Goal: Task Accomplishment & Management: Manage account settings

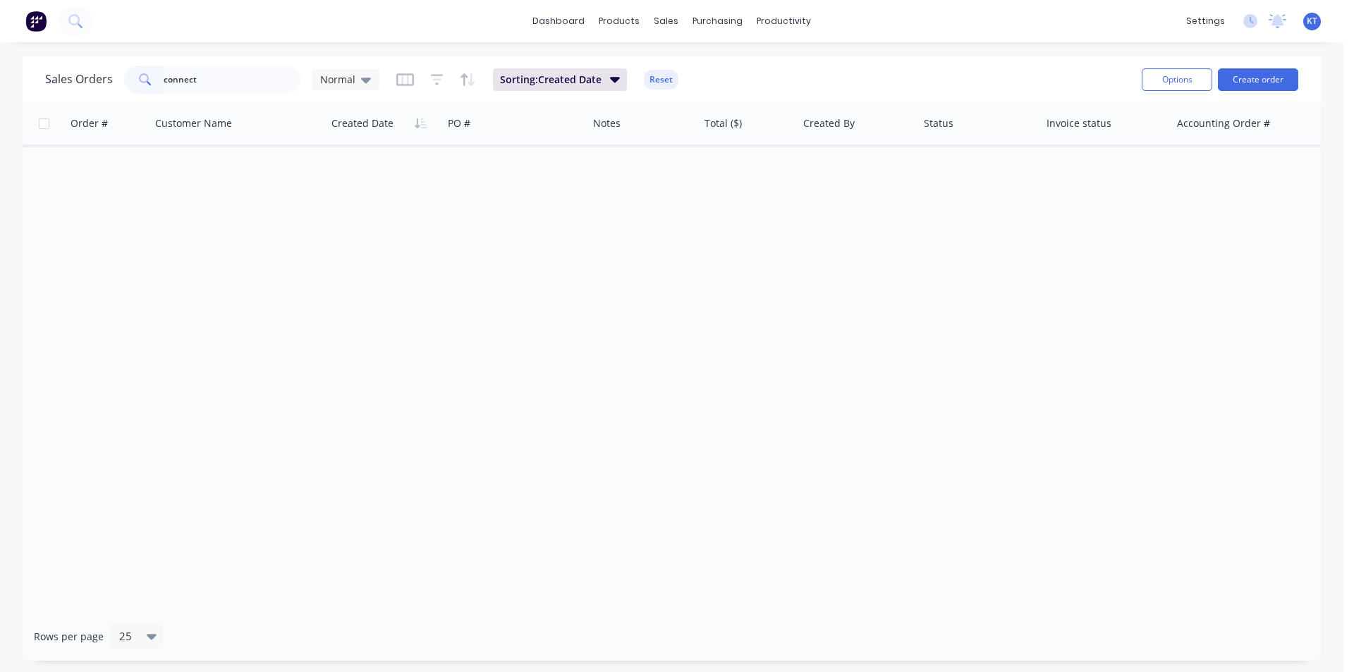
type input "connect"
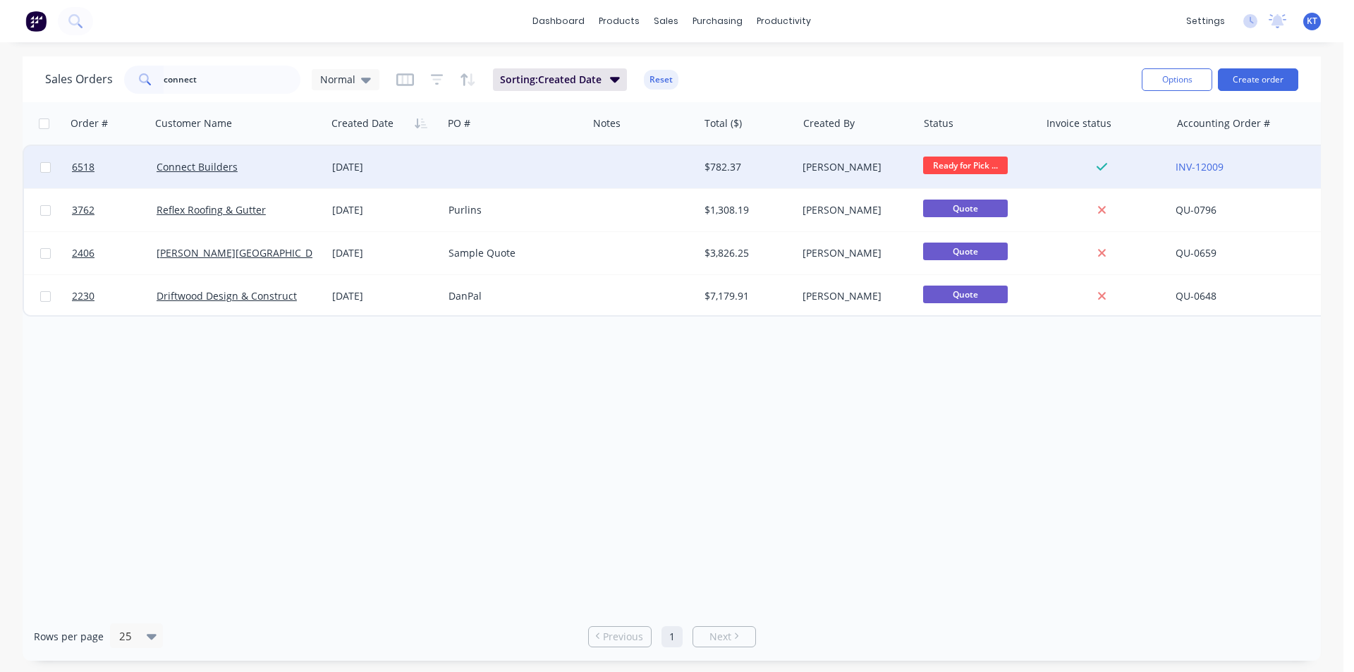
click at [223, 159] on div "Connect Builders" at bounding box center [239, 167] width 176 height 42
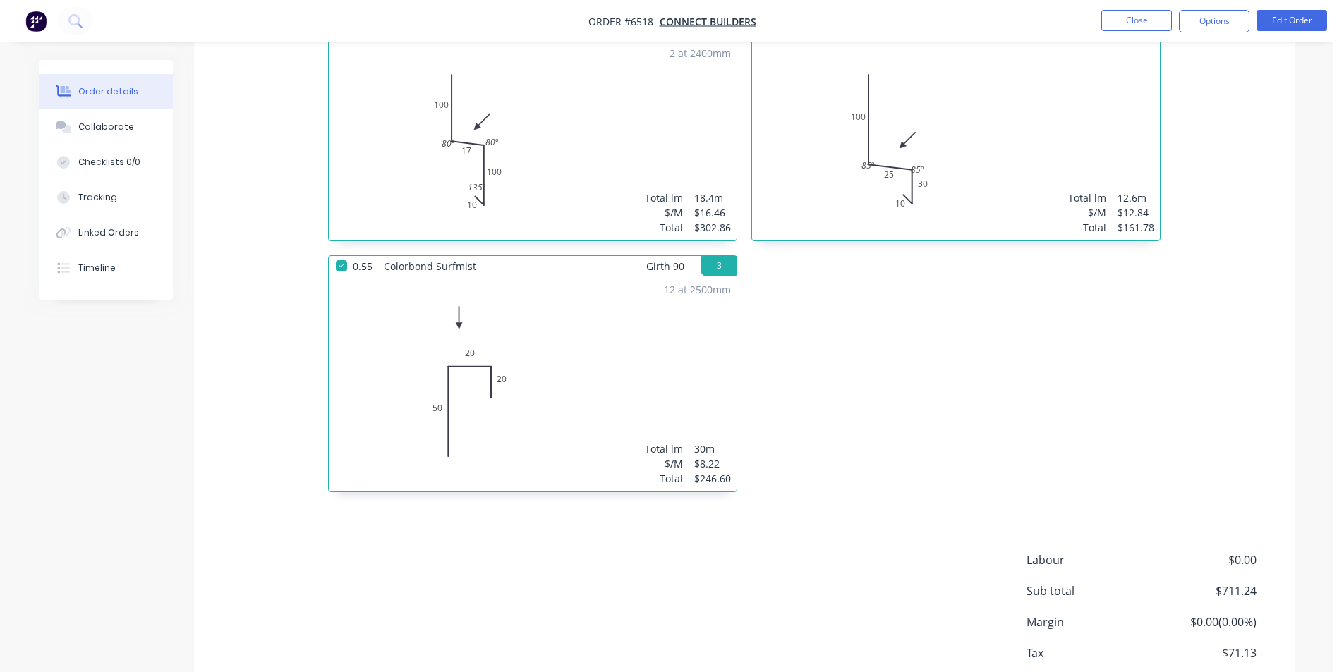
scroll to position [518, 0]
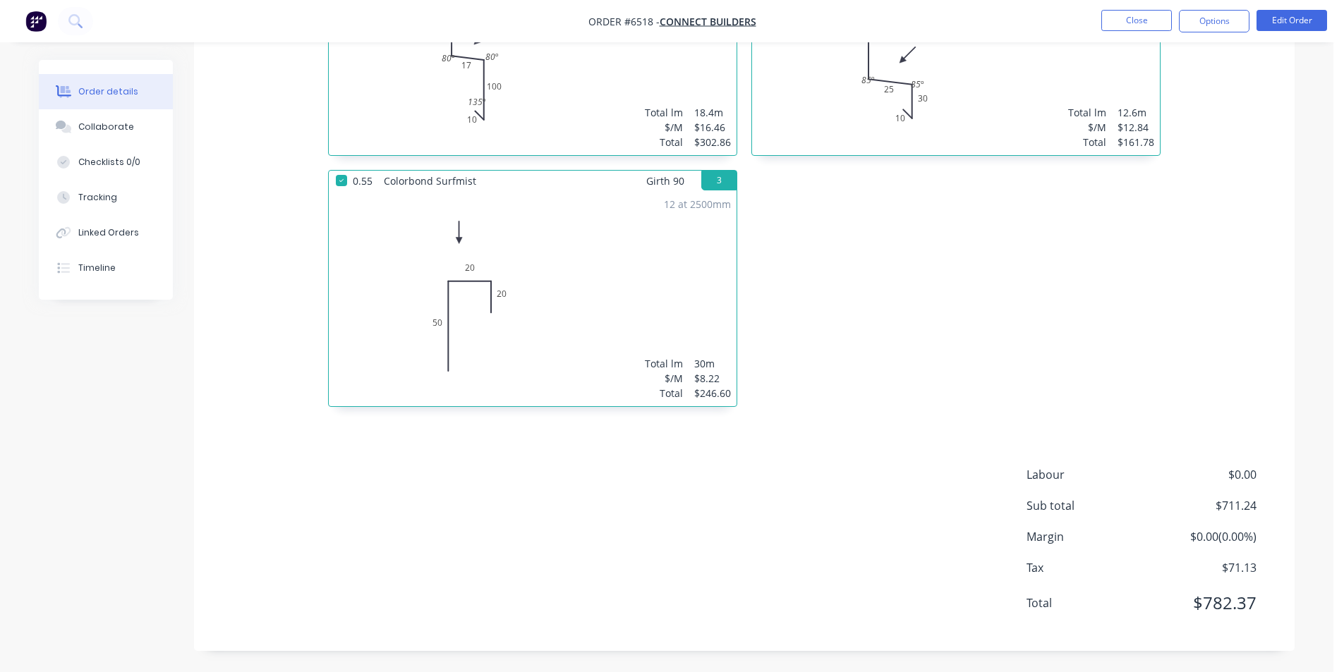
click at [1224, 7] on nav "Order #6518 - Connect Builders Close Options Edit Order" at bounding box center [672, 21] width 1344 height 42
click at [1218, 26] on button "Options" at bounding box center [1214, 21] width 71 height 23
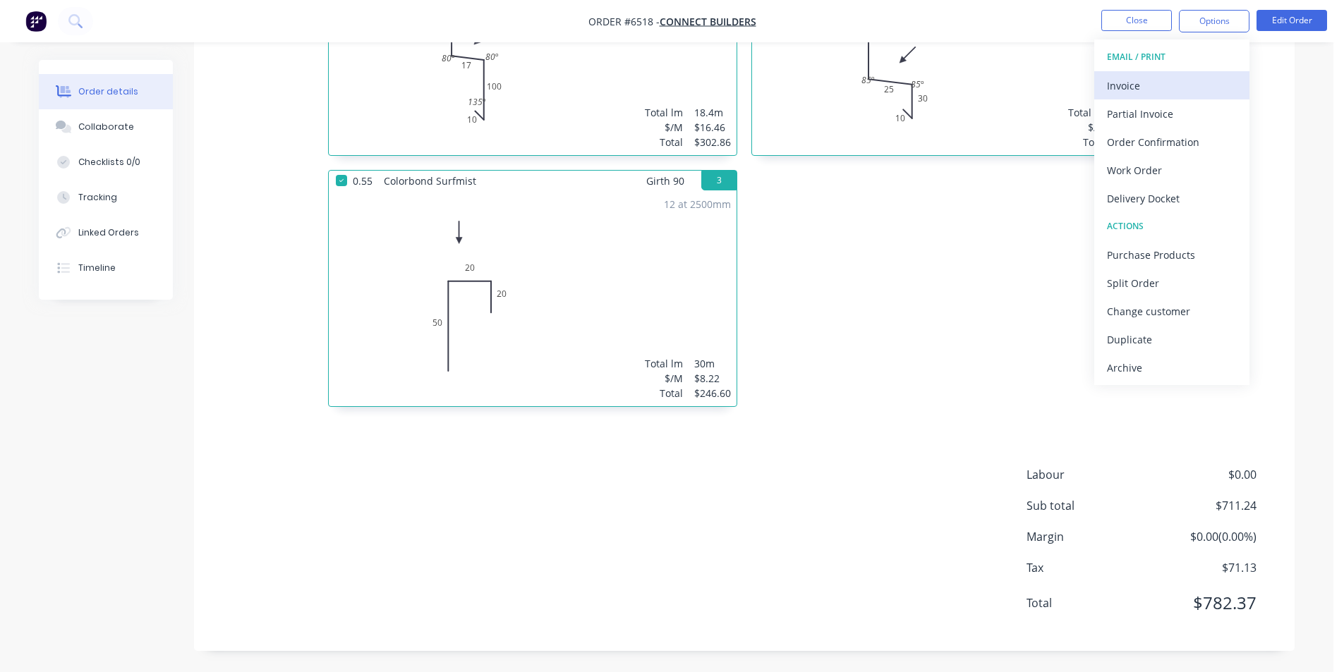
click at [1204, 92] on div "Invoice" at bounding box center [1172, 85] width 130 height 20
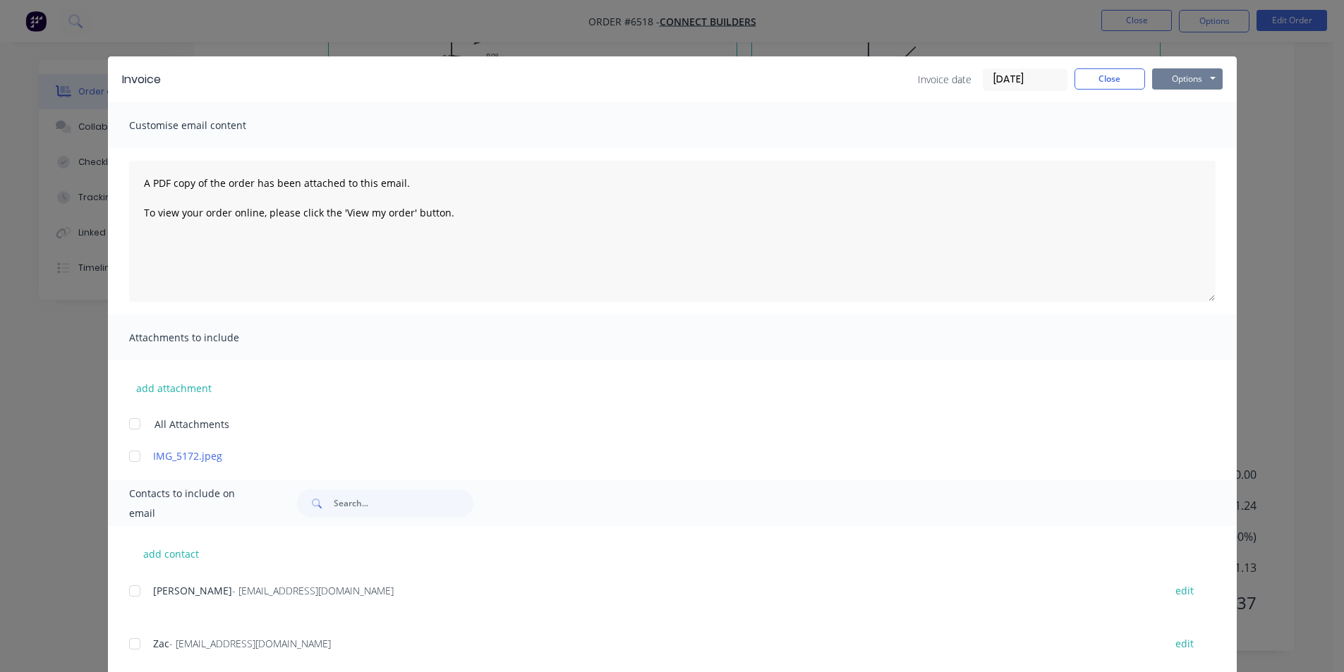
click at [1205, 79] on button "Options" at bounding box center [1187, 78] width 71 height 21
click at [1206, 129] on button "Print" at bounding box center [1197, 127] width 90 height 23
click at [1120, 75] on button "Close" at bounding box center [1109, 78] width 71 height 21
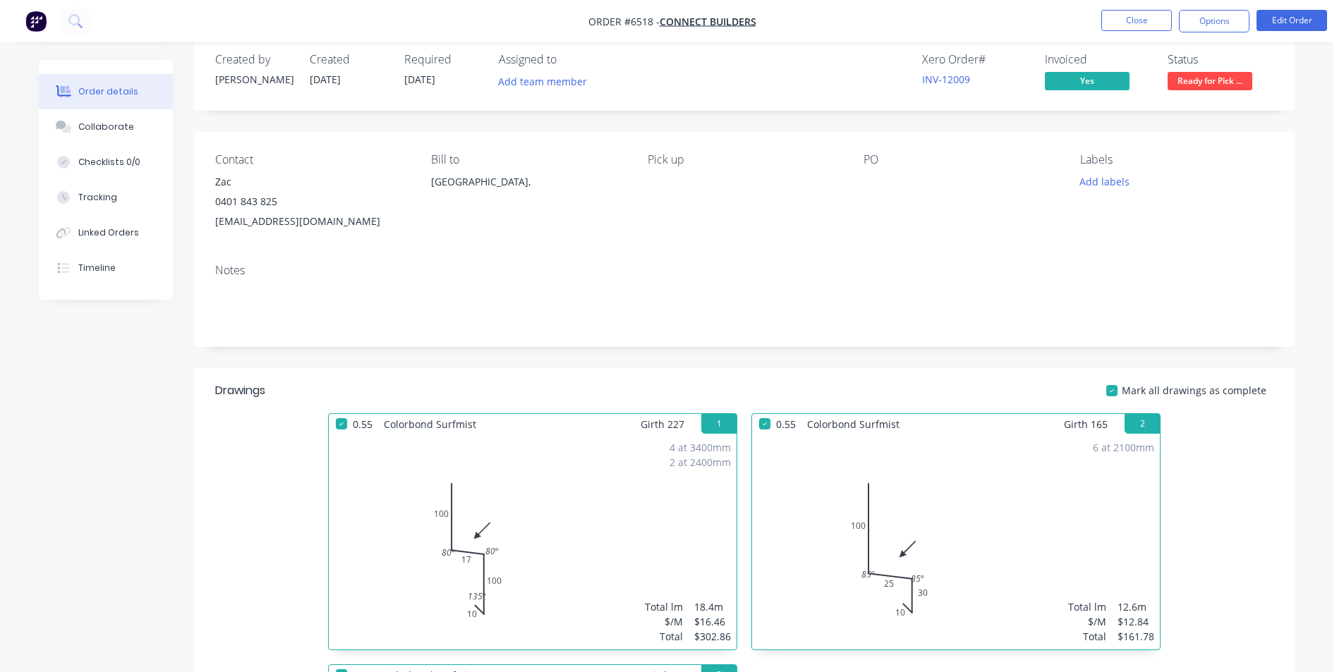
scroll to position [0, 0]
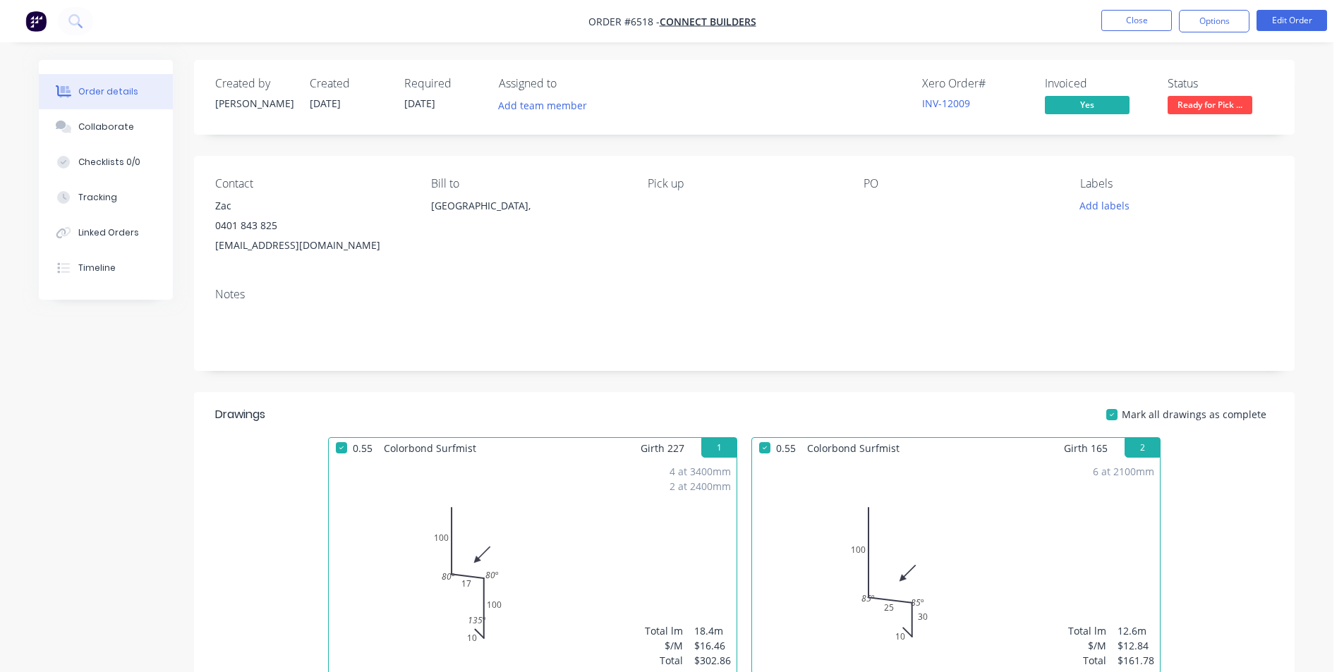
click at [1201, 106] on span "Ready for Pick ..." at bounding box center [1209, 105] width 85 height 18
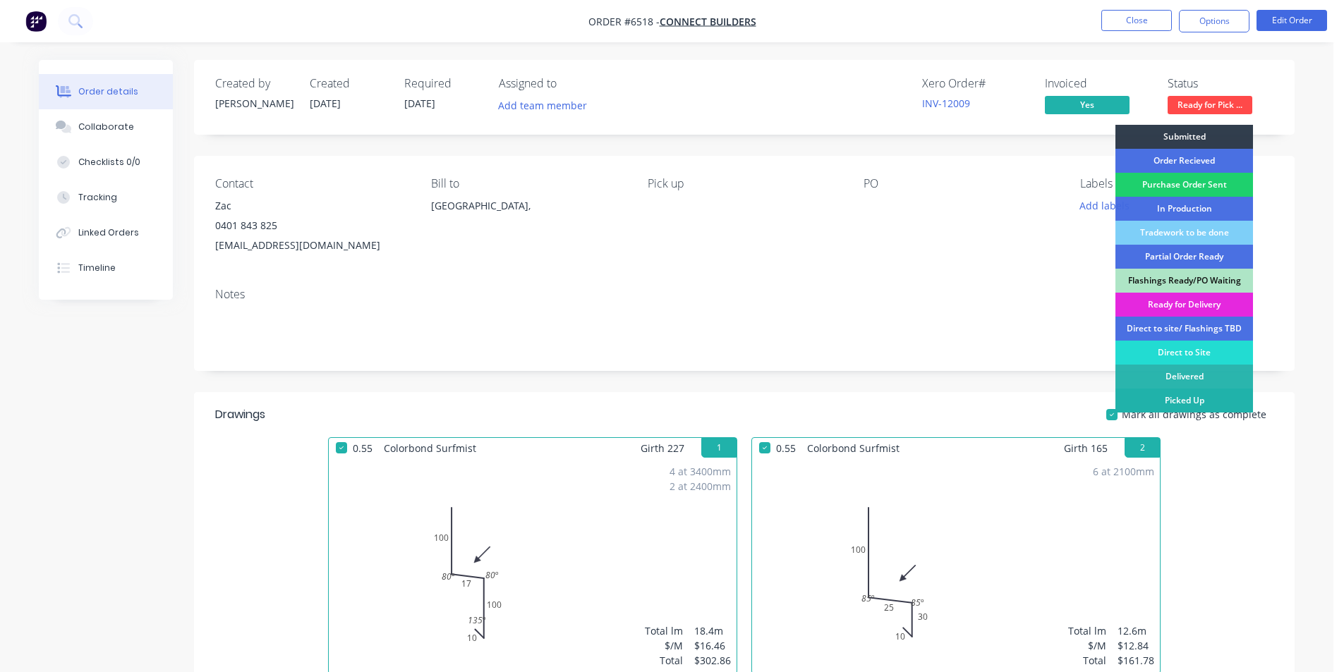
click at [1235, 408] on div "Picked Up" at bounding box center [1184, 401] width 138 height 24
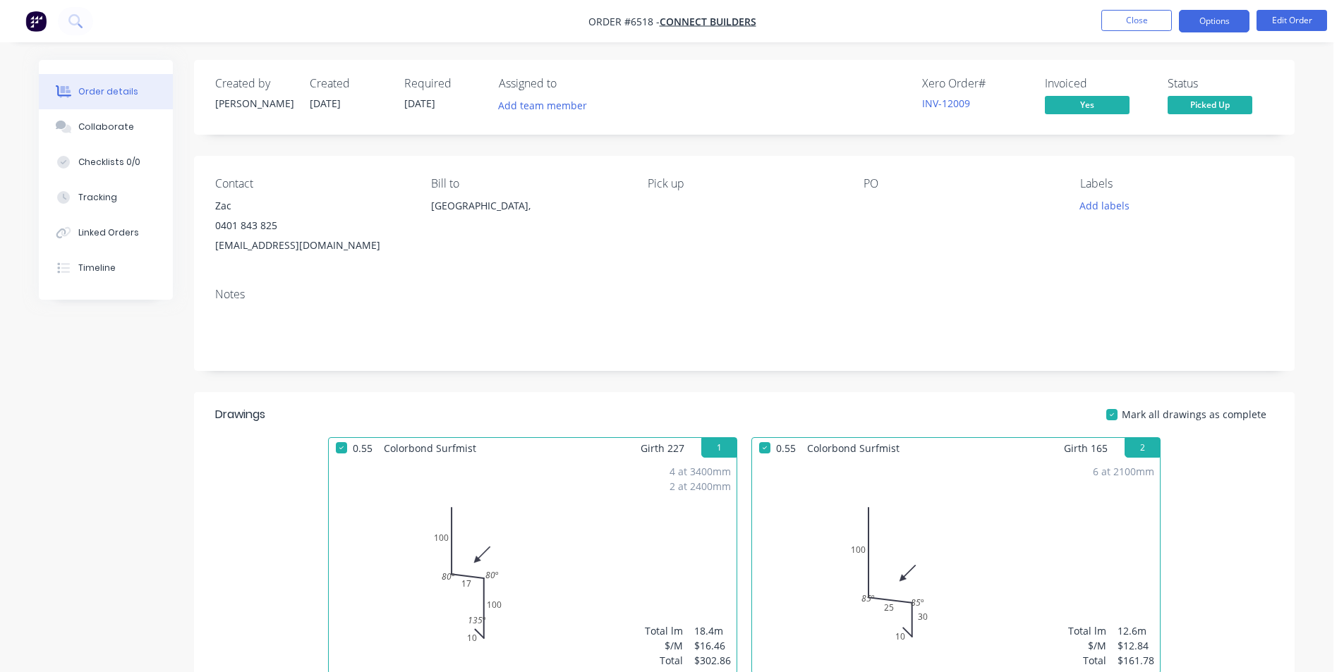
click at [1222, 18] on button "Options" at bounding box center [1214, 21] width 71 height 23
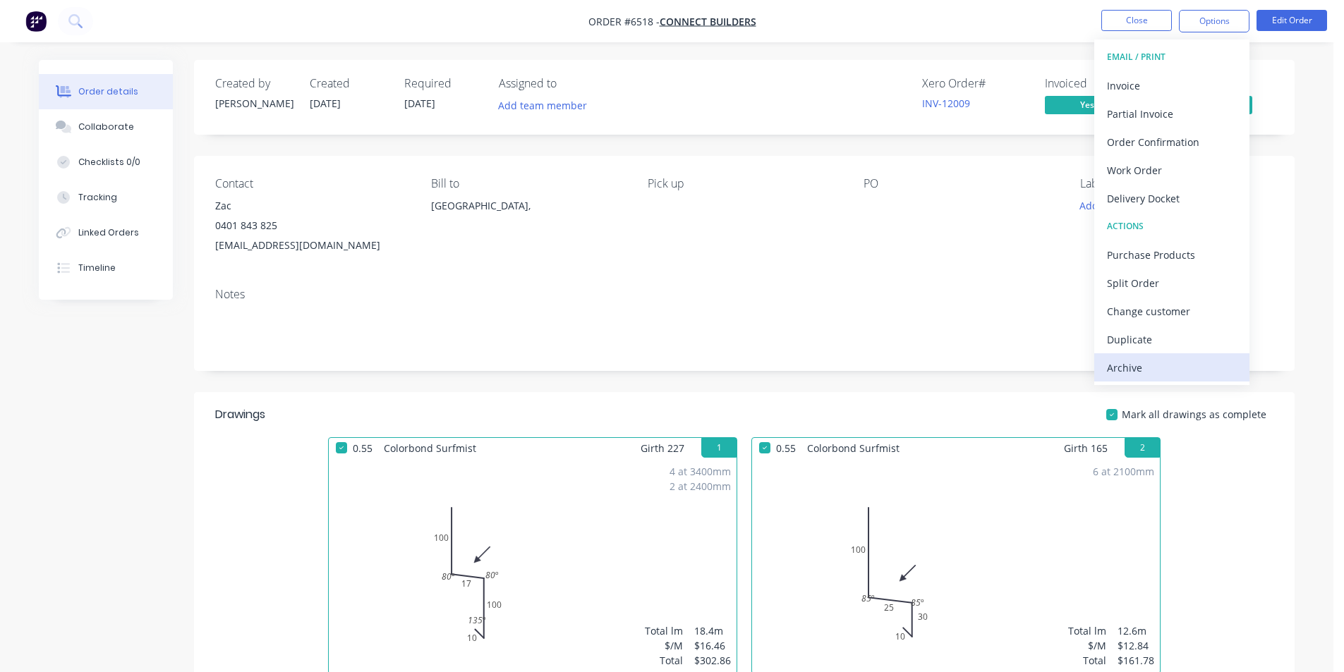
click at [1164, 367] on div "Archive" at bounding box center [1172, 368] width 130 height 20
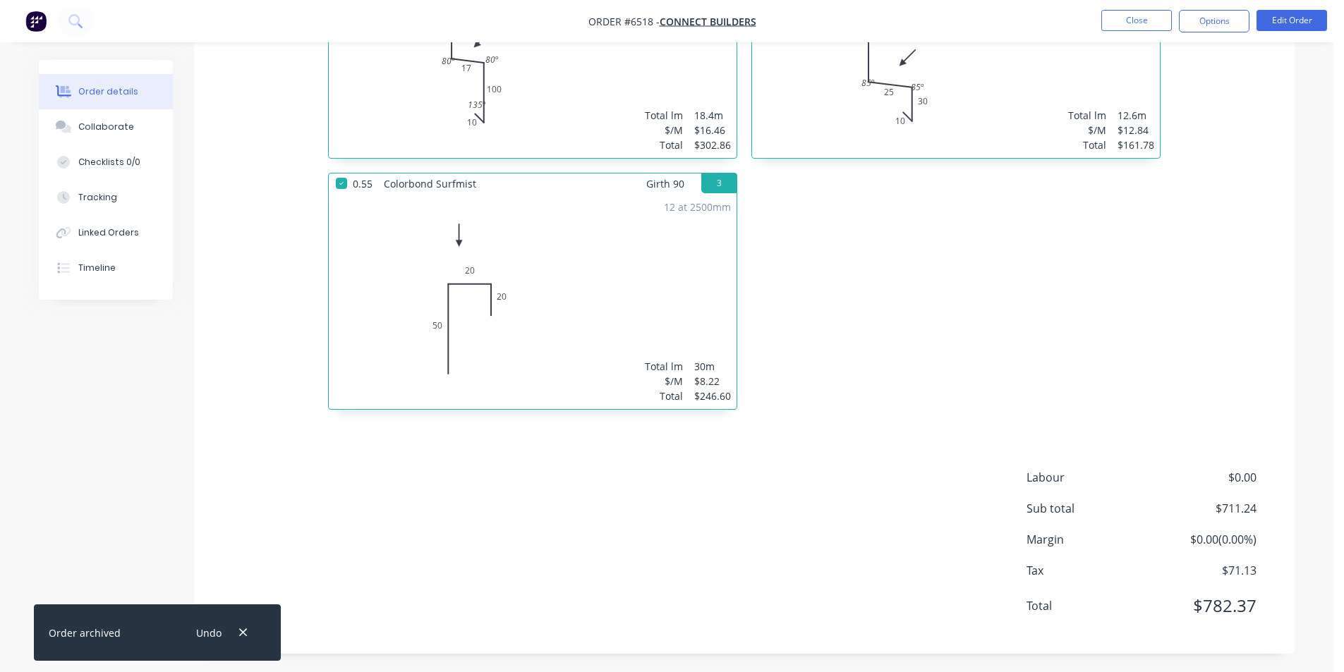
scroll to position [518, 0]
click at [1143, 11] on button "Close" at bounding box center [1136, 20] width 71 height 21
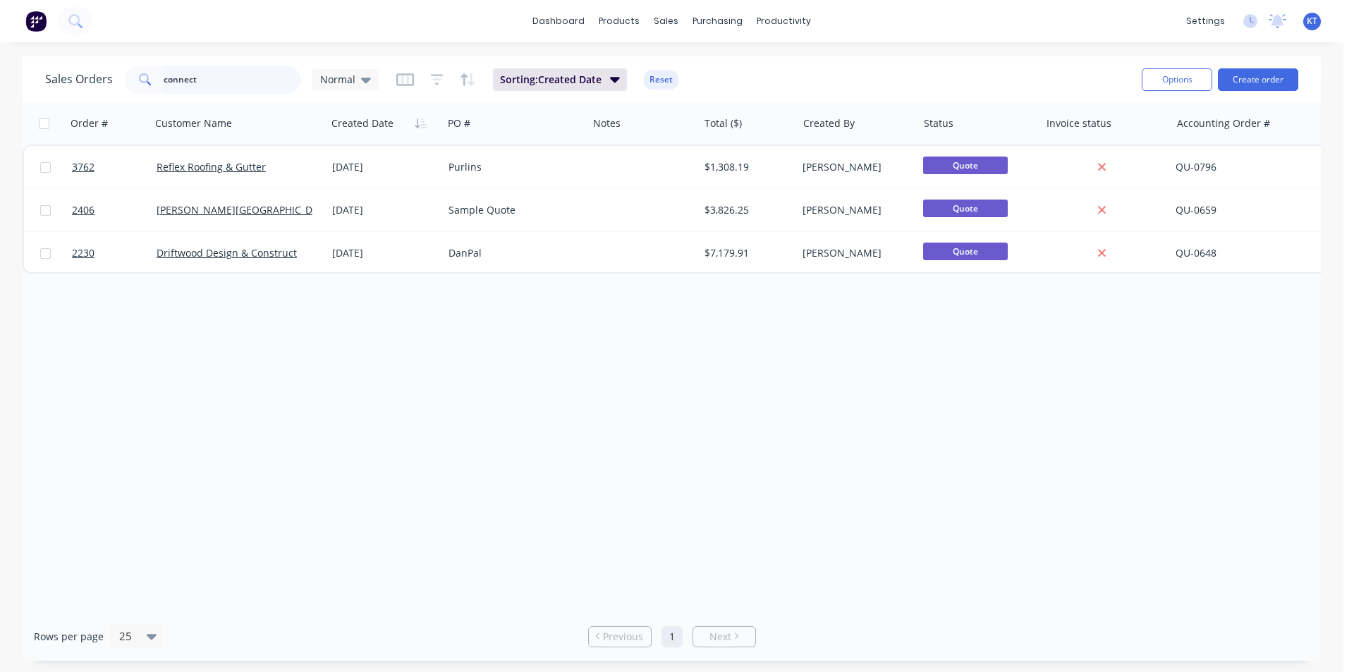
click at [233, 83] on input "connect" at bounding box center [233, 80] width 138 height 28
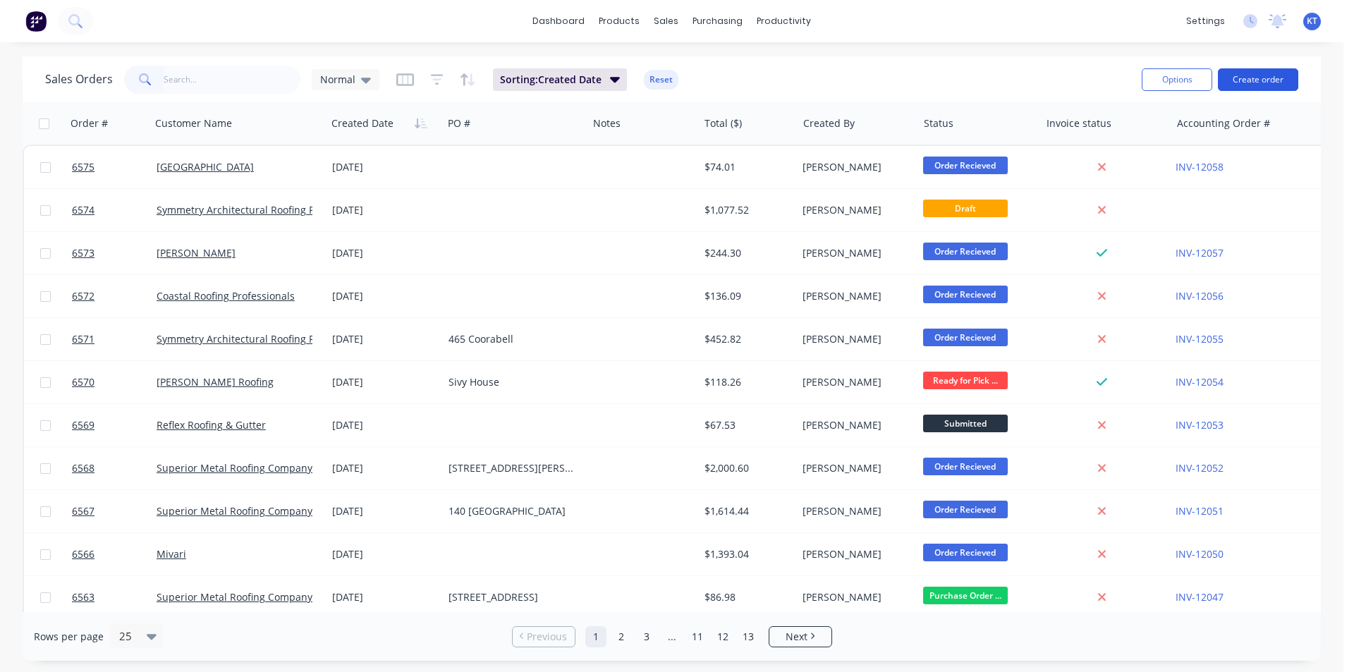
click at [1269, 83] on button "Create order" at bounding box center [1258, 79] width 80 height 23
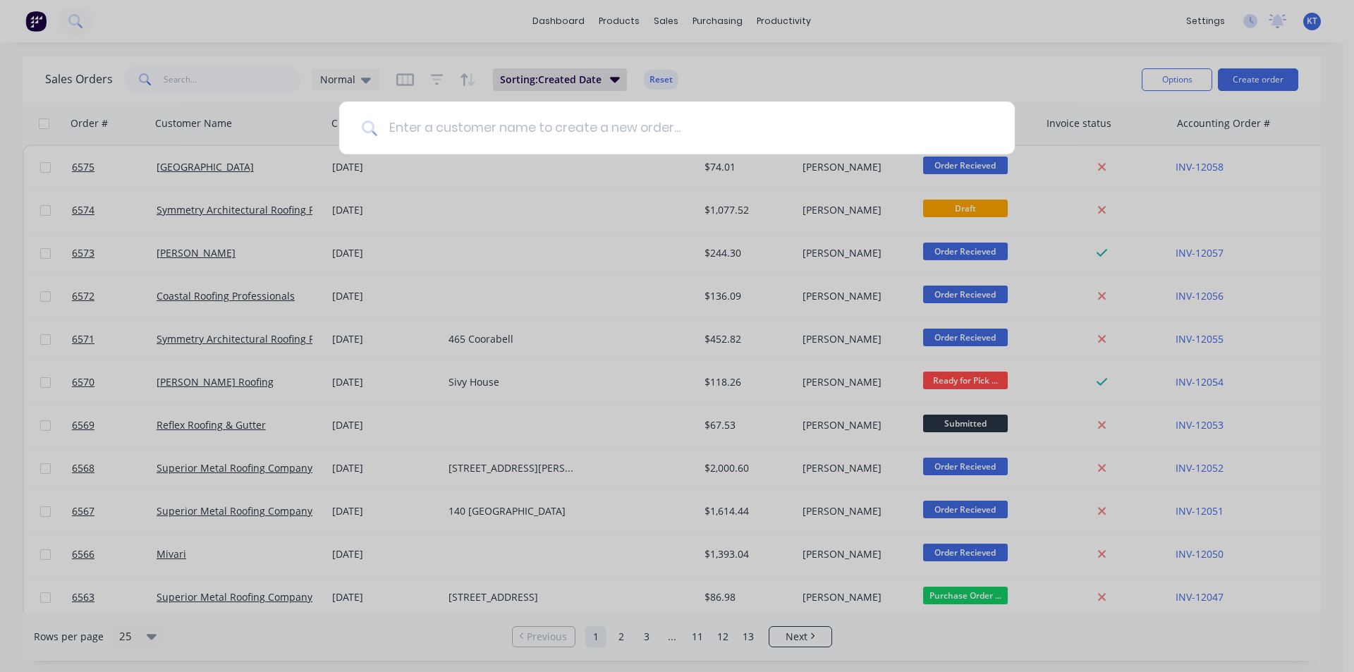
click at [566, 118] on input at bounding box center [684, 128] width 615 height 53
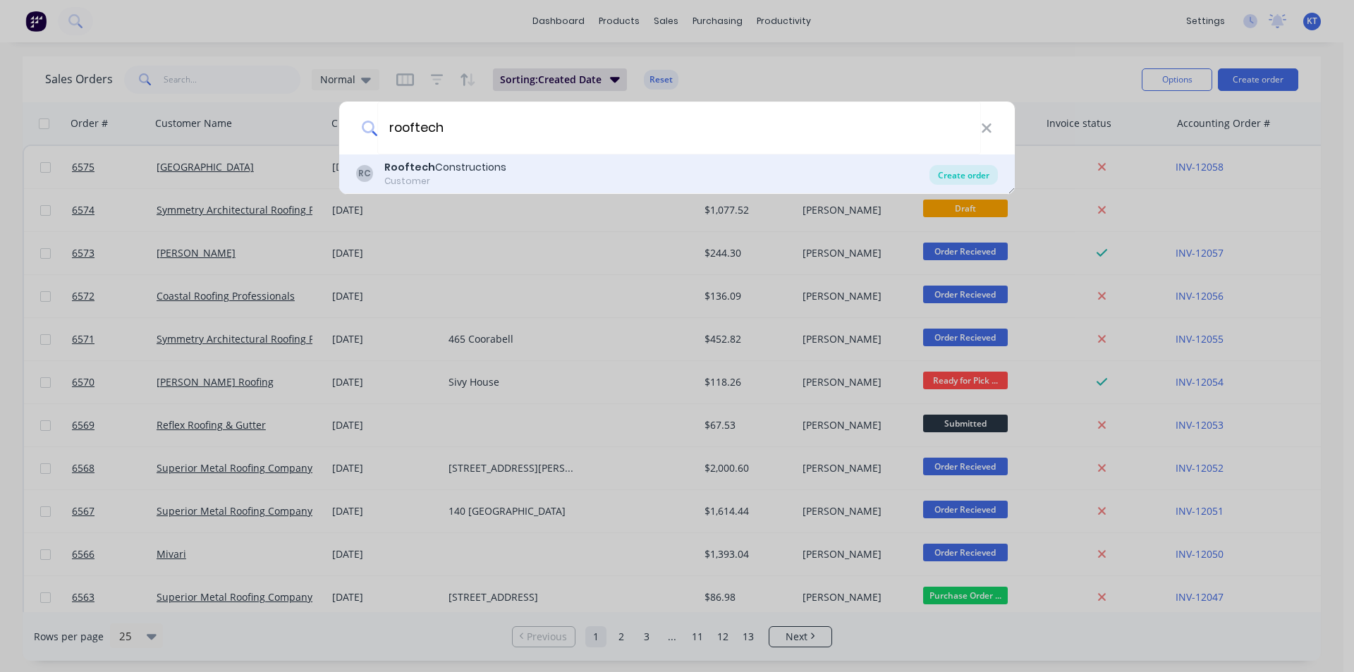
type input "rooftech"
click at [987, 170] on div "Create order" at bounding box center [964, 175] width 68 height 20
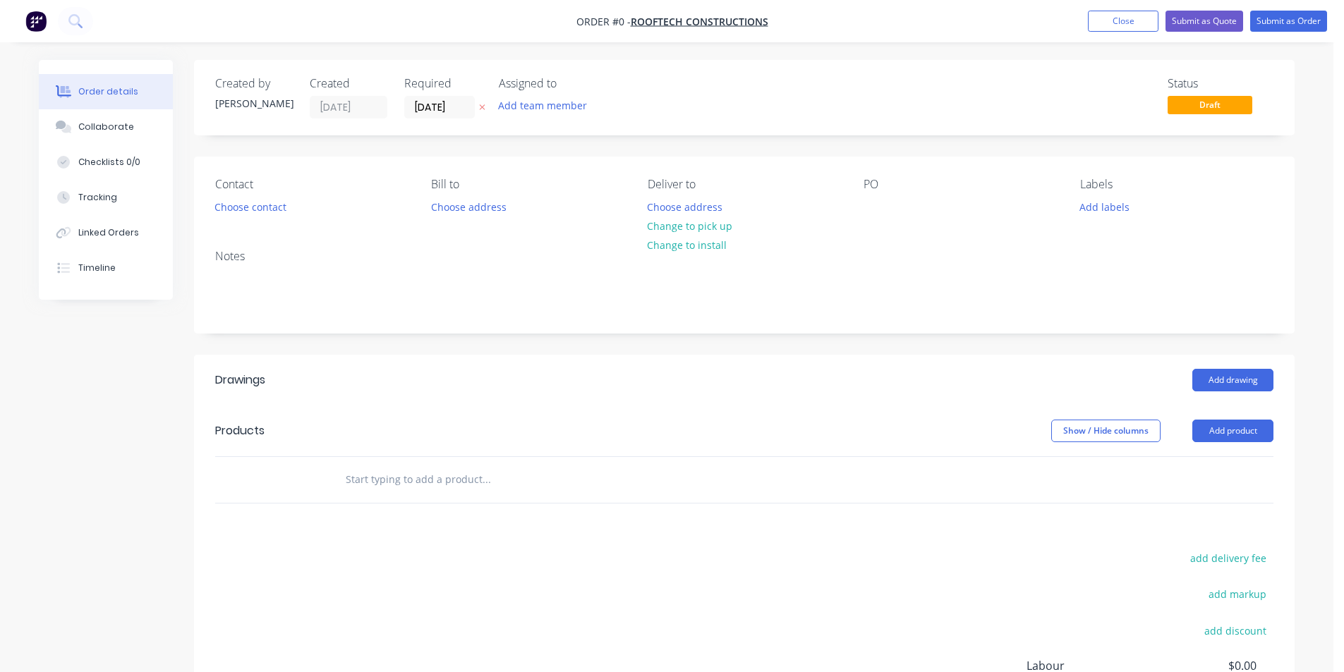
click at [248, 217] on div "Contact Choose contact" at bounding box center [311, 197] width 193 height 39
click at [253, 205] on button "Choose contact" at bounding box center [250, 206] width 87 height 19
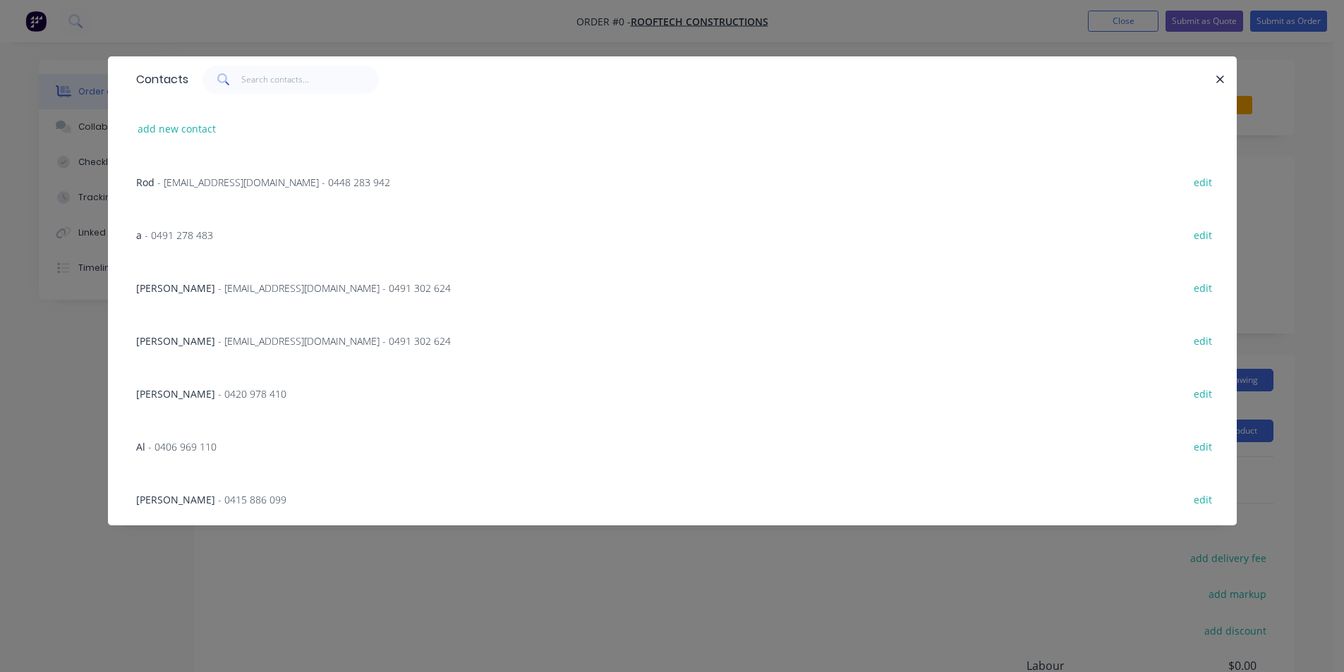
click at [269, 181] on span "- rooftechconstructions@gmail.com - 0448 283 942" at bounding box center [273, 182] width 233 height 13
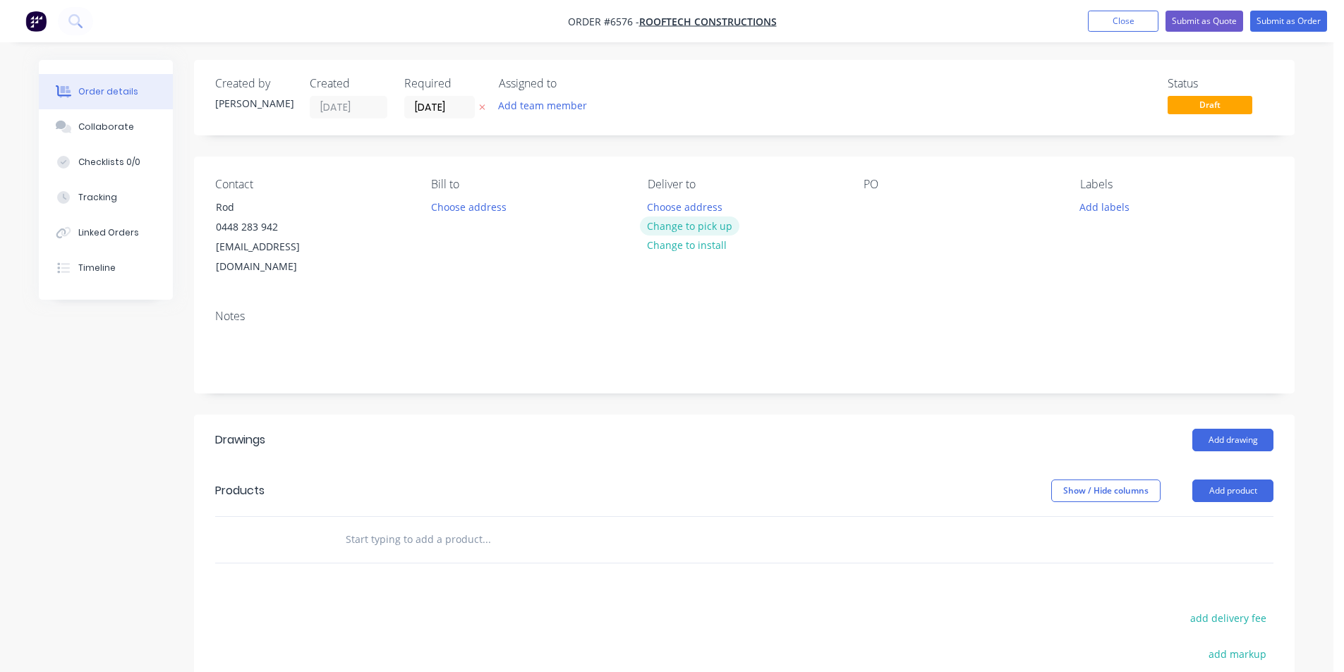
click at [703, 219] on button "Change to pick up" at bounding box center [690, 226] width 100 height 19
click at [1270, 480] on button "Add product" at bounding box center [1232, 491] width 81 height 23
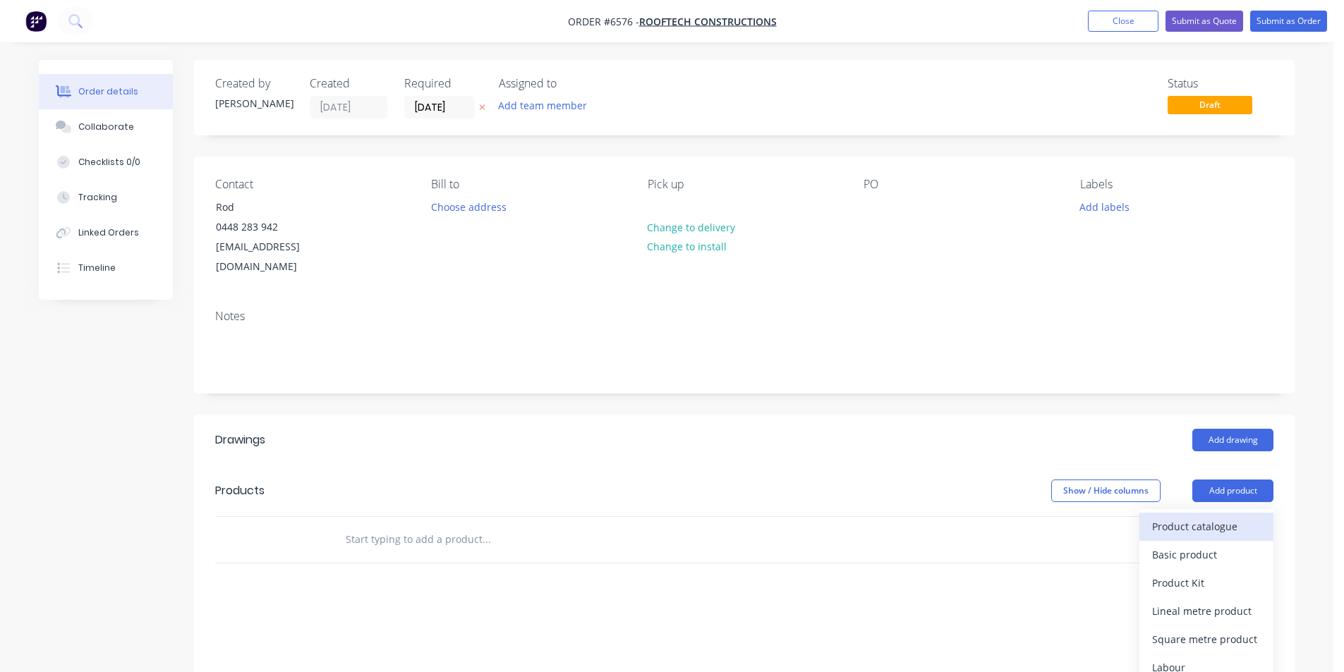
click at [1236, 516] on div "Product catalogue" at bounding box center [1206, 526] width 109 height 20
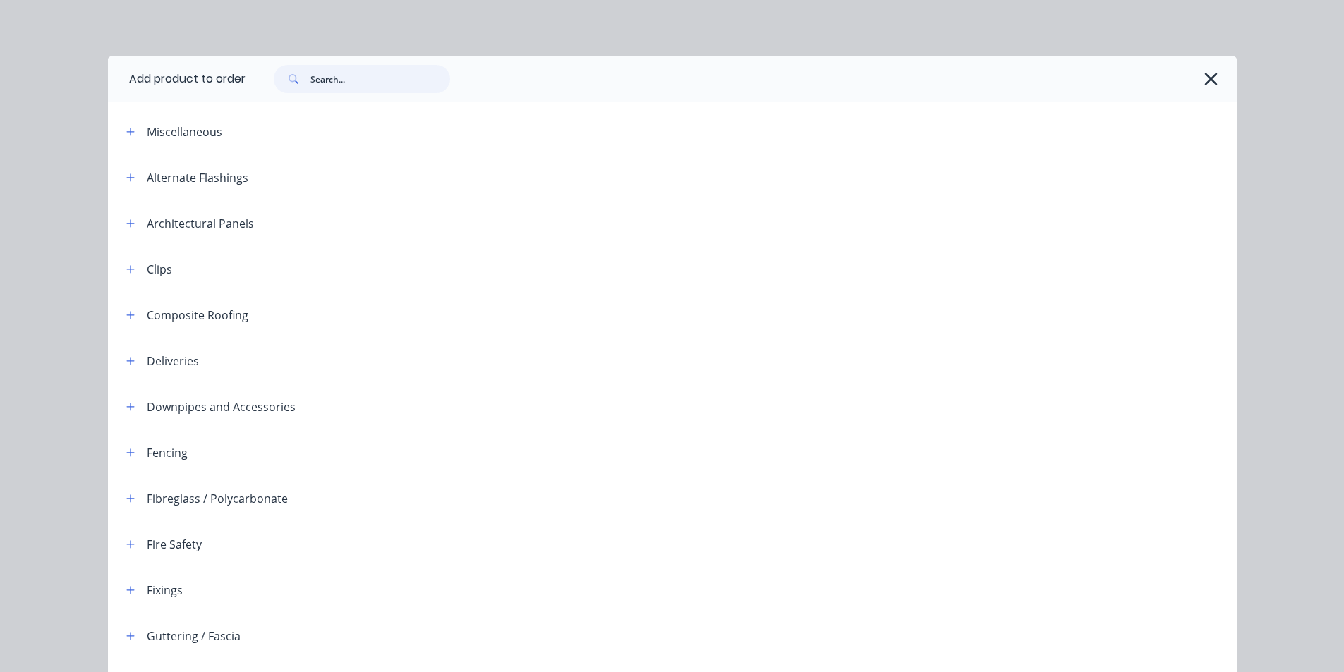
click at [425, 67] on input "text" at bounding box center [380, 79] width 140 height 28
click at [1203, 73] on icon "button" at bounding box center [1210, 79] width 15 height 20
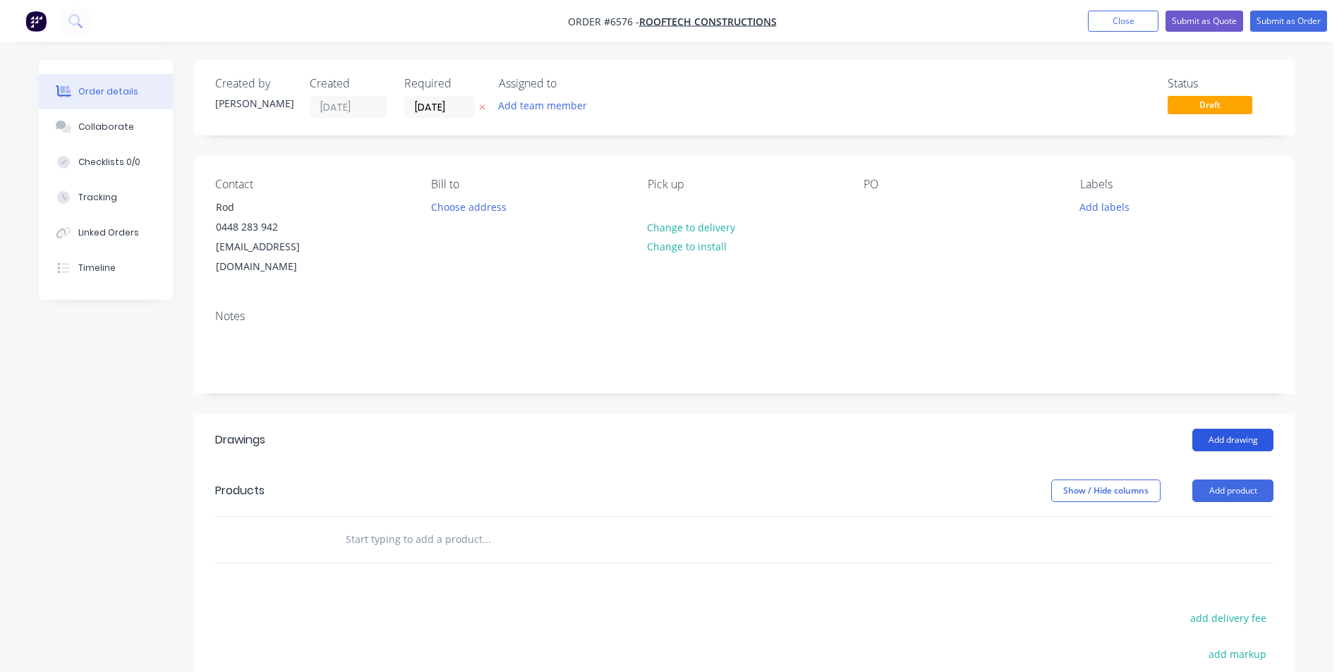
click at [1229, 429] on button "Add drawing" at bounding box center [1232, 440] width 81 height 23
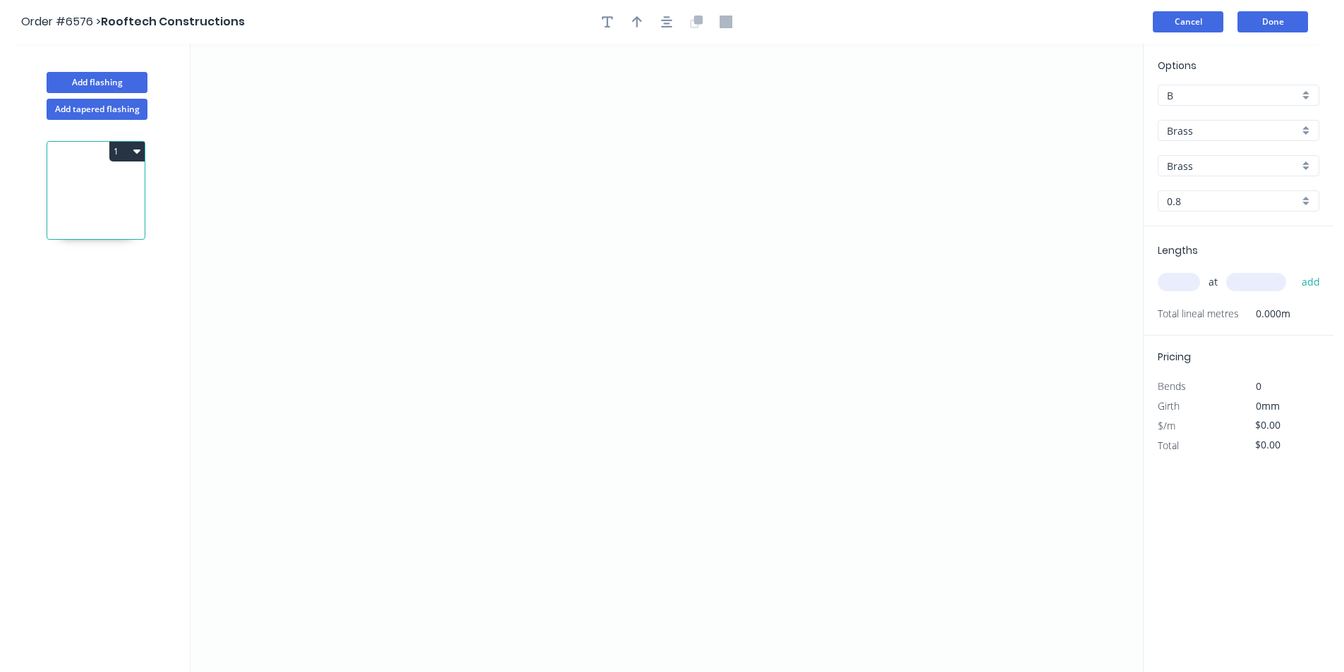
click at [1188, 13] on button "Cancel" at bounding box center [1188, 21] width 71 height 21
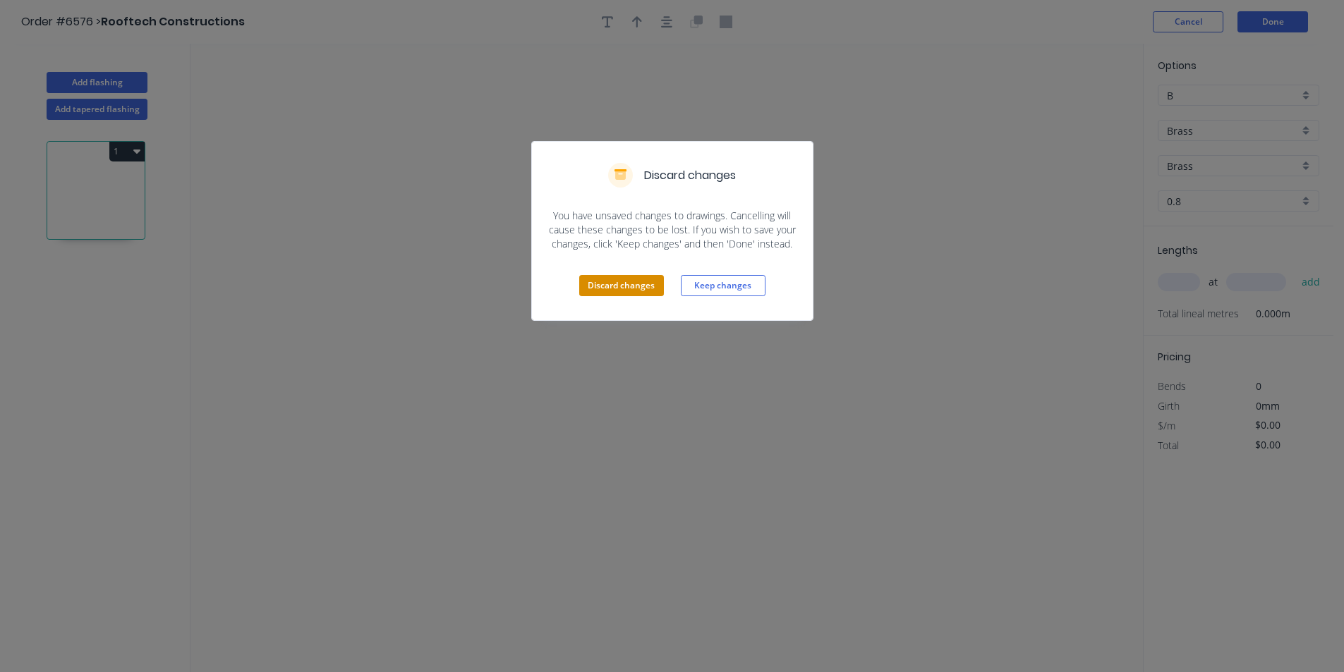
click at [623, 288] on button "Discard changes" at bounding box center [621, 285] width 85 height 21
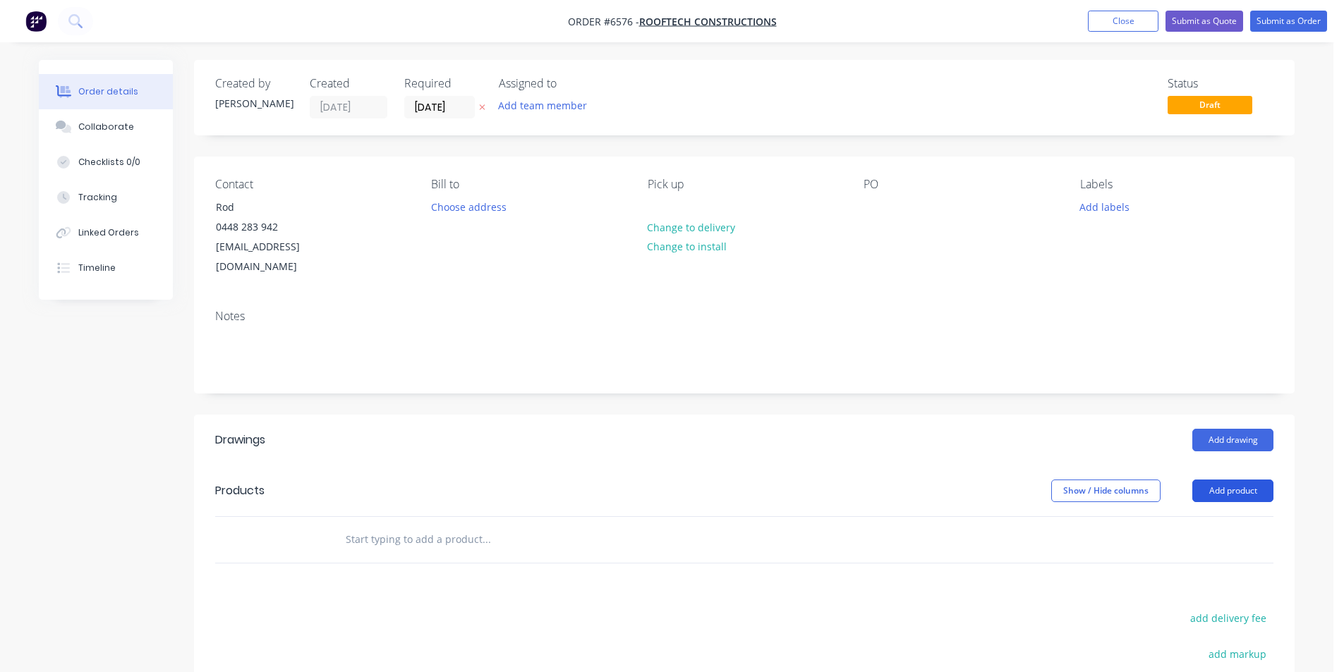
click at [1257, 480] on button "Add product" at bounding box center [1232, 491] width 81 height 23
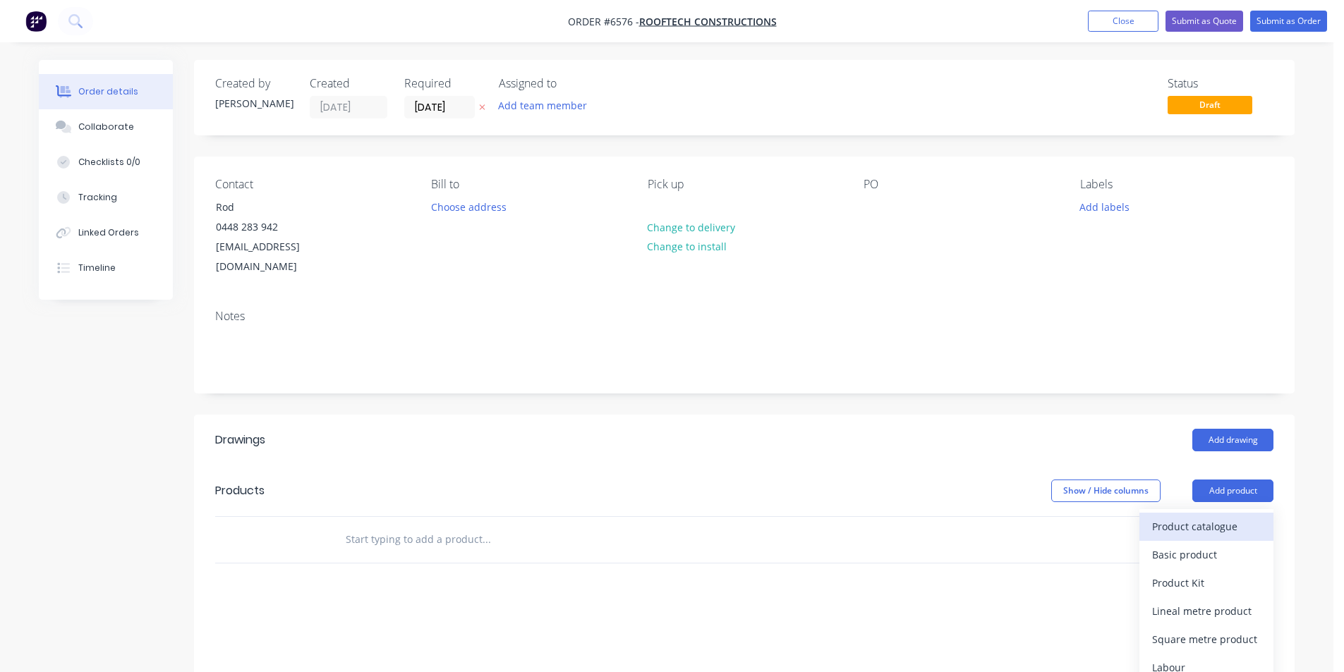
click at [1199, 516] on div "Product catalogue" at bounding box center [1206, 526] width 109 height 20
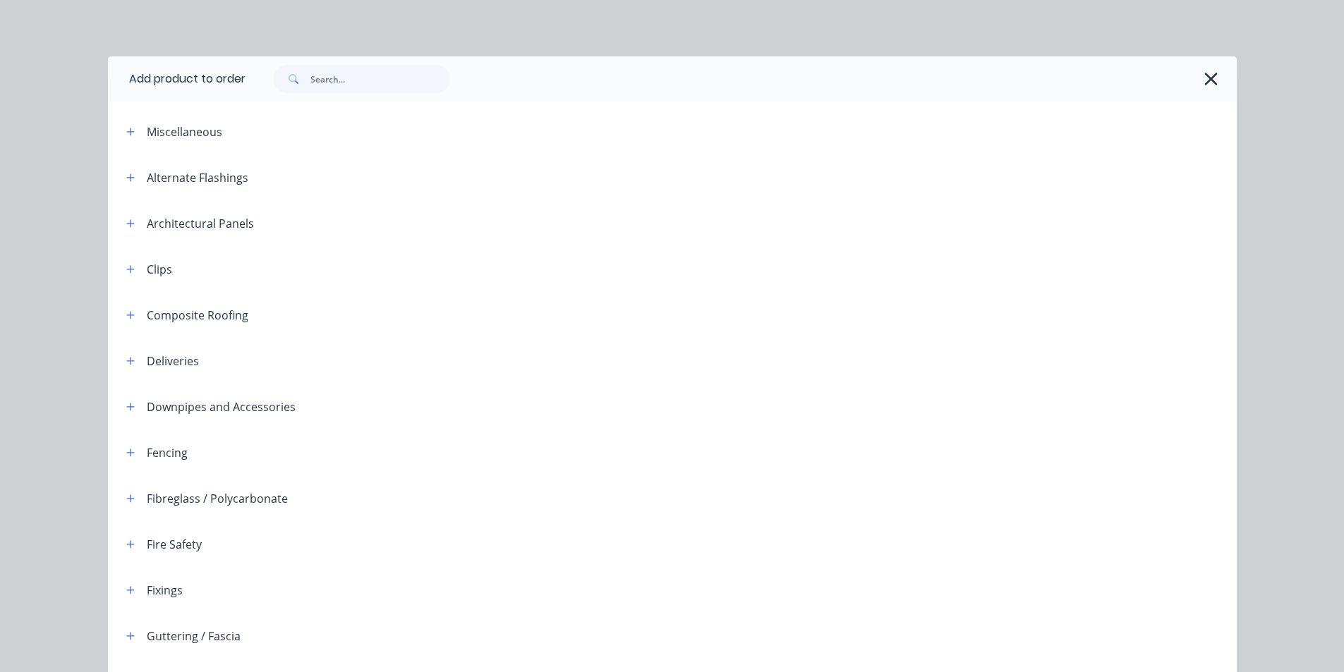
click at [1202, 68] on button "button" at bounding box center [1211, 79] width 23 height 23
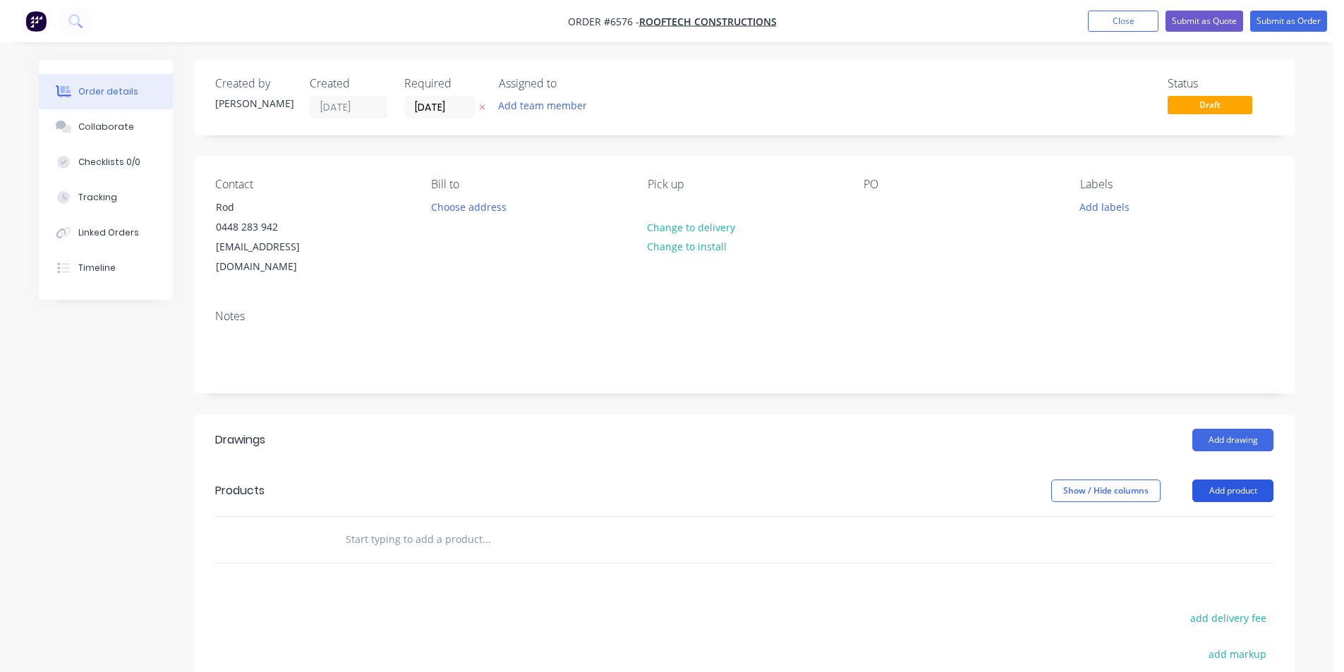
click at [1227, 480] on button "Add product" at bounding box center [1232, 491] width 81 height 23
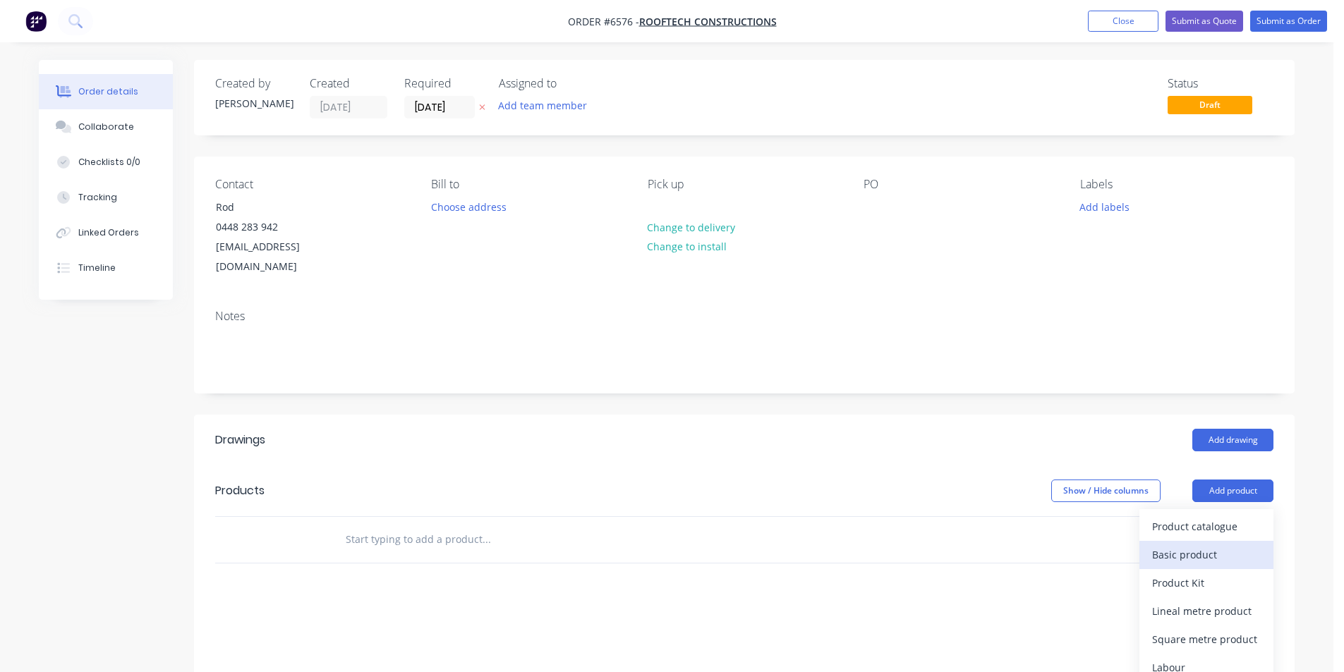
click at [1217, 545] on div "Basic product" at bounding box center [1206, 555] width 109 height 20
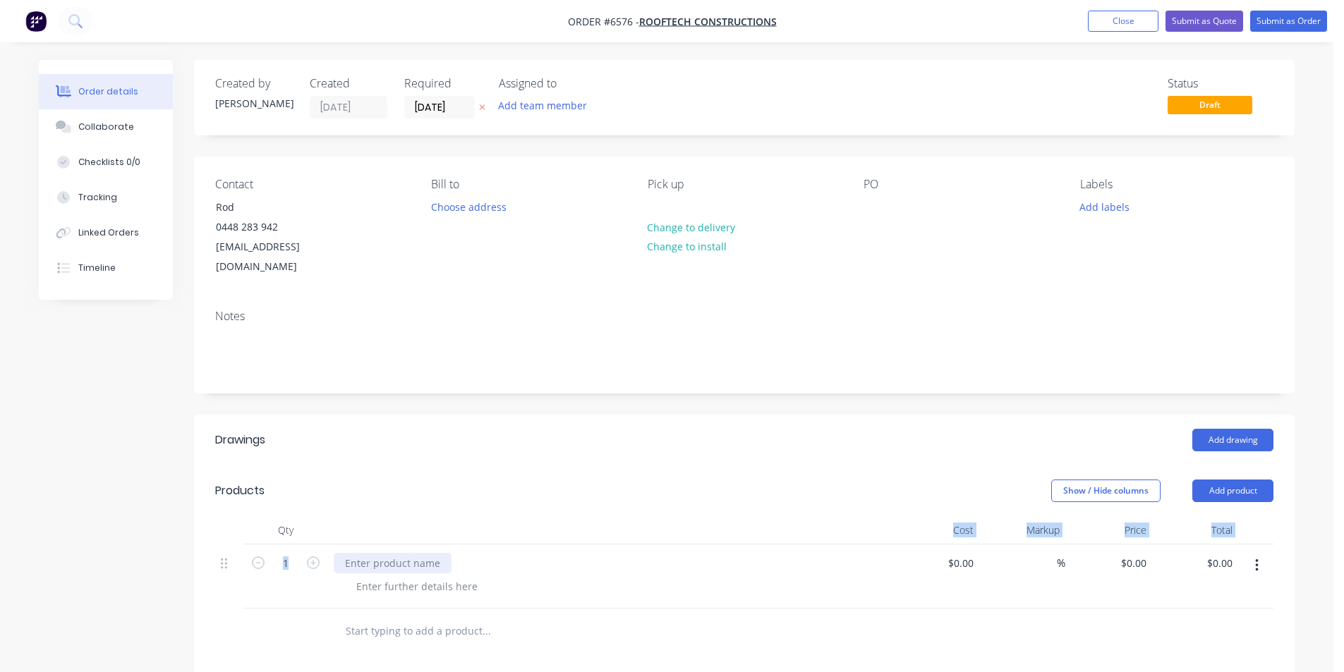
click at [370, 547] on div "Qty Cost Markup Price Total 1 $0.00 $0.00 % $0.00 $0.00 $0.00 $0.00" at bounding box center [744, 562] width 1058 height 92
click at [370, 553] on div at bounding box center [393, 563] width 118 height 20
click at [459, 576] on div at bounding box center [417, 586] width 144 height 20
click at [317, 557] on icon "button" at bounding box center [313, 563] width 13 height 13
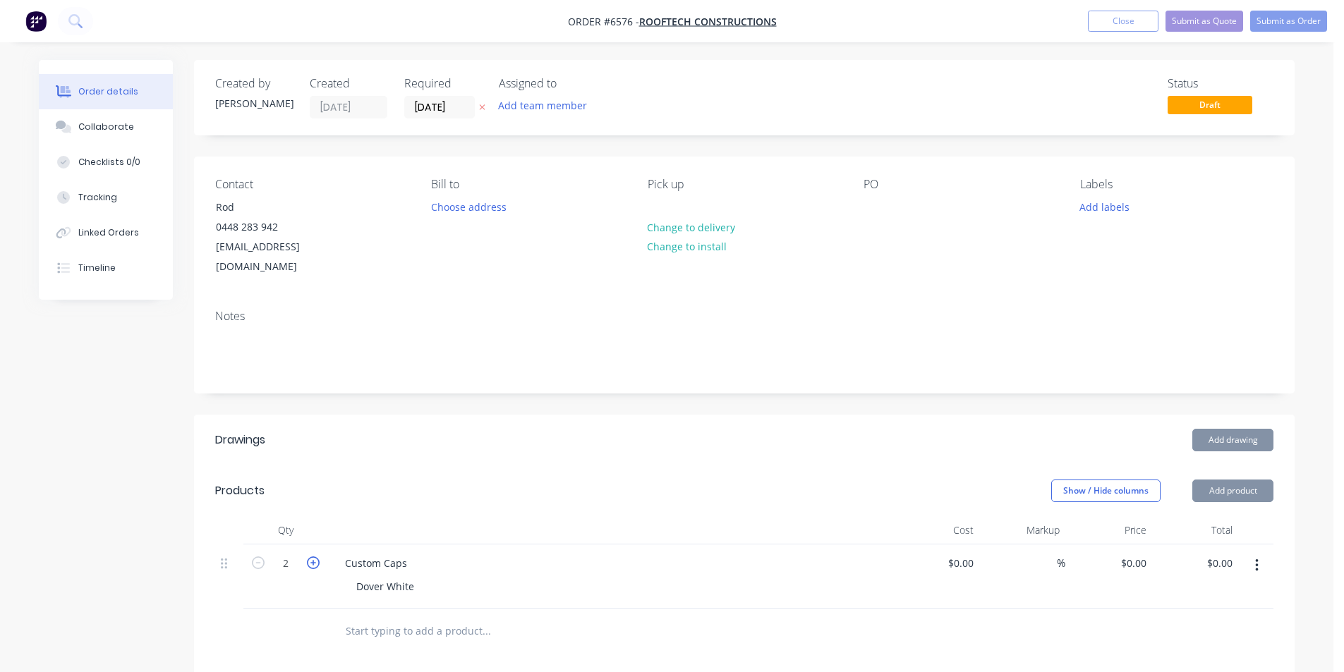
click at [317, 557] on icon "button" at bounding box center [313, 563] width 13 height 13
type input "4"
click at [1258, 553] on button "button" at bounding box center [1256, 565] width 33 height 25
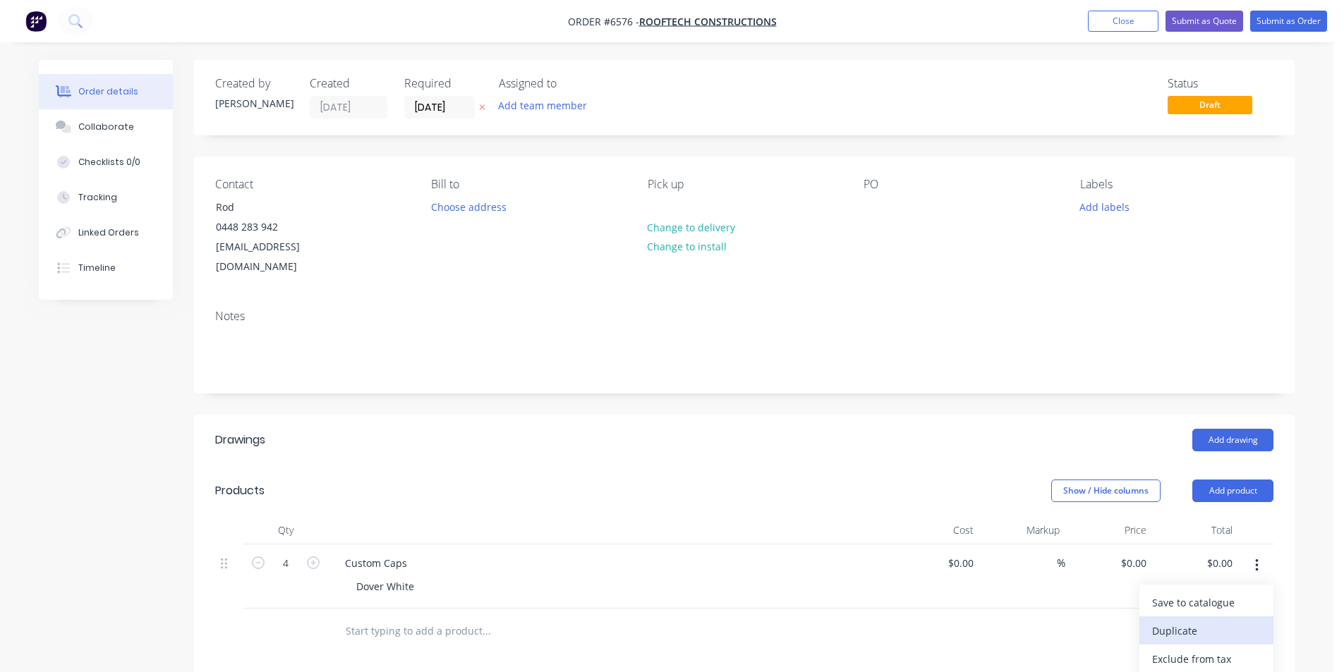
click at [1234, 621] on div "Duplicate" at bounding box center [1206, 631] width 109 height 20
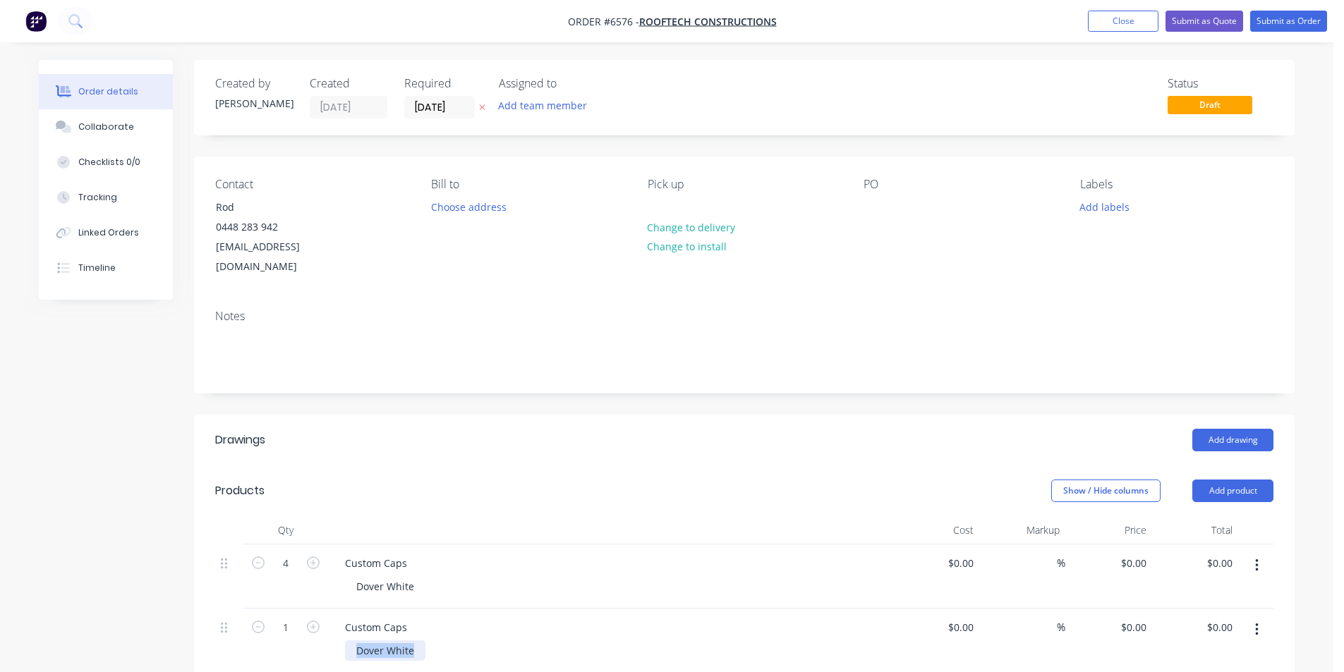
drag, startPoint x: 426, startPoint y: 639, endPoint x: 391, endPoint y: 638, distance: 35.3
click at [391, 640] on div "Dover White" at bounding box center [616, 650] width 542 height 20
click at [418, 640] on div "Dover White" at bounding box center [385, 650] width 80 height 20
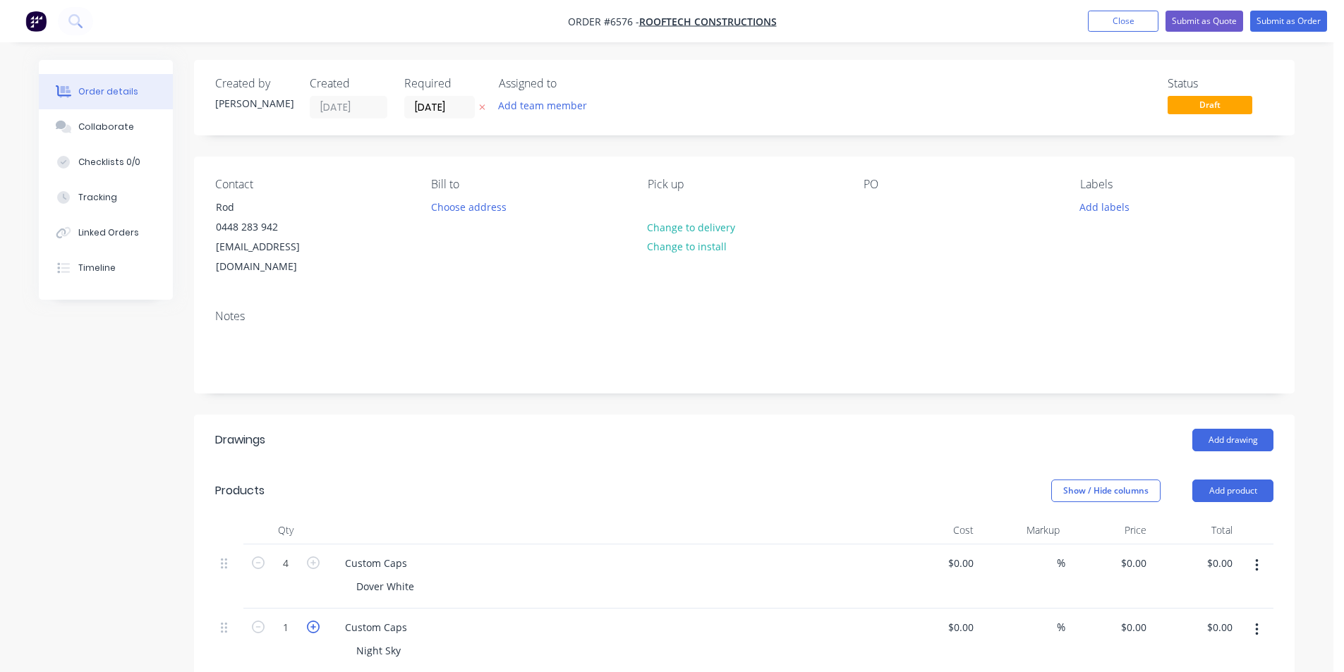
click at [314, 621] on icon "button" at bounding box center [313, 627] width 13 height 13
type input "3"
click at [1309, 14] on button "Submit as Order" at bounding box center [1288, 21] width 77 height 21
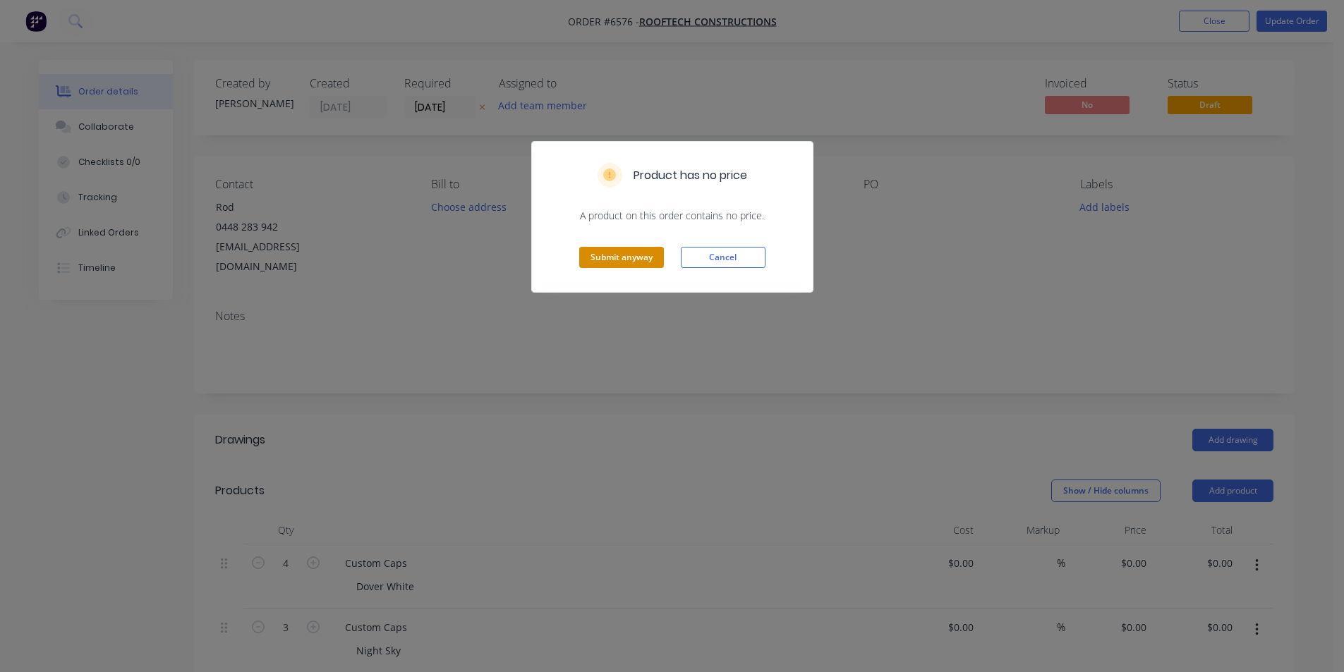
click at [607, 260] on button "Submit anyway" at bounding box center [621, 257] width 85 height 21
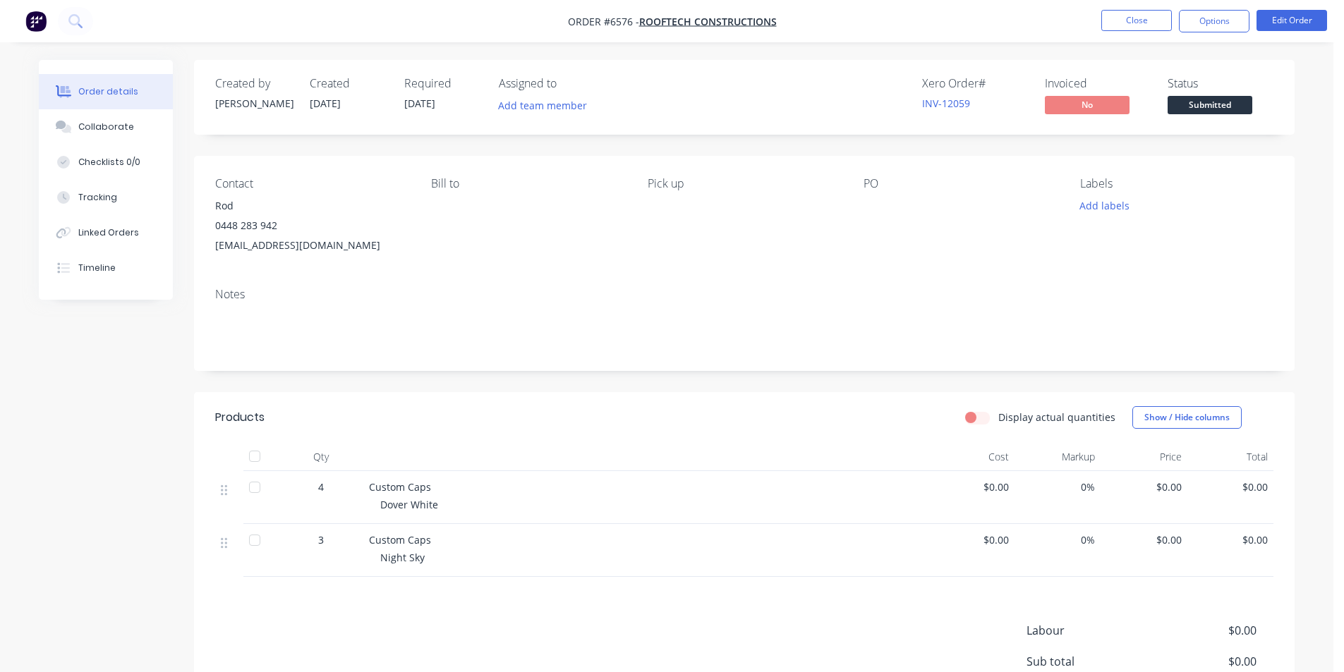
drag, startPoint x: 781, startPoint y: 294, endPoint x: 803, endPoint y: 257, distance: 42.7
click at [781, 294] on div "Notes" at bounding box center [744, 294] width 1058 height 13
click at [137, 135] on button "Collaborate" at bounding box center [106, 126] width 134 height 35
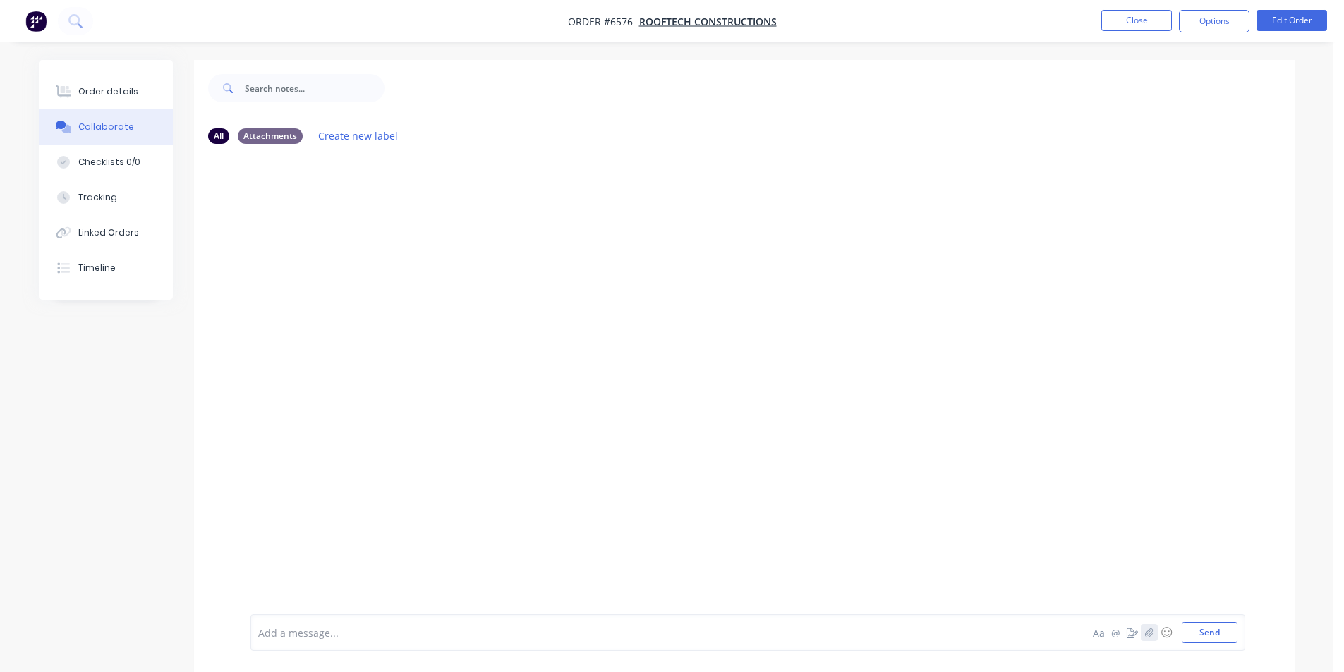
click at [1152, 637] on icon "button" at bounding box center [1149, 633] width 8 height 10
click at [1229, 626] on button "Send" at bounding box center [1209, 632] width 56 height 21
drag, startPoint x: 75, startPoint y: 95, endPoint x: 176, endPoint y: 100, distance: 101.0
click at [75, 95] on button "Order details" at bounding box center [106, 91] width 134 height 35
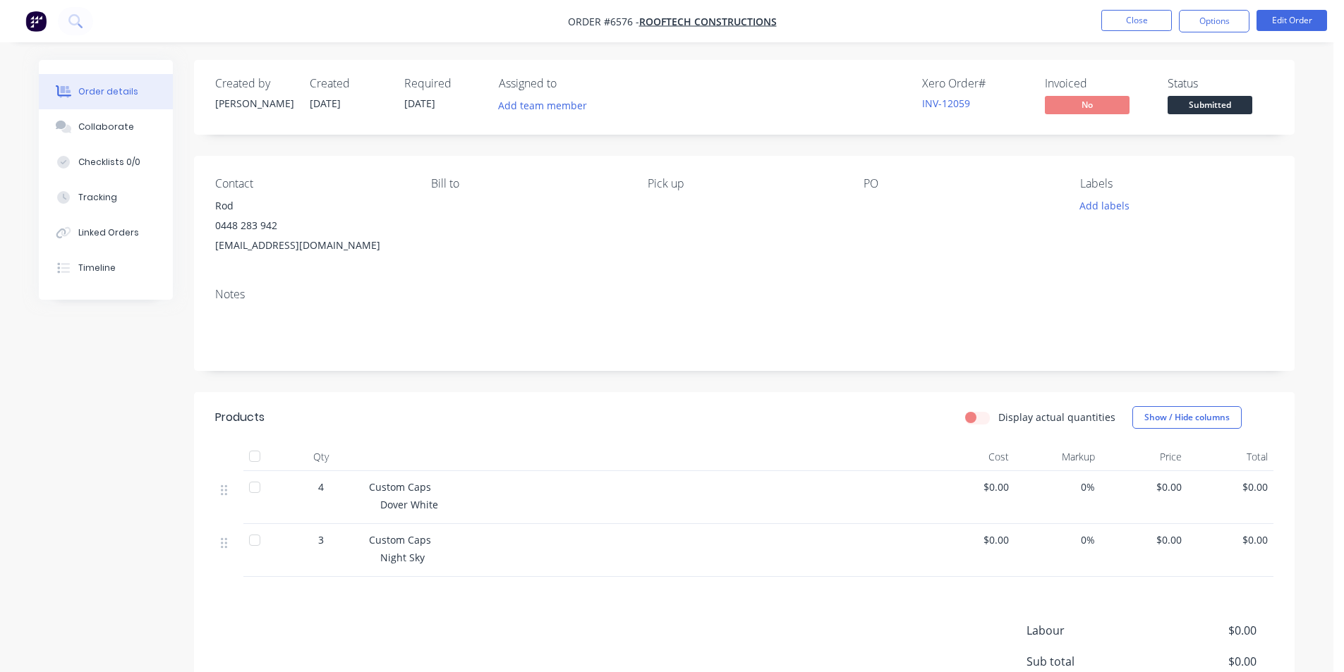
click at [1176, 111] on span "Submitted" at bounding box center [1209, 105] width 85 height 18
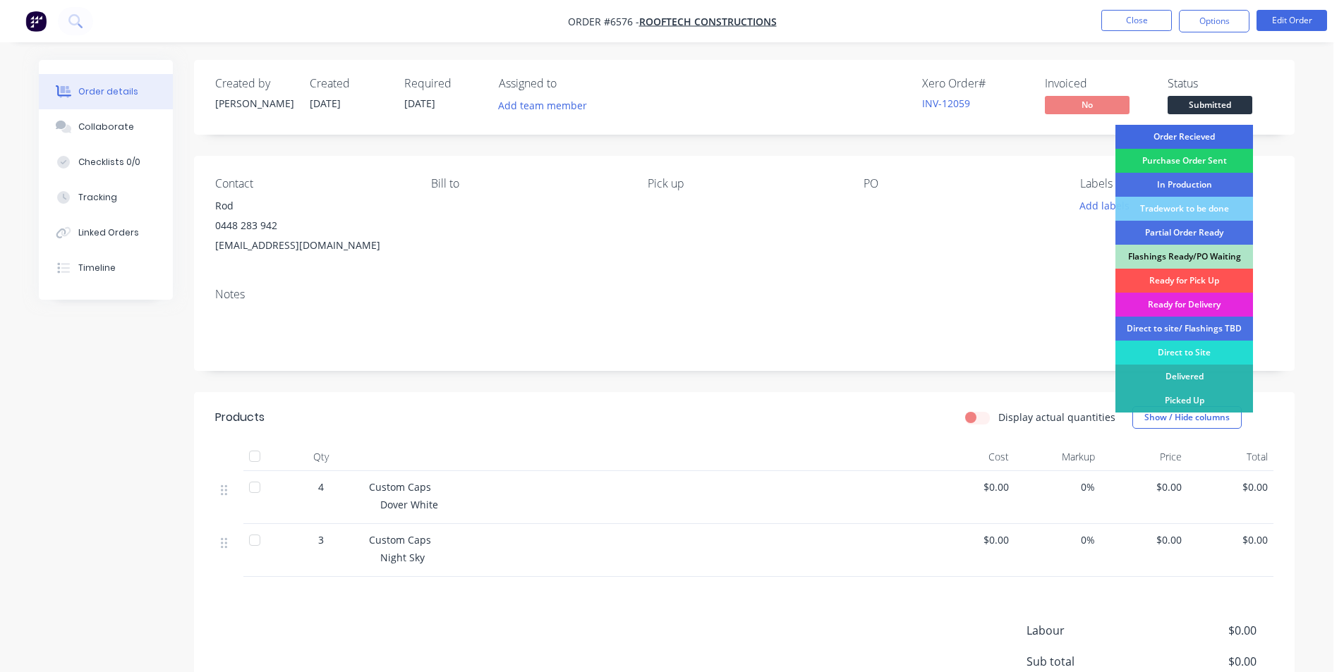
click at [1188, 134] on div "Order Recieved" at bounding box center [1184, 137] width 138 height 24
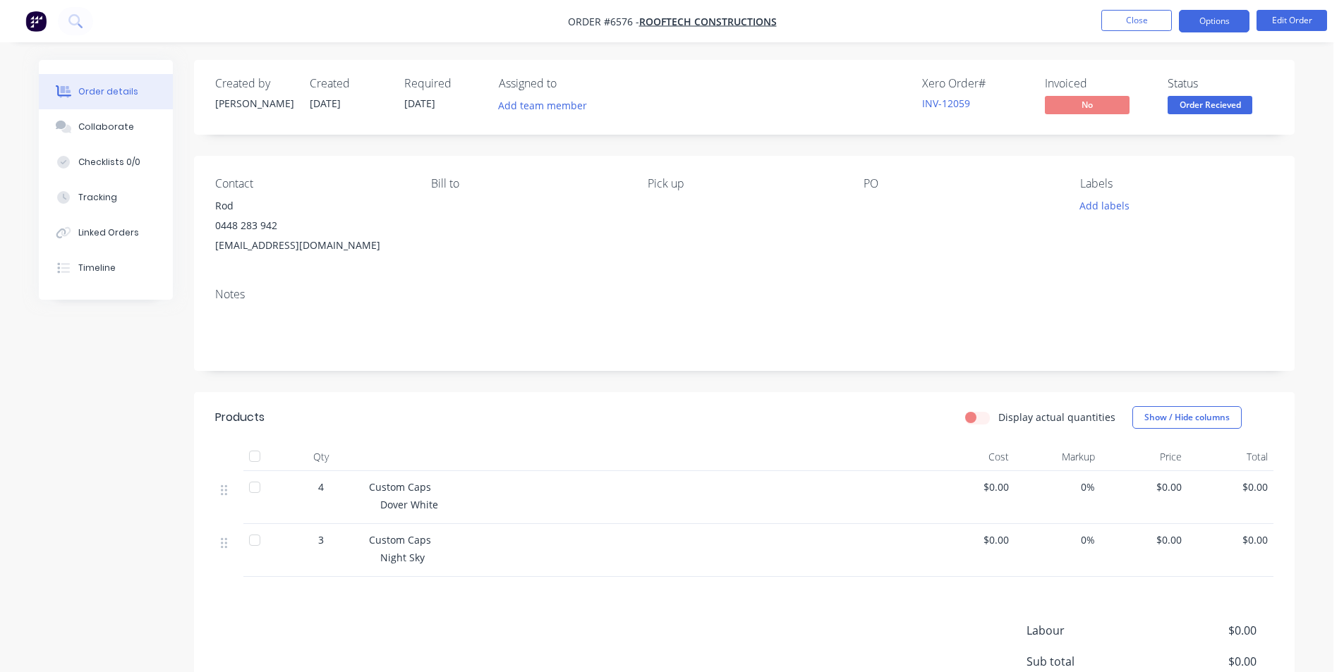
click at [1218, 16] on button "Options" at bounding box center [1214, 21] width 71 height 23
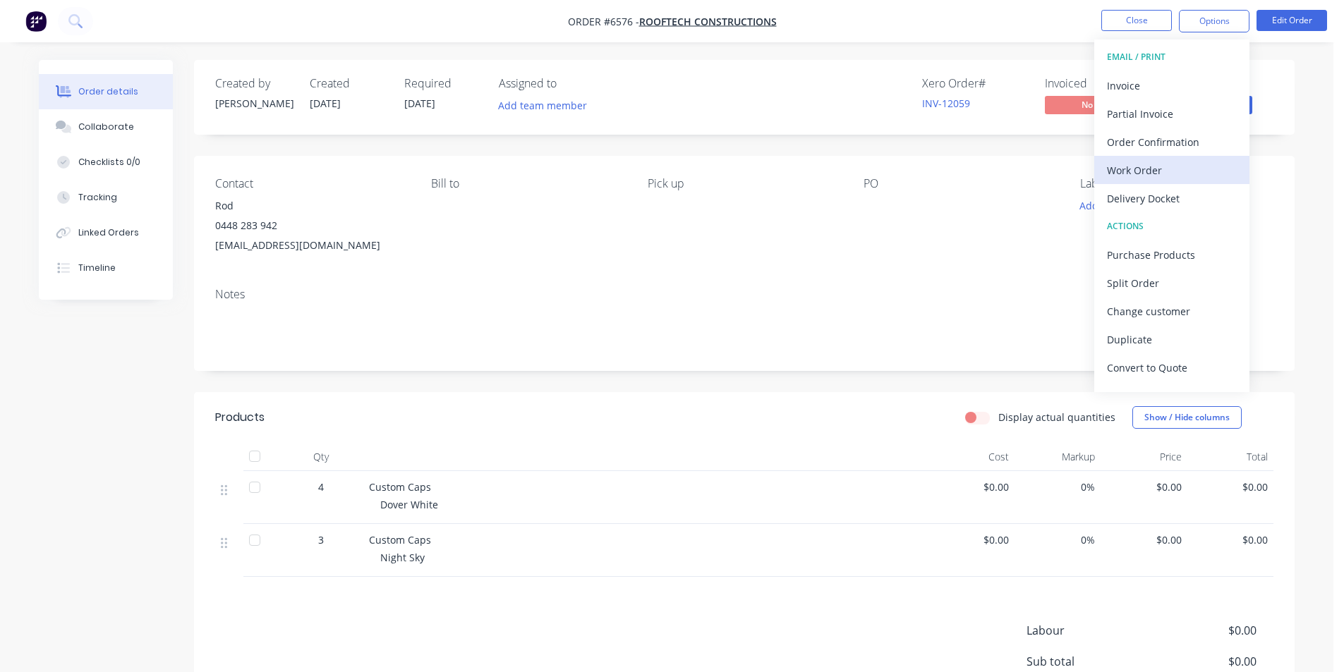
click at [1142, 174] on div "Work Order" at bounding box center [1172, 170] width 130 height 20
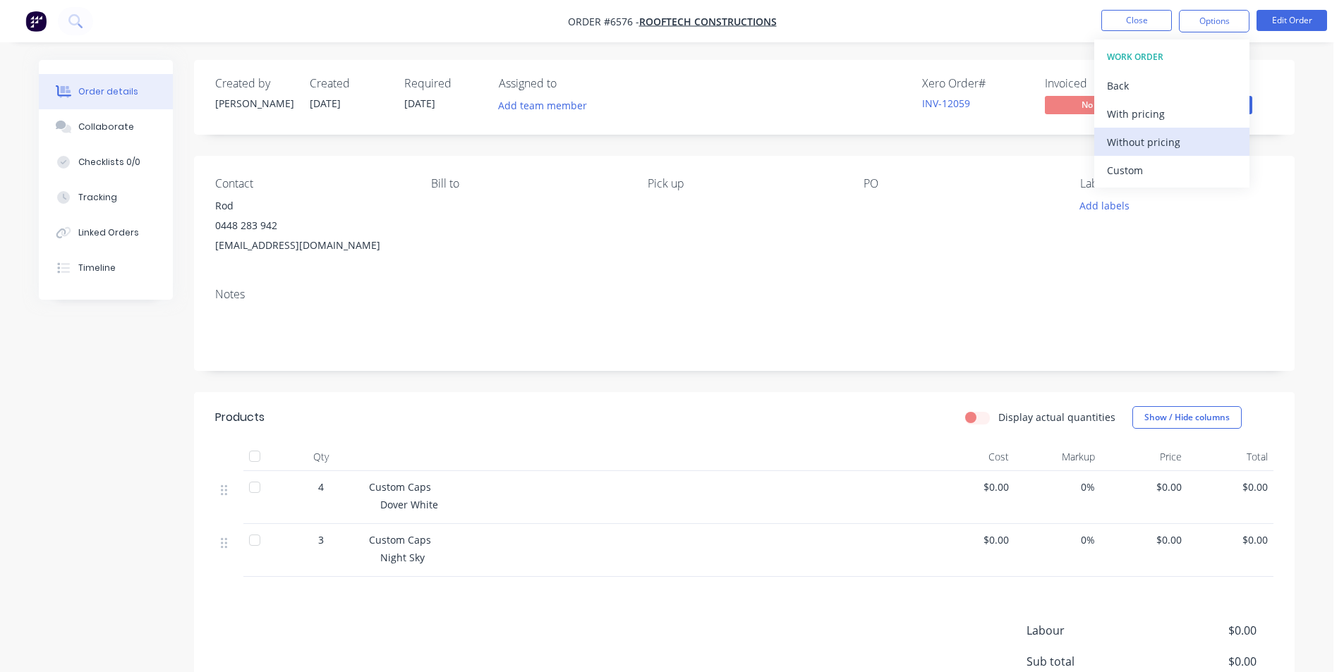
click at [1205, 150] on div "Without pricing" at bounding box center [1172, 142] width 130 height 20
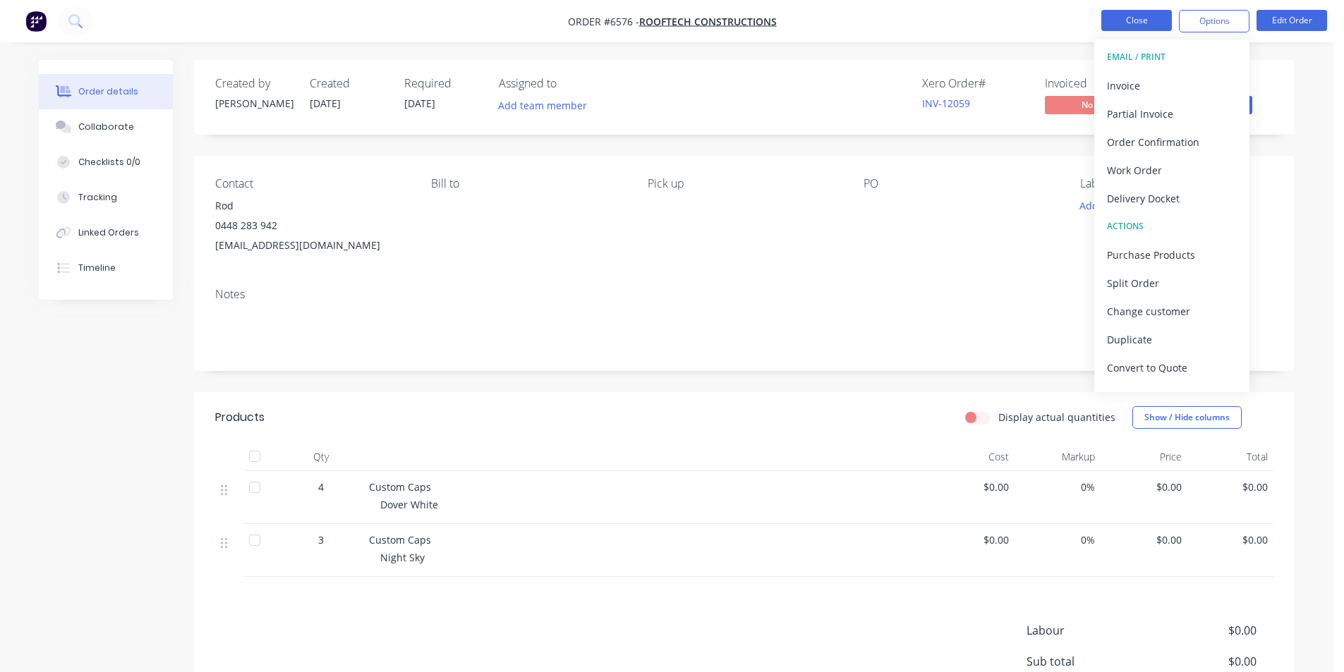
click at [1118, 21] on button "Close" at bounding box center [1136, 20] width 71 height 21
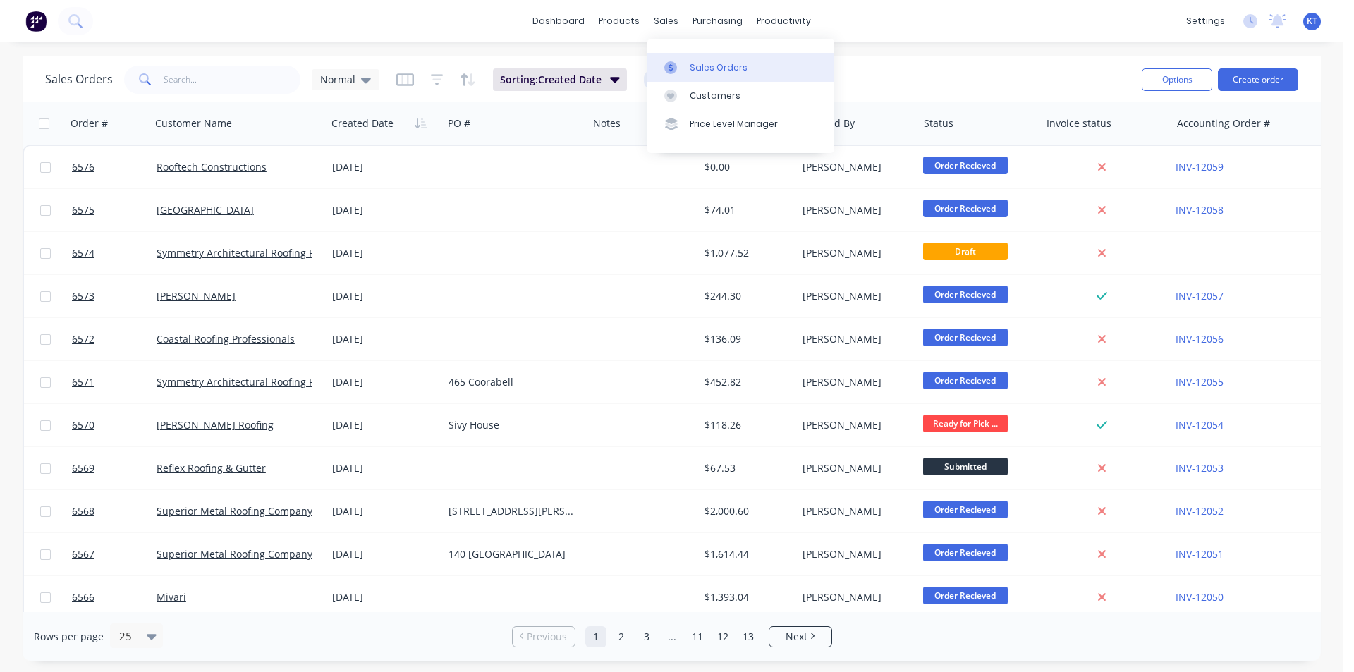
click at [682, 75] on link "Sales Orders" at bounding box center [740, 67] width 187 height 28
click at [171, 79] on input "text" at bounding box center [233, 80] width 138 height 28
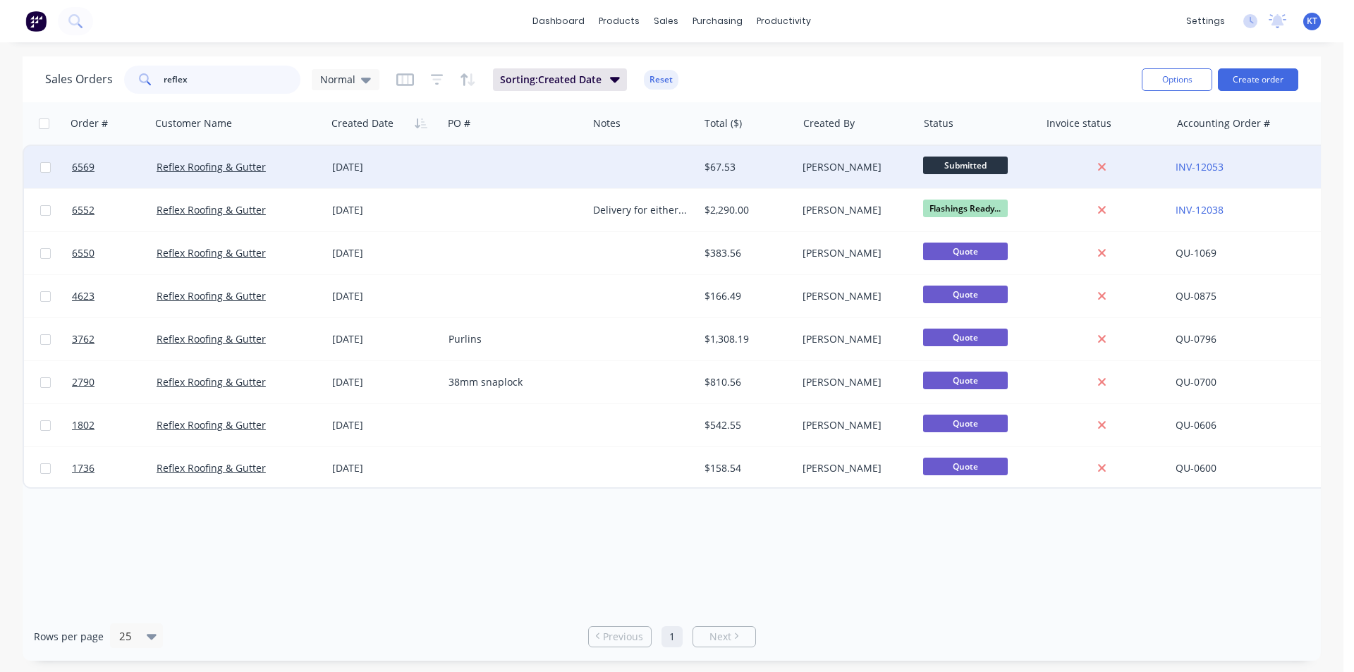
type input "reflex"
click at [184, 159] on div "Reflex Roofing & Gutter" at bounding box center [239, 167] width 176 height 42
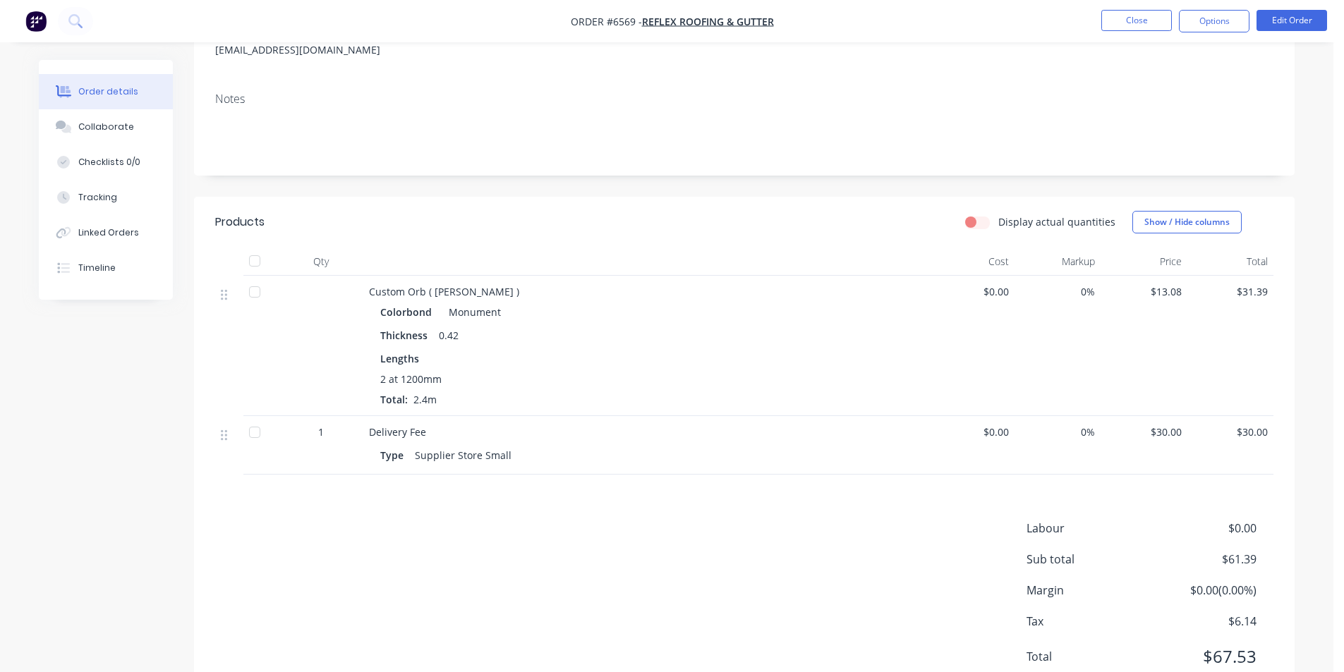
scroll to position [212, 0]
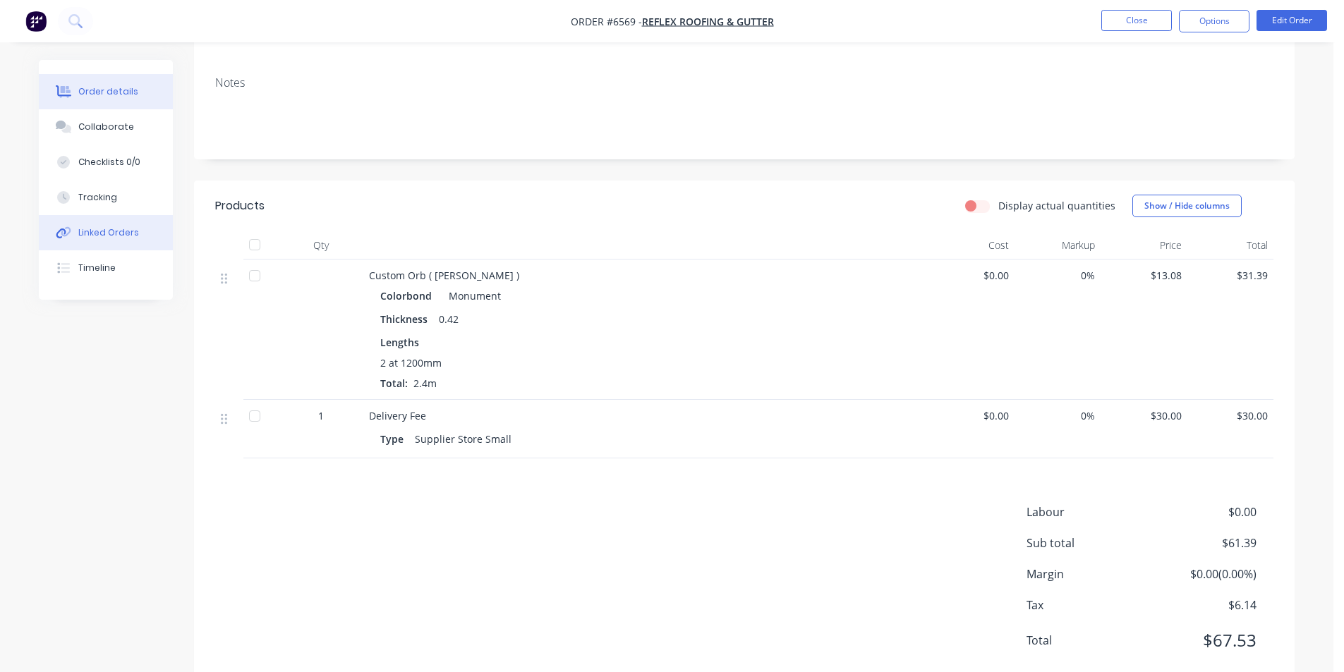
click at [121, 236] on div "Linked Orders" at bounding box center [108, 232] width 61 height 13
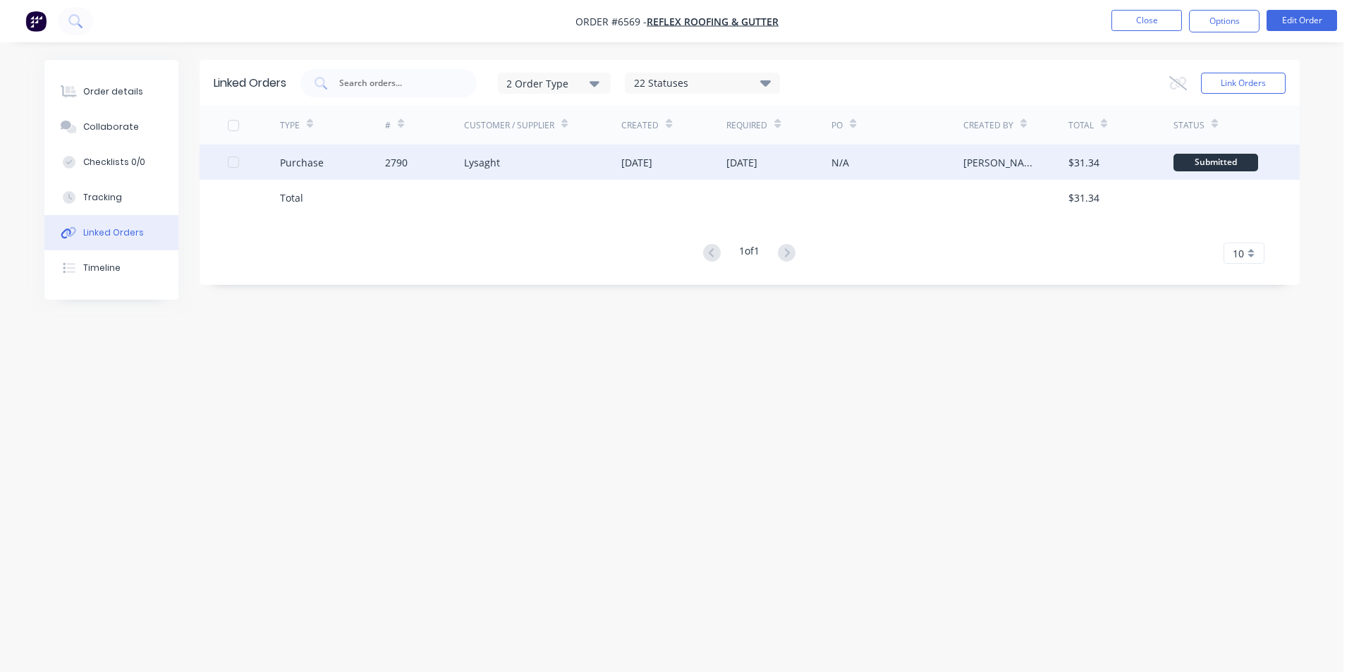
click at [468, 174] on div "Lysaght" at bounding box center [543, 162] width 158 height 35
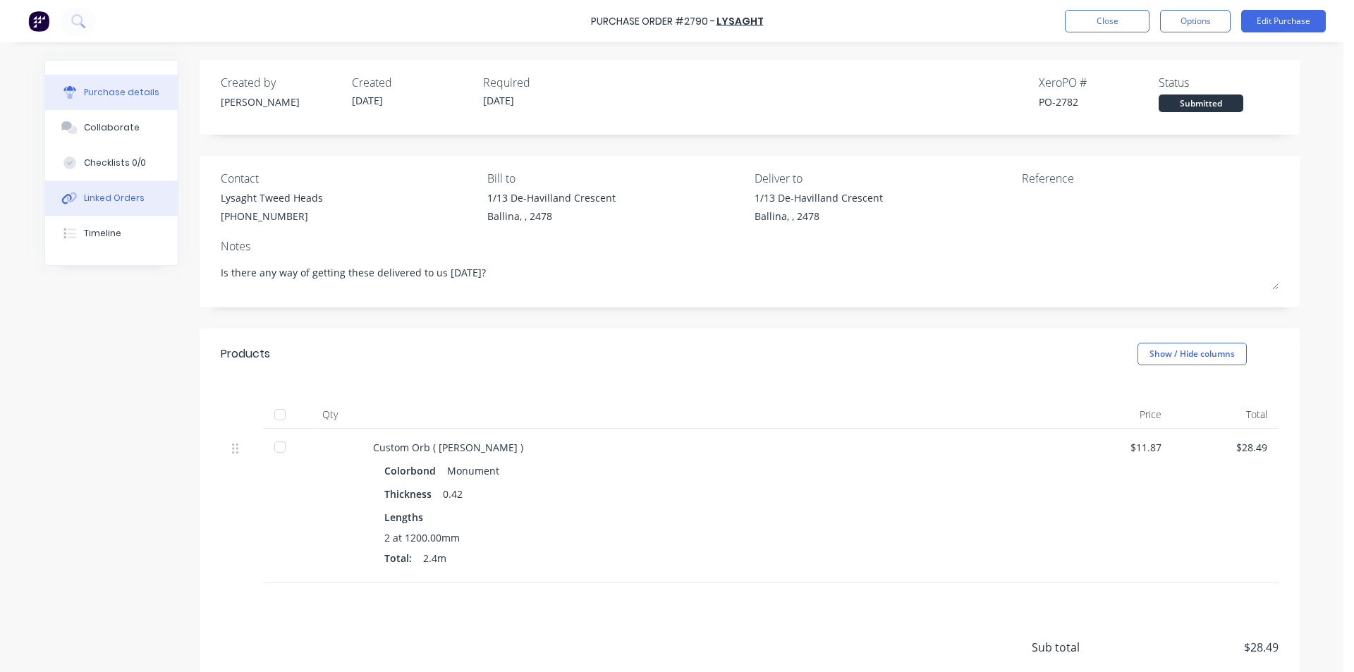
click at [127, 197] on div "Linked Orders" at bounding box center [114, 198] width 61 height 13
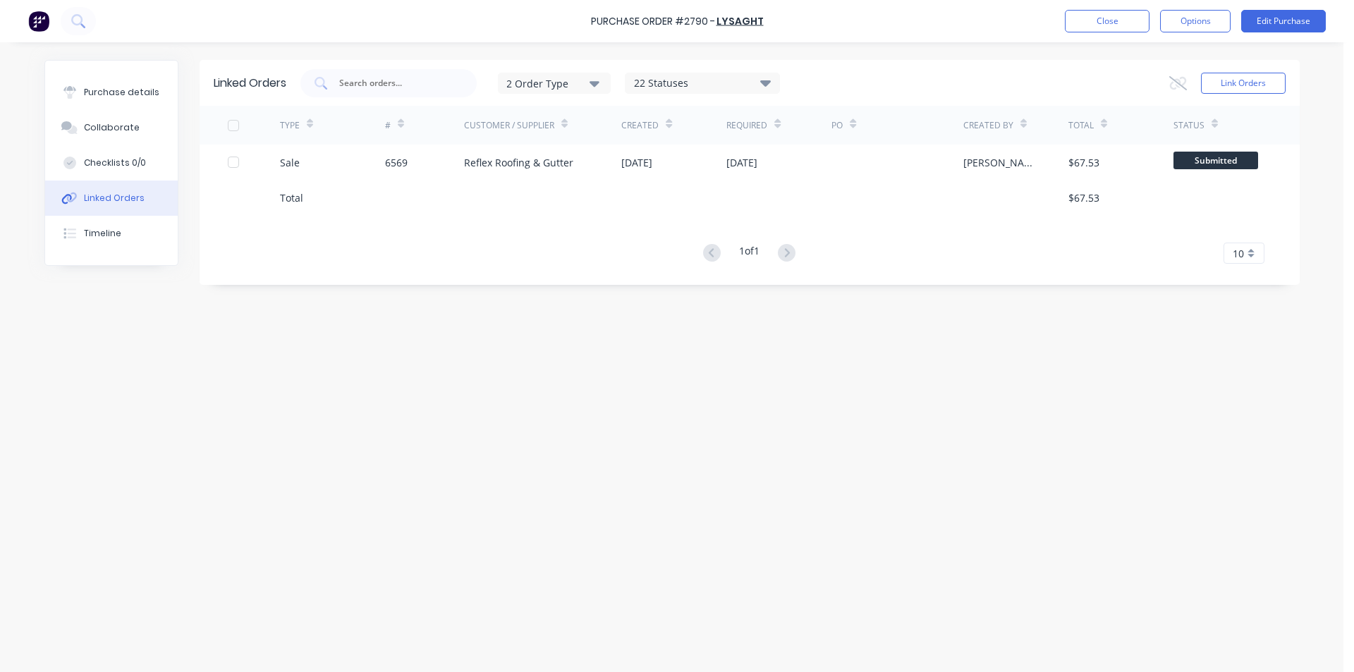
click at [128, 215] on button "Linked Orders" at bounding box center [111, 198] width 133 height 35
click at [133, 234] on button "Timeline" at bounding box center [111, 233] width 133 height 35
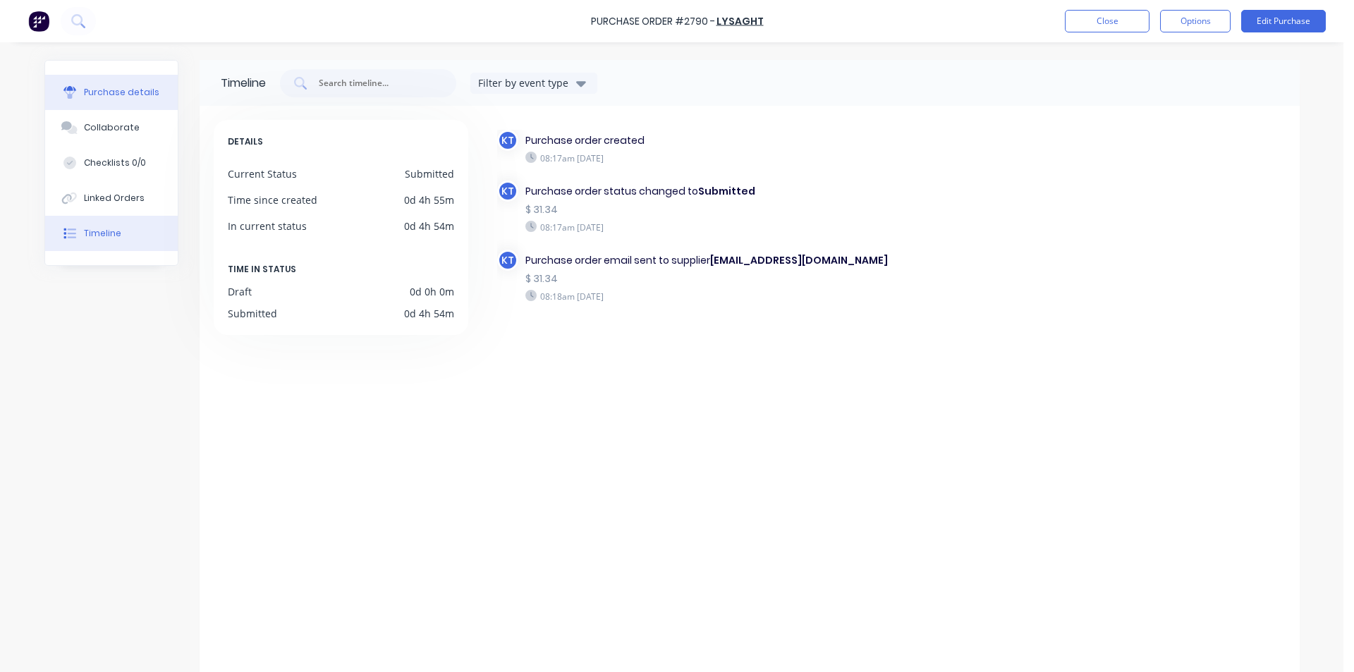
click at [152, 105] on button "Purchase details" at bounding box center [111, 92] width 133 height 35
type textarea "x"
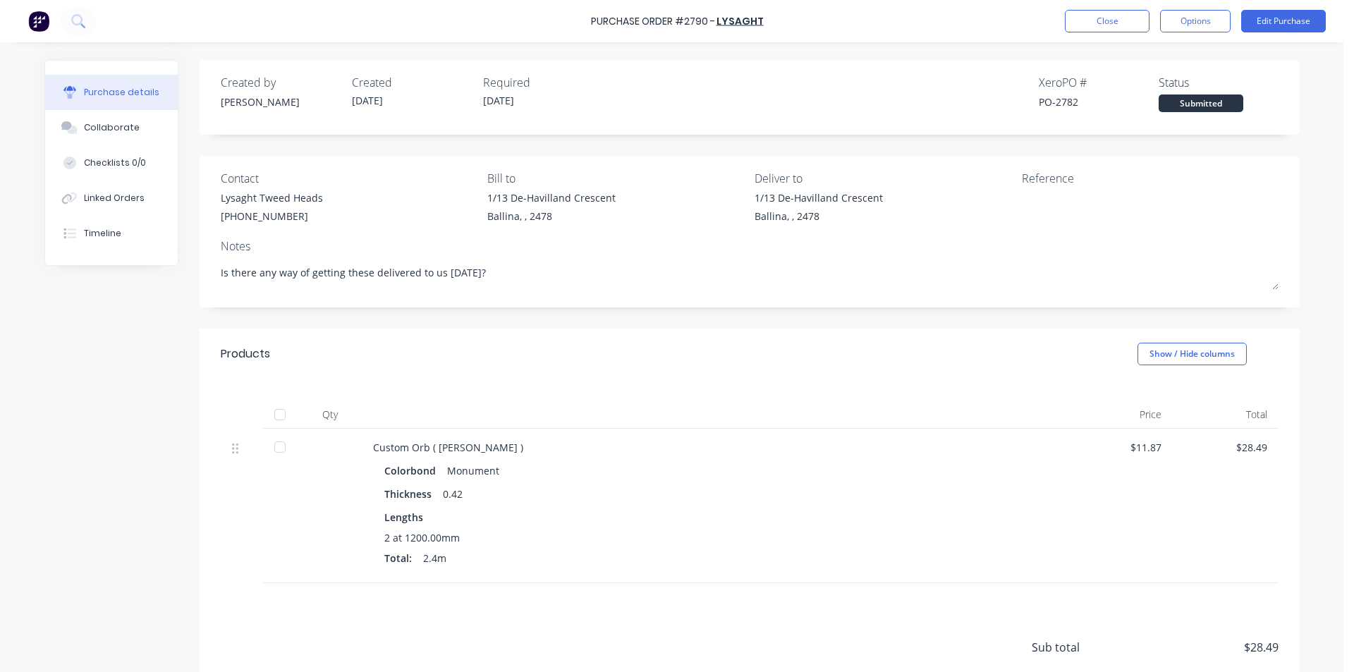
click at [1072, 6] on div "Purchase Order #2790 - Lysaght Close Options Edit Purchase" at bounding box center [677, 21] width 1354 height 42
click at [1071, 18] on button "Close" at bounding box center [1107, 21] width 85 height 23
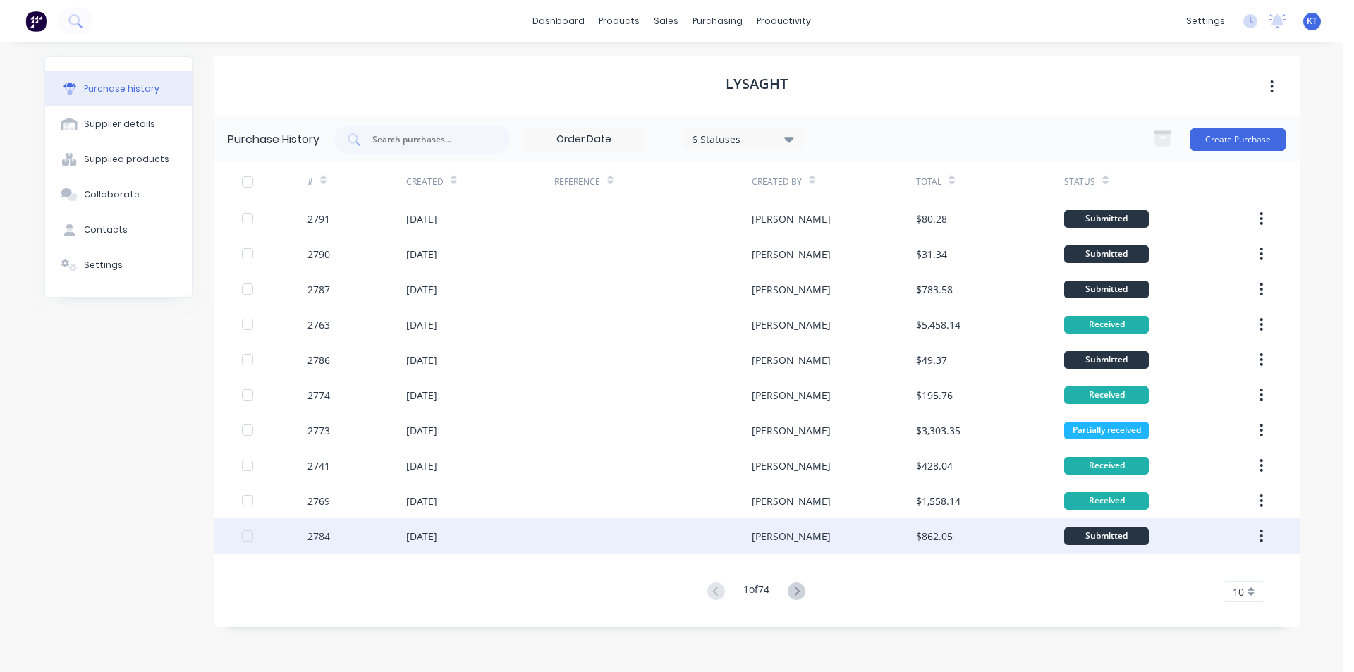
click at [472, 533] on div "[DATE]" at bounding box center [480, 535] width 148 height 35
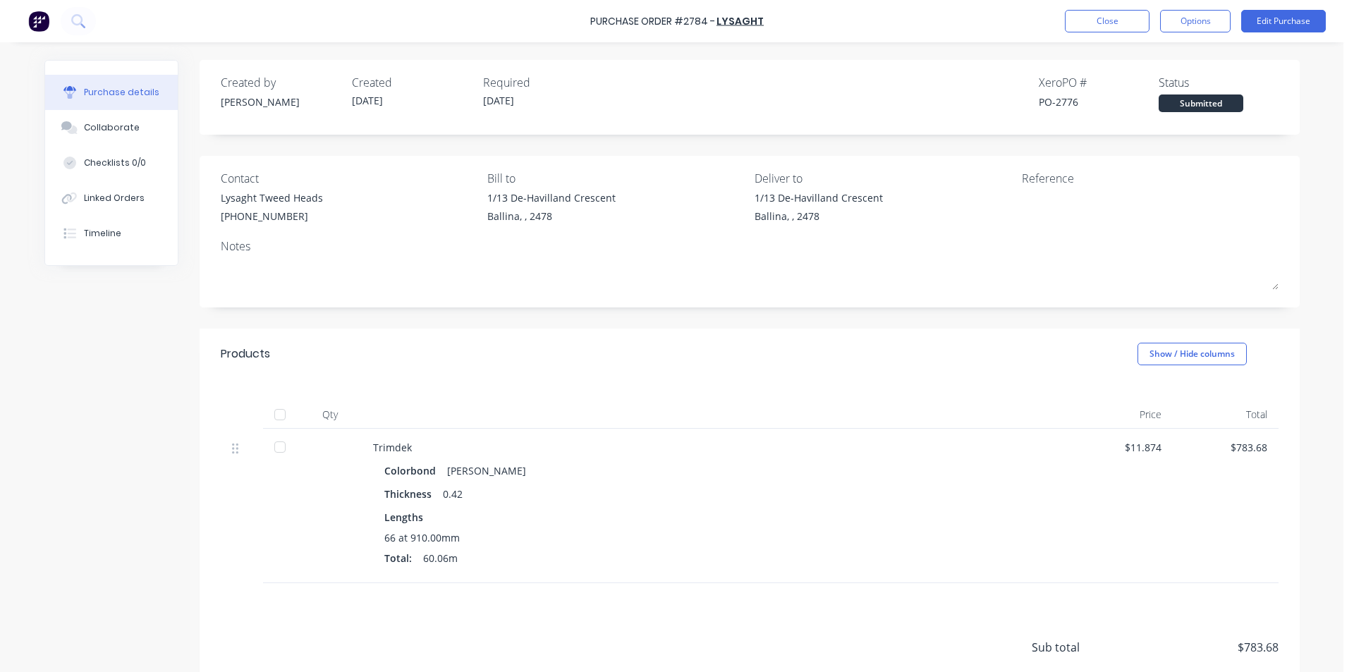
drag, startPoint x: 260, startPoint y: 418, endPoint x: 271, endPoint y: 418, distance: 10.6
click at [266, 418] on div at bounding box center [280, 415] width 28 height 28
drag, startPoint x: 271, startPoint y: 418, endPoint x: 239, endPoint y: 413, distance: 32.1
click at [269, 417] on div at bounding box center [280, 415] width 28 height 28
click at [268, 417] on div at bounding box center [280, 415] width 28 height 28
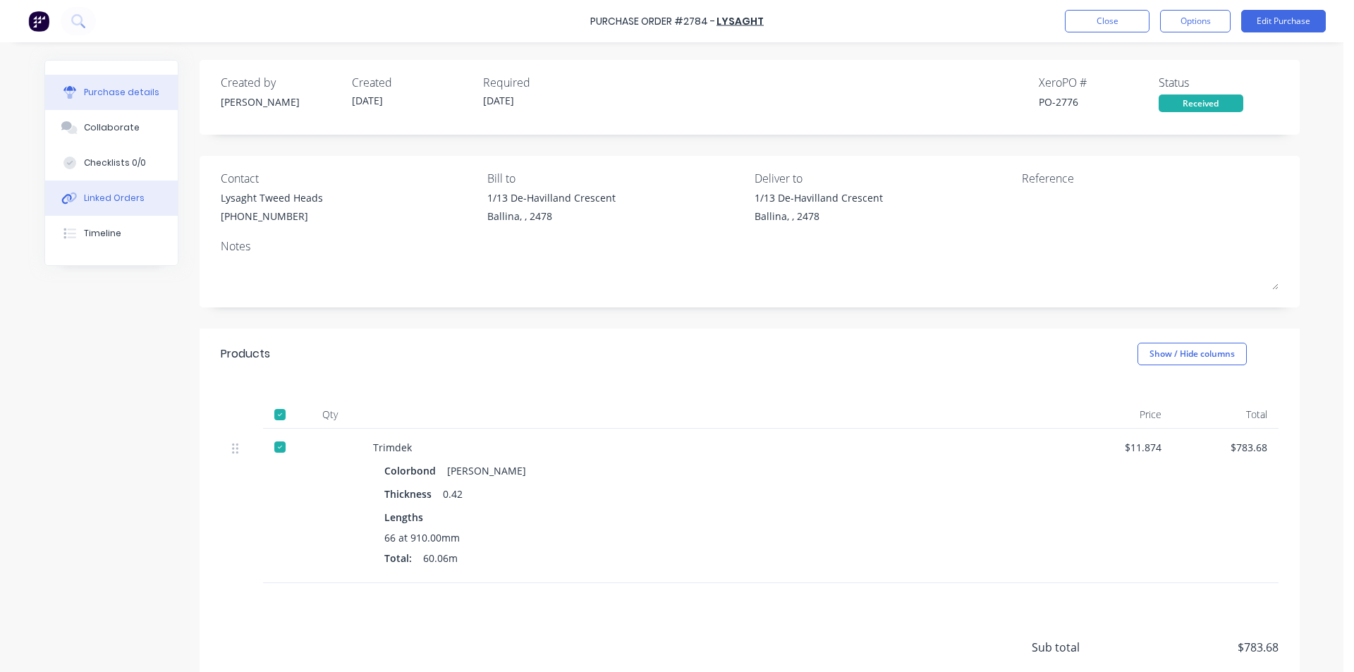
click at [125, 212] on button "Linked Orders" at bounding box center [111, 198] width 133 height 35
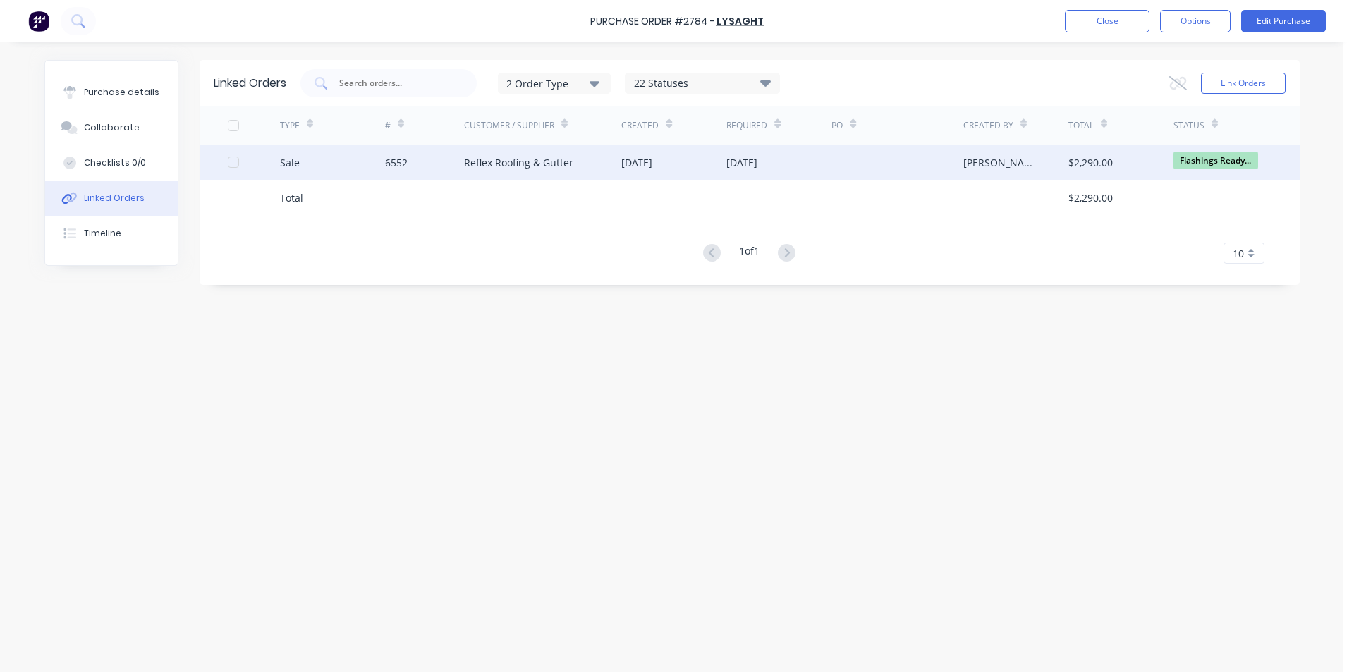
click at [652, 156] on div "[DATE]" at bounding box center [636, 162] width 31 height 15
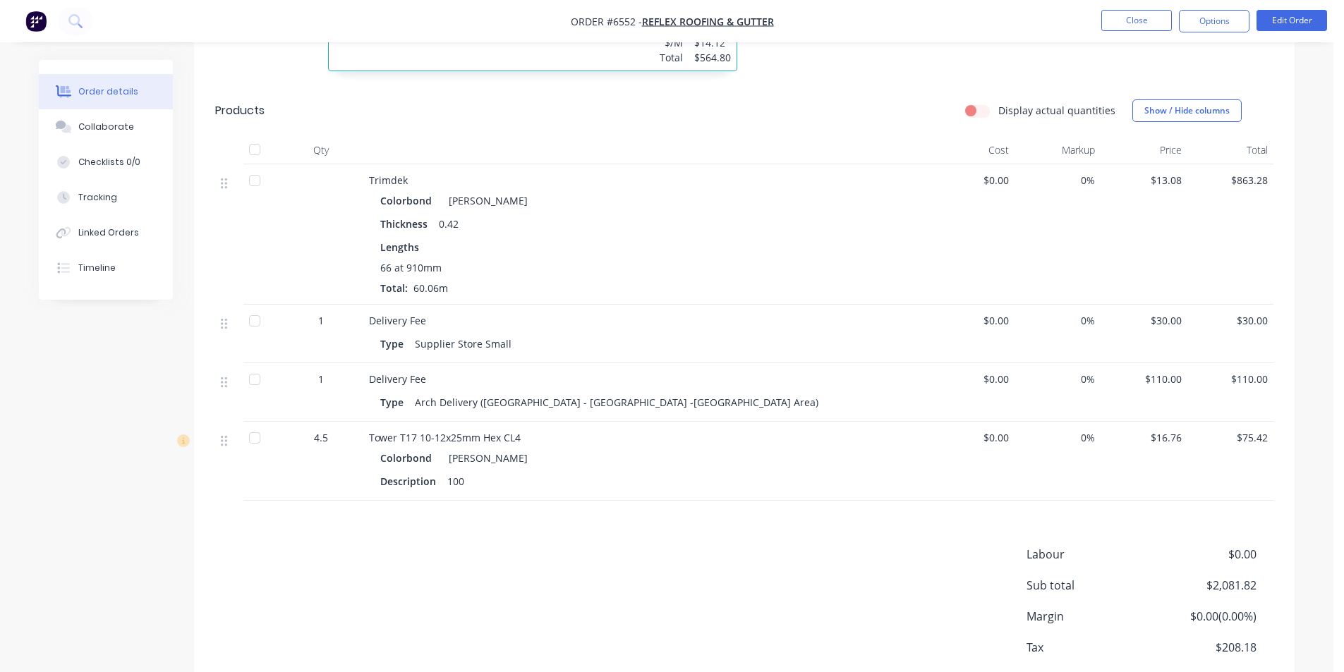
scroll to position [934, 0]
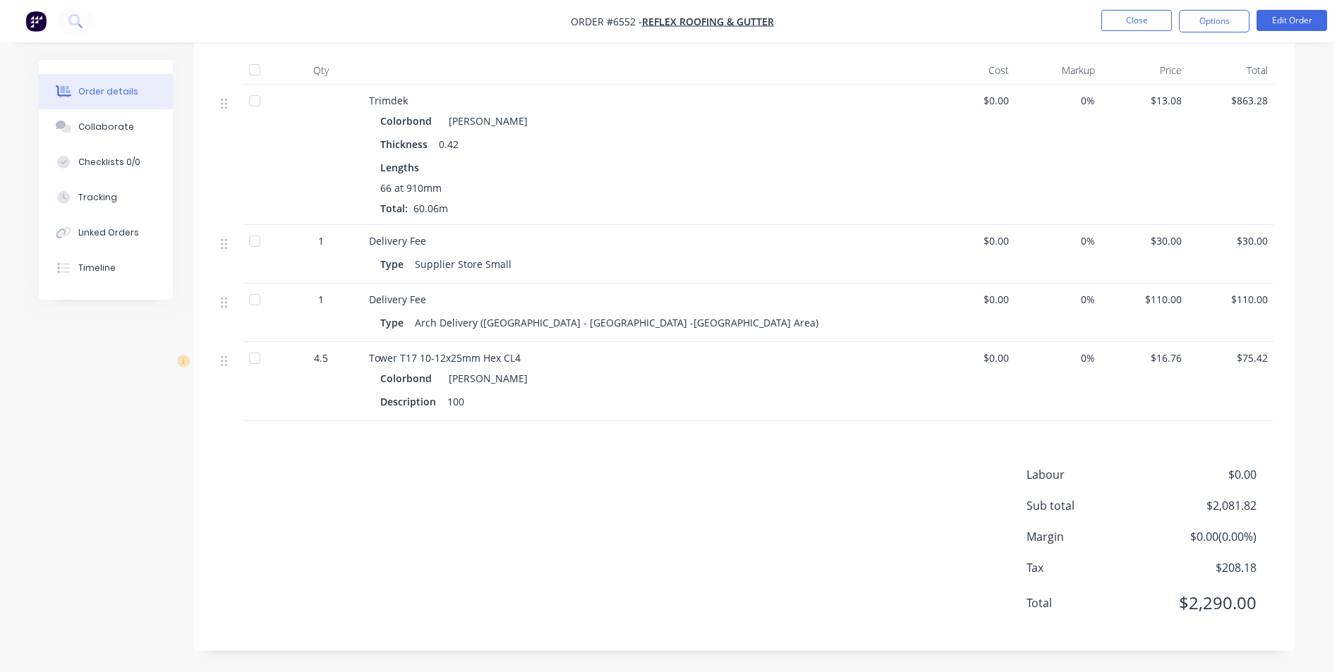
click at [260, 75] on div at bounding box center [255, 70] width 28 height 28
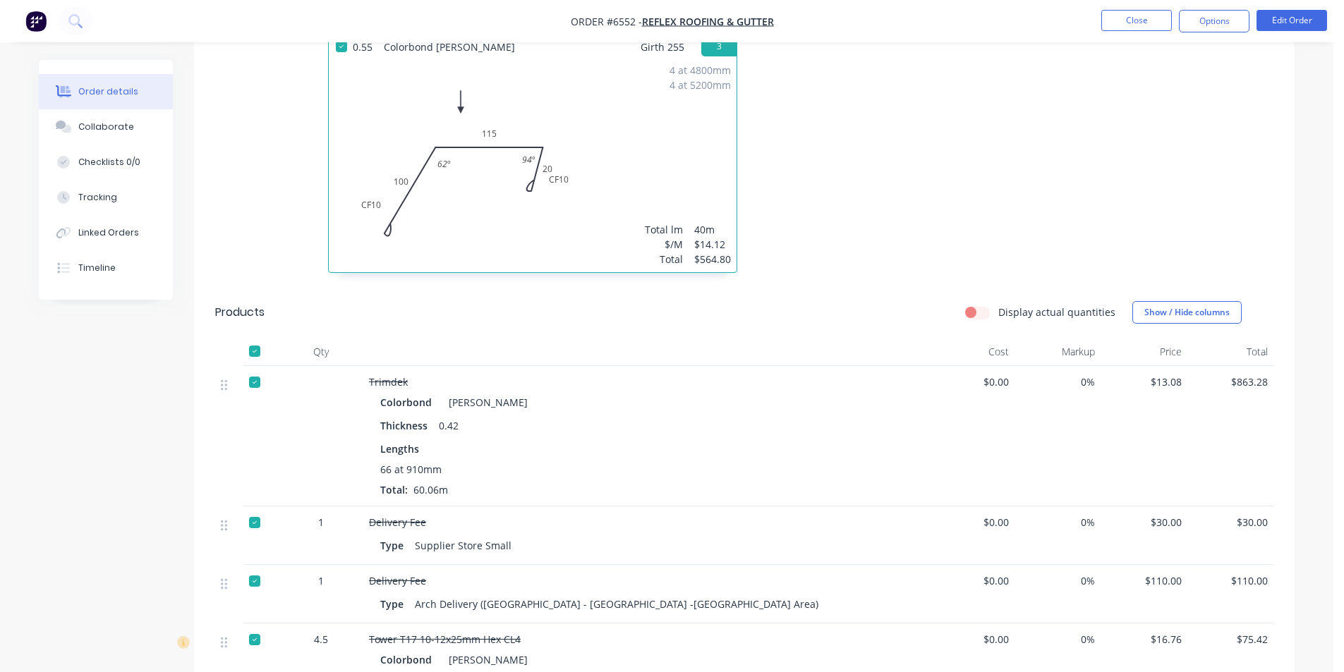
scroll to position [370, 0]
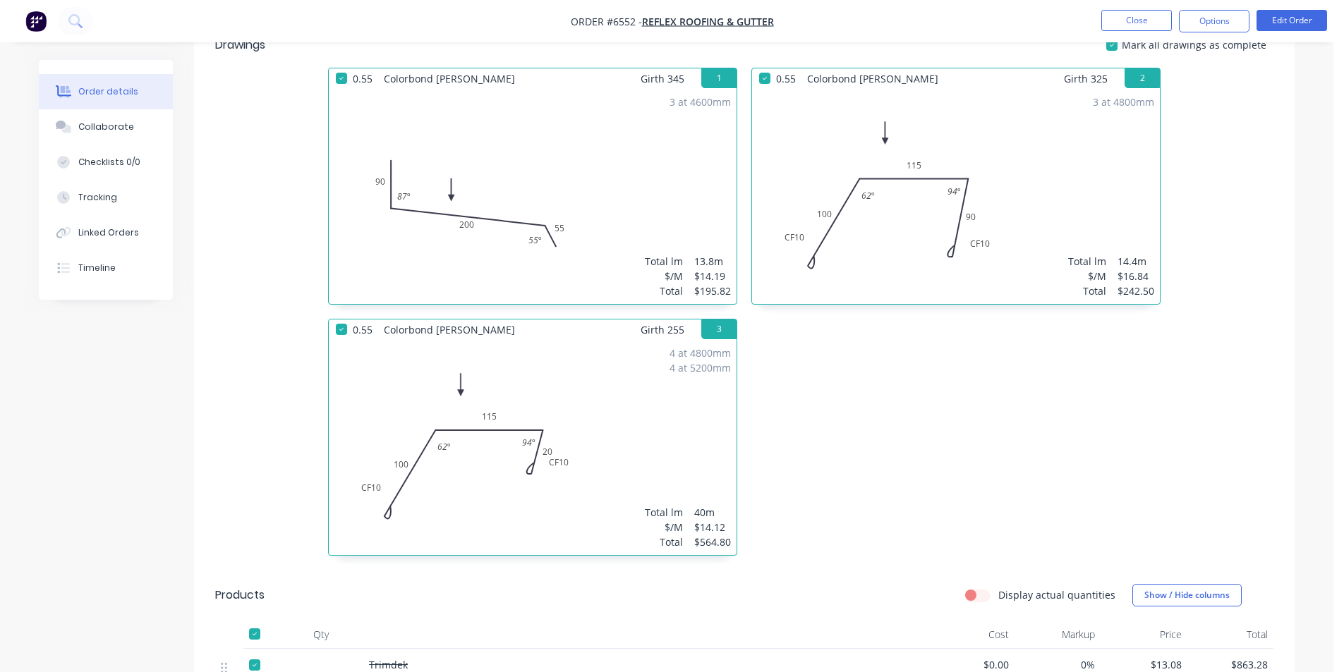
click at [1206, 8] on nav "Order #6552 - Reflex Roofing & Gutter Close Options Edit Order" at bounding box center [672, 21] width 1344 height 42
click at [1204, 20] on button "Options" at bounding box center [1214, 21] width 71 height 23
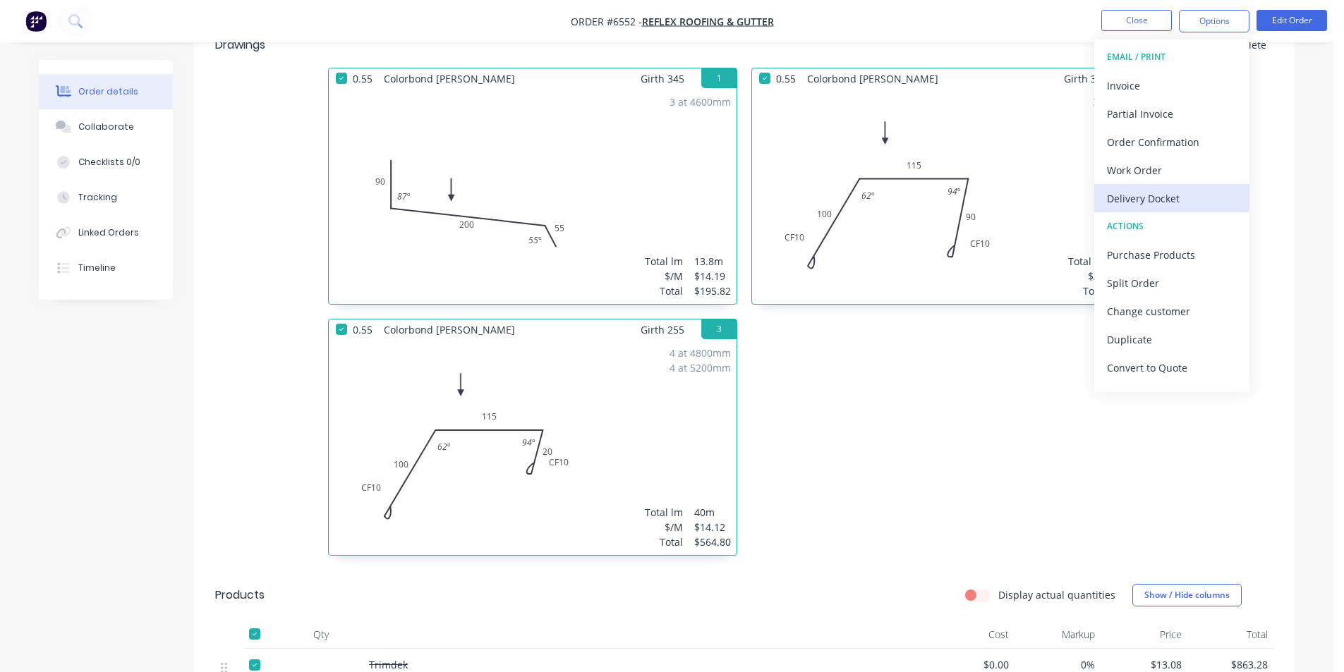
click at [1199, 204] on div "Delivery Docket" at bounding box center [1172, 198] width 130 height 20
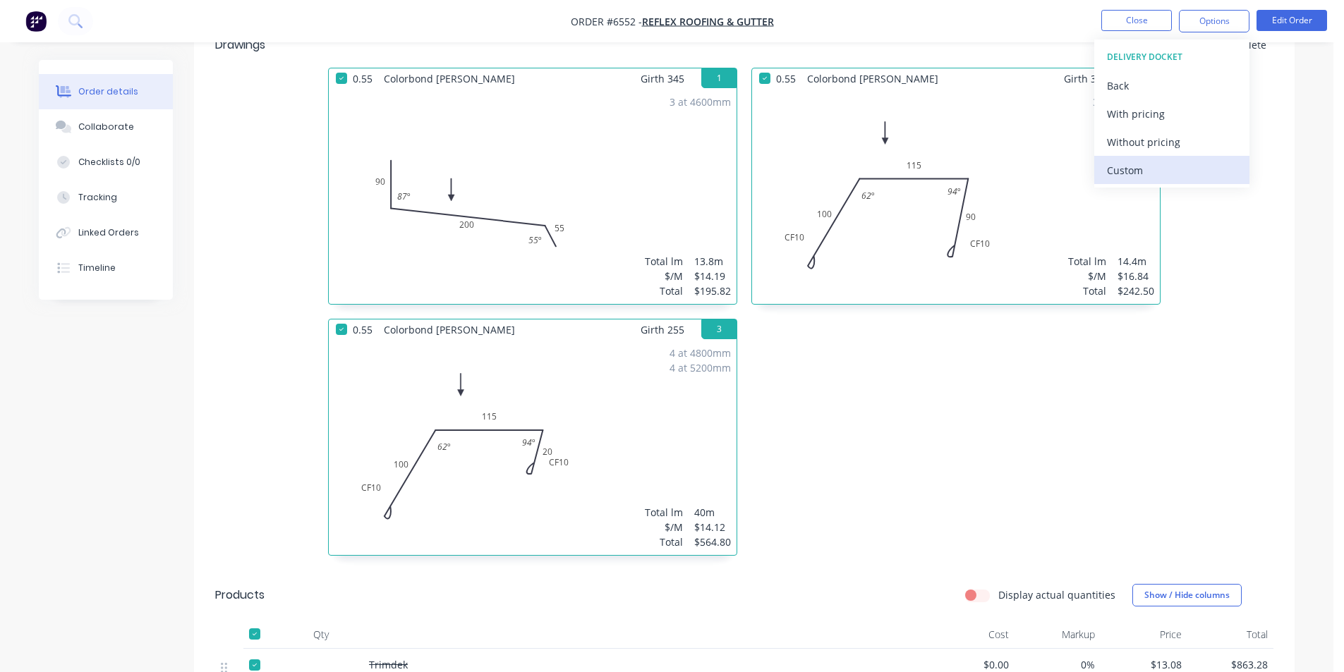
click at [1193, 171] on div "Custom" at bounding box center [1172, 170] width 130 height 20
click at [1169, 142] on div "Without pricing" at bounding box center [1172, 142] width 130 height 20
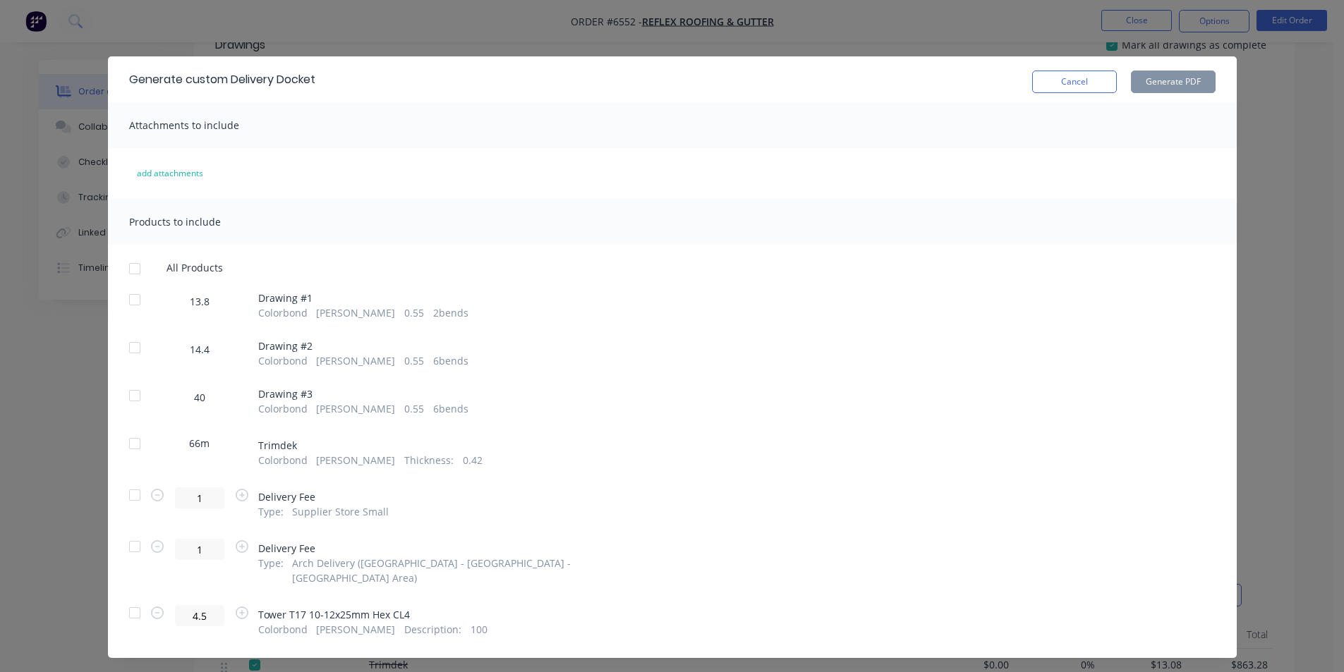
click at [129, 267] on div at bounding box center [135, 269] width 28 height 28
click at [1150, 80] on button "Generate PDF" at bounding box center [1173, 82] width 85 height 23
drag, startPoint x: 1076, startPoint y: 82, endPoint x: 1095, endPoint y: 87, distance: 19.9
click at [1078, 83] on button "Cancel" at bounding box center [1074, 82] width 85 height 23
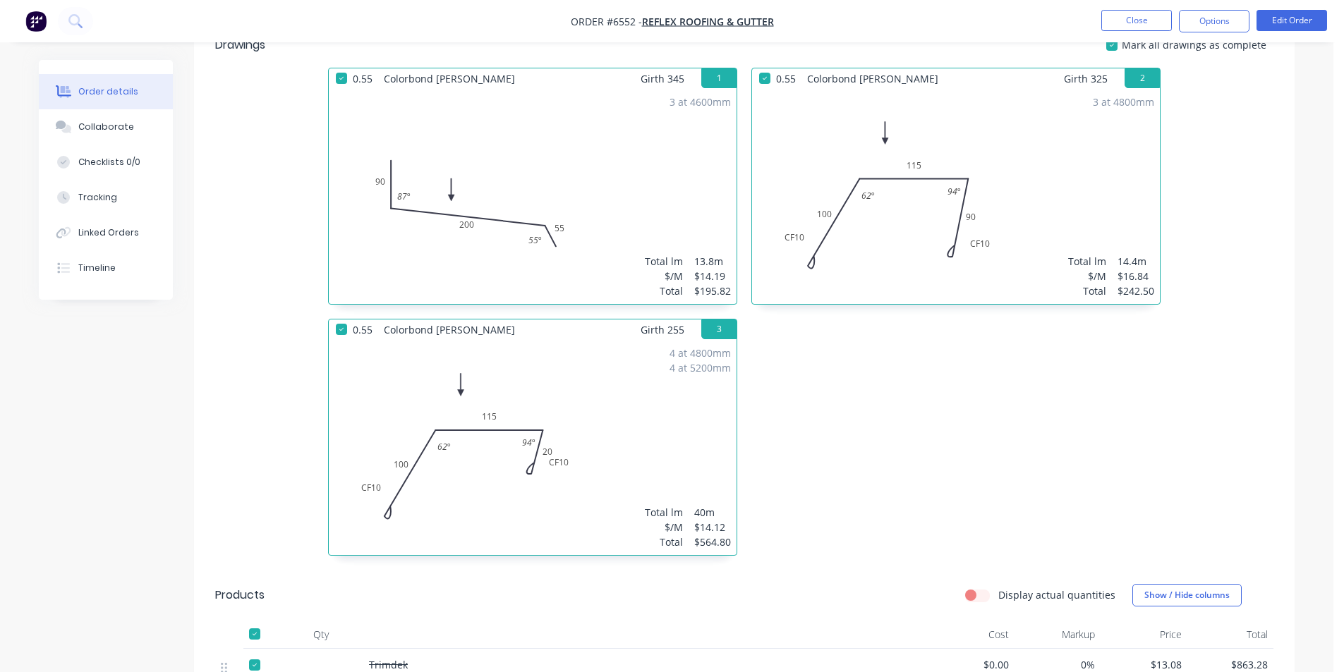
click at [1298, 219] on div "Order details Collaborate Checklists 0/0 Tracking Linked Orders Timeline Order …" at bounding box center [667, 463] width 1284 height 1546
click at [1155, 22] on button "Close" at bounding box center [1136, 20] width 71 height 21
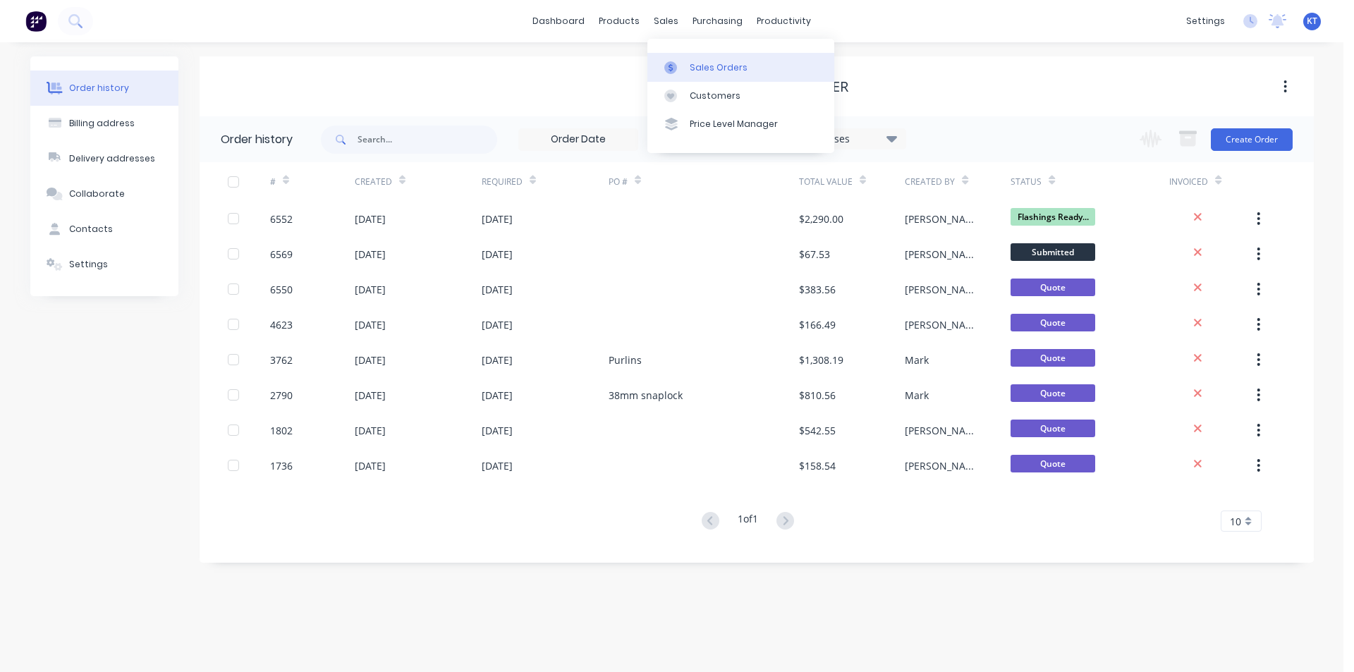
click at [715, 76] on link "Sales Orders" at bounding box center [740, 67] width 187 height 28
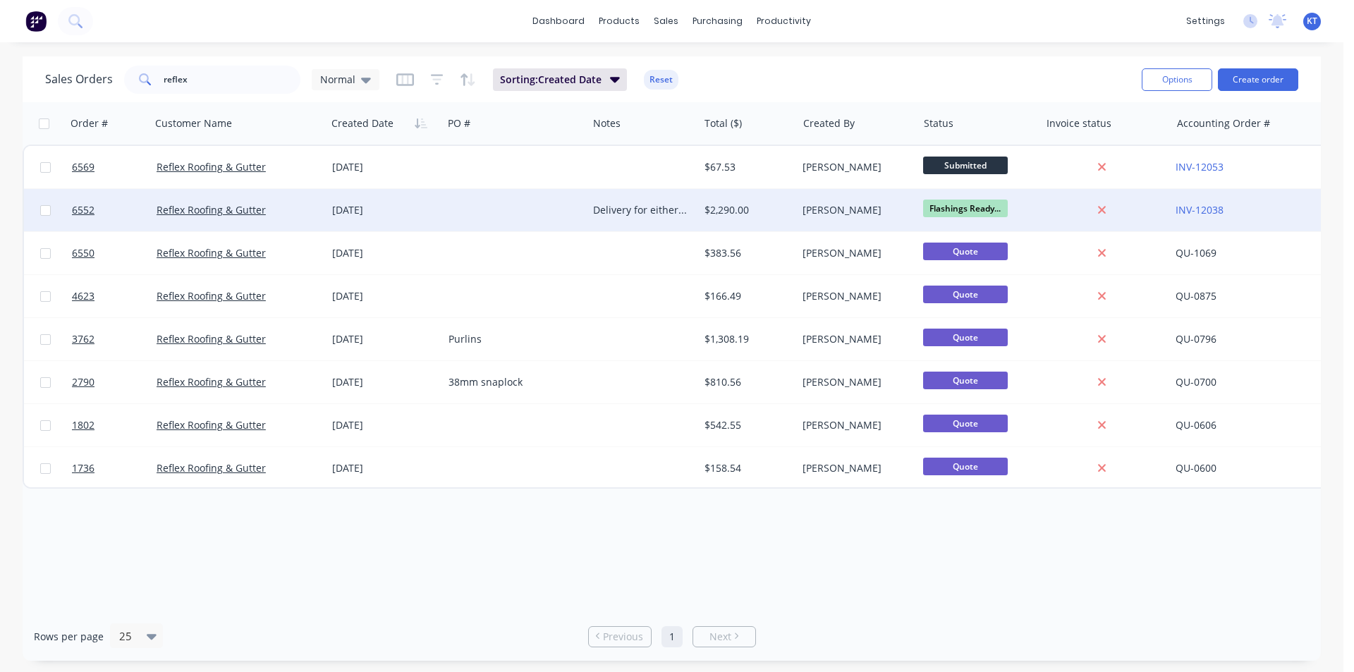
click at [458, 204] on div at bounding box center [515, 210] width 145 height 42
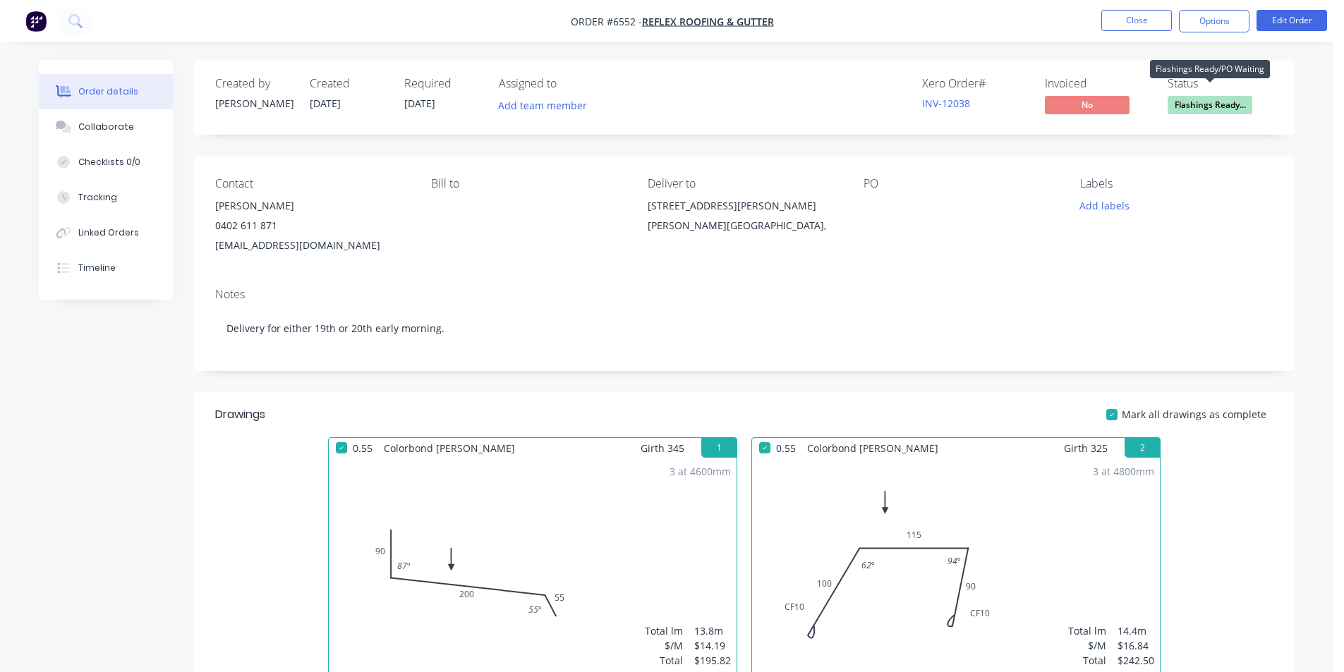
click at [1246, 109] on span "Flashings Ready..." at bounding box center [1209, 105] width 85 height 18
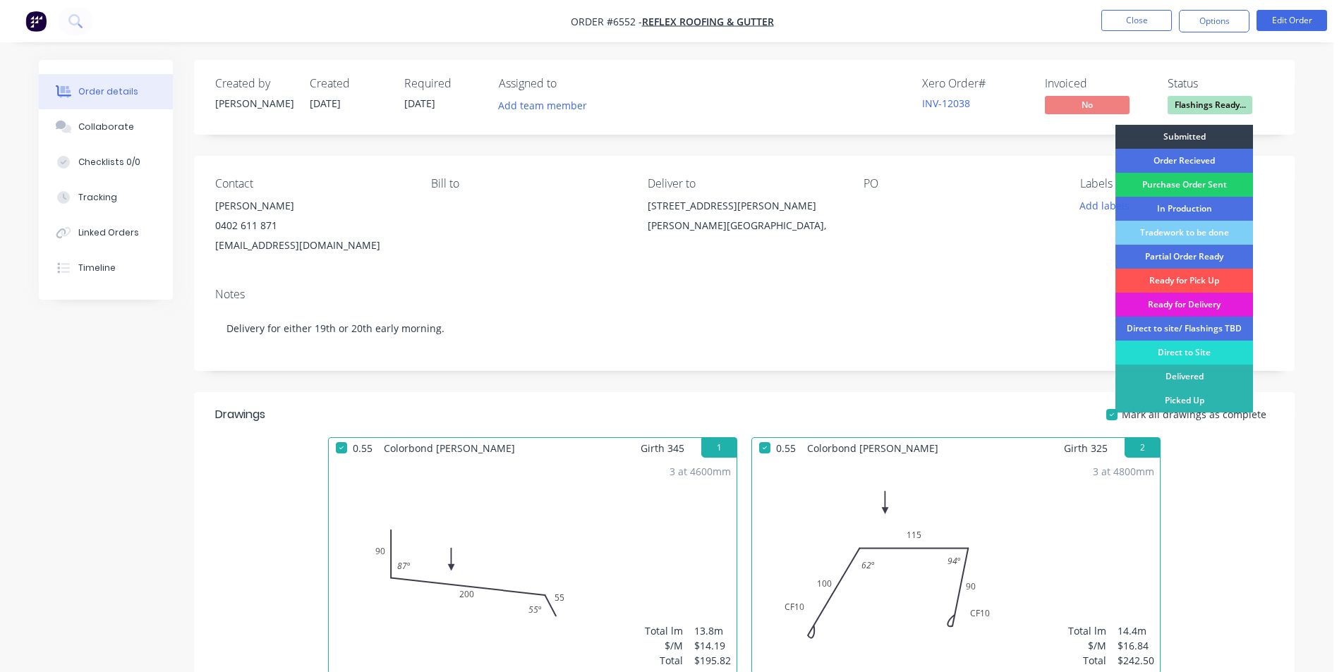
click at [1236, 302] on div "Ready for Delivery" at bounding box center [1184, 305] width 138 height 24
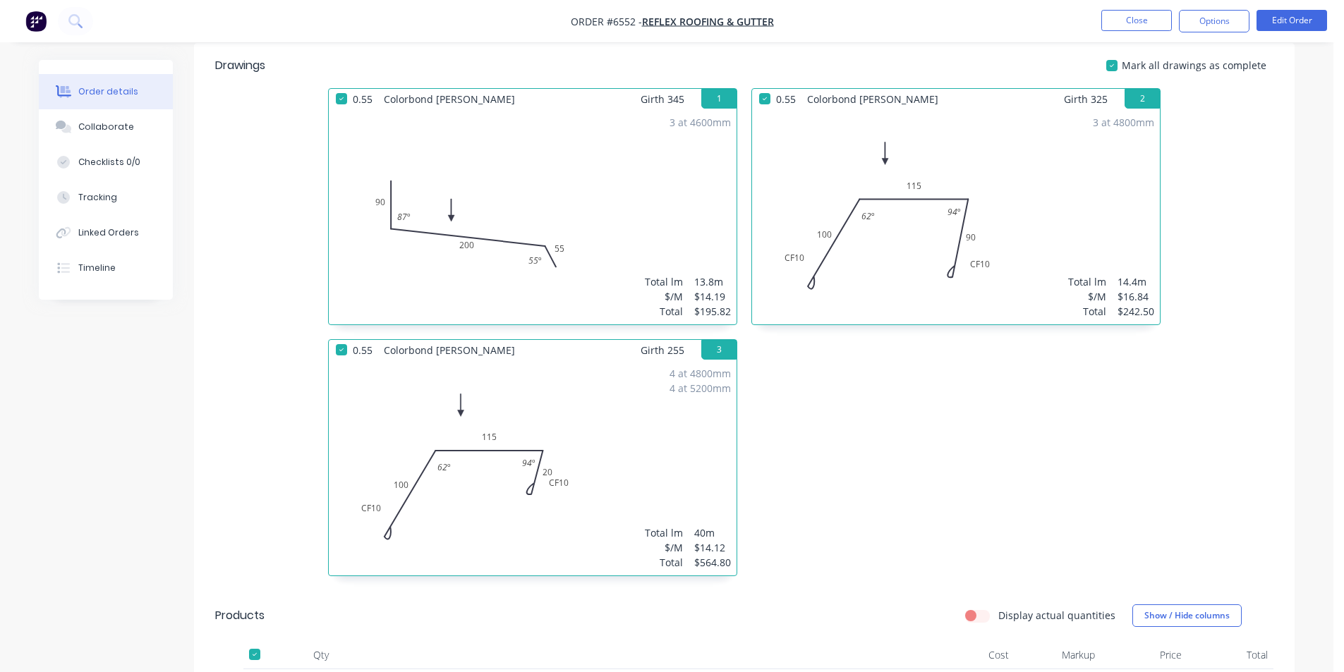
scroll to position [299, 0]
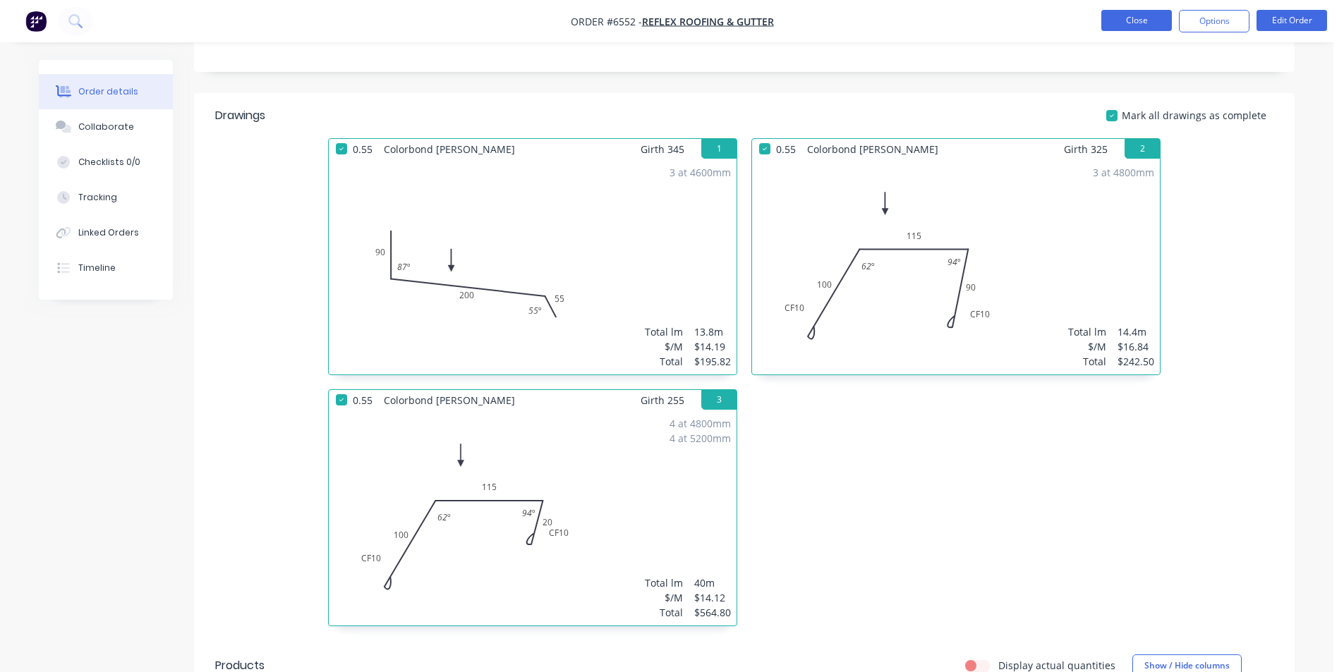
click at [1130, 25] on button "Close" at bounding box center [1136, 20] width 71 height 21
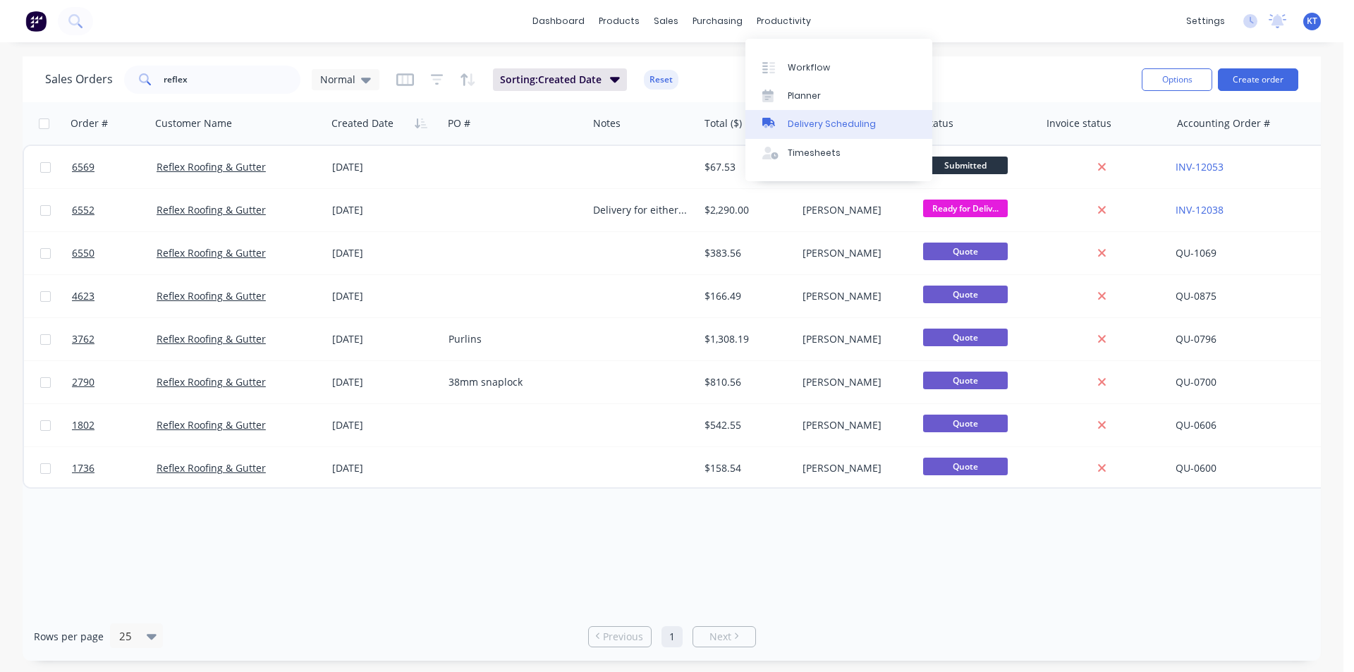
click at [800, 131] on link "Delivery Scheduling" at bounding box center [839, 124] width 187 height 28
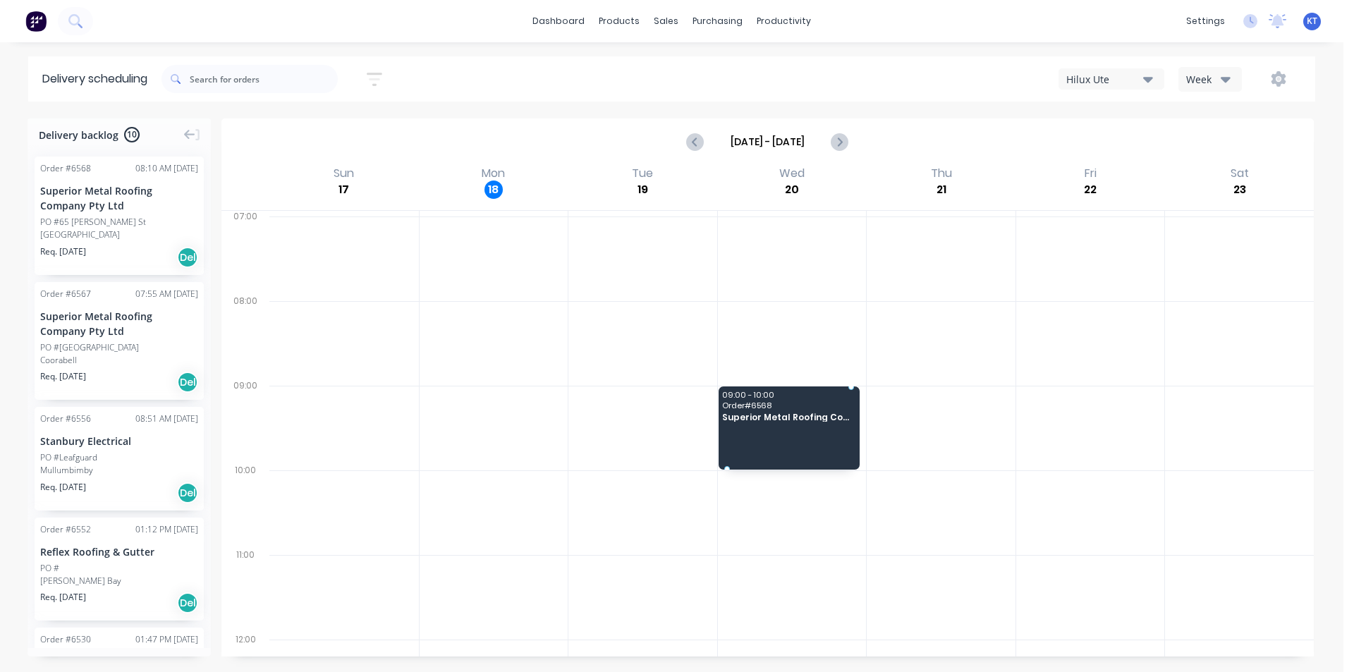
drag, startPoint x: 171, startPoint y: 212, endPoint x: 748, endPoint y: 418, distance: 613.5
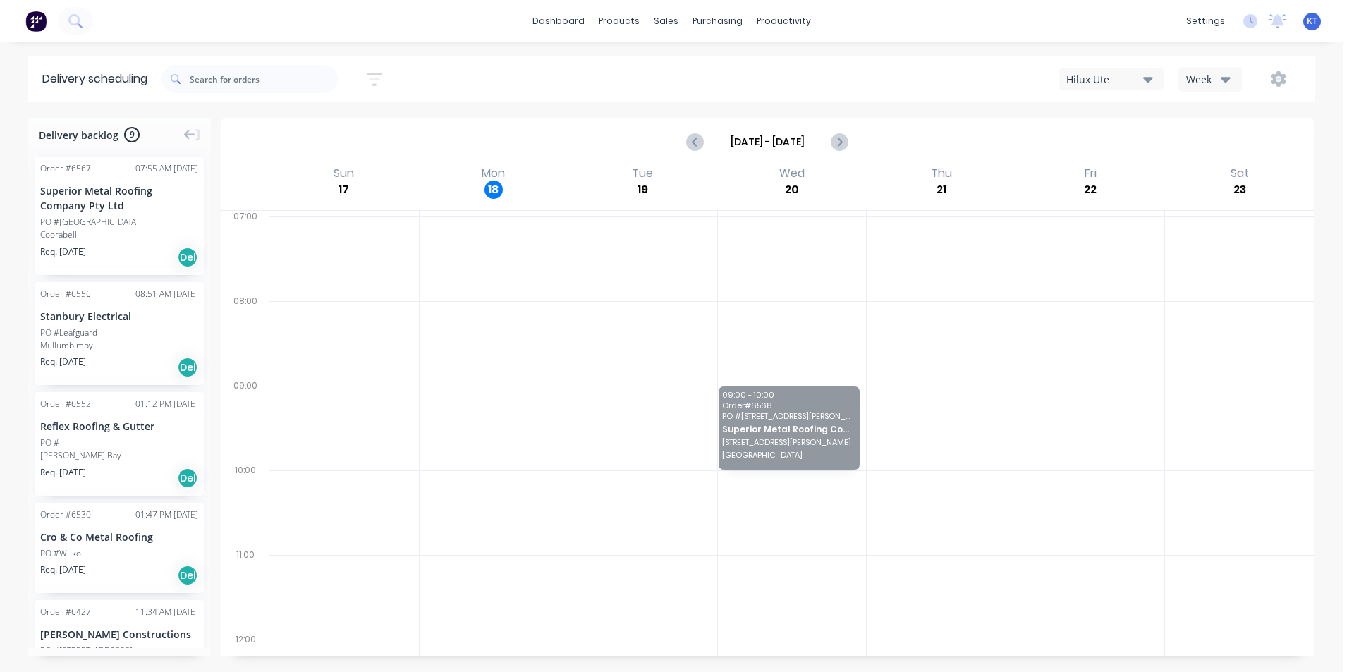
drag, startPoint x: 803, startPoint y: 448, endPoint x: 195, endPoint y: 183, distance: 664.0
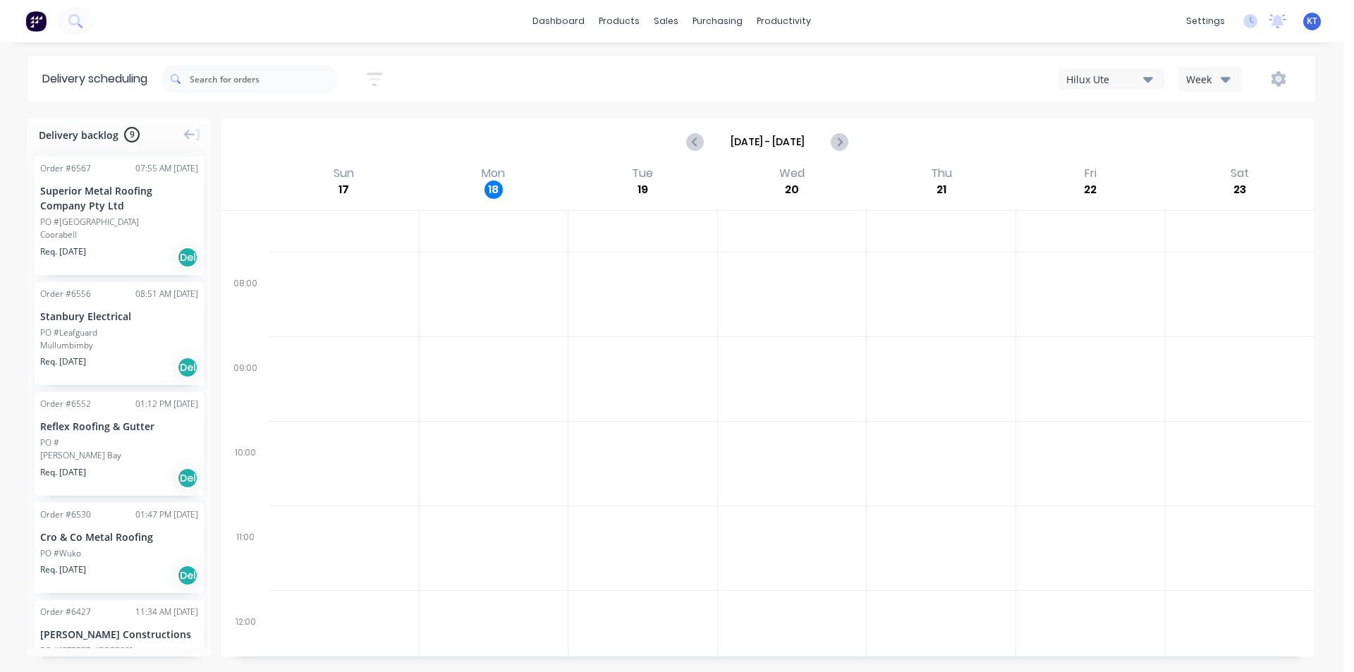
scroll to position [17, 0]
click at [187, 134] on icon at bounding box center [189, 135] width 11 height 10
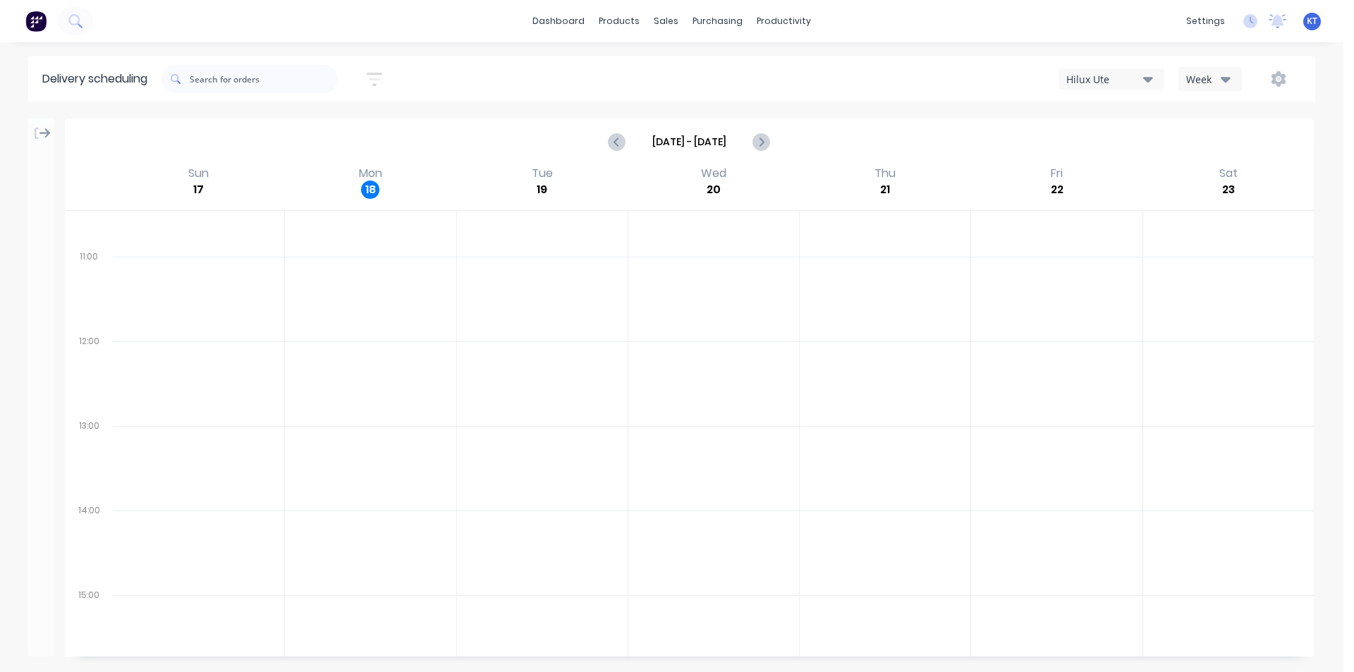
scroll to position [370, 0]
click at [1217, 80] on div "Week" at bounding box center [1206, 79] width 41 height 15
click at [1223, 128] on div "Week" at bounding box center [1249, 116] width 140 height 28
click at [613, 142] on icon "Previous page" at bounding box center [617, 141] width 17 height 17
type input "Aug 10 - Aug 16"
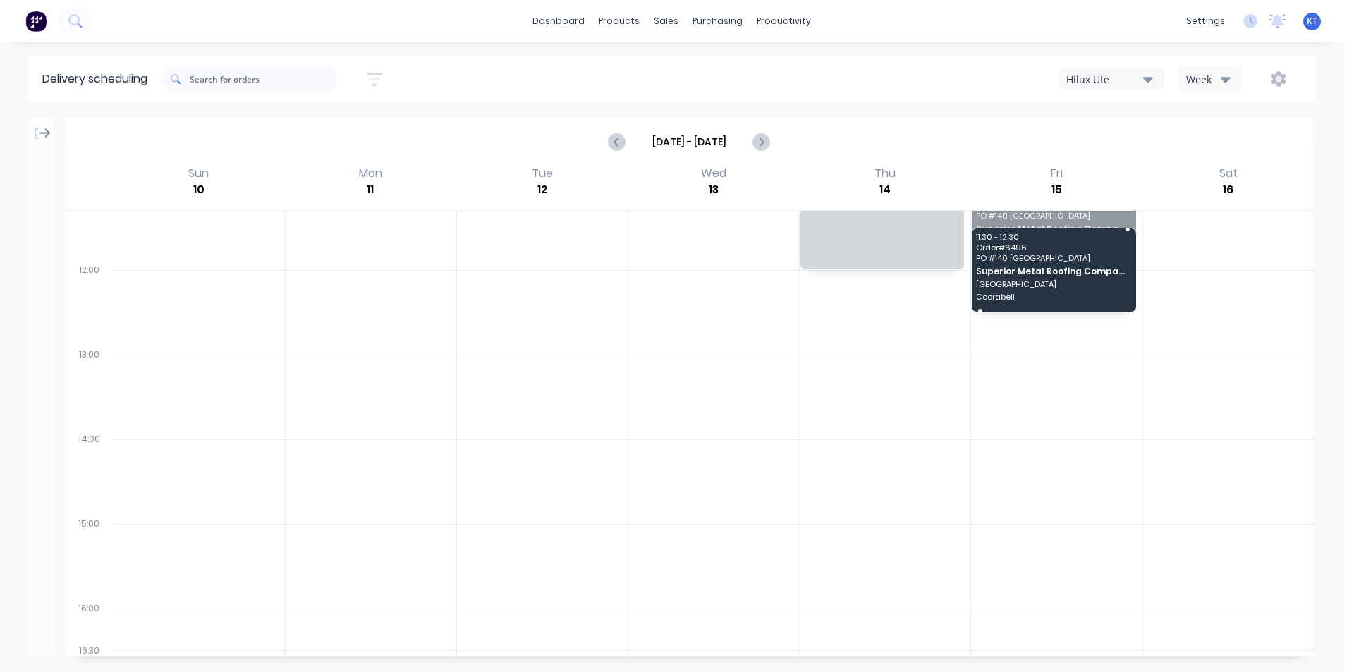
drag, startPoint x: 1016, startPoint y: 229, endPoint x: 1112, endPoint y: 241, distance: 96.6
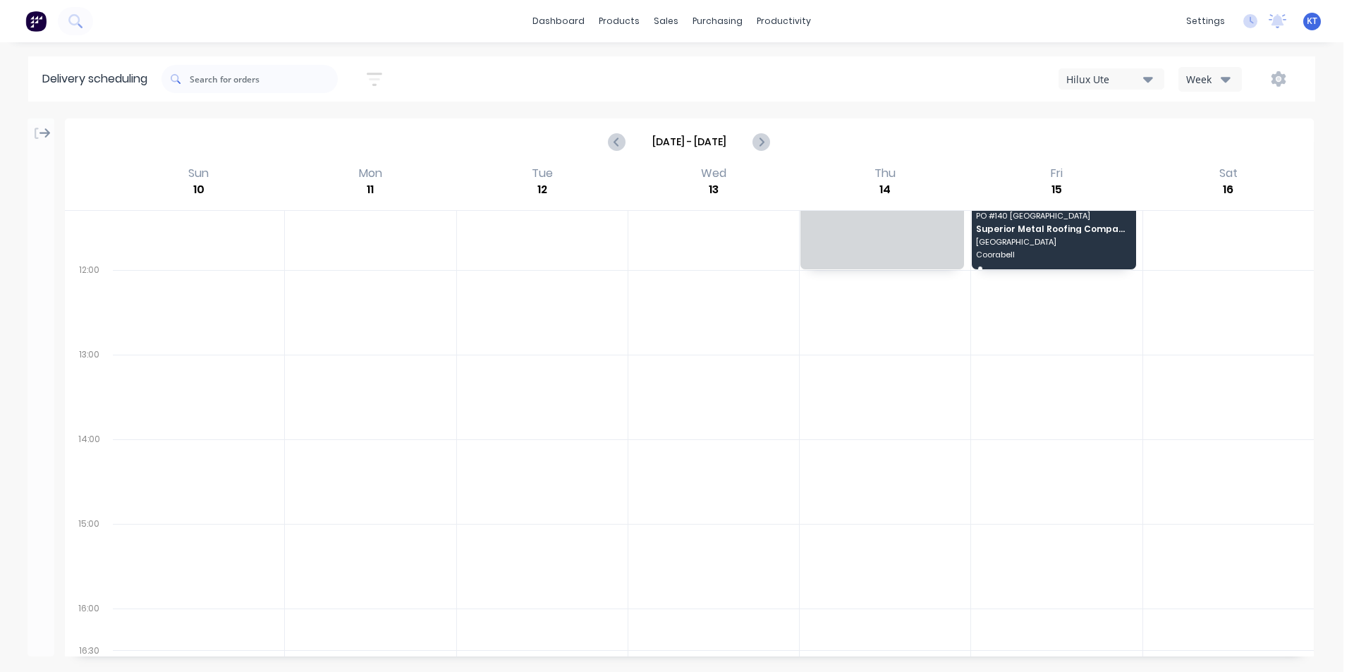
click at [1015, 245] on span "130 Crystal Creek Circuit" at bounding box center [1053, 242] width 154 height 8
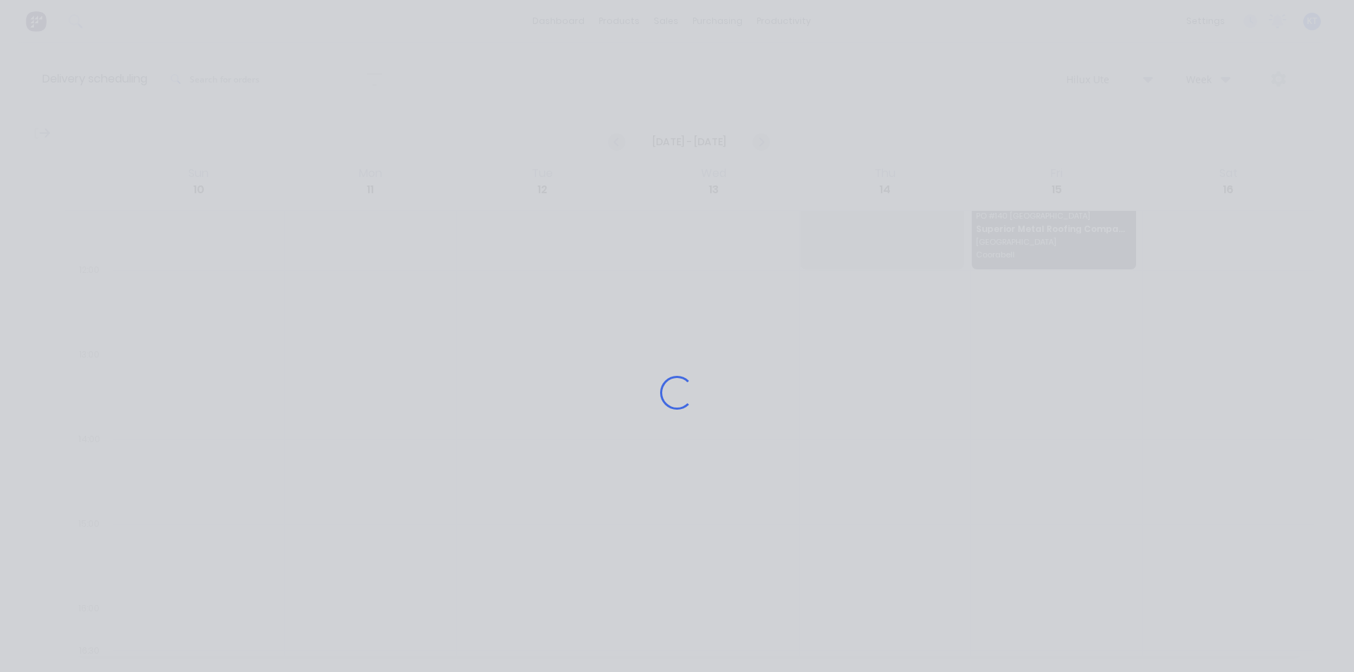
click at [987, 217] on div "Loading..." at bounding box center [677, 392] width 1129 height 672
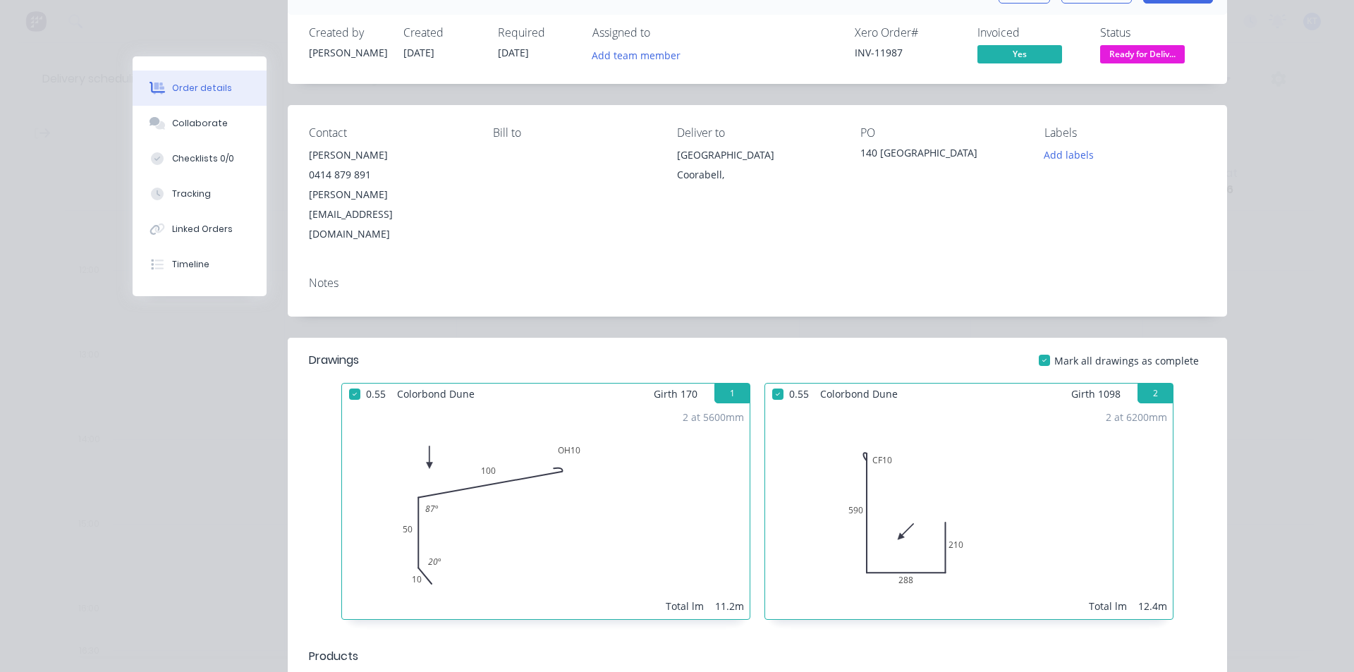
scroll to position [0, 0]
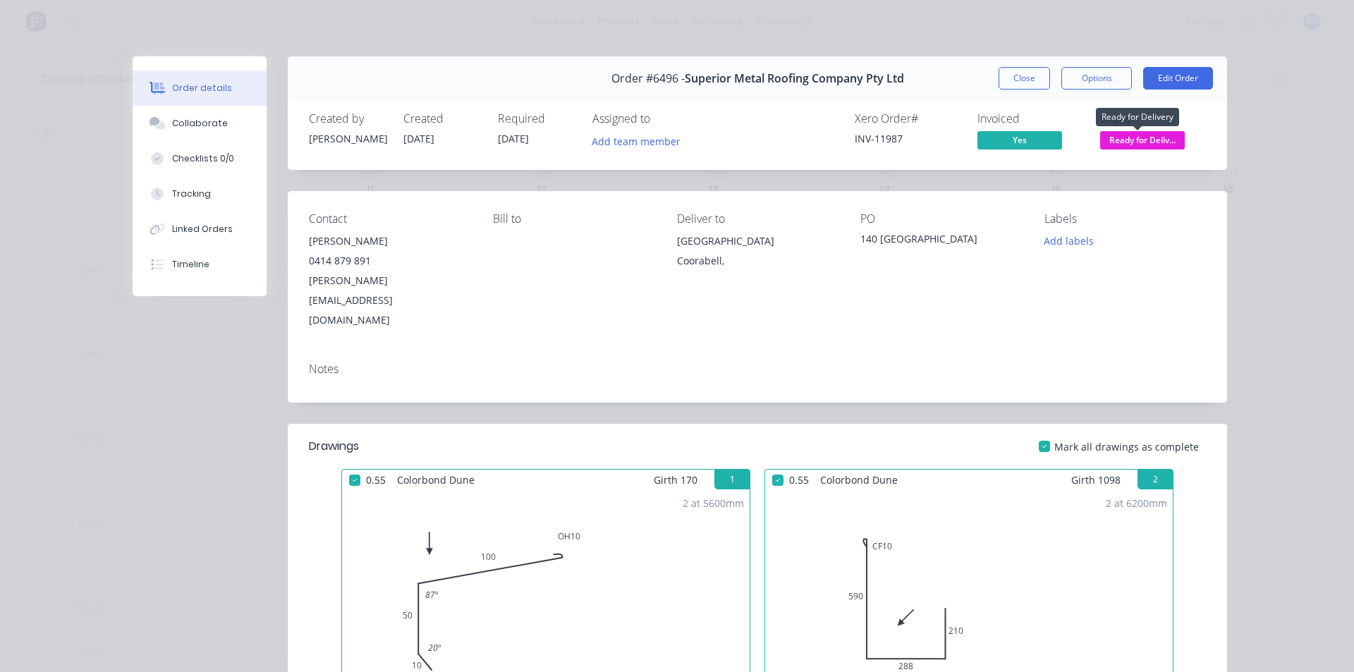
click at [1147, 145] on span "Ready for Deliv..." at bounding box center [1142, 140] width 85 height 18
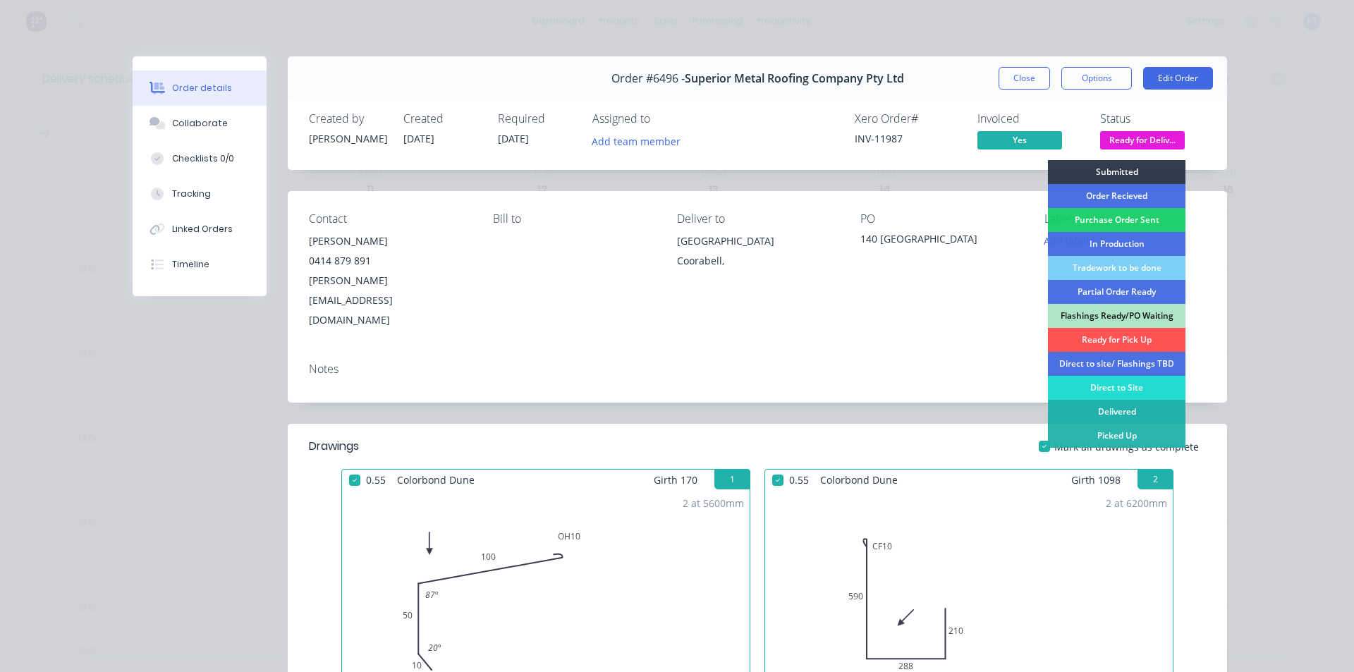
click at [1119, 406] on div "Delivered" at bounding box center [1117, 412] width 138 height 24
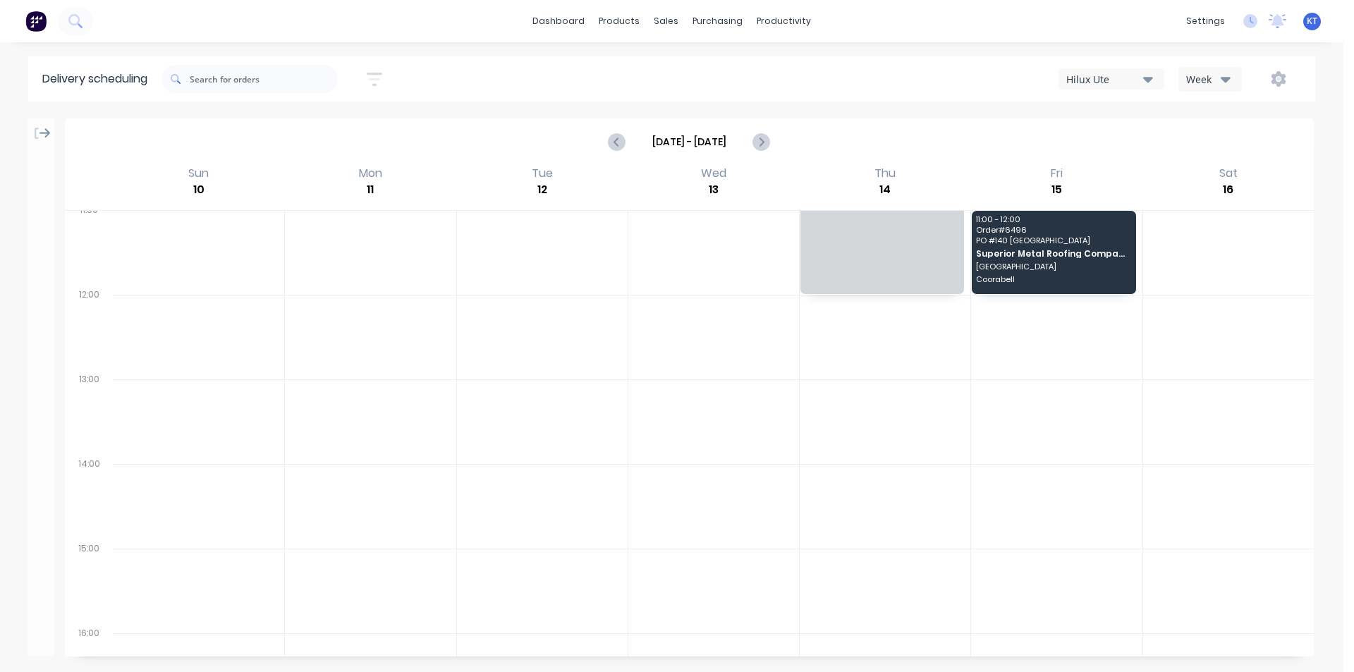
click at [47, 134] on icon at bounding box center [44, 133] width 11 height 10
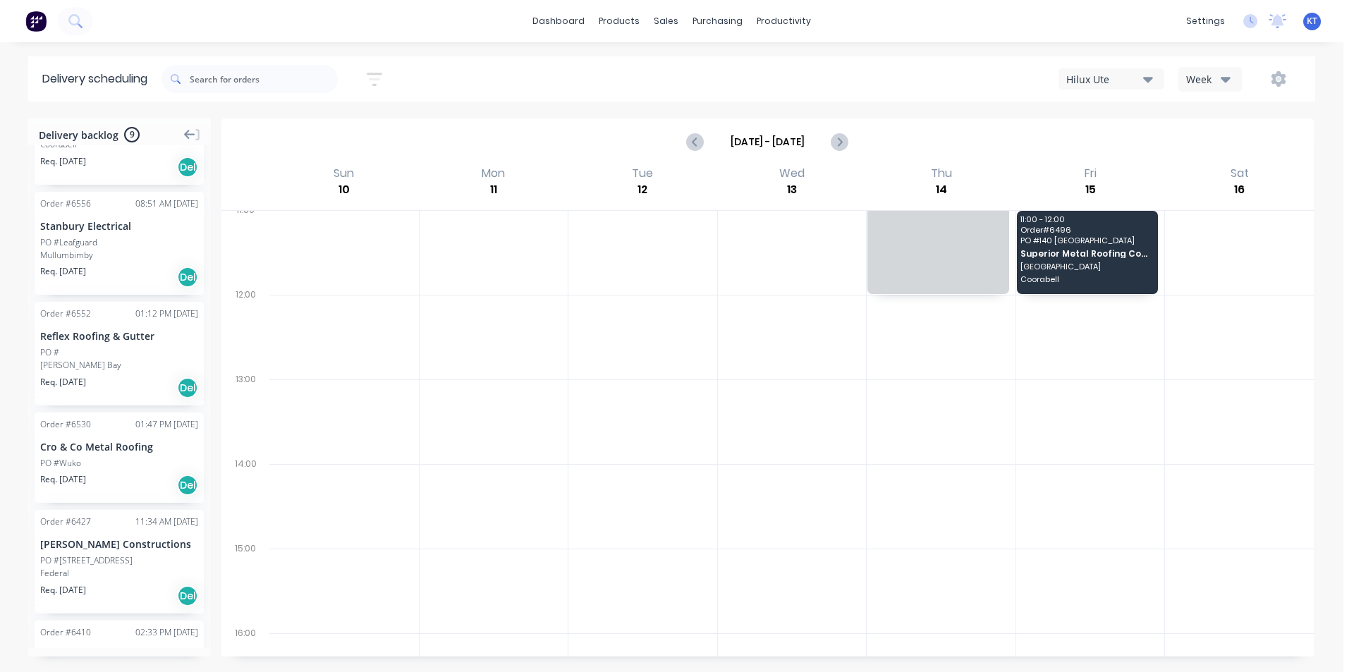
scroll to position [0, 0]
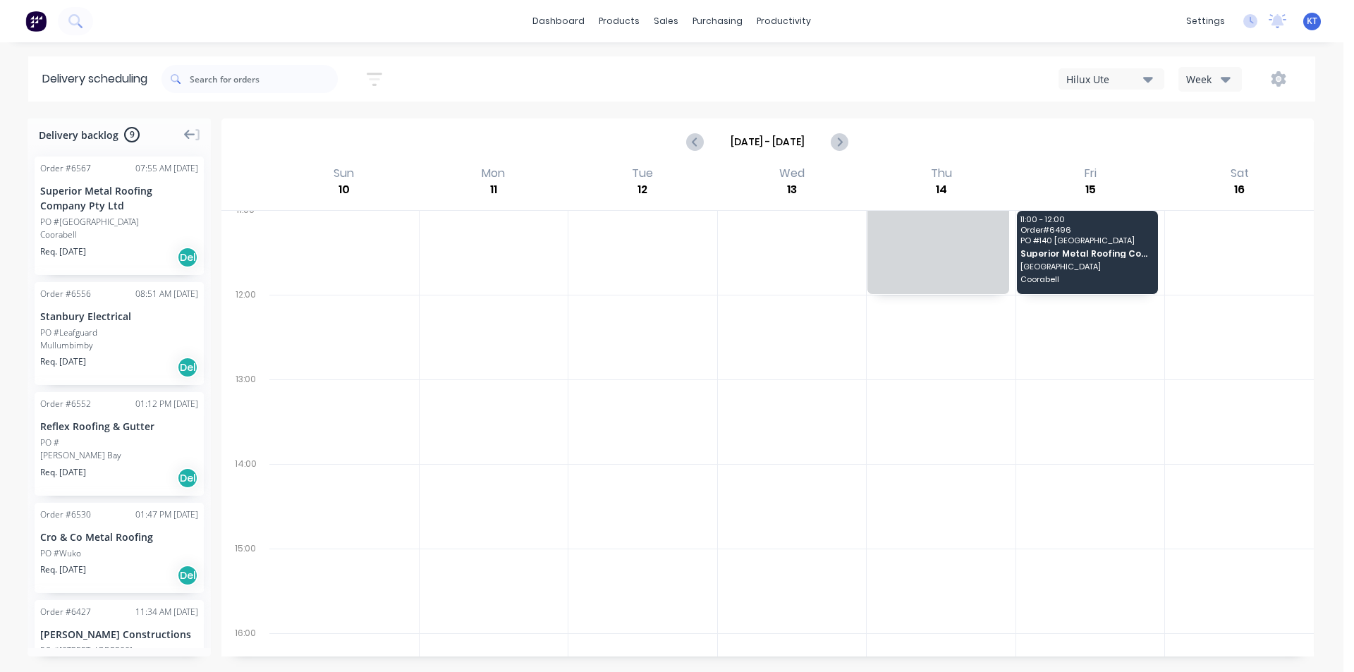
click at [147, 197] on div "Superior Metal Roofing Company Pty Ltd" at bounding box center [119, 198] width 158 height 30
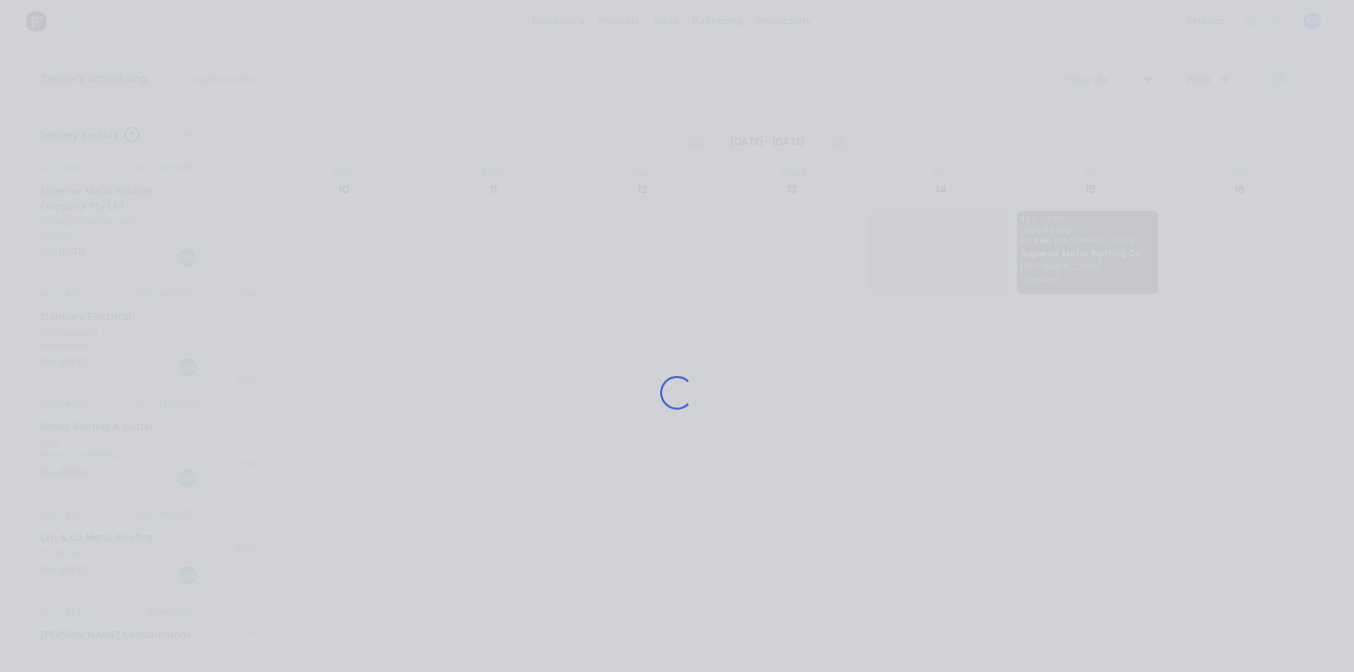
click at [67, 198] on div "Loading..." at bounding box center [677, 336] width 1354 height 672
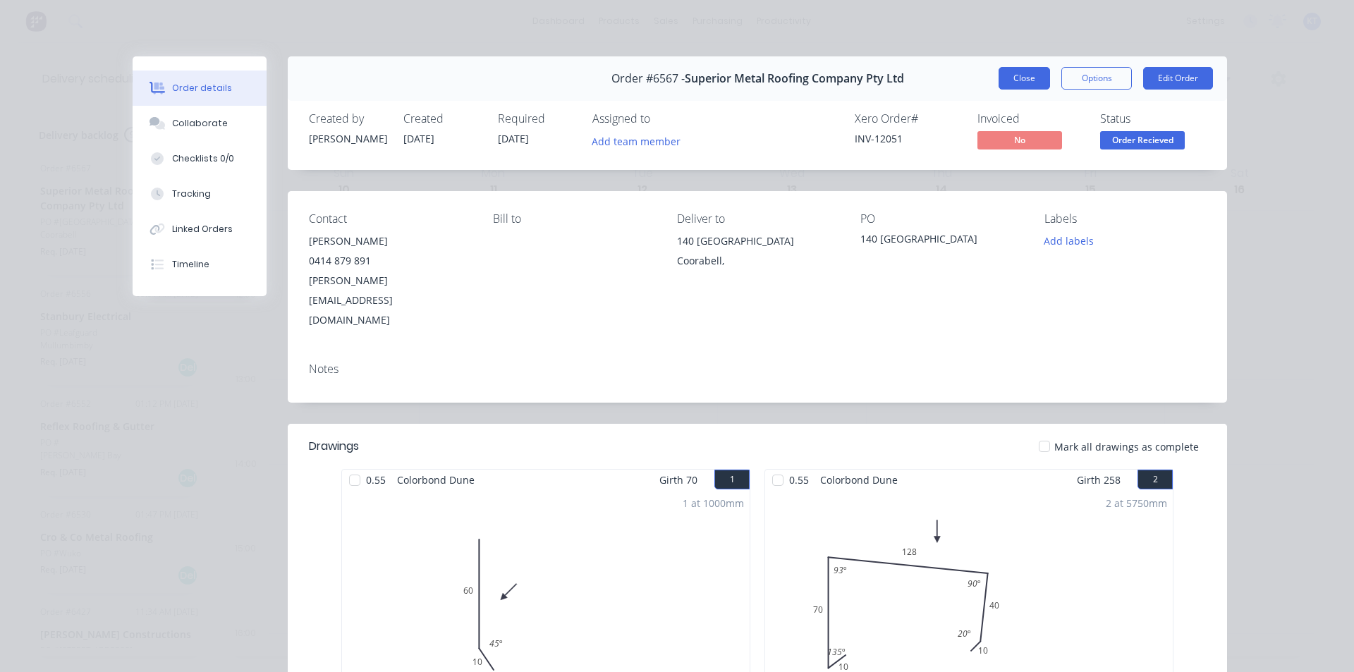
click at [1011, 80] on button "Close" at bounding box center [1024, 78] width 51 height 23
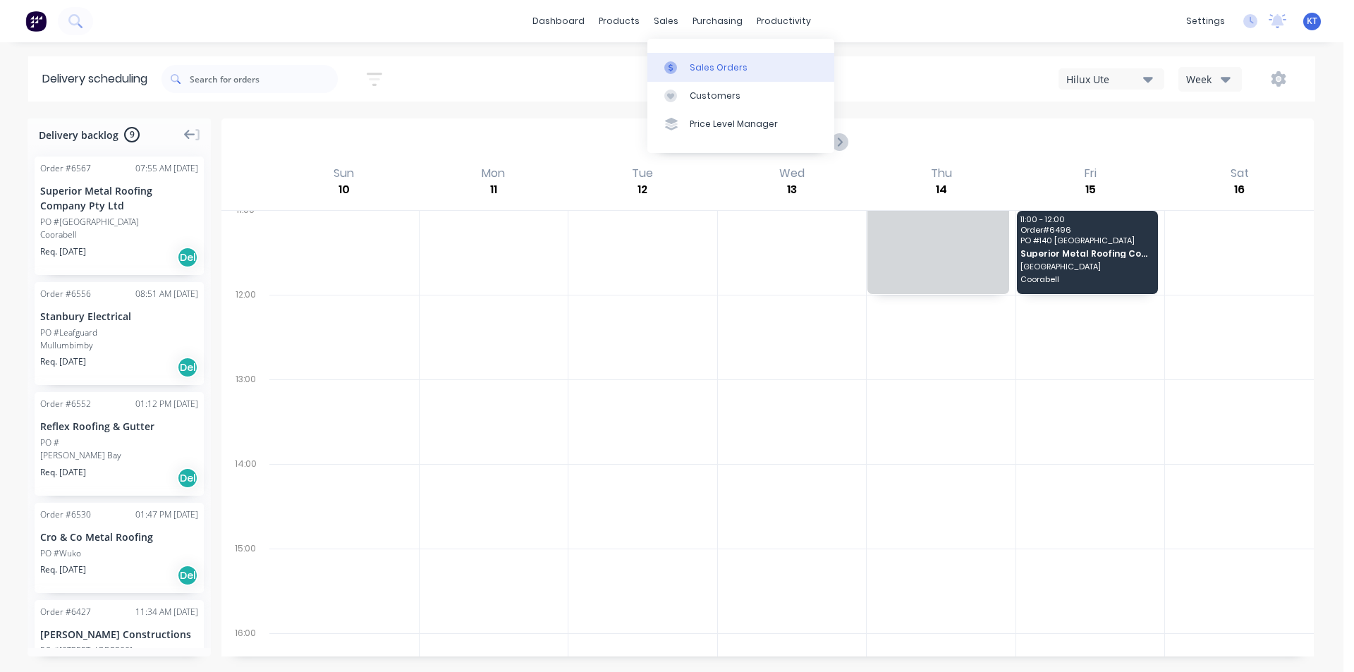
click at [690, 68] on div "Sales Orders" at bounding box center [719, 67] width 58 height 13
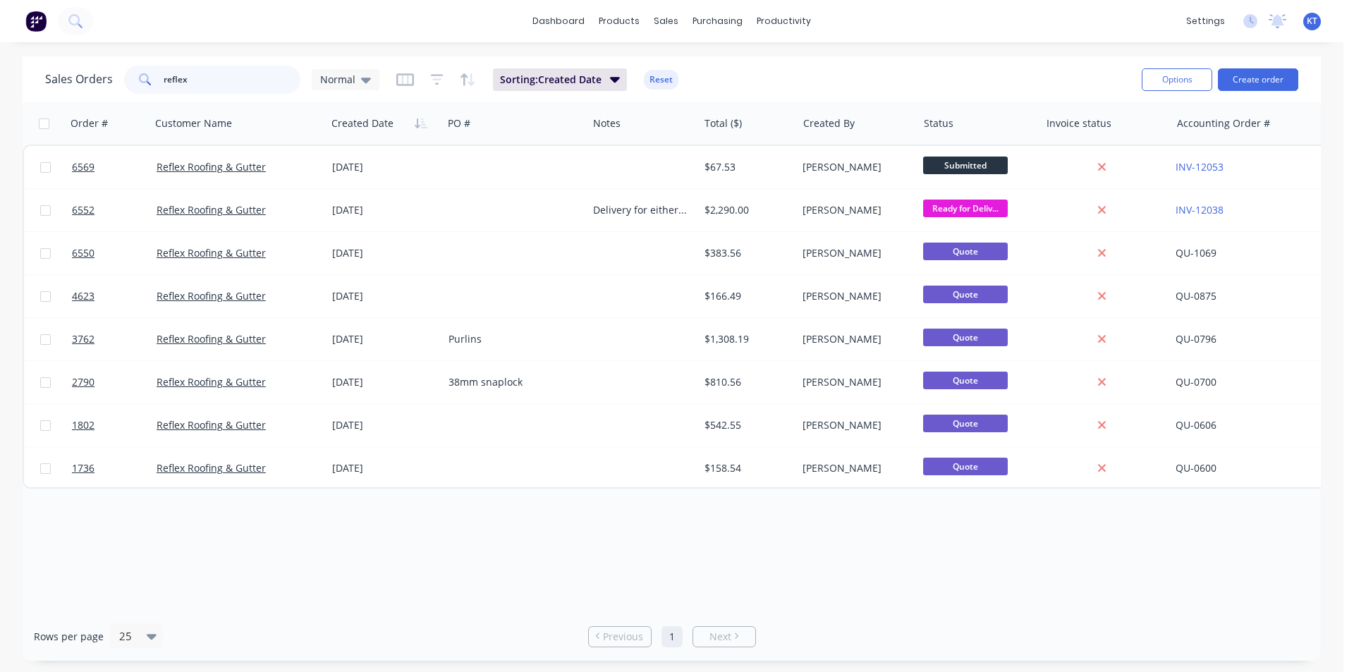
click at [264, 85] on input "reflex" at bounding box center [233, 80] width 138 height 28
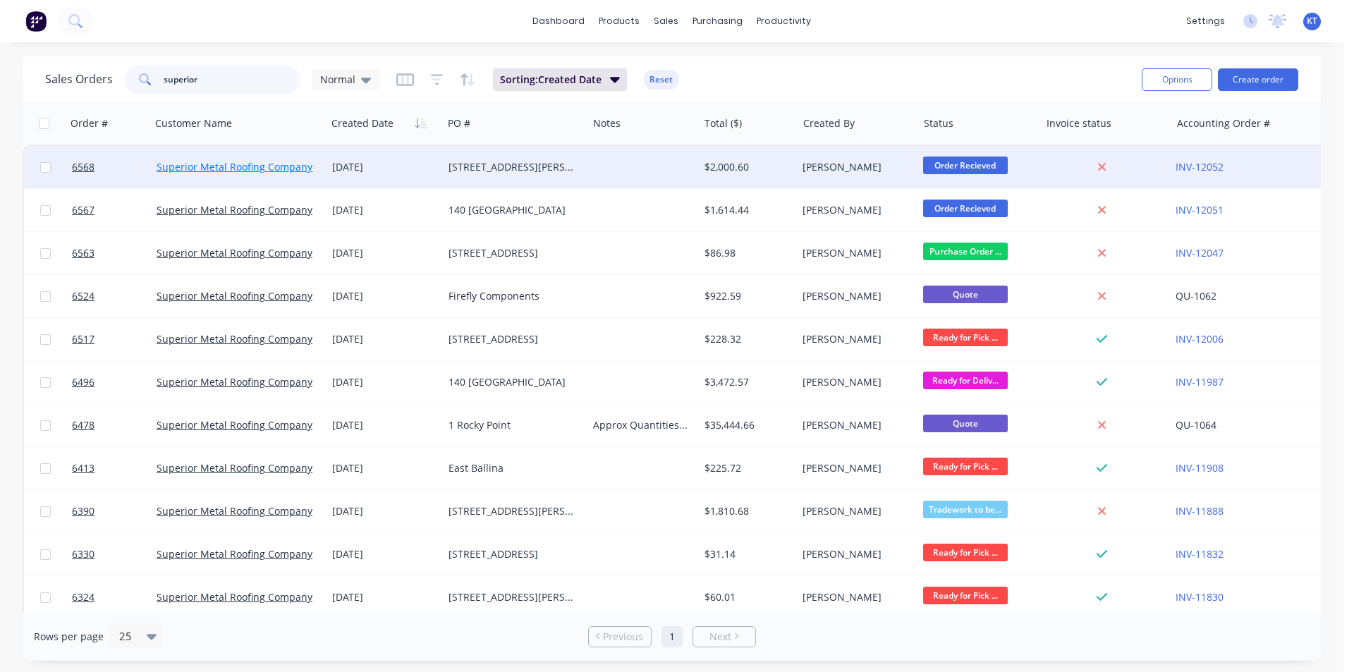
type input "superior"
click at [189, 171] on link "Superior Metal Roofing Company Pty Ltd" at bounding box center [252, 166] width 190 height 13
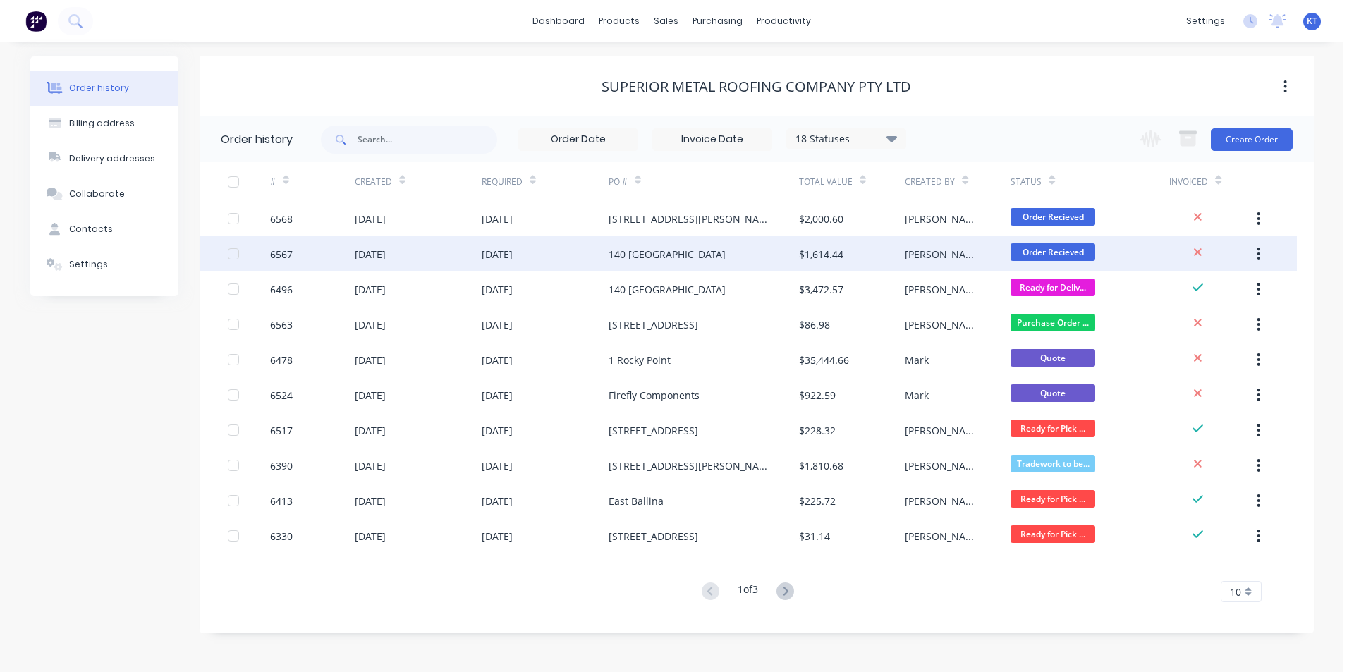
click at [568, 252] on div "[DATE]" at bounding box center [545, 253] width 127 height 35
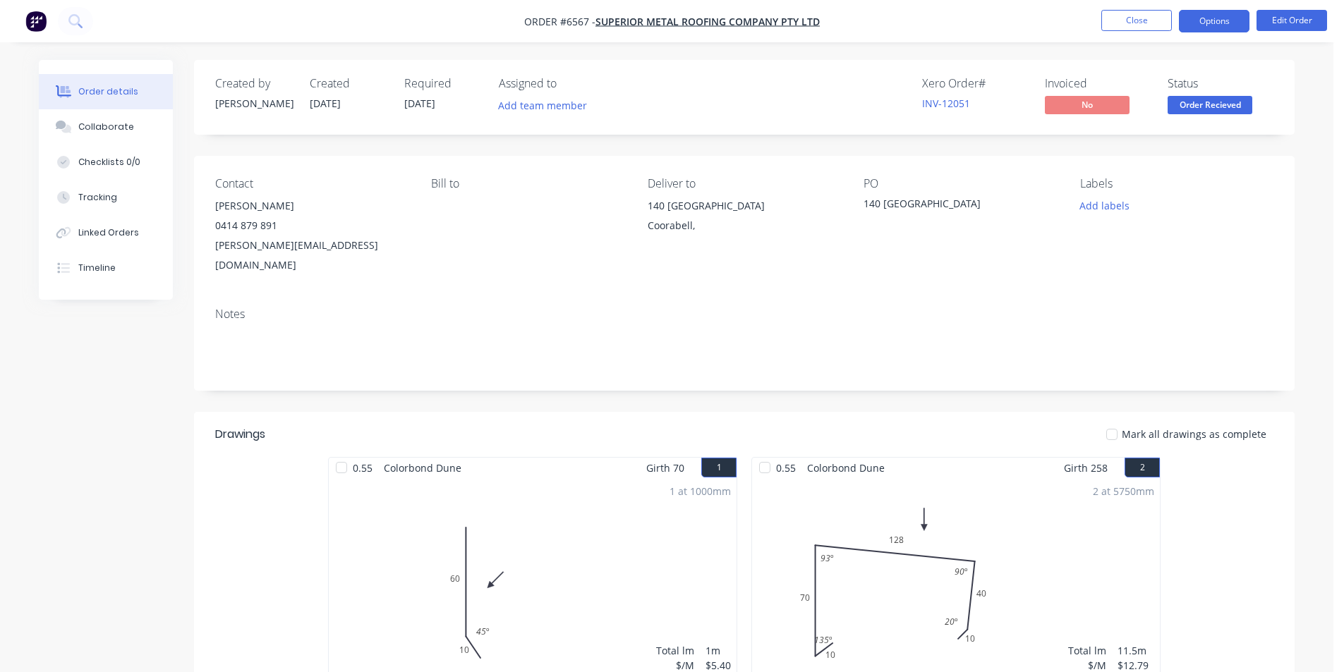
click at [1215, 22] on button "Options" at bounding box center [1214, 21] width 71 height 23
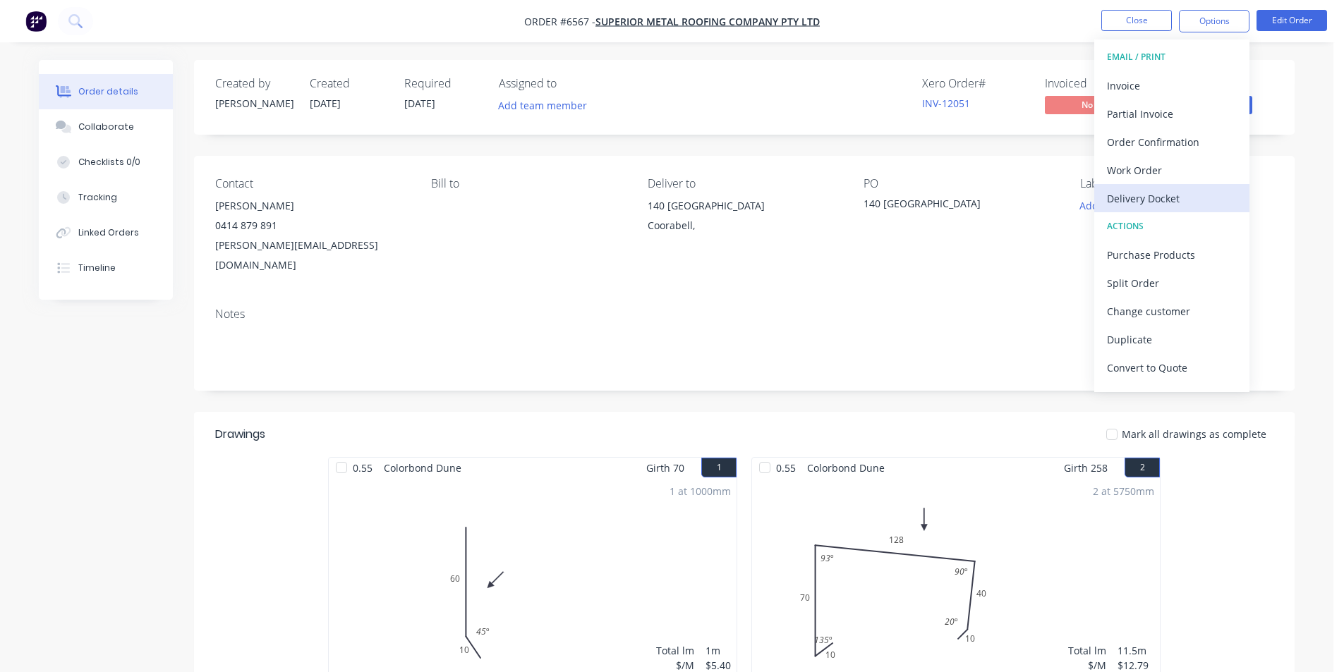
click at [1161, 200] on div "Delivery Docket" at bounding box center [1172, 198] width 130 height 20
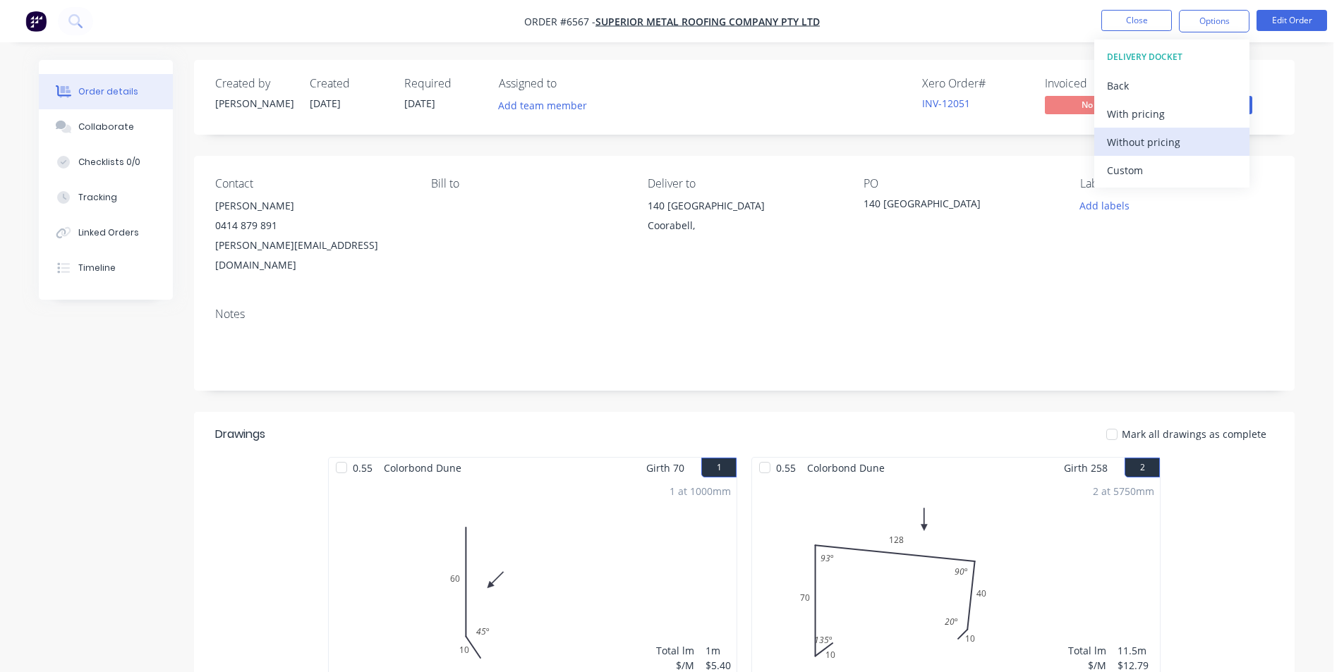
click at [1164, 139] on div "Without pricing" at bounding box center [1172, 142] width 130 height 20
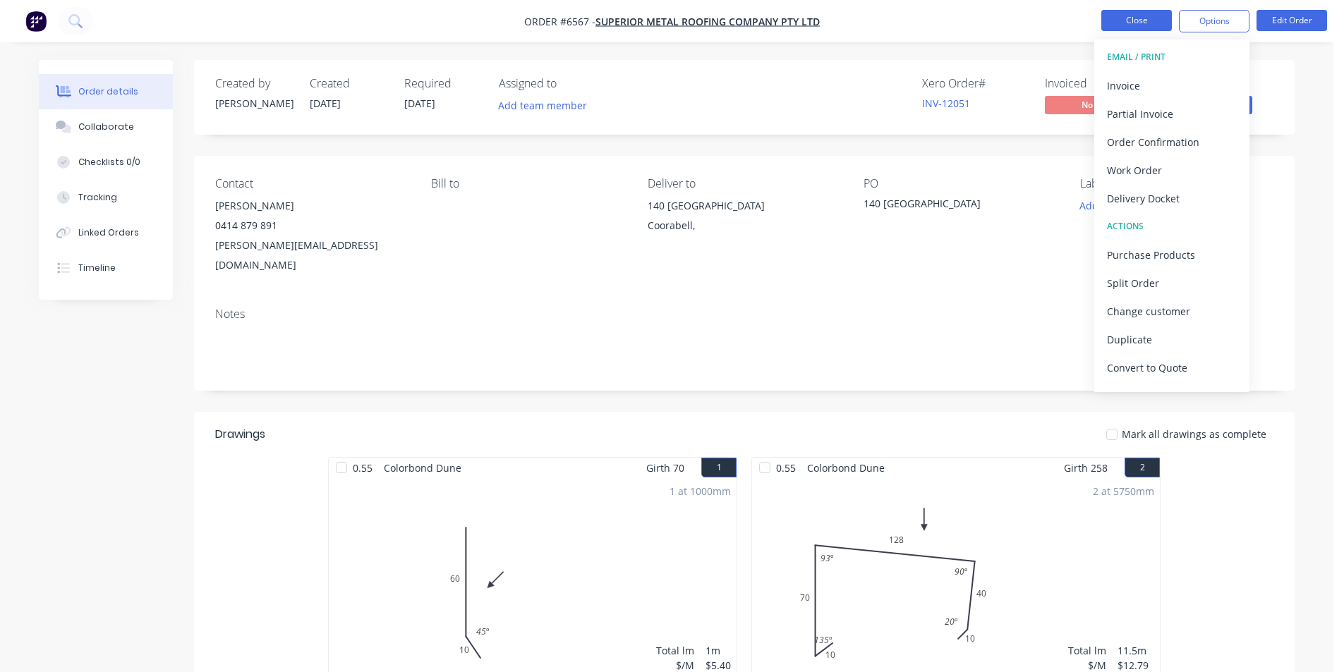
click at [1113, 20] on button "Close" at bounding box center [1136, 20] width 71 height 21
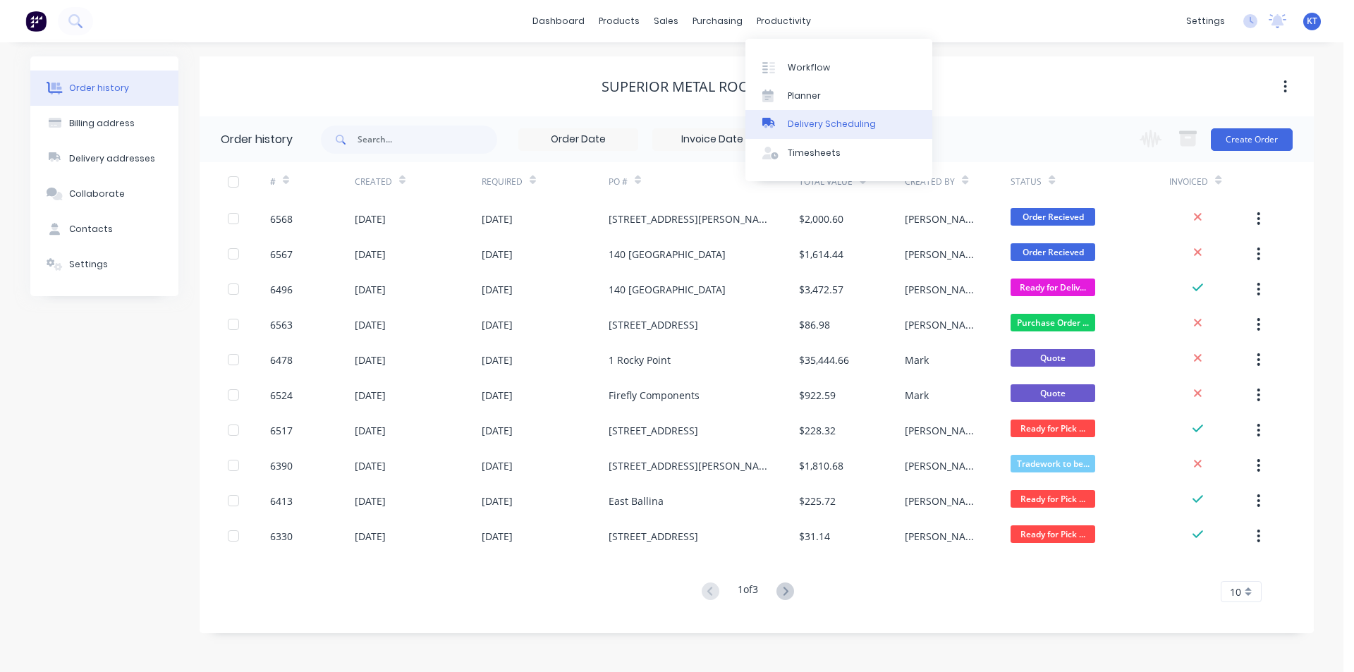
click at [848, 116] on link "Delivery Scheduling" at bounding box center [839, 124] width 187 height 28
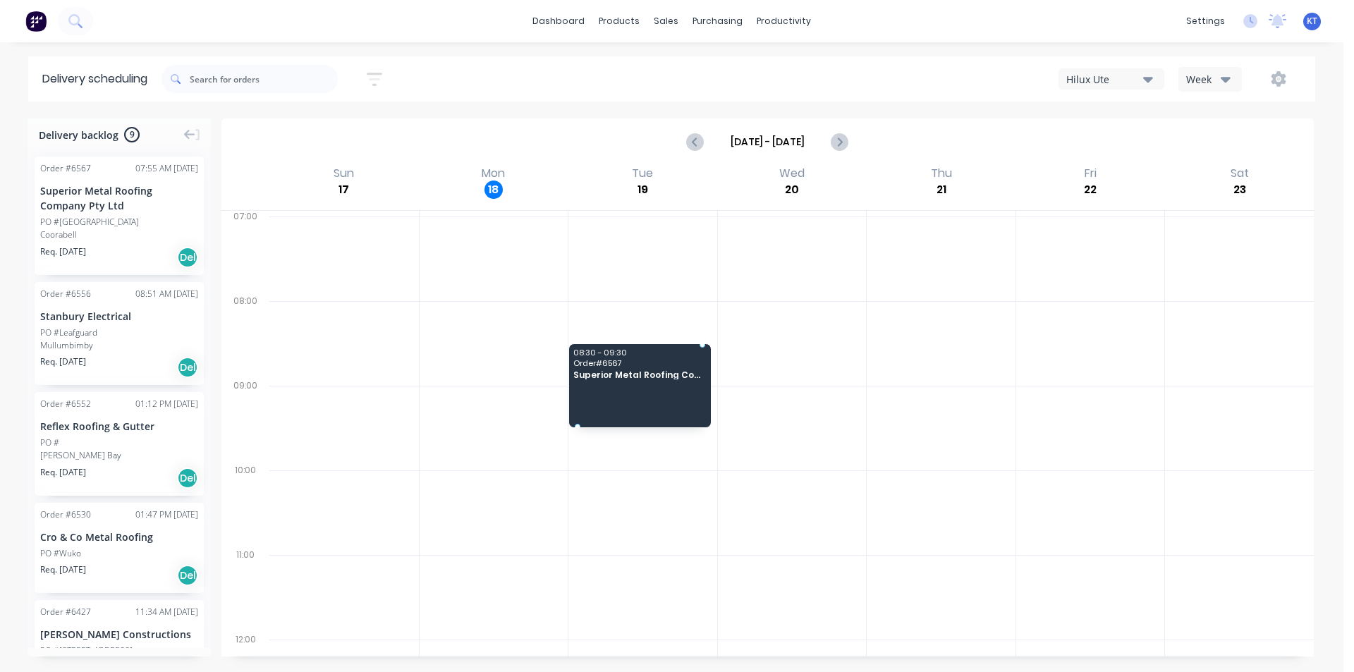
drag, startPoint x: 107, startPoint y: 187, endPoint x: 641, endPoint y: 351, distance: 559.3
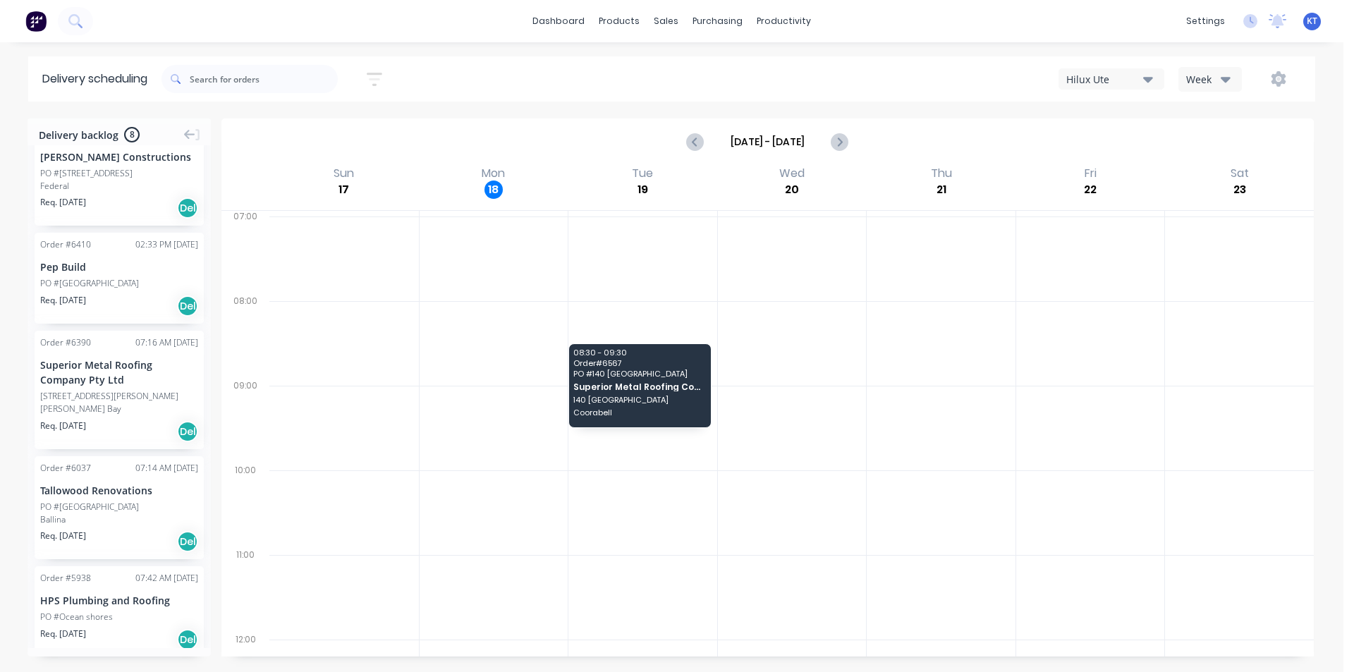
scroll to position [369, 0]
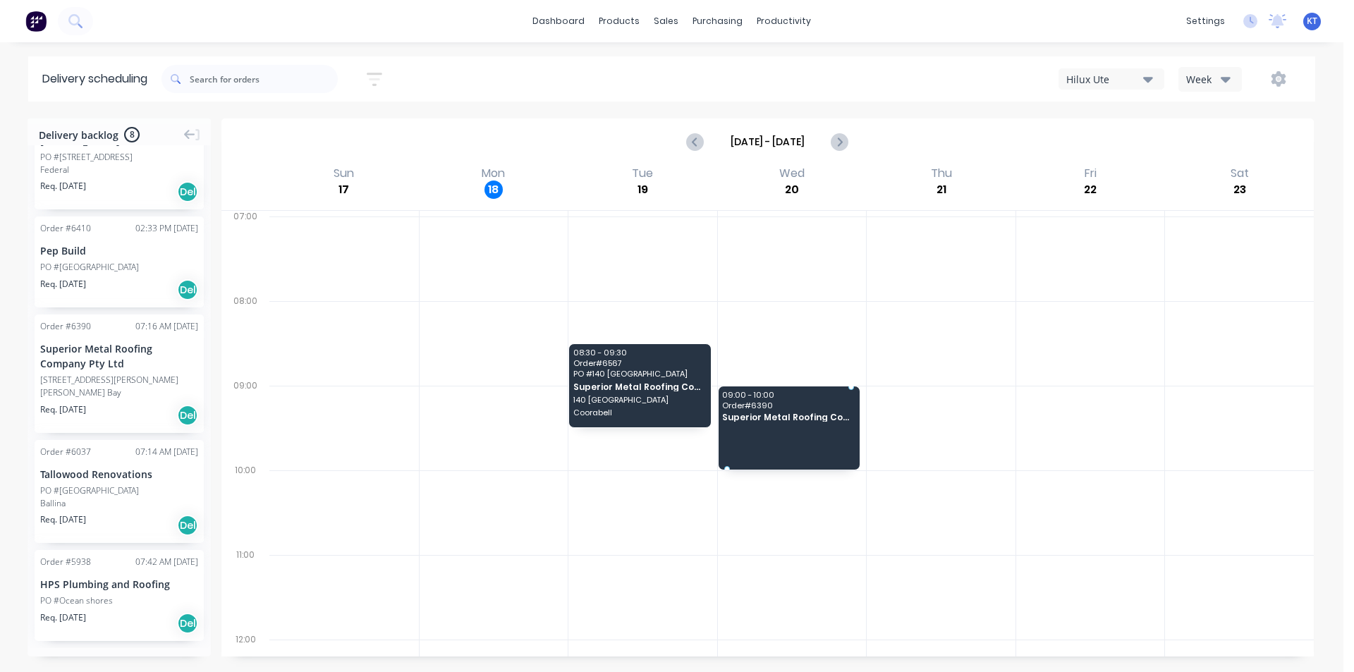
drag, startPoint x: 105, startPoint y: 382, endPoint x: 807, endPoint y: 408, distance: 702.3
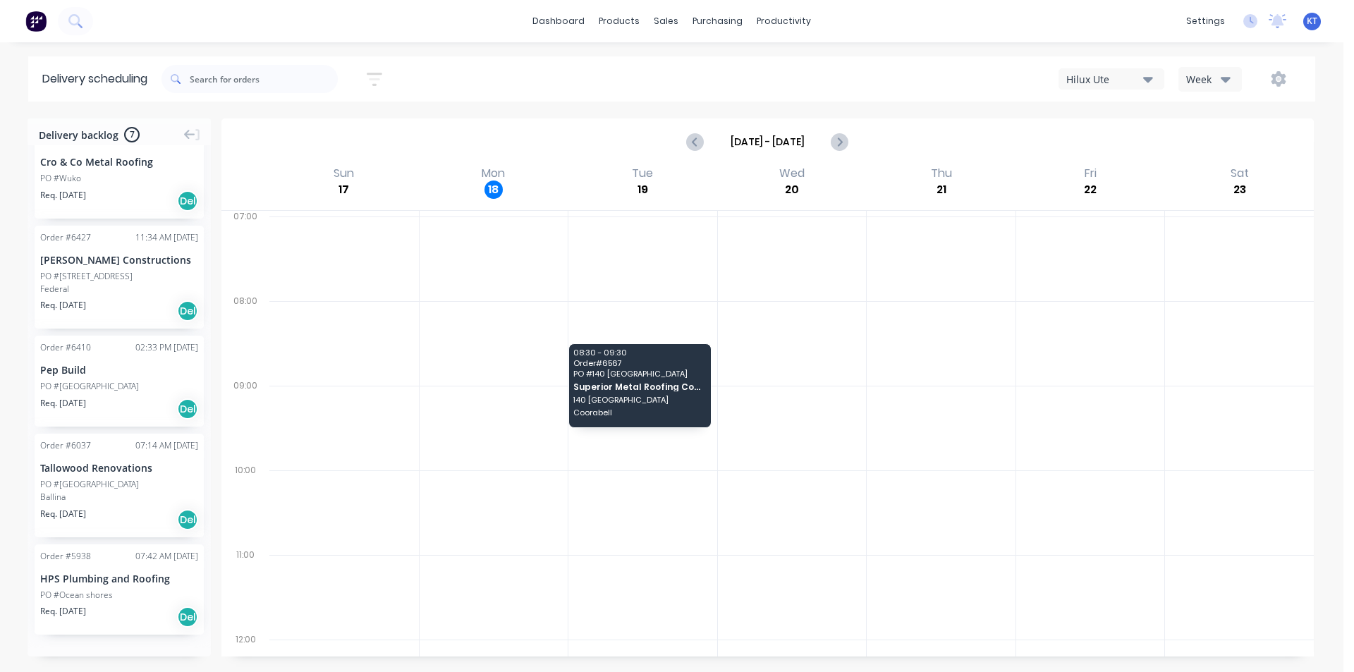
scroll to position [250, 0]
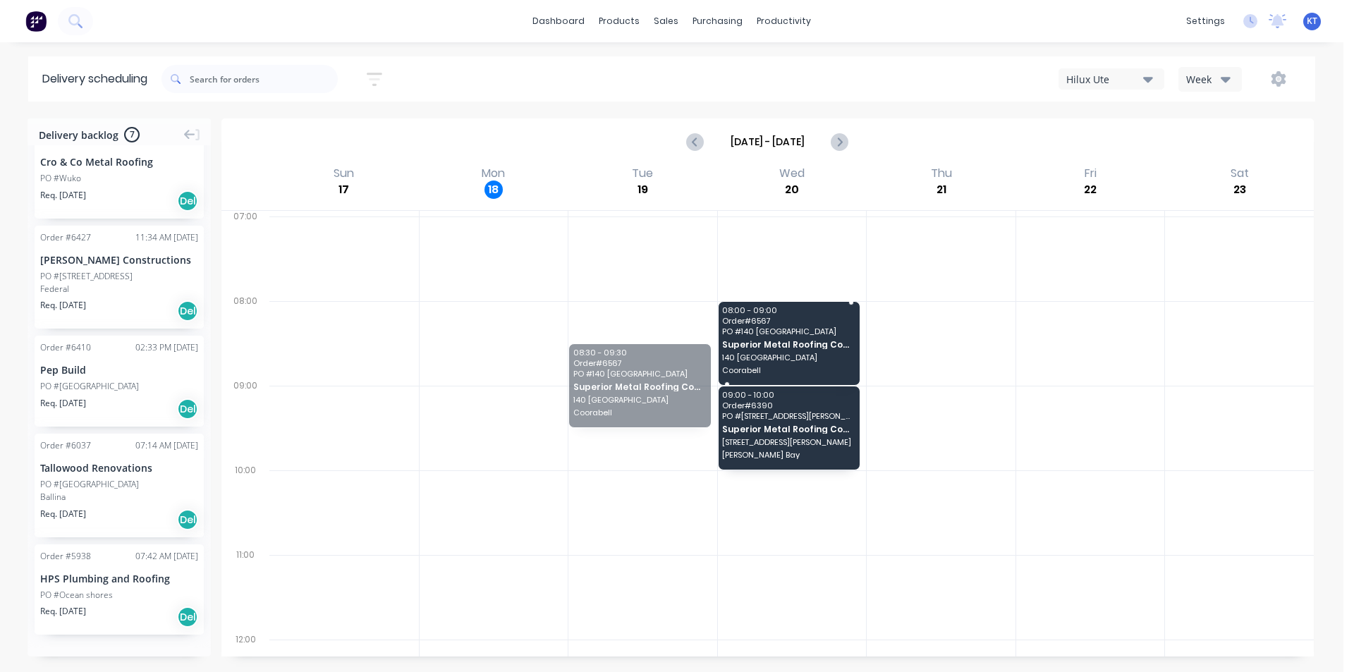
drag, startPoint x: 652, startPoint y: 387, endPoint x: 743, endPoint y: 353, distance: 97.1
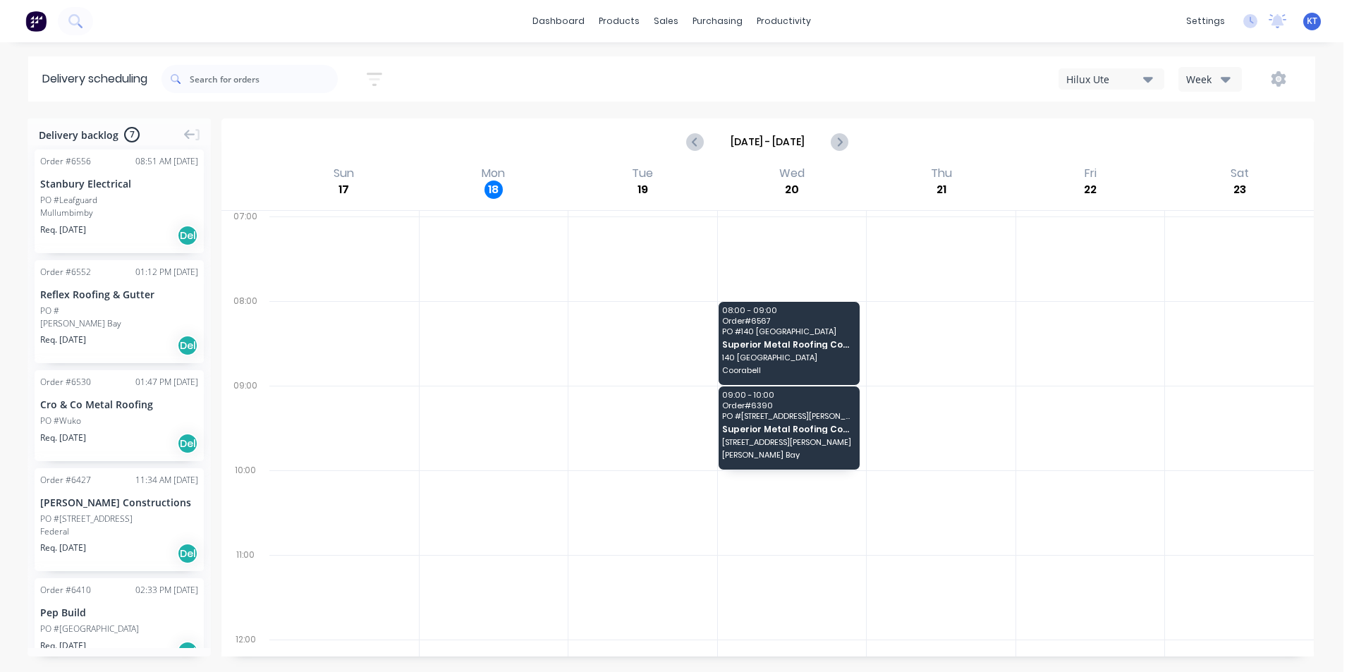
scroll to position [0, 0]
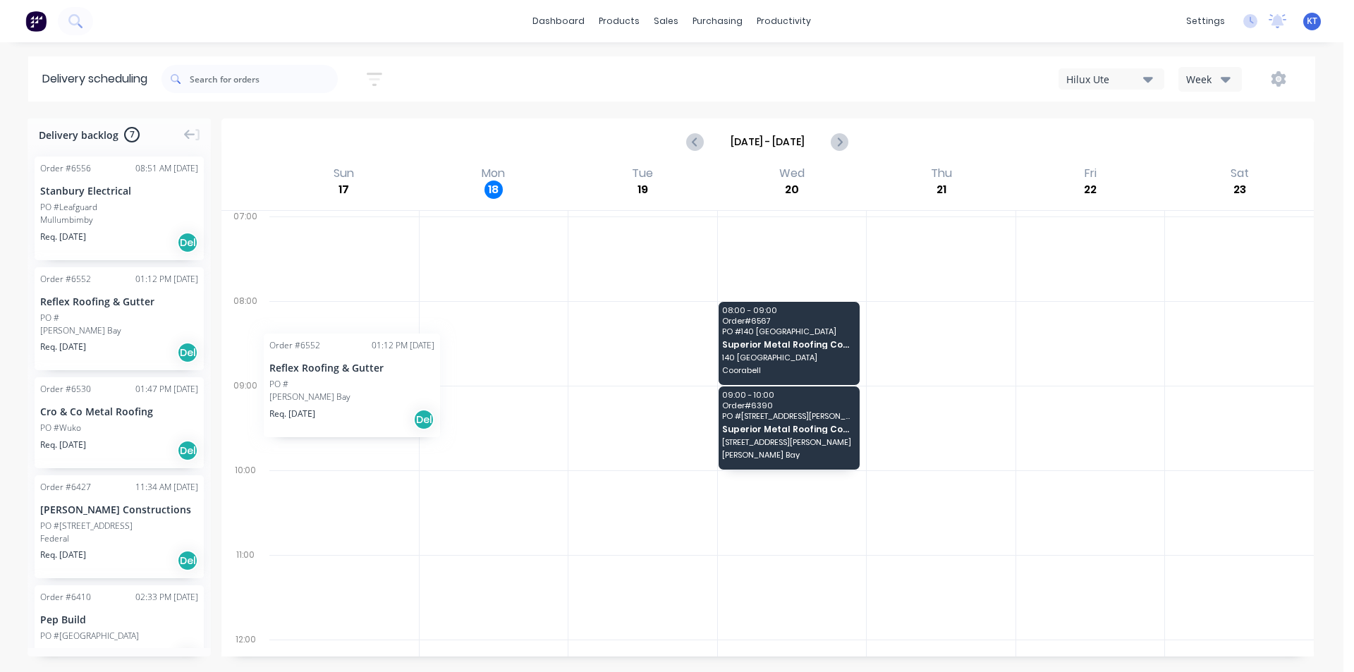
drag, startPoint x: 99, startPoint y: 310, endPoint x: 486, endPoint y: 310, distance: 387.2
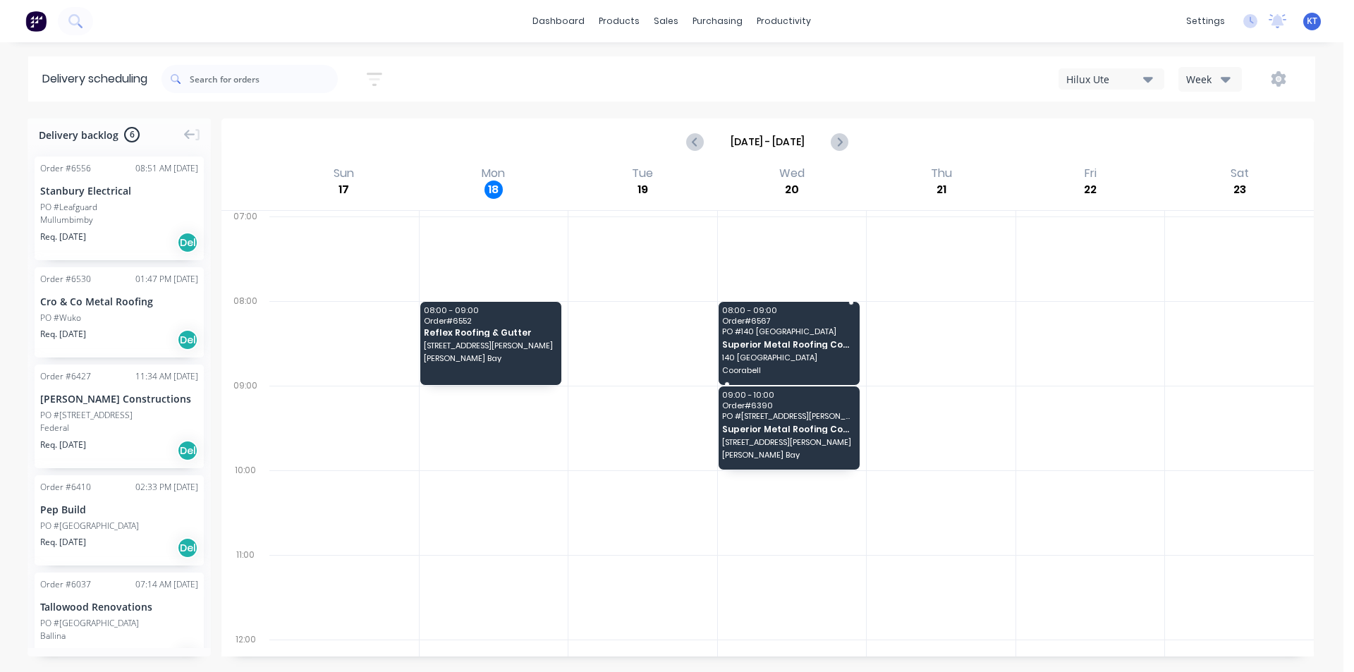
drag, startPoint x: 574, startPoint y: 291, endPoint x: 815, endPoint y: 320, distance: 242.9
click at [824, 328] on div "08:00 - 09:00 Order # 6552 Reflex Roofing & Gutter 37 Fletcher St Byron Bay 08:…" at bounding box center [791, 618] width 1045 height 815
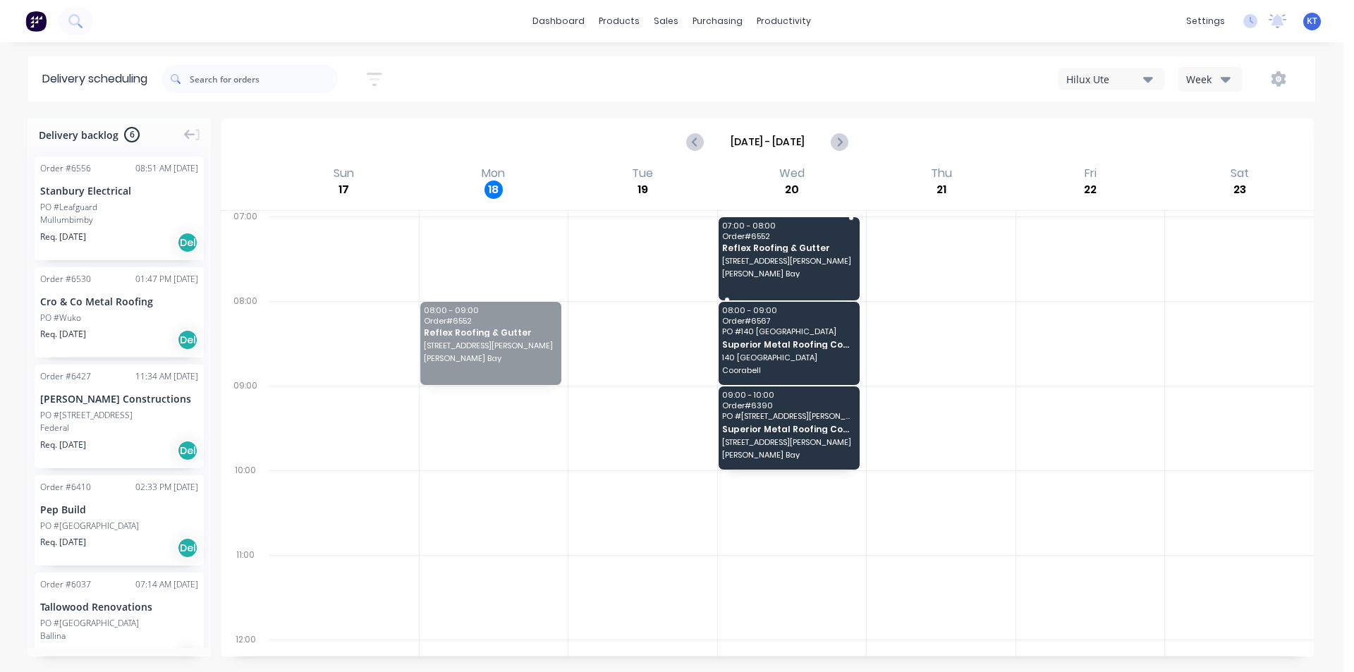
drag, startPoint x: 474, startPoint y: 359, endPoint x: 834, endPoint y: 257, distance: 373.8
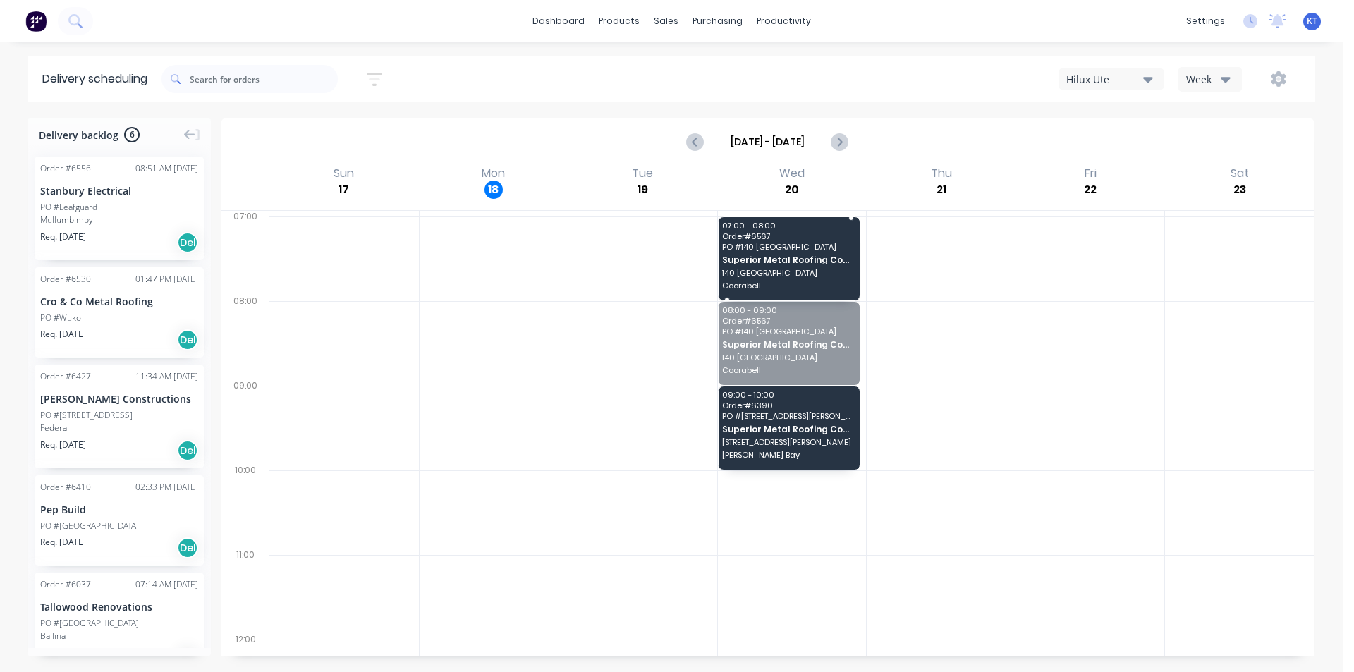
drag, startPoint x: 809, startPoint y: 349, endPoint x: 773, endPoint y: 257, distance: 99.2
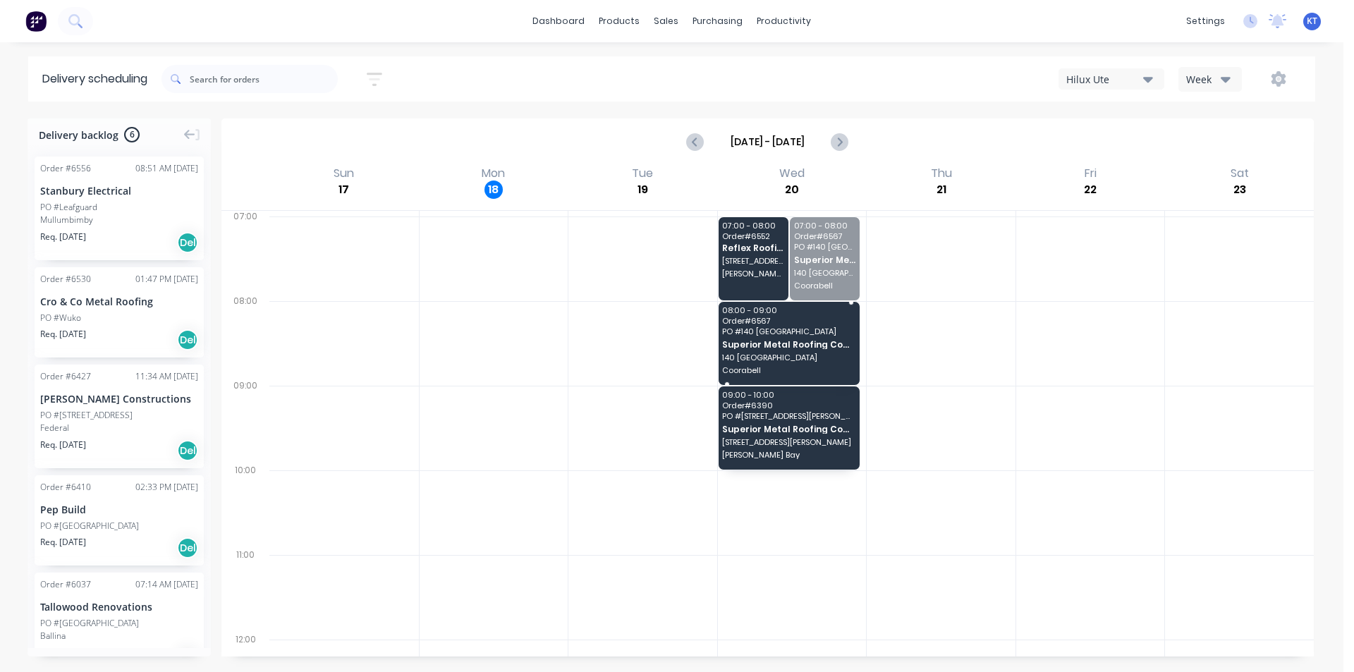
drag, startPoint x: 817, startPoint y: 278, endPoint x: 807, endPoint y: 359, distance: 81.8
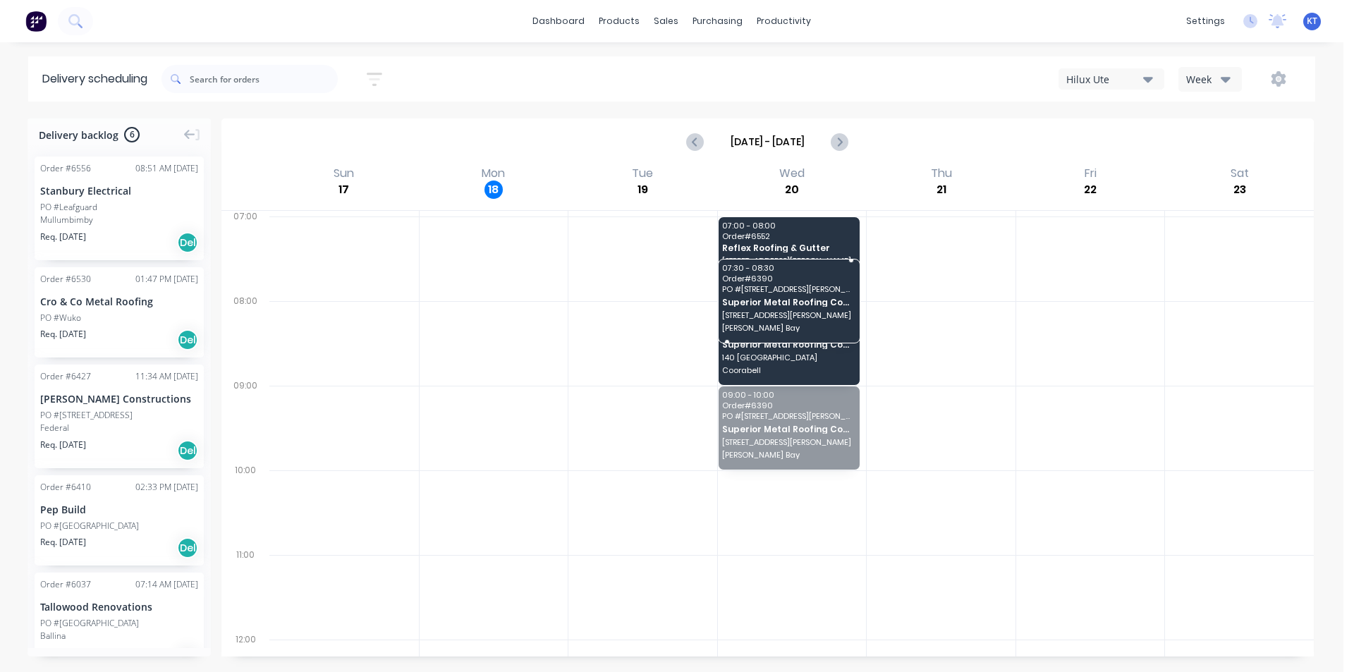
drag, startPoint x: 782, startPoint y: 442, endPoint x: 777, endPoint y: 328, distance: 113.7
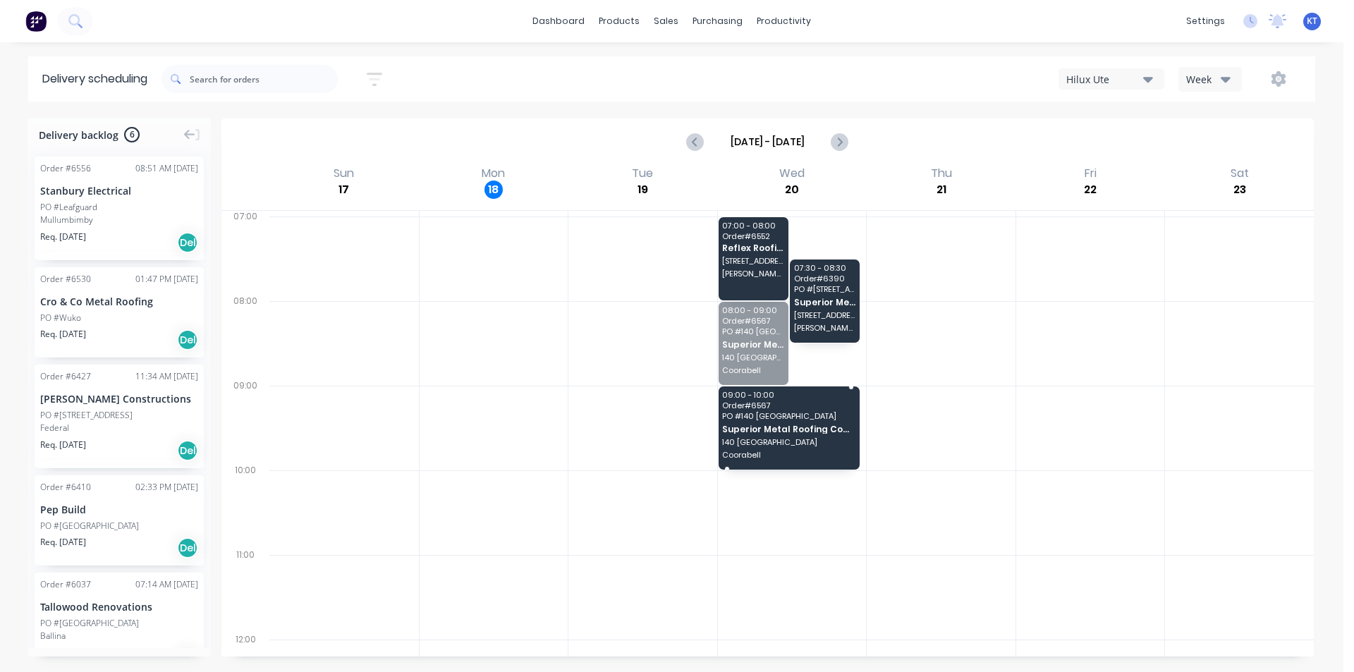
drag, startPoint x: 751, startPoint y: 346, endPoint x: 758, endPoint y: 430, distance: 84.2
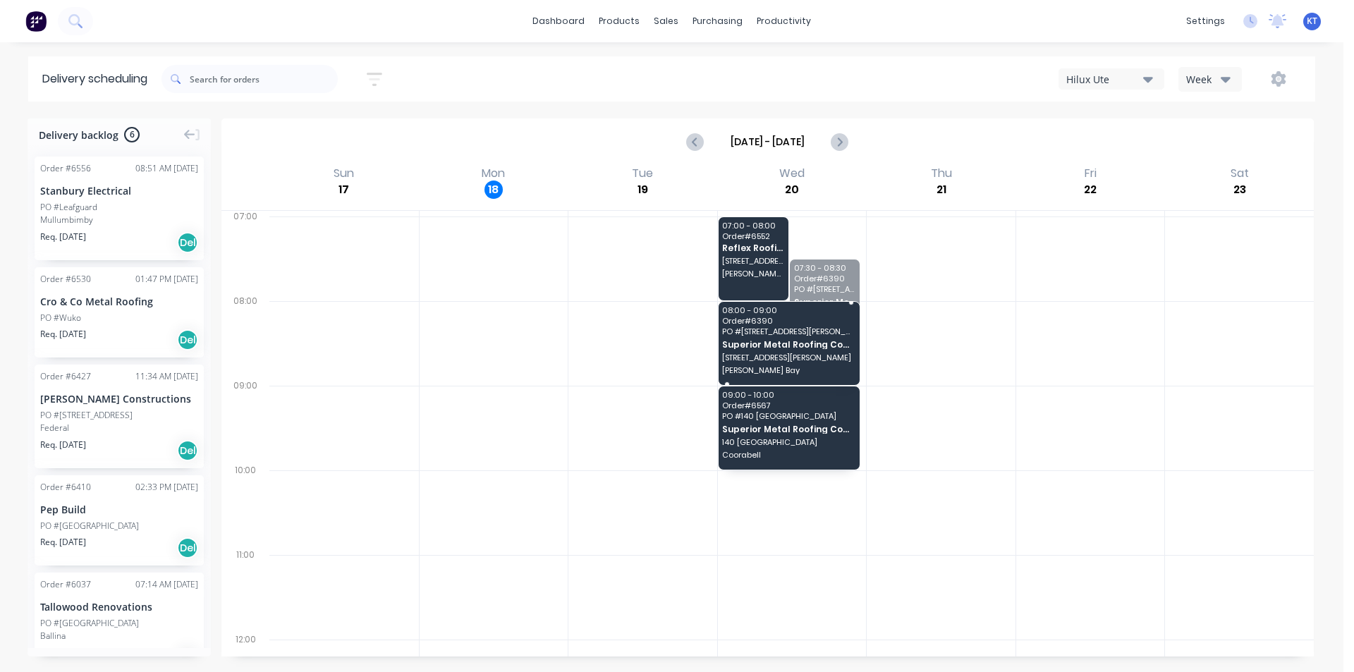
drag, startPoint x: 825, startPoint y: 289, endPoint x: 793, endPoint y: 336, distance: 56.9
click at [74, 304] on div "Cro & Co Metal Roofing" at bounding box center [119, 301] width 158 height 15
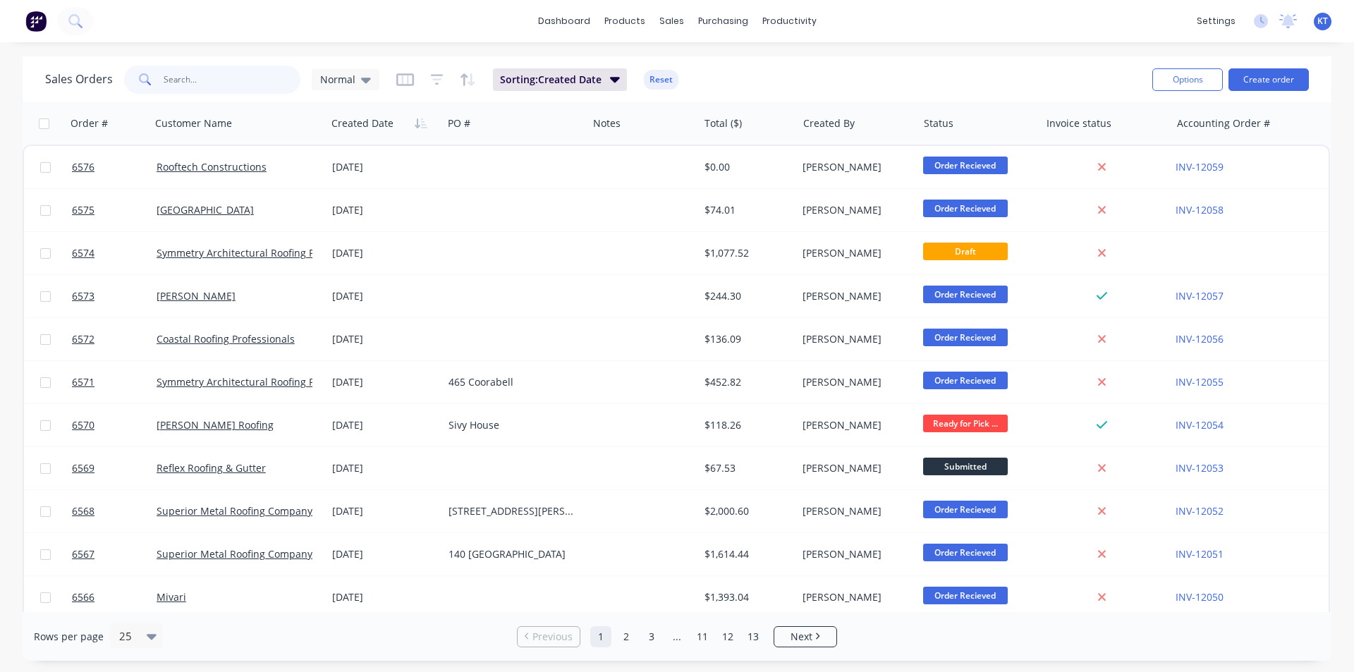
click at [185, 86] on input "text" at bounding box center [233, 80] width 138 height 28
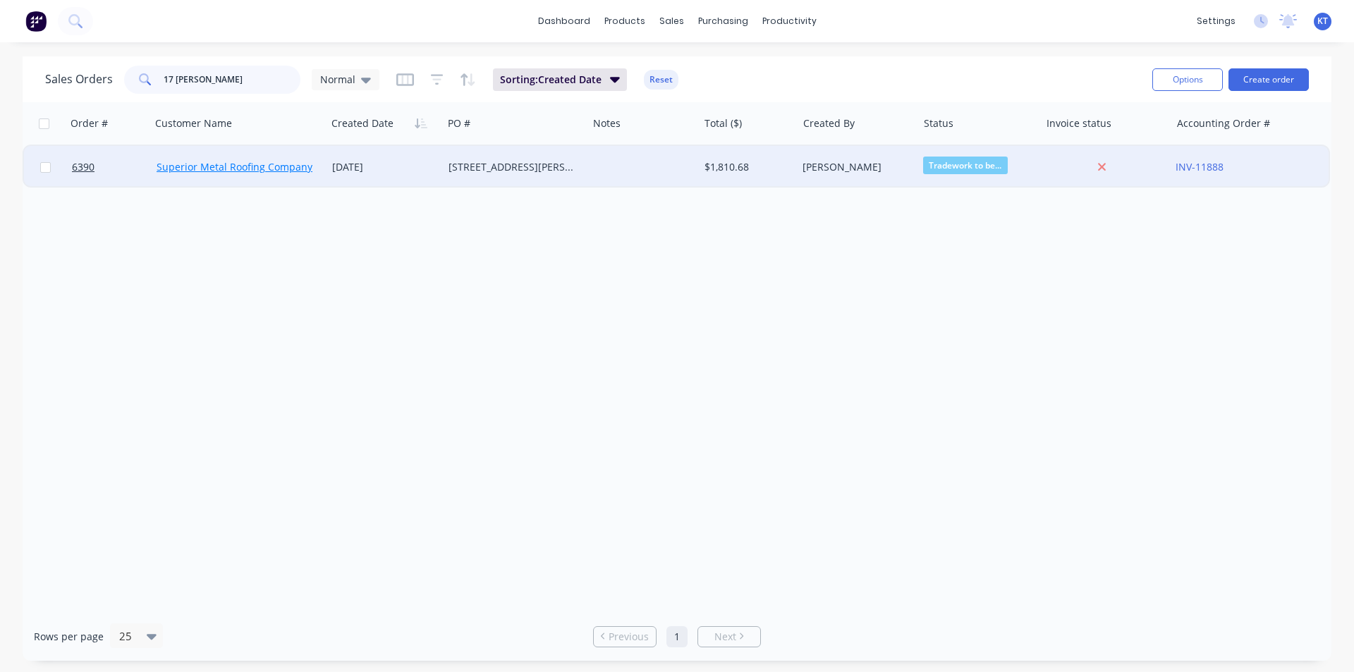
type input "17 [PERSON_NAME]"
click at [299, 164] on link "Superior Metal Roofing Company Pty Ltd" at bounding box center [252, 166] width 190 height 13
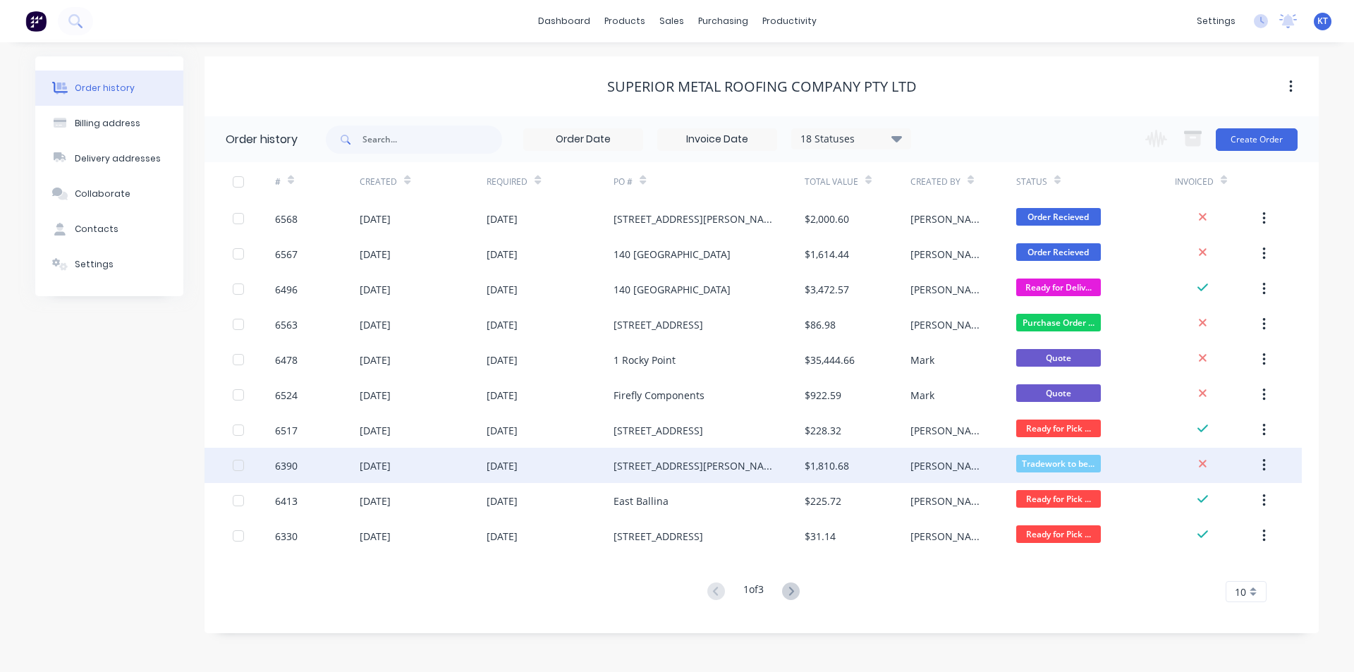
click at [736, 456] on div "[STREET_ADDRESS][PERSON_NAME]" at bounding box center [709, 465] width 190 height 35
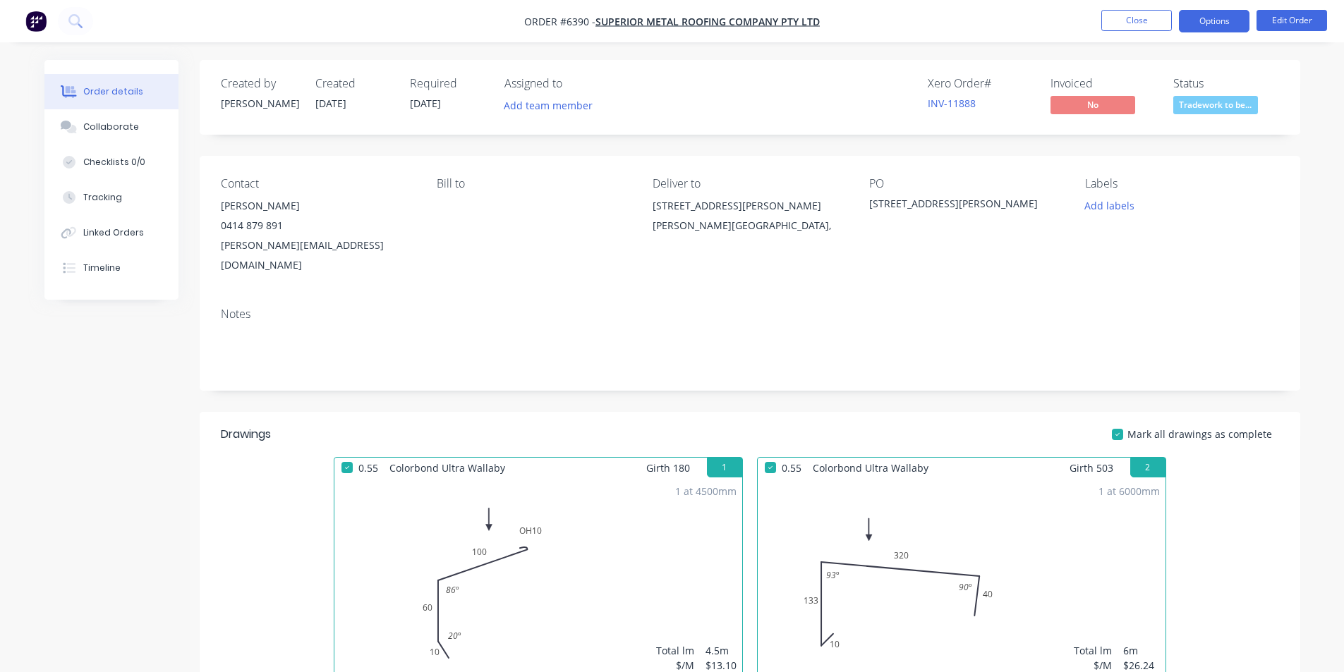
click at [1233, 26] on button "Options" at bounding box center [1214, 21] width 71 height 23
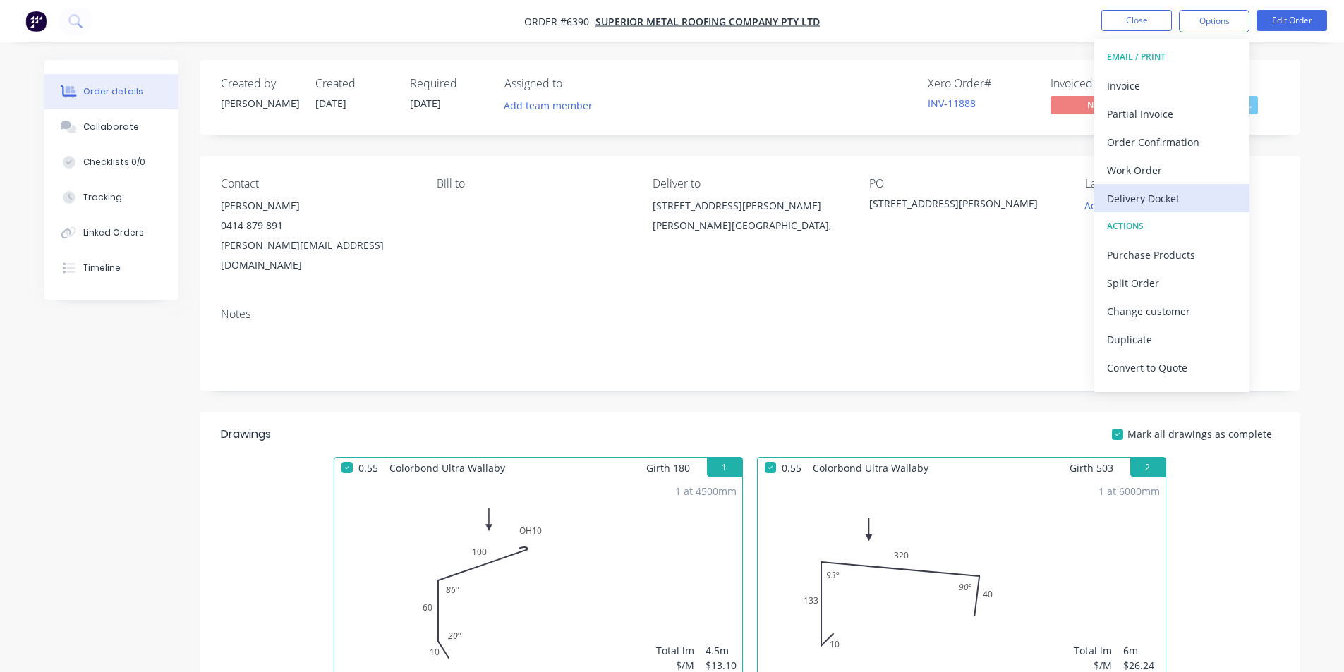
click at [1181, 205] on div "Delivery Docket" at bounding box center [1172, 198] width 130 height 20
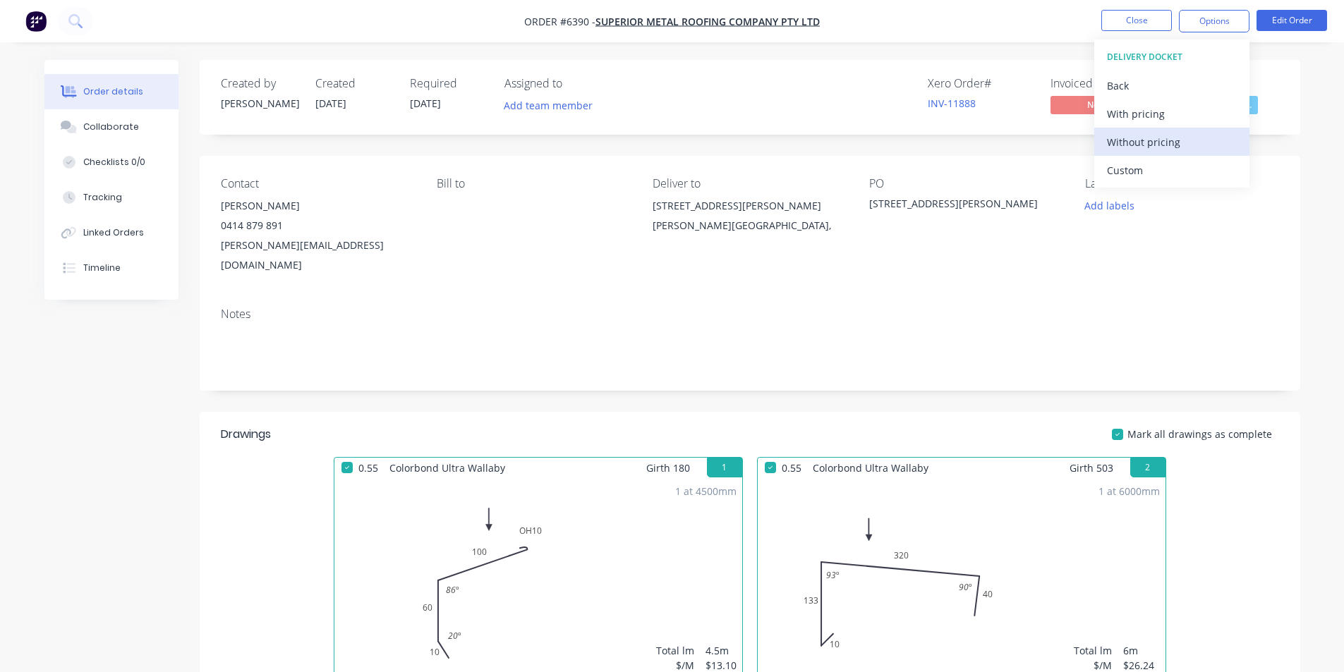
click at [1191, 149] on div "Without pricing" at bounding box center [1172, 142] width 130 height 20
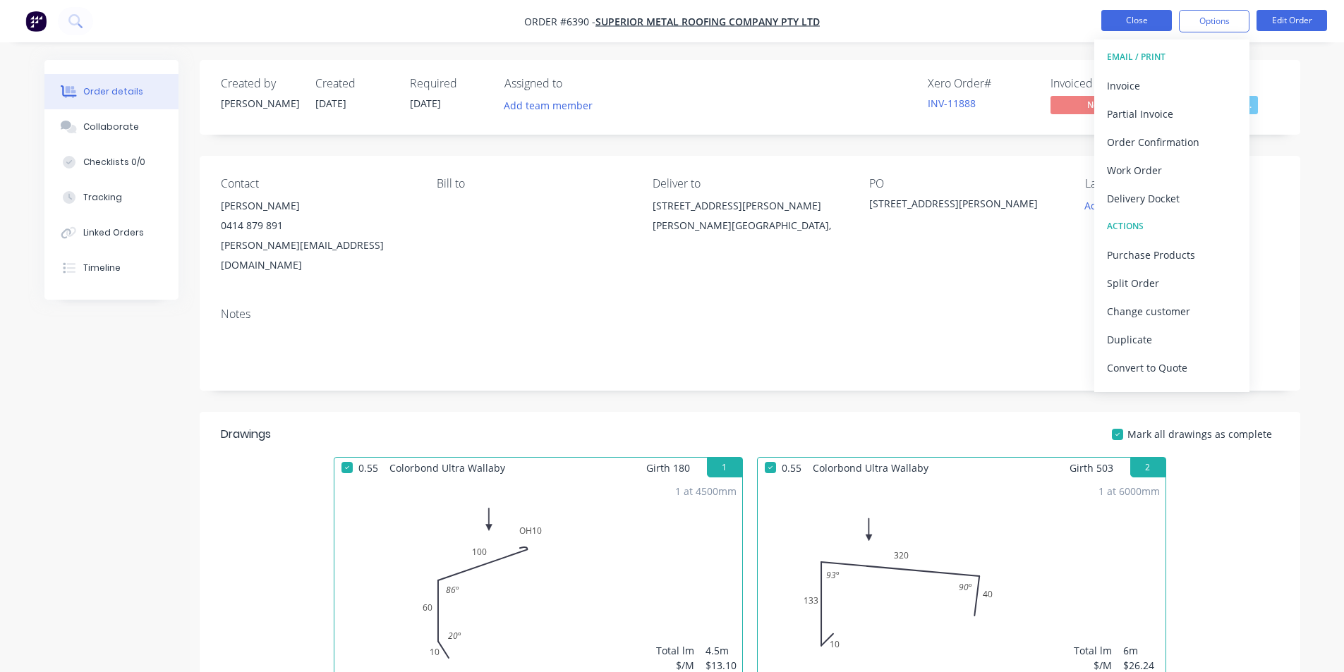
click at [1172, 9] on nav "Order #6390 - Superior Metal Roofing Company Pty Ltd Close Options EMAIL / PRIN…" at bounding box center [672, 21] width 1344 height 42
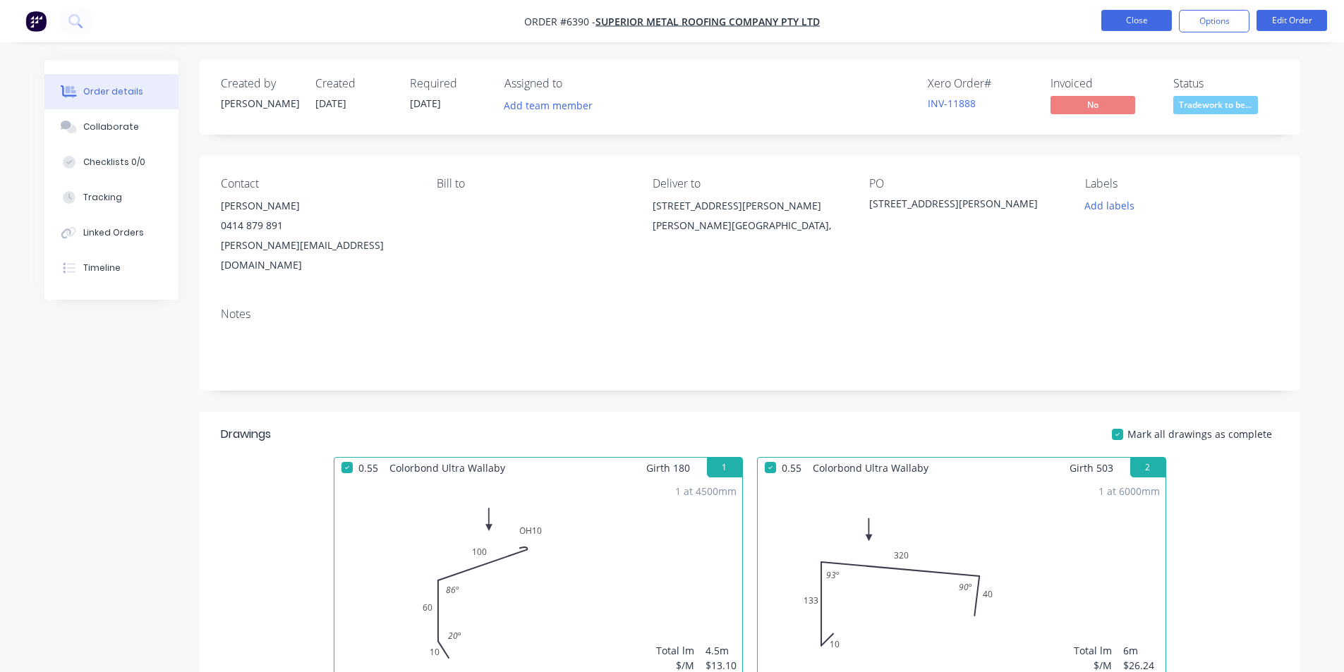
click at [1153, 11] on button "Close" at bounding box center [1136, 20] width 71 height 21
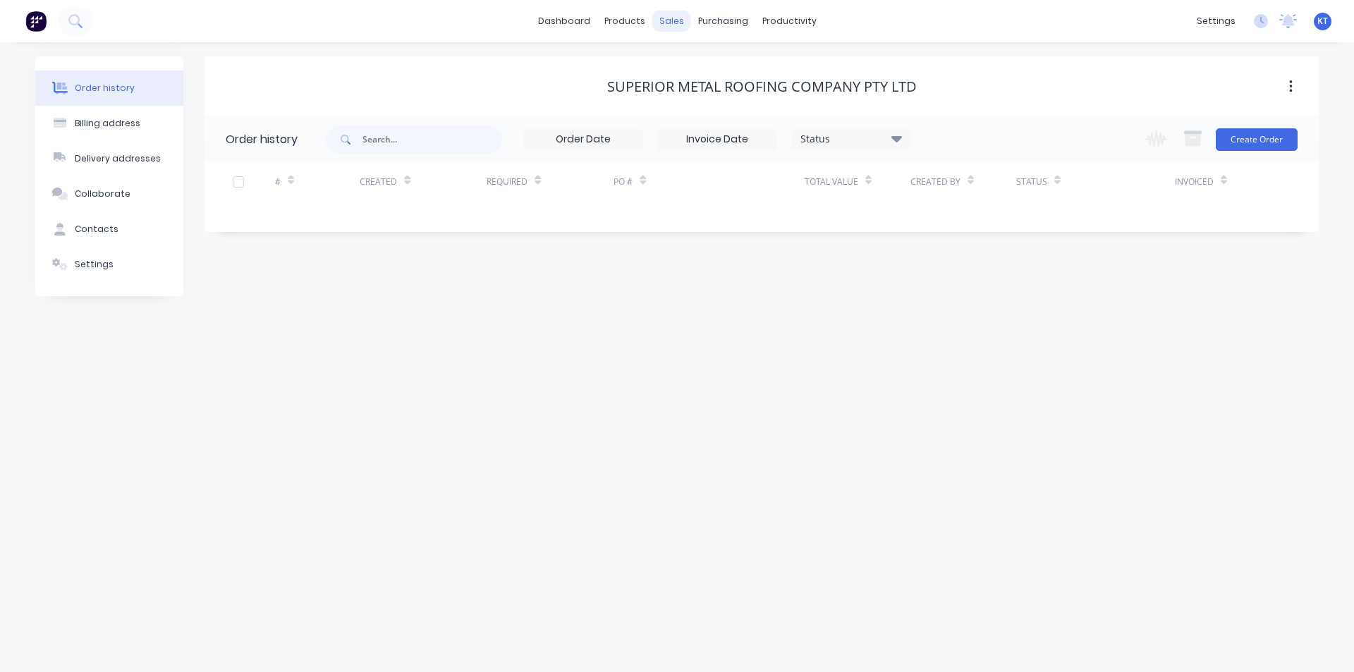
click at [676, 19] on div "sales" at bounding box center [671, 21] width 39 height 21
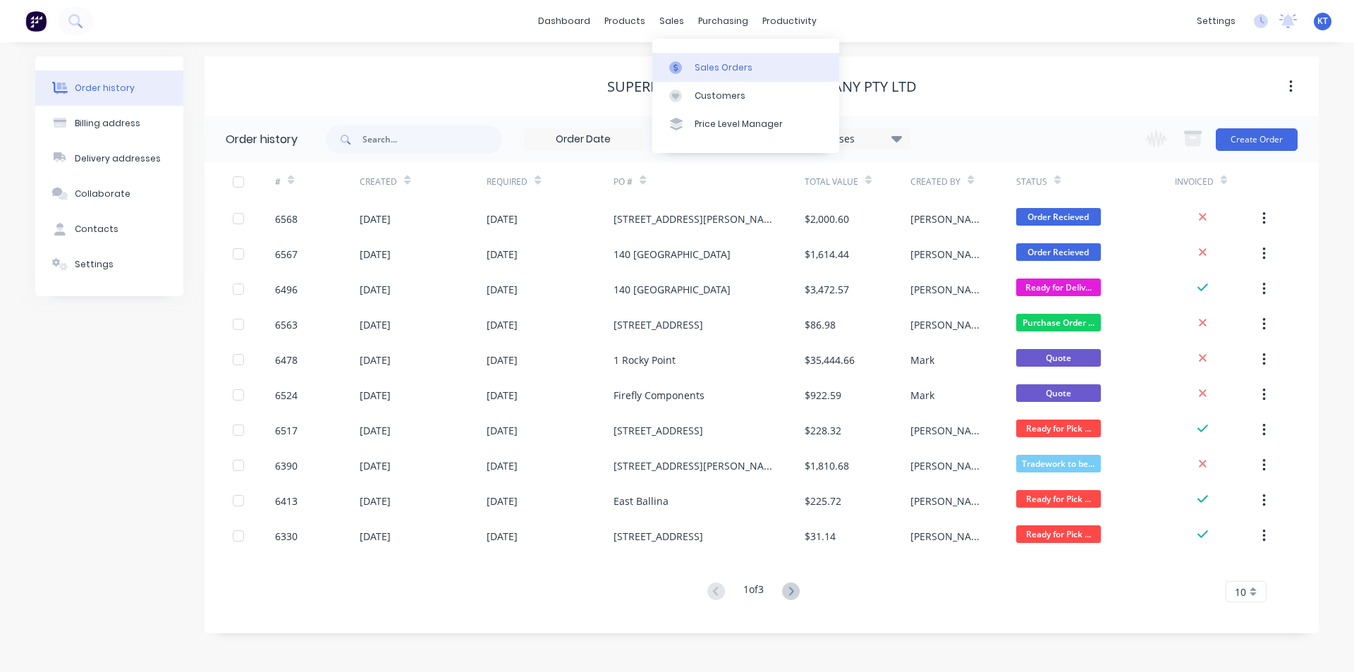
click at [707, 56] on link "Sales Orders" at bounding box center [745, 67] width 187 height 28
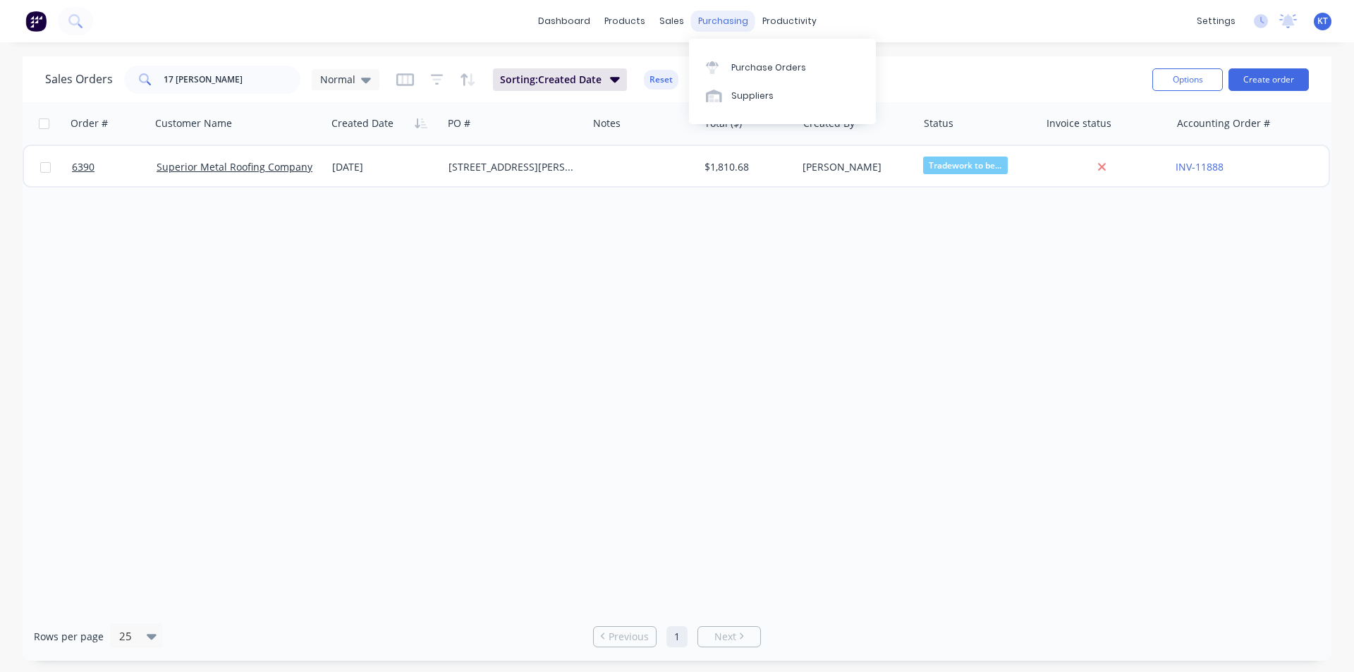
click at [726, 17] on div "purchasing" at bounding box center [723, 21] width 64 height 21
click at [758, 66] on div "Purchase Orders" at bounding box center [768, 67] width 75 height 13
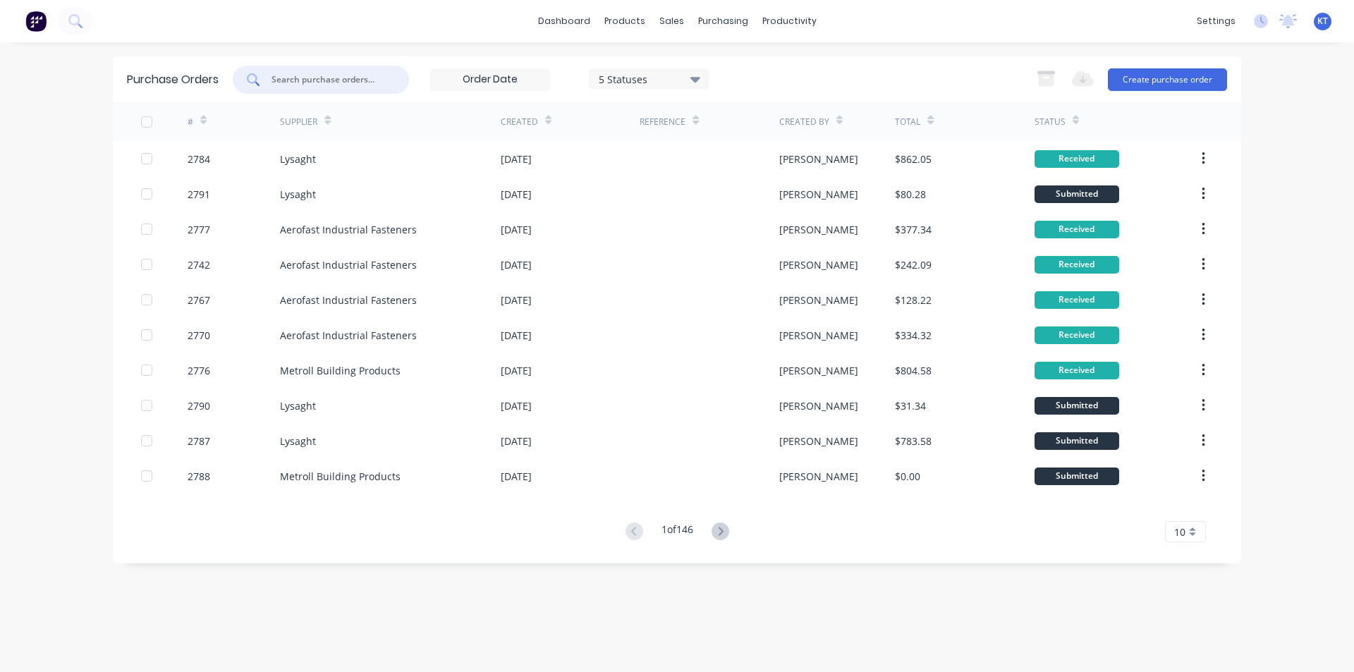
click at [370, 80] on input "text" at bounding box center [328, 80] width 117 height 14
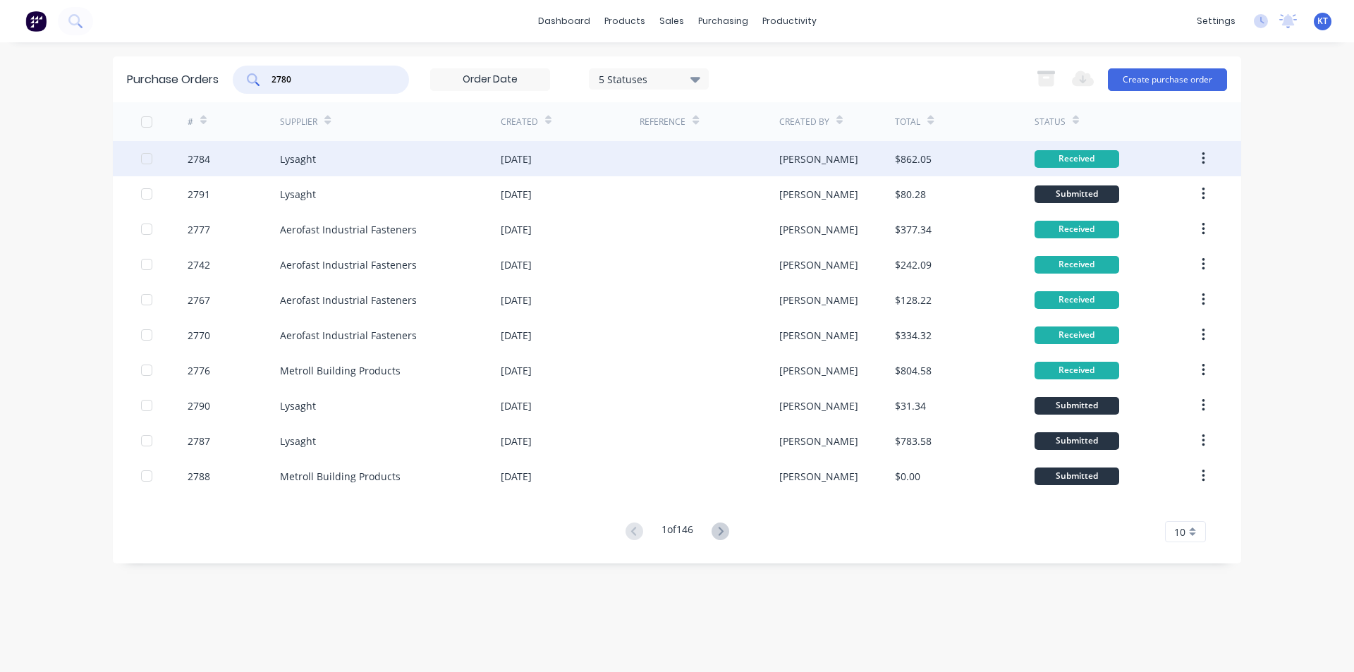
type input "2780"
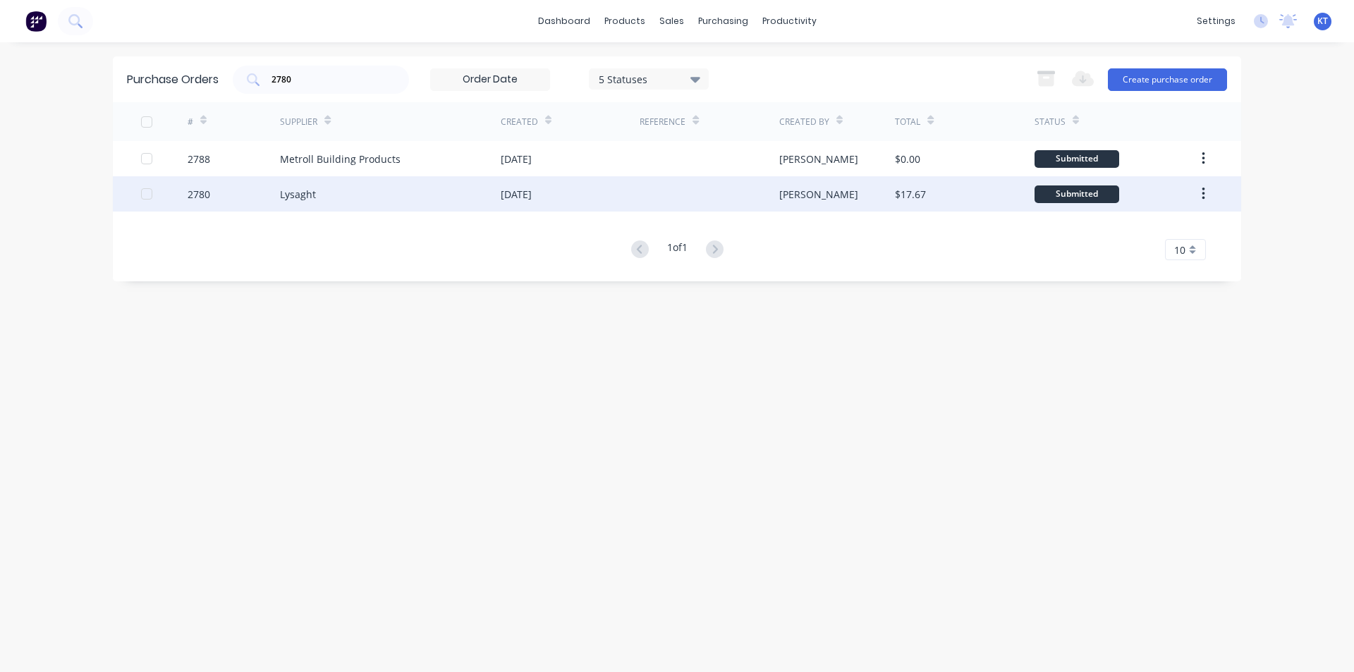
click at [373, 188] on div "Lysaght" at bounding box center [390, 193] width 221 height 35
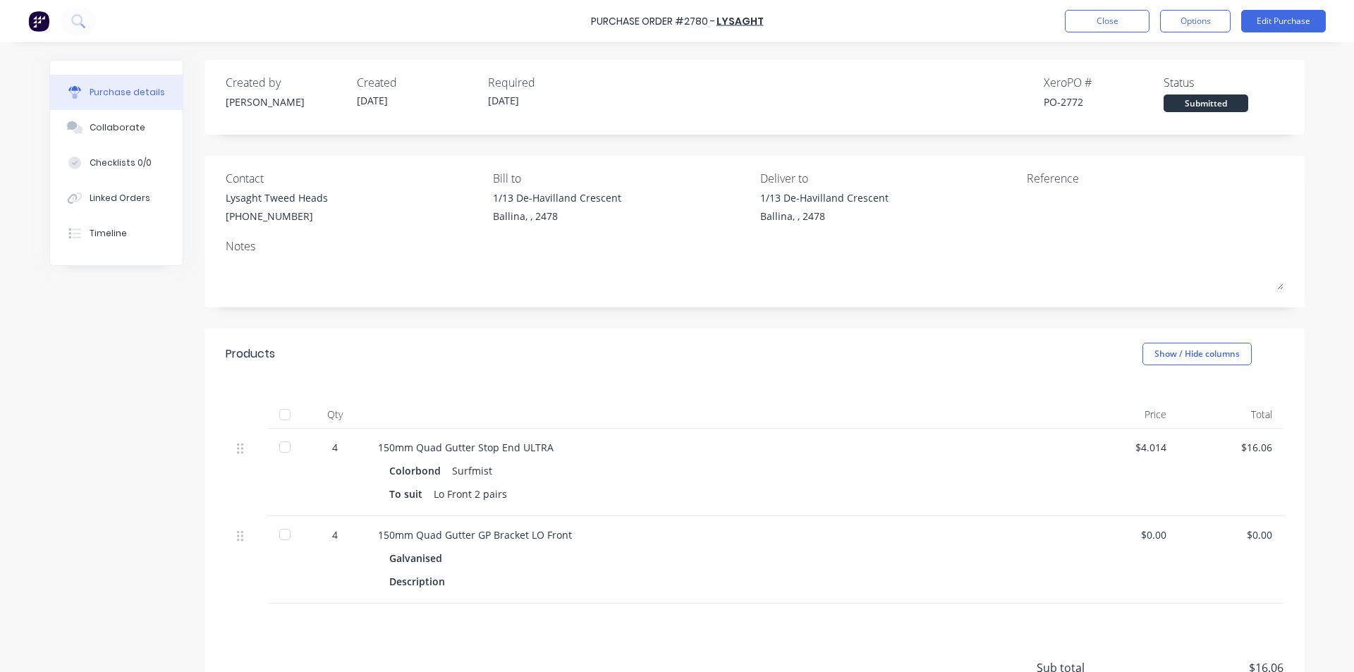
click at [288, 415] on div at bounding box center [285, 415] width 28 height 28
click at [92, 206] on button "Linked Orders" at bounding box center [116, 198] width 133 height 35
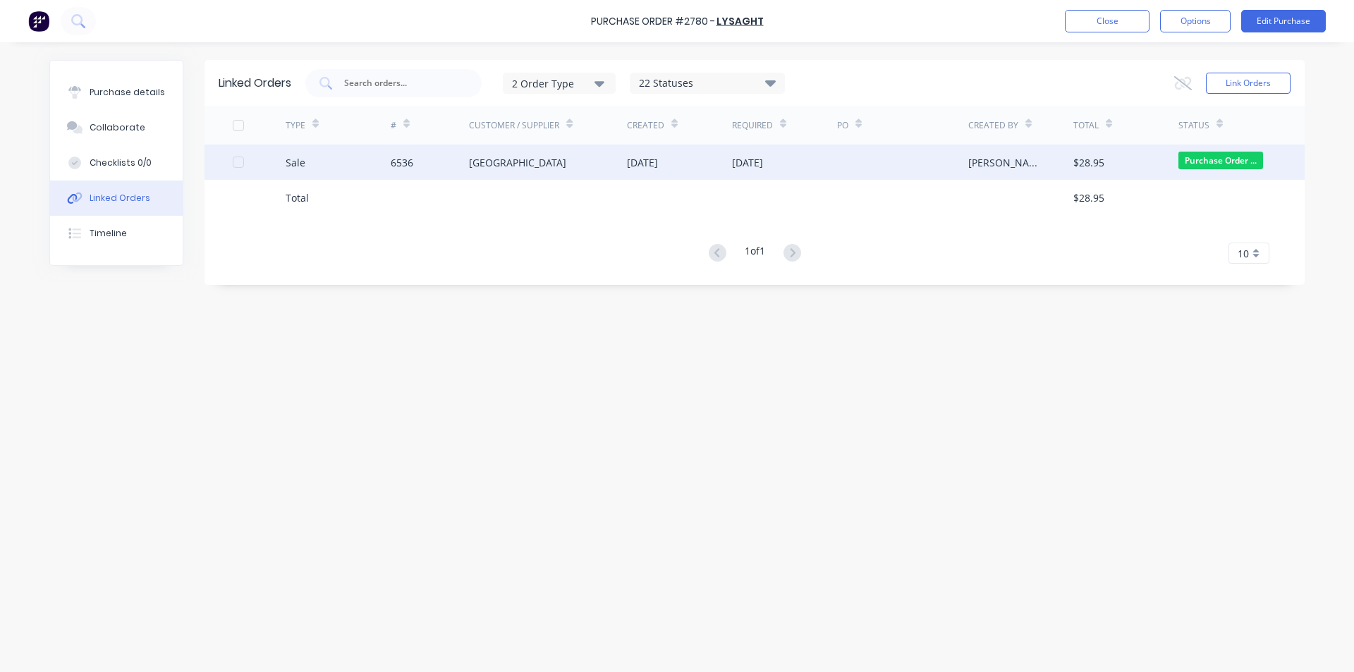
click at [638, 168] on div "[DATE]" at bounding box center [642, 162] width 31 height 15
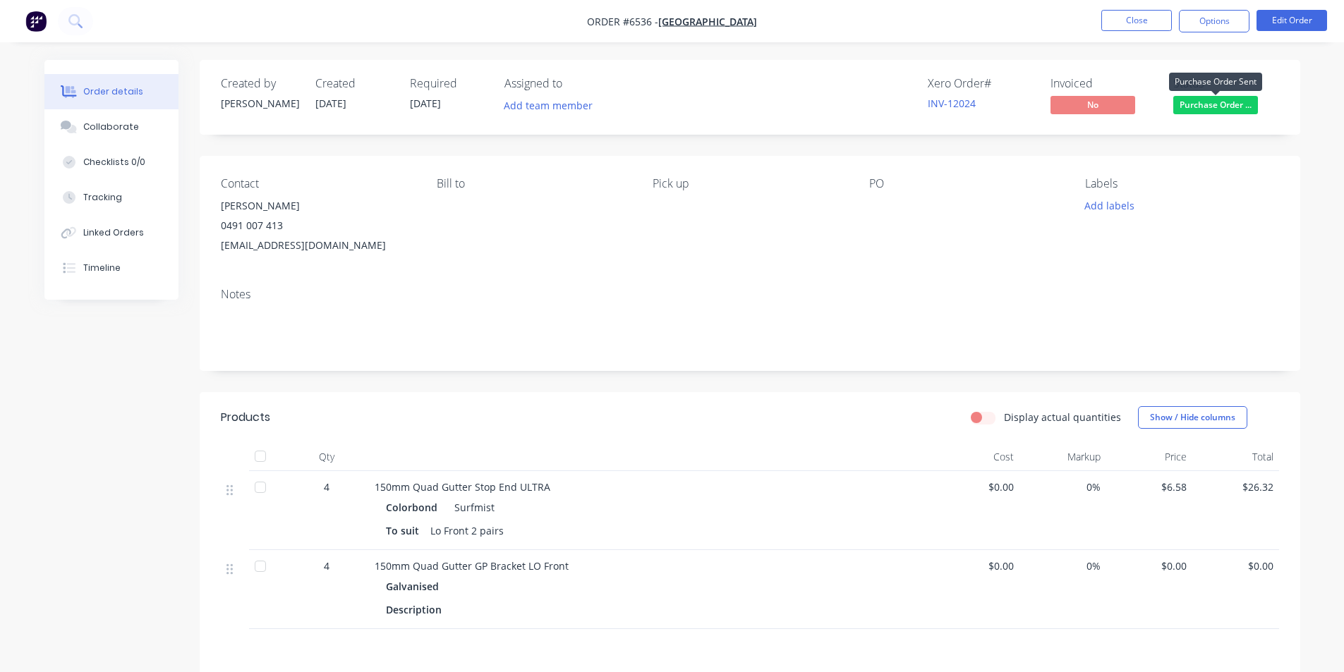
click at [1221, 107] on span "Purchase Order ..." at bounding box center [1215, 105] width 85 height 18
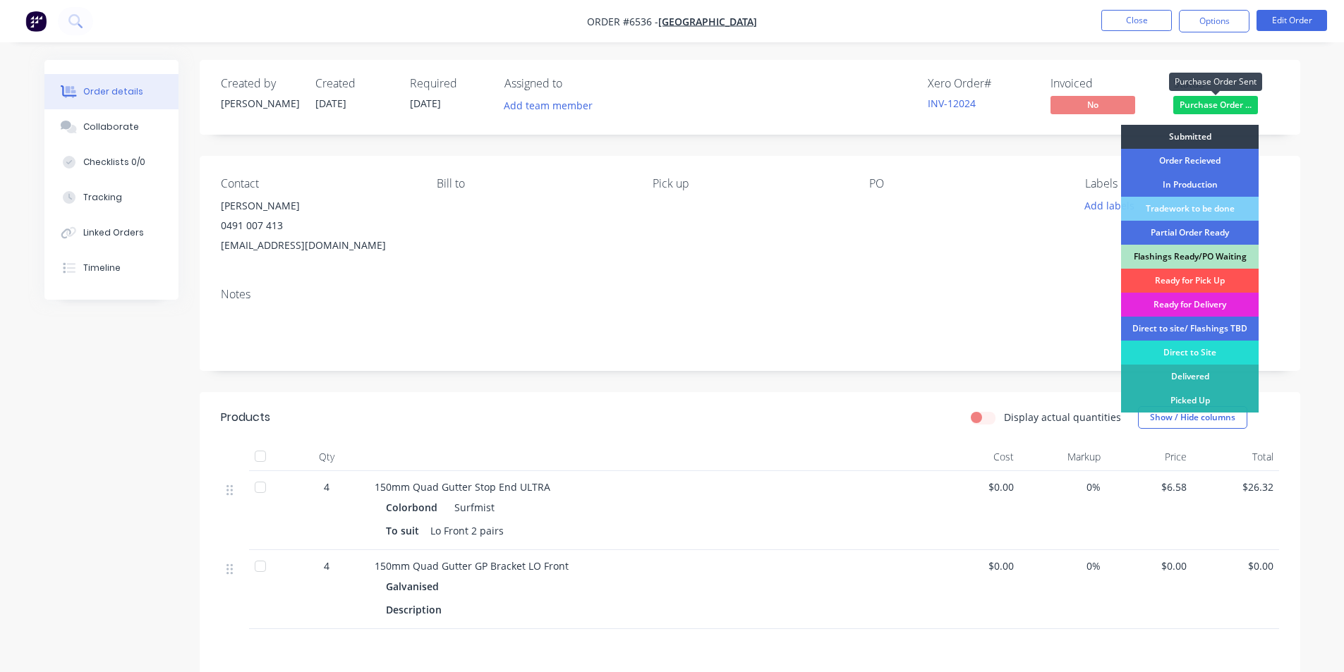
click at [1222, 106] on span "Purchase Order ..." at bounding box center [1215, 105] width 85 height 18
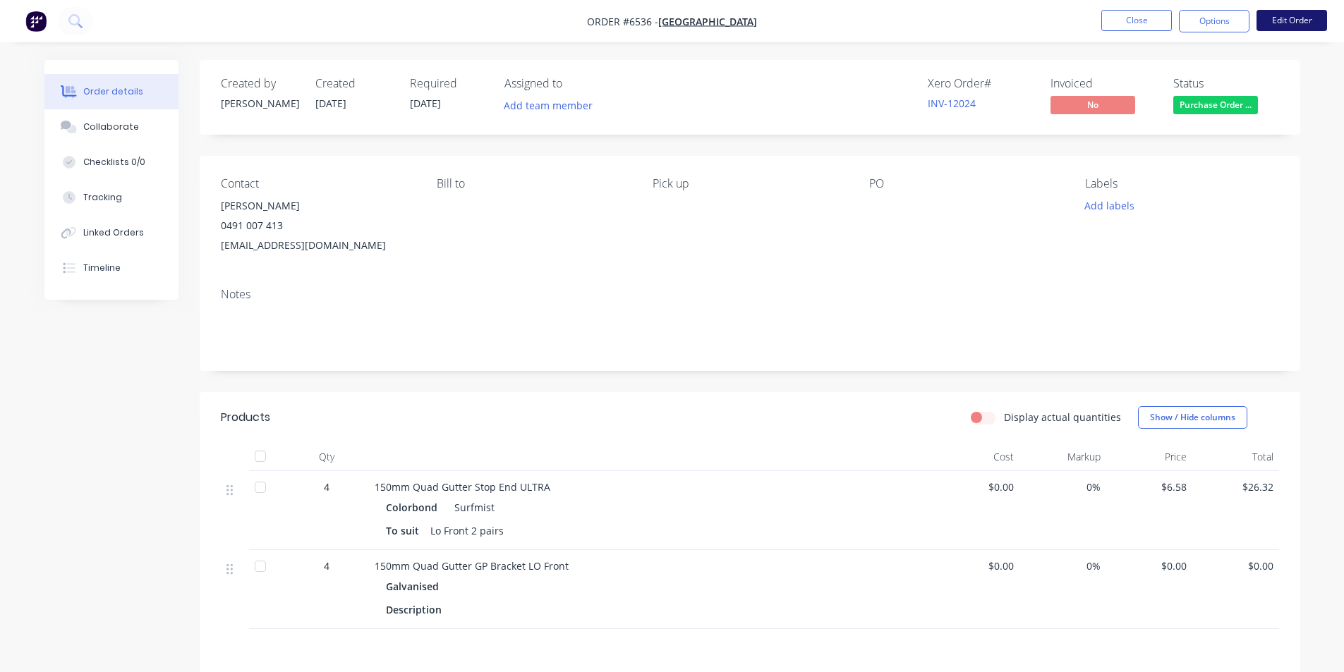
click at [1286, 23] on button "Edit Order" at bounding box center [1291, 20] width 71 height 21
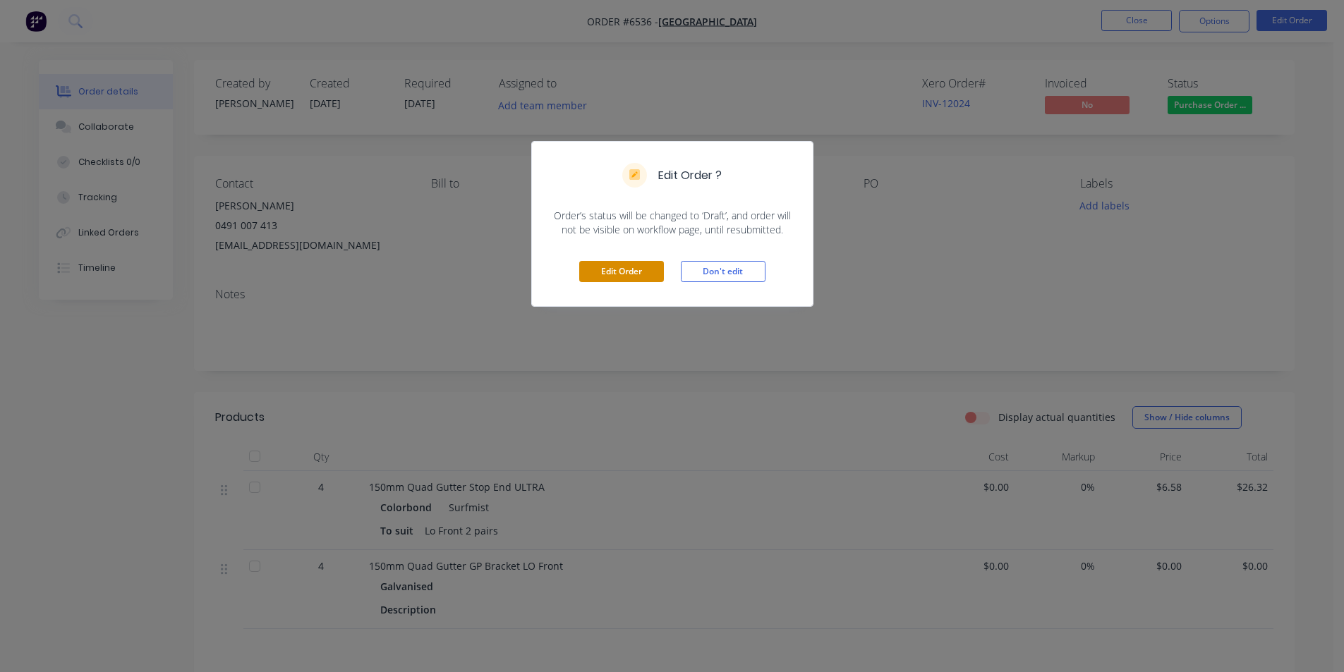
click at [652, 275] on button "Edit Order" at bounding box center [621, 271] width 85 height 21
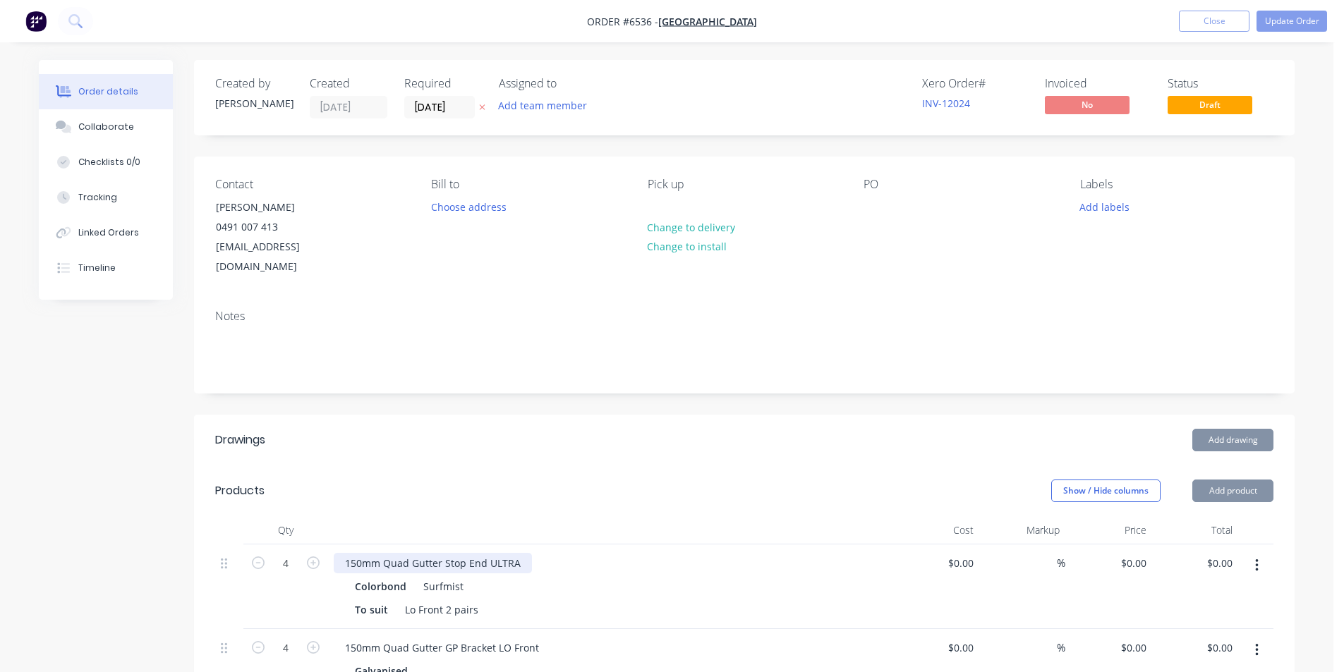
type input "$6.58"
type input "$26.32"
click at [516, 553] on div "150mm Quad Gutter Stop End ULTRA" at bounding box center [438, 563] width 198 height 20
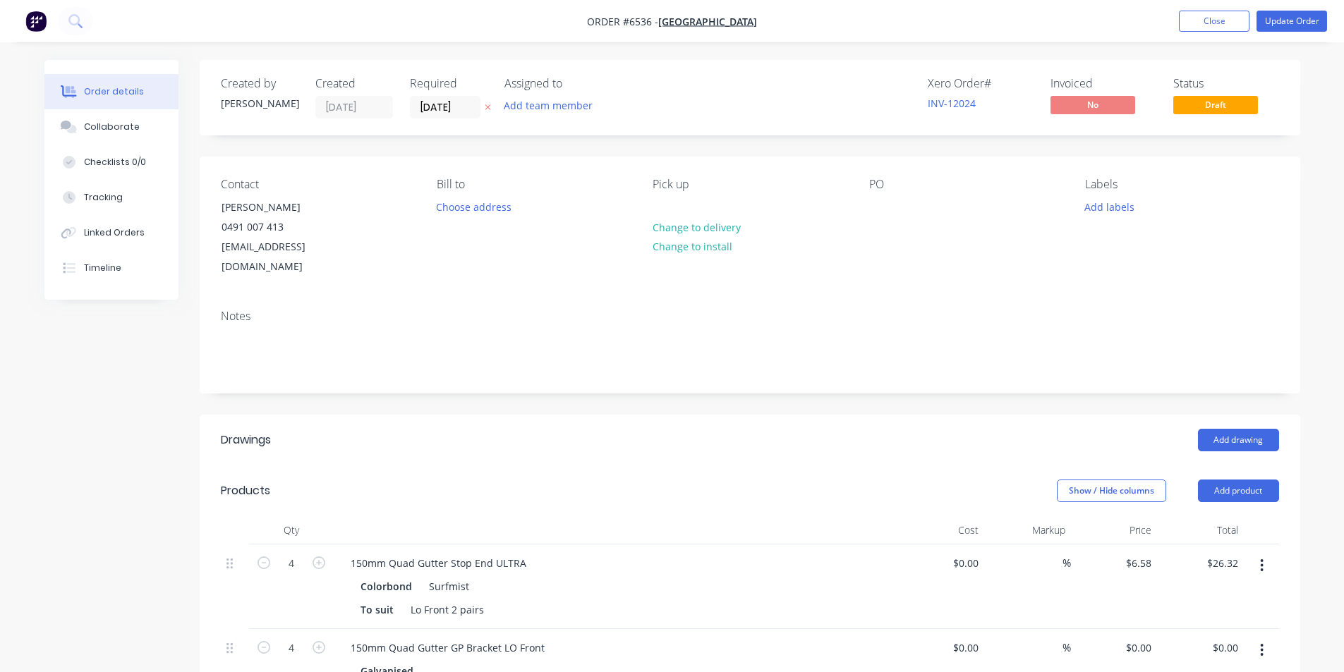
click at [539, 553] on div "150mm Quad Gutter Stop End ULTRA" at bounding box center [615, 563] width 553 height 20
click at [523, 553] on div "150mm Quad Gutter Stop End ULTRA" at bounding box center [438, 563] width 198 height 20
click at [1277, 22] on button "Update Order" at bounding box center [1291, 21] width 71 height 21
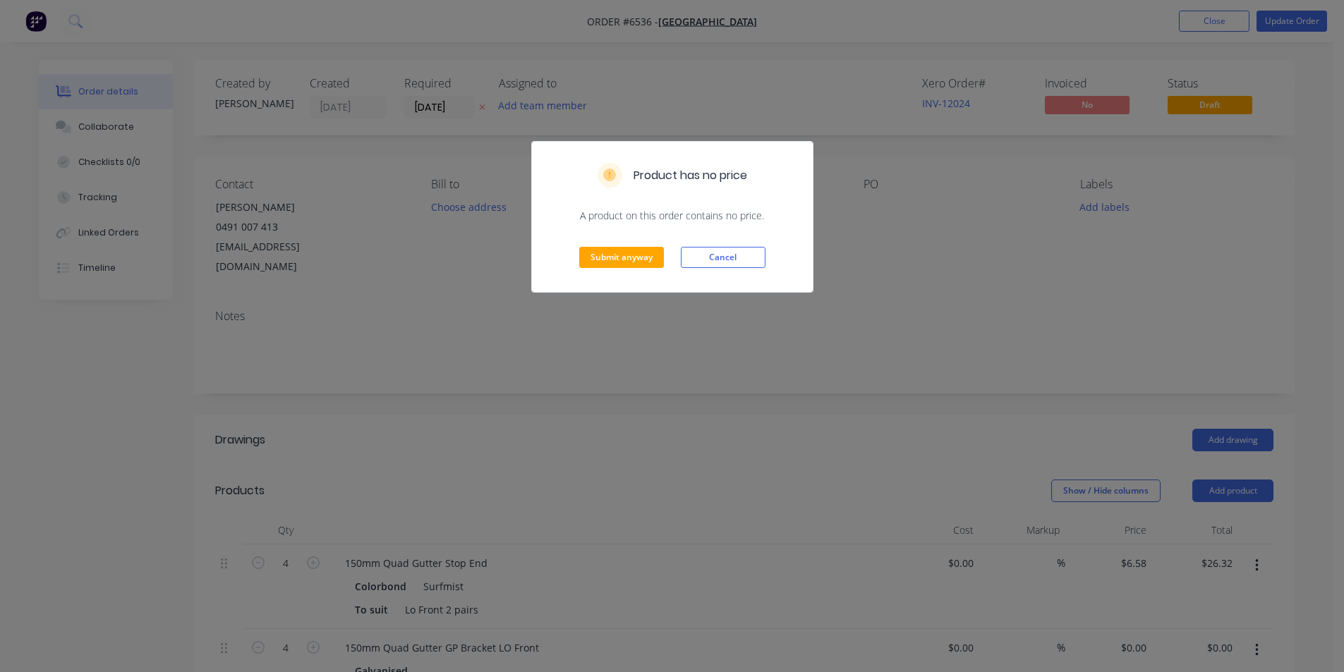
click at [1320, 8] on div "Product has no price A product on this order contains no price. Submit anyway C…" at bounding box center [672, 336] width 1344 height 672
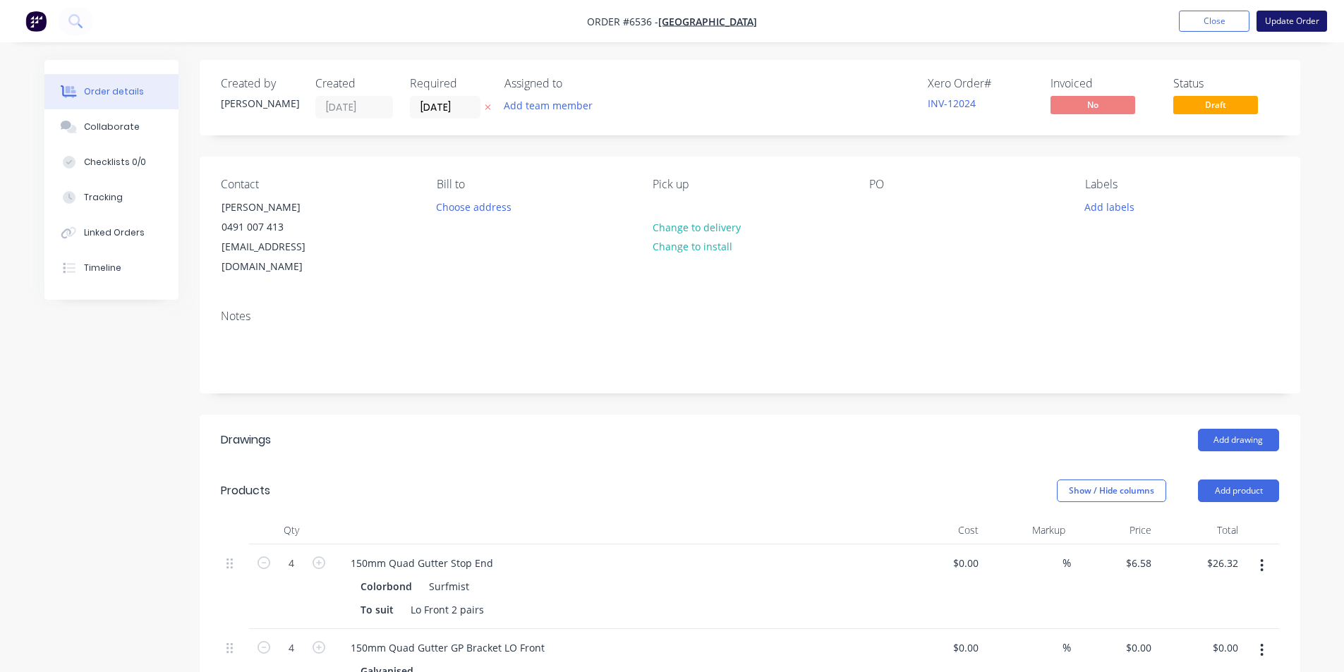
click at [1296, 15] on button "Update Order" at bounding box center [1291, 21] width 71 height 21
click at [1313, 16] on button "Update Order" at bounding box center [1291, 21] width 71 height 21
click at [1297, 19] on button "Update Order" at bounding box center [1291, 21] width 71 height 21
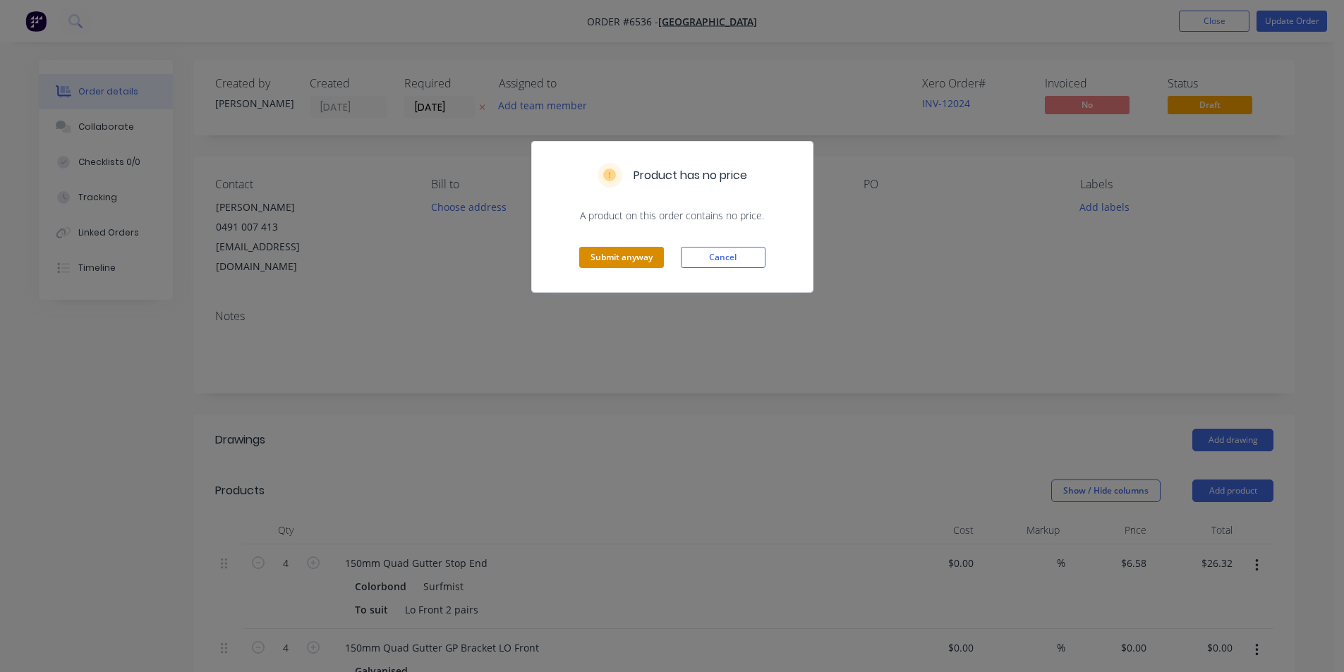
click at [629, 265] on button "Submit anyway" at bounding box center [621, 257] width 85 height 21
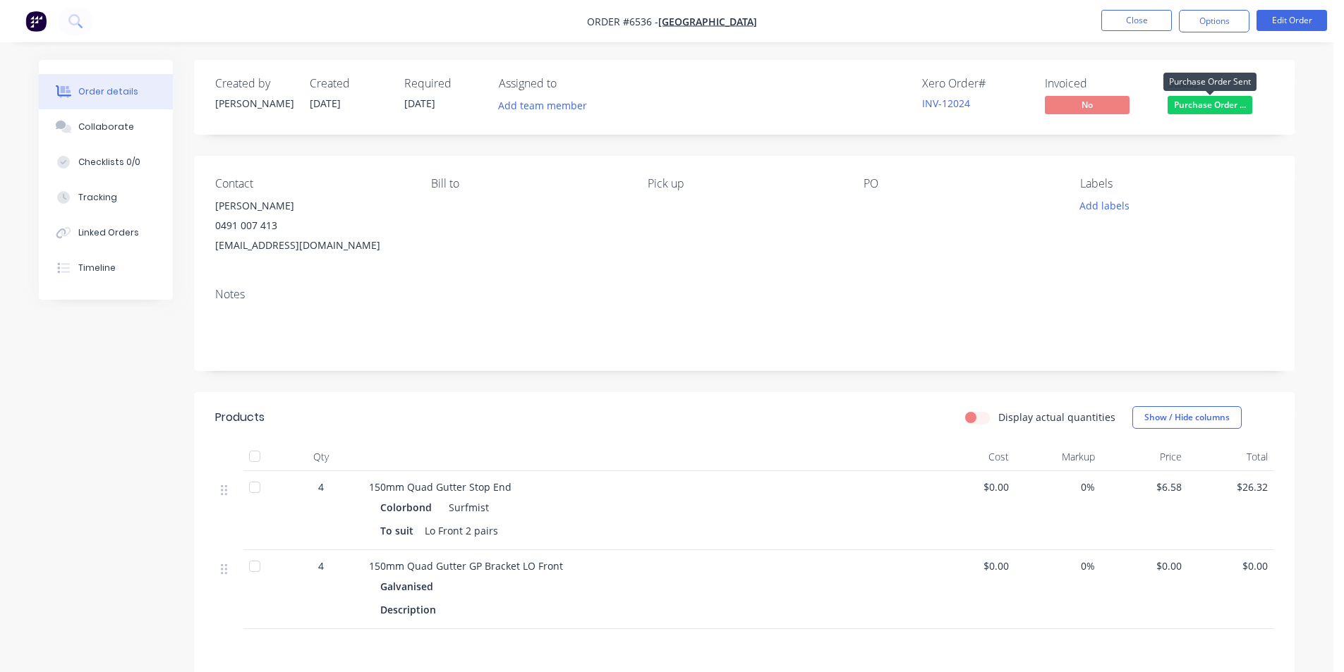
click at [1206, 110] on span "Purchase Order ..." at bounding box center [1209, 105] width 85 height 18
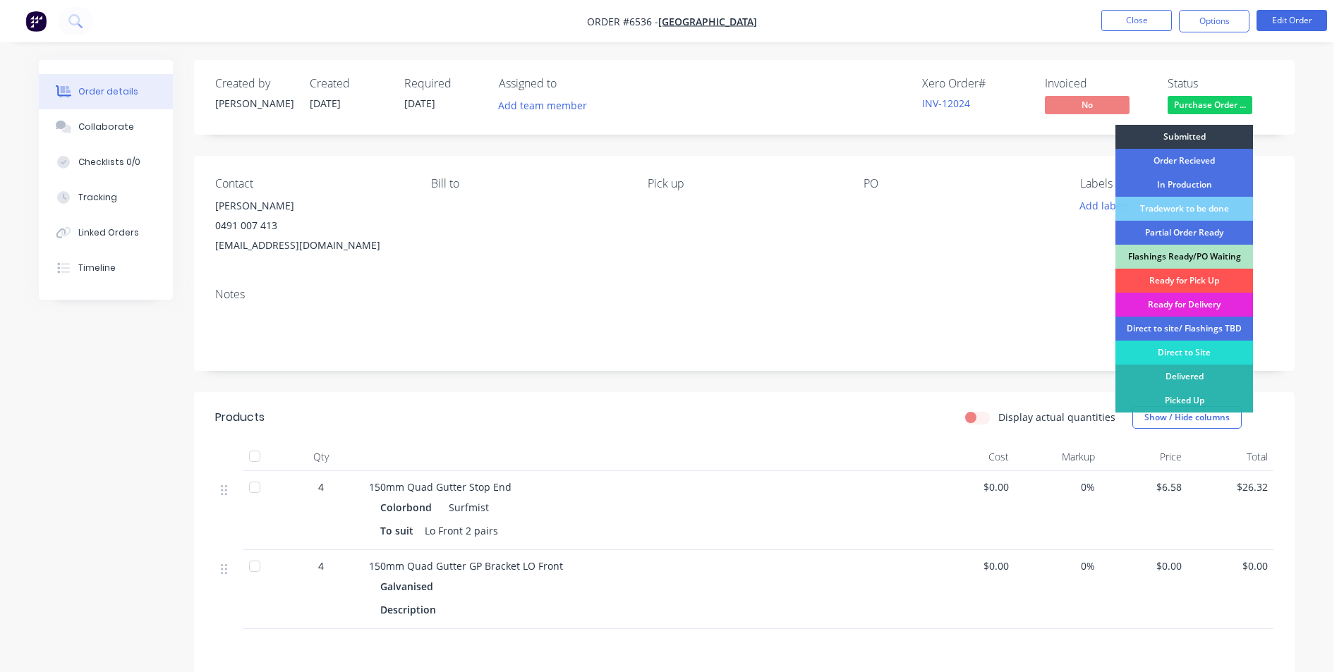
click at [1193, 284] on div "Ready for Pick Up" at bounding box center [1184, 281] width 138 height 24
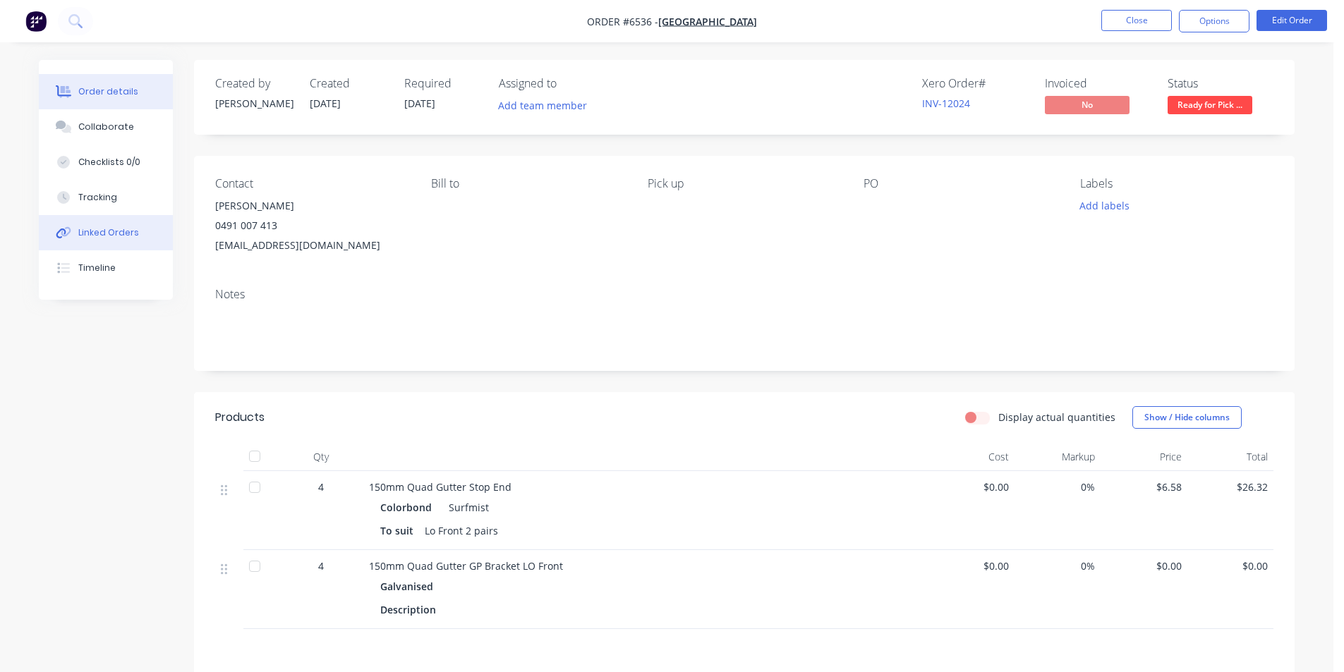
click at [135, 245] on button "Linked Orders" at bounding box center [106, 232] width 134 height 35
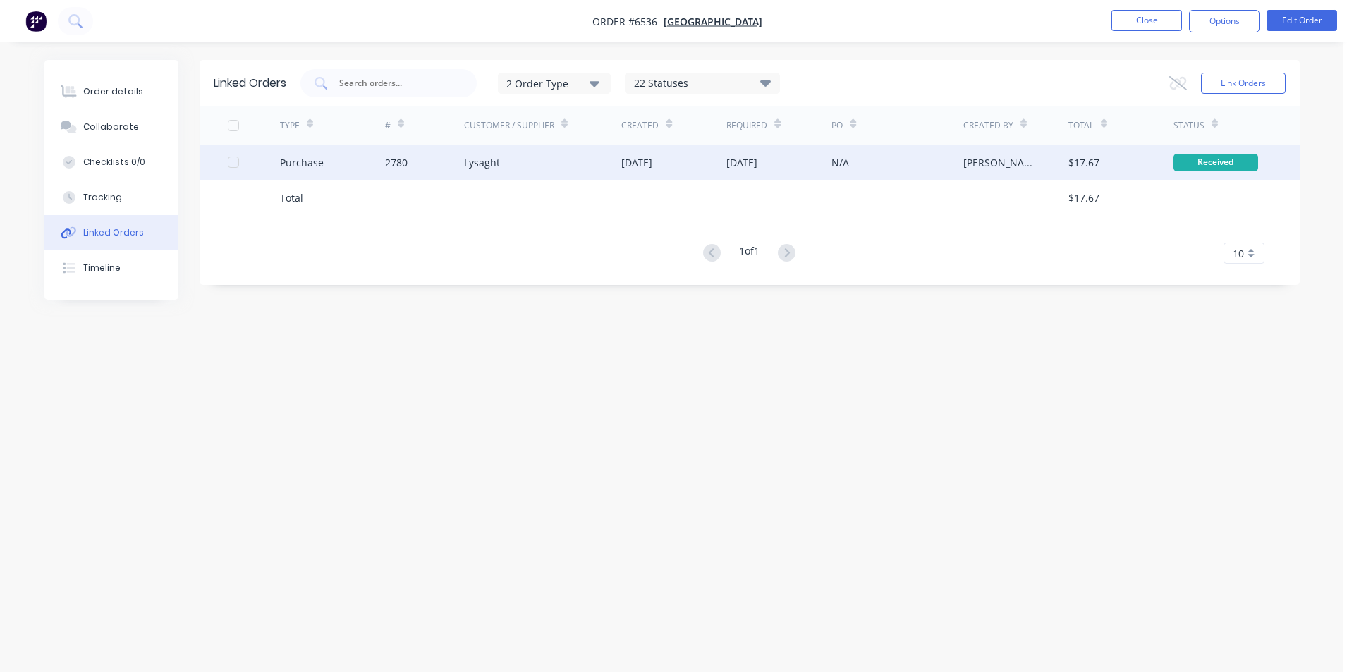
click at [329, 164] on div "Purchase" at bounding box center [332, 162] width 105 height 35
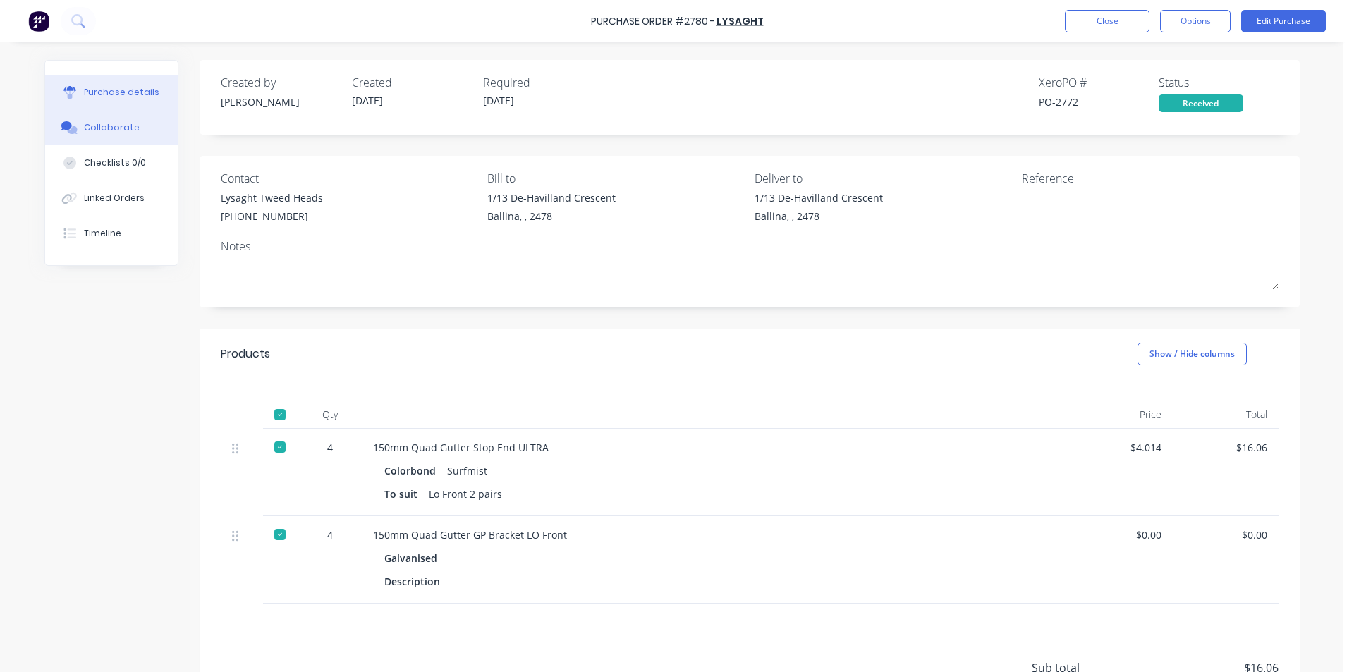
click at [122, 121] on button "Collaborate" at bounding box center [111, 127] width 133 height 35
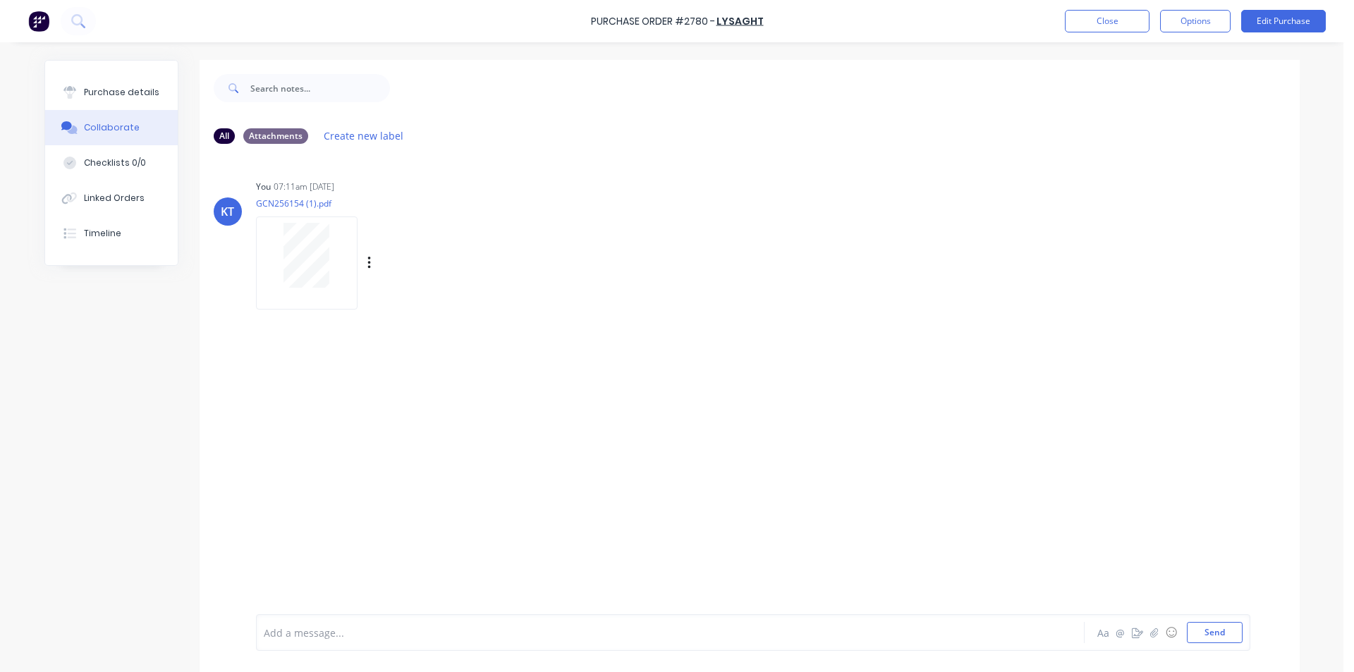
click at [910, 216] on div "KT You 07:11am [DATE] GCN256154 (1).pdf Labels Download Delete" at bounding box center [750, 239] width 1100 height 127
click at [1163, 634] on button "☺" at bounding box center [1171, 632] width 17 height 17
click at [1146, 636] on div "Add a message... Aa @ ☺ Send" at bounding box center [753, 632] width 995 height 37
click at [1152, 632] on icon "button" at bounding box center [1154, 632] width 8 height 9
click at [1220, 634] on button "Send" at bounding box center [1215, 632] width 56 height 21
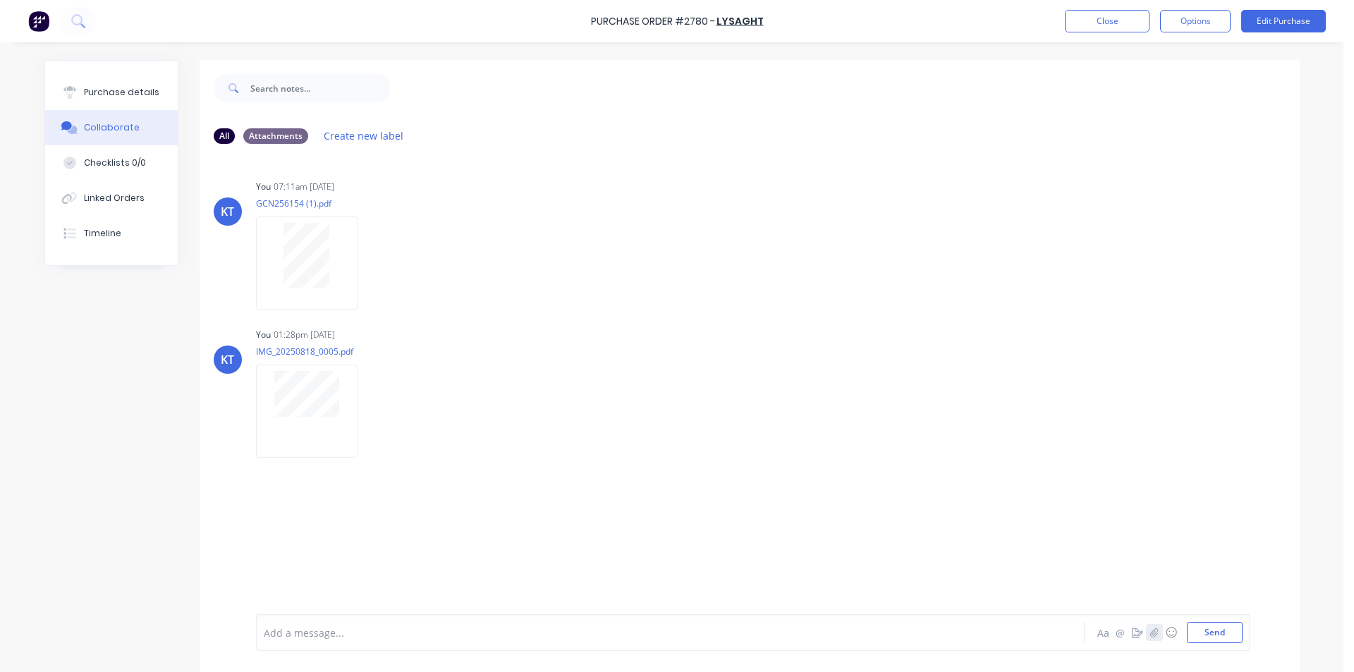
click at [1150, 626] on button "button" at bounding box center [1154, 632] width 17 height 17
click at [1116, 28] on button "Close" at bounding box center [1107, 21] width 85 height 23
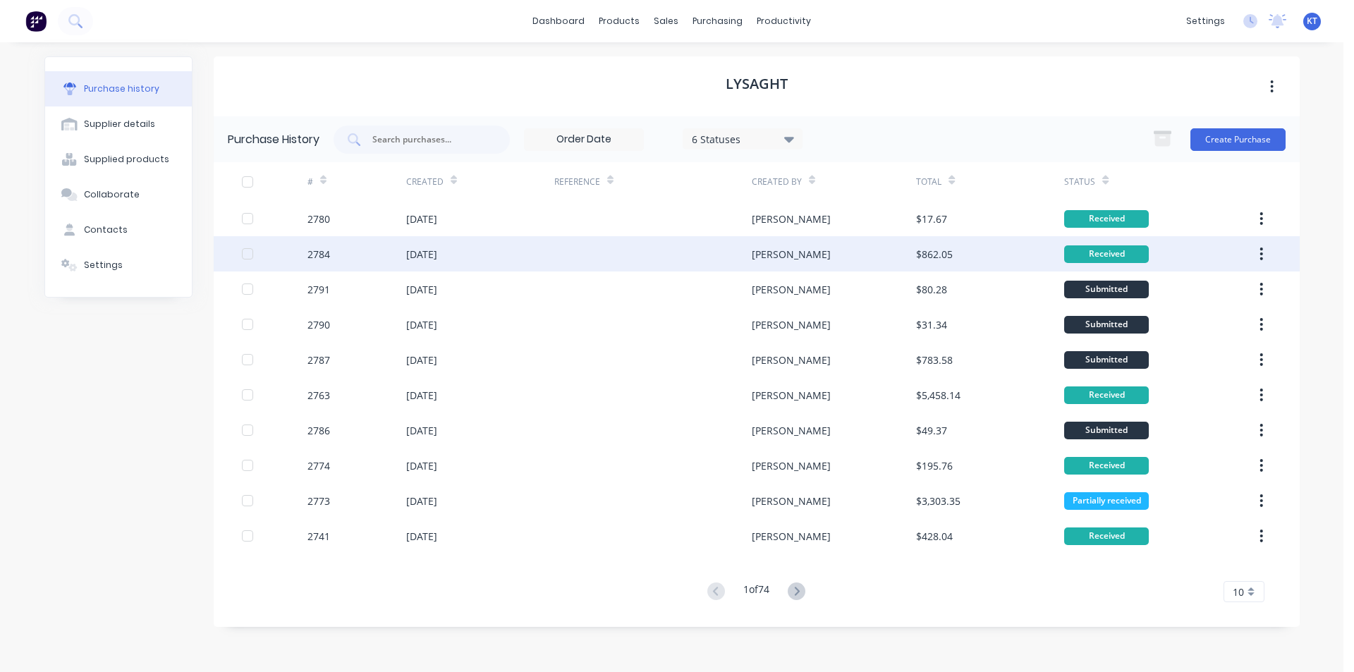
click at [616, 240] on div at bounding box center [652, 253] width 197 height 35
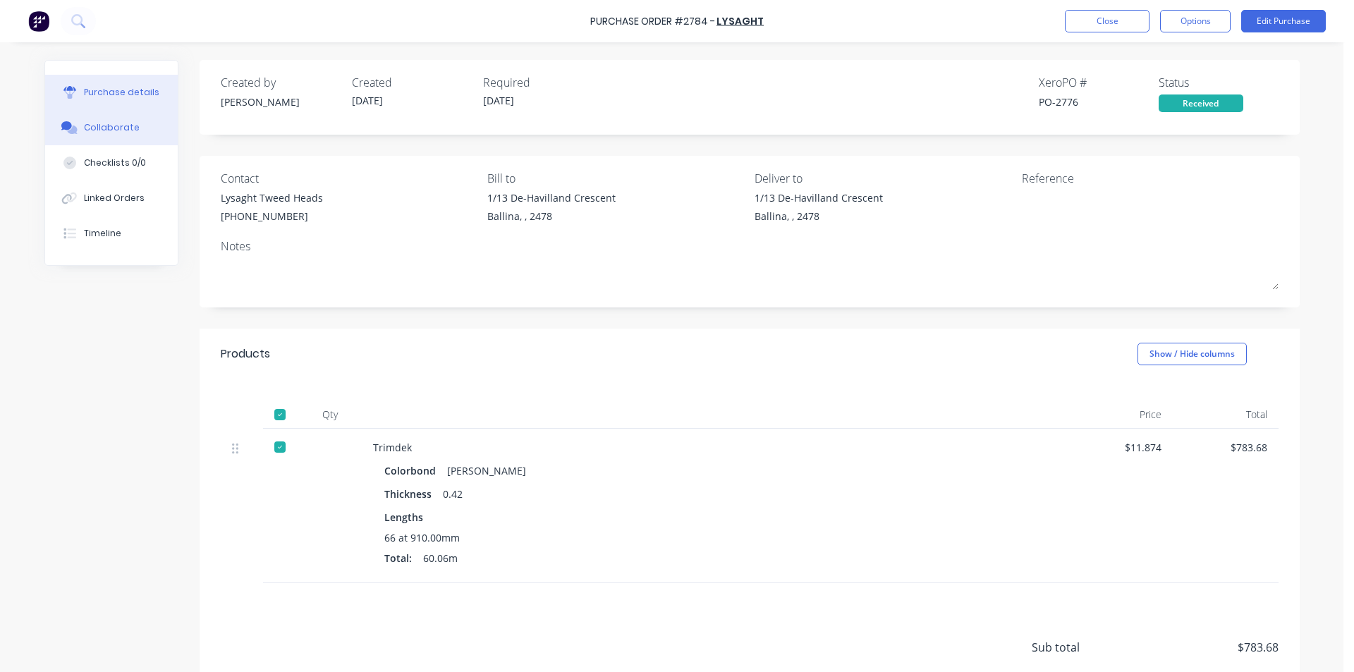
click at [137, 118] on button "Collaborate" at bounding box center [111, 127] width 133 height 35
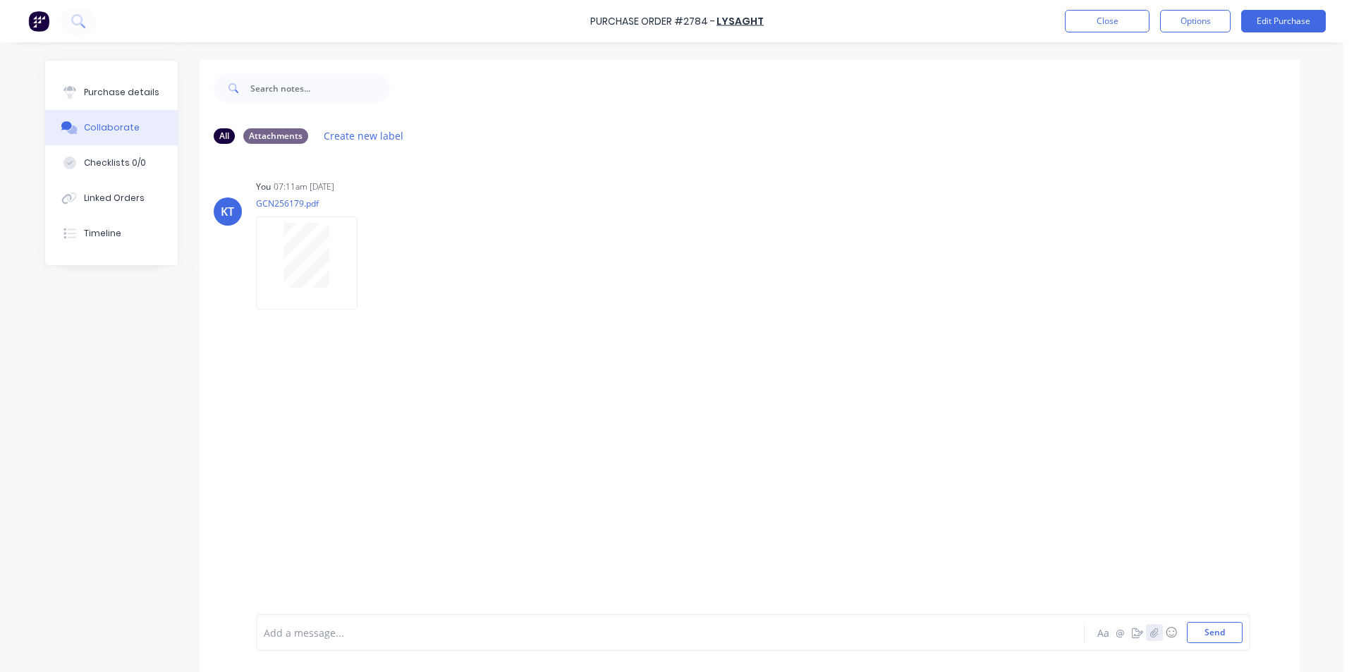
click at [1150, 633] on icon "button" at bounding box center [1154, 632] width 8 height 9
click at [1219, 636] on button "Send" at bounding box center [1215, 632] width 56 height 21
click at [304, 361] on div "Labels Download Delete" at bounding box center [385, 411] width 259 height 106
click at [329, 426] on div at bounding box center [307, 411] width 102 height 92
click at [116, 194] on div "Linked Orders" at bounding box center [114, 198] width 61 height 13
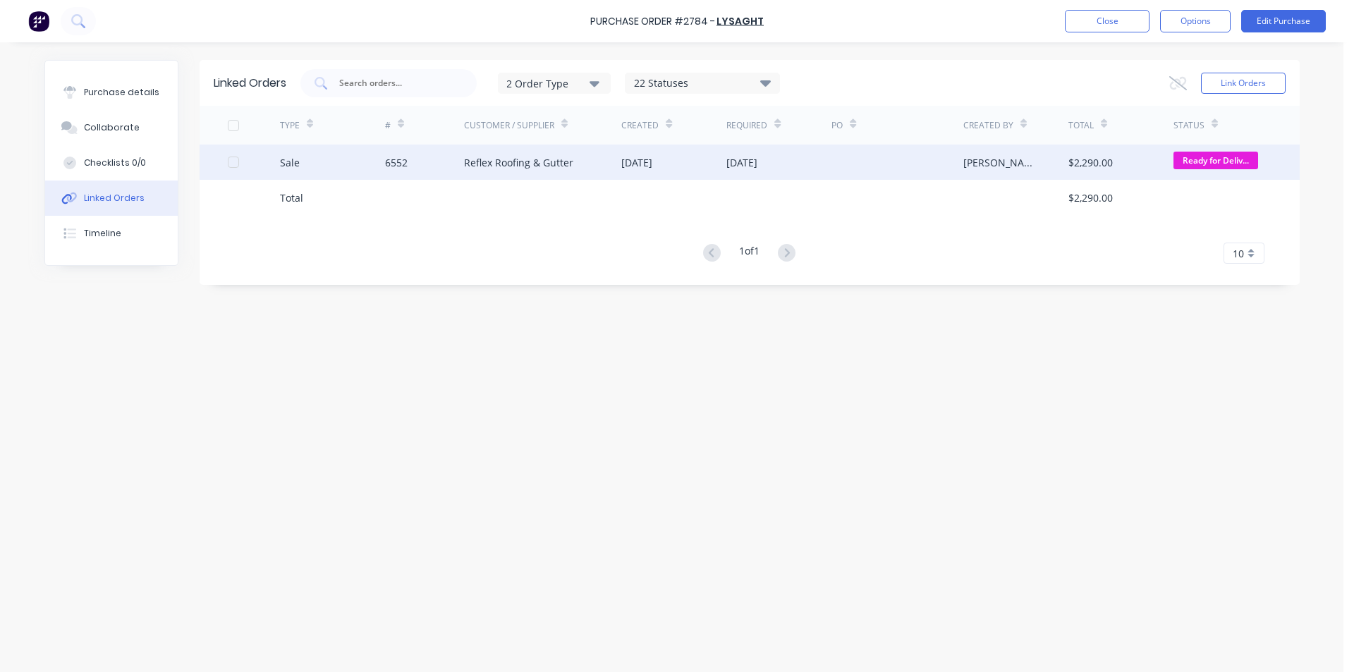
click at [408, 169] on div "6552" at bounding box center [396, 162] width 23 height 15
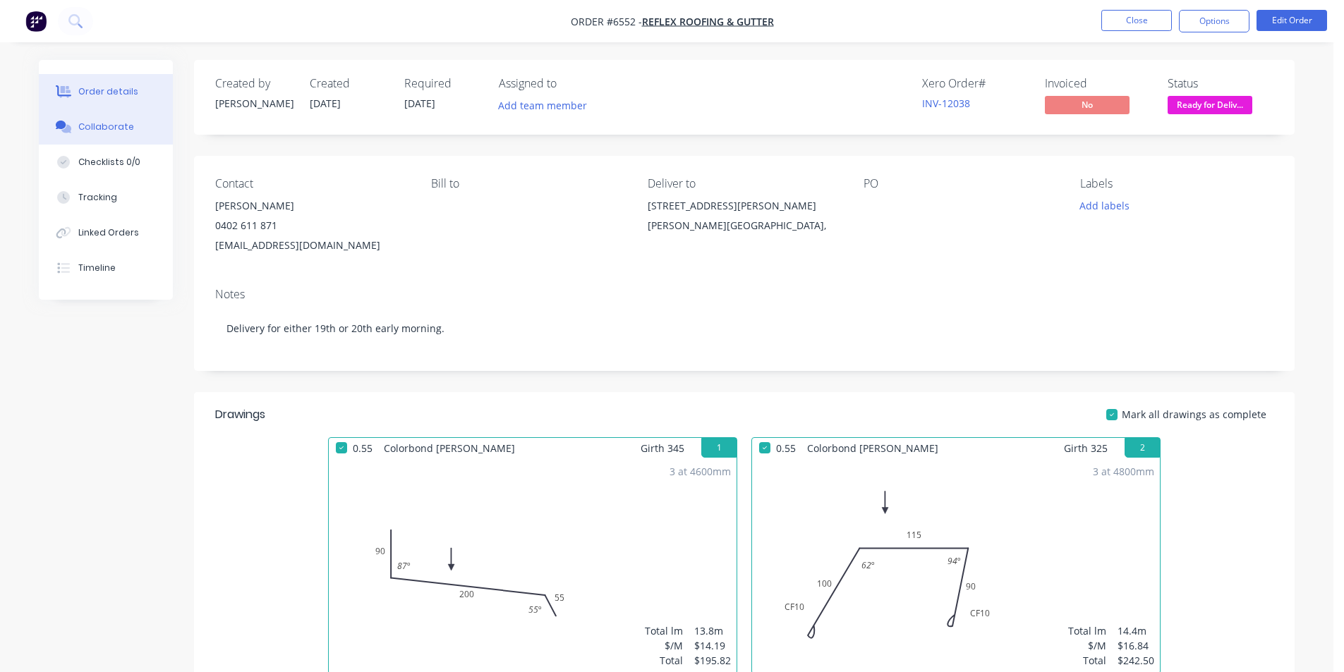
click at [117, 125] on div "Collaborate" at bounding box center [106, 127] width 56 height 13
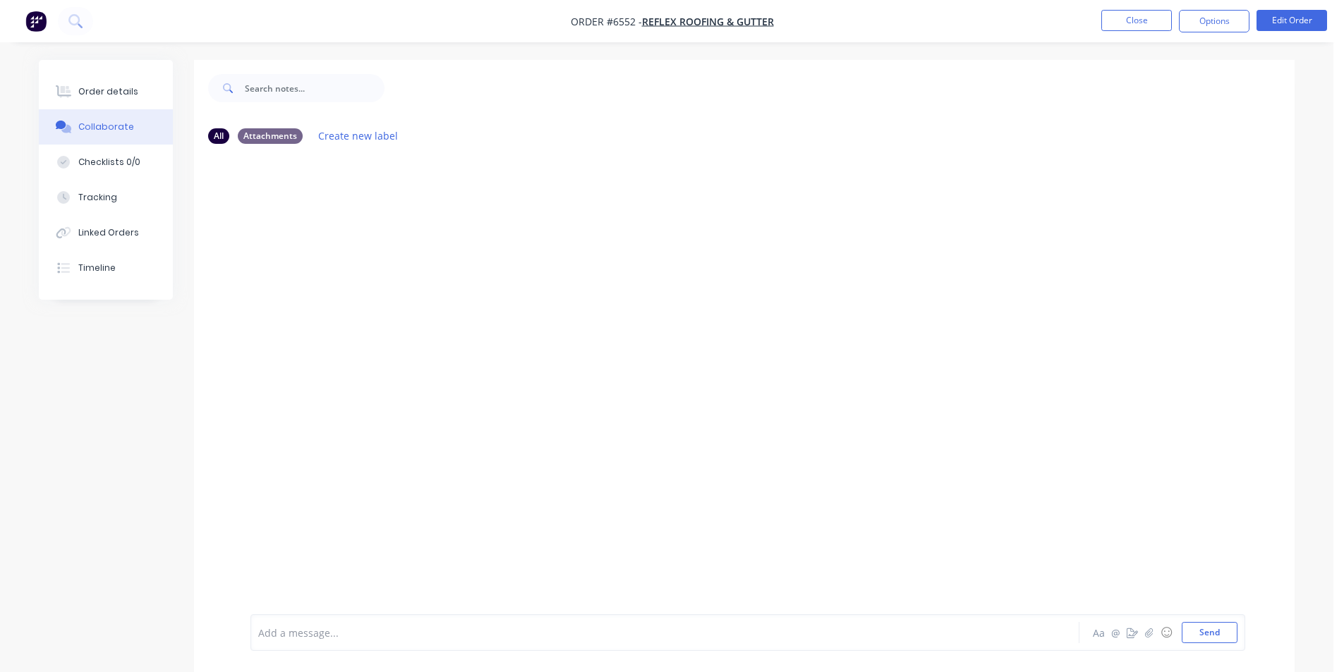
drag, startPoint x: 73, startPoint y: 123, endPoint x: 1335, endPoint y: 269, distance: 1270.3
click at [73, 122] on div at bounding box center [63, 127] width 21 height 13
click at [1148, 633] on icon "button" at bounding box center [1149, 632] width 8 height 9
click at [1333, 662] on div at bounding box center [1333, 662] width 0 height 0
click at [1209, 631] on button "Send" at bounding box center [1209, 632] width 56 height 21
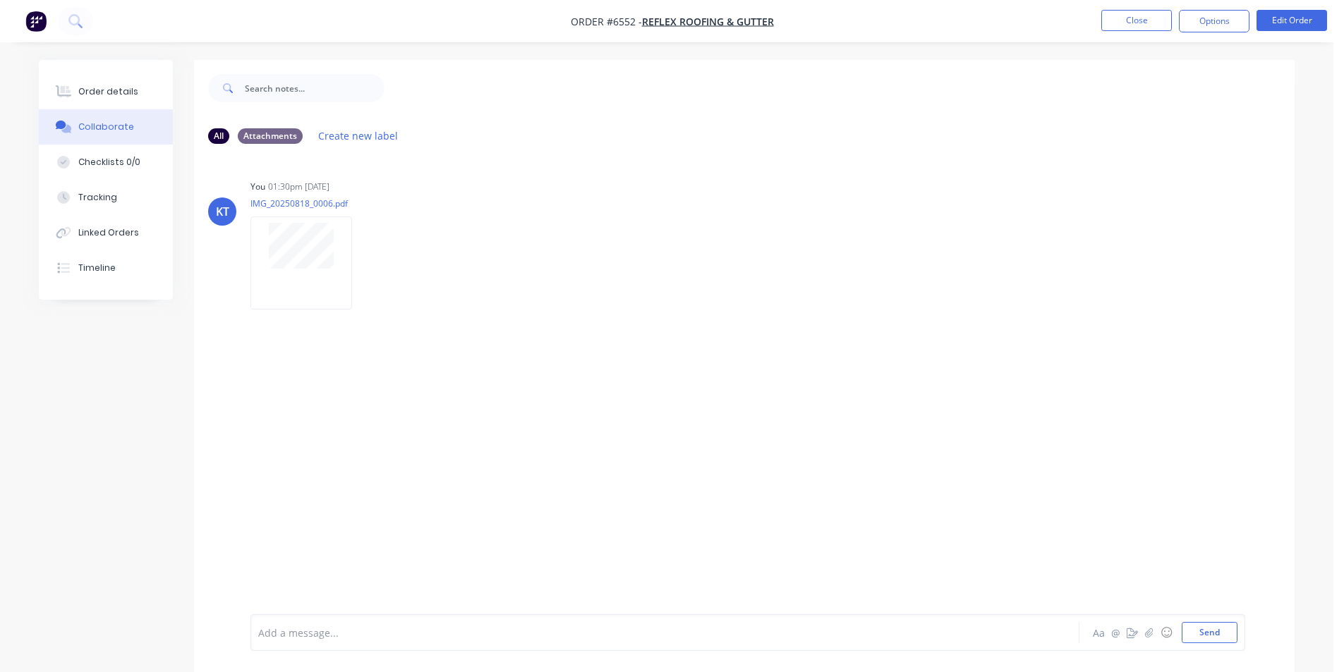
drag, startPoint x: 1209, startPoint y: 630, endPoint x: 342, endPoint y: 367, distance: 905.7
click at [1344, 671] on html "Order #6552 - Reflex Roofing & Gutter Close Options Edit Order Order details Co…" at bounding box center [672, 346] width 1344 height 693
click at [1172, 17] on ul "Close Options Edit Order" at bounding box center [1214, 21] width 260 height 23
click at [1131, 23] on button "Close" at bounding box center [1136, 20] width 71 height 21
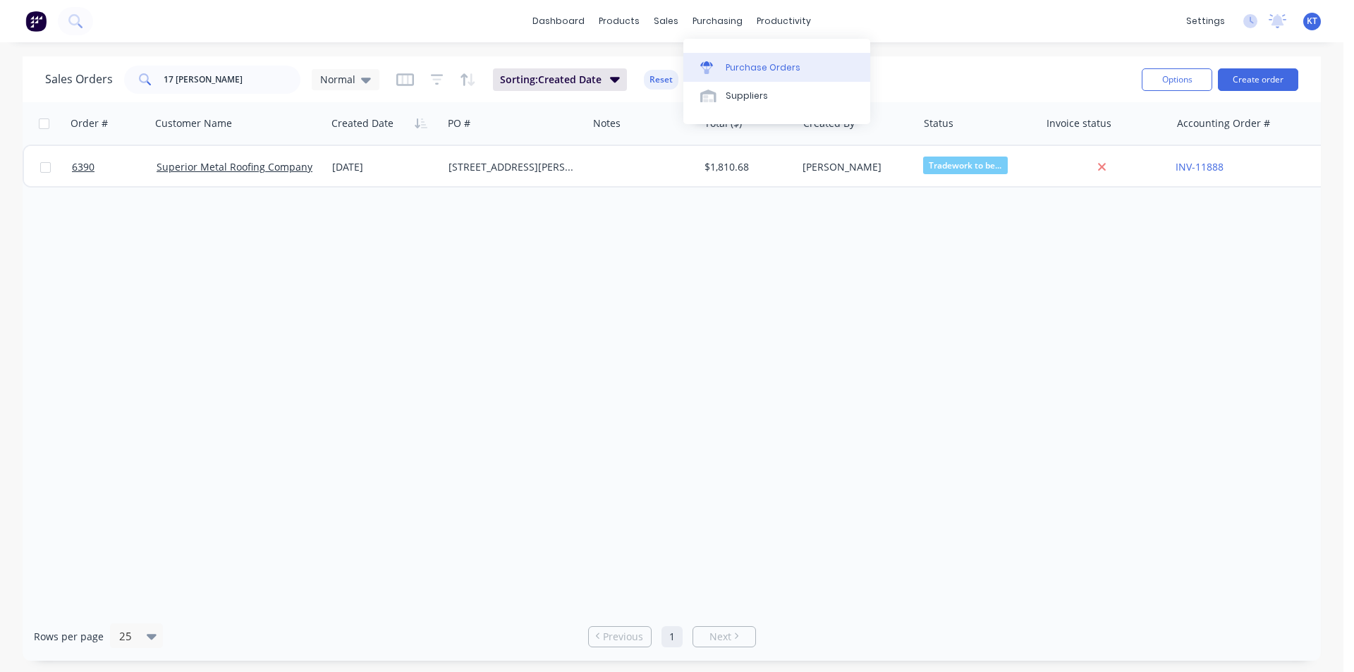
click at [741, 66] on div "Purchase Orders" at bounding box center [763, 67] width 75 height 13
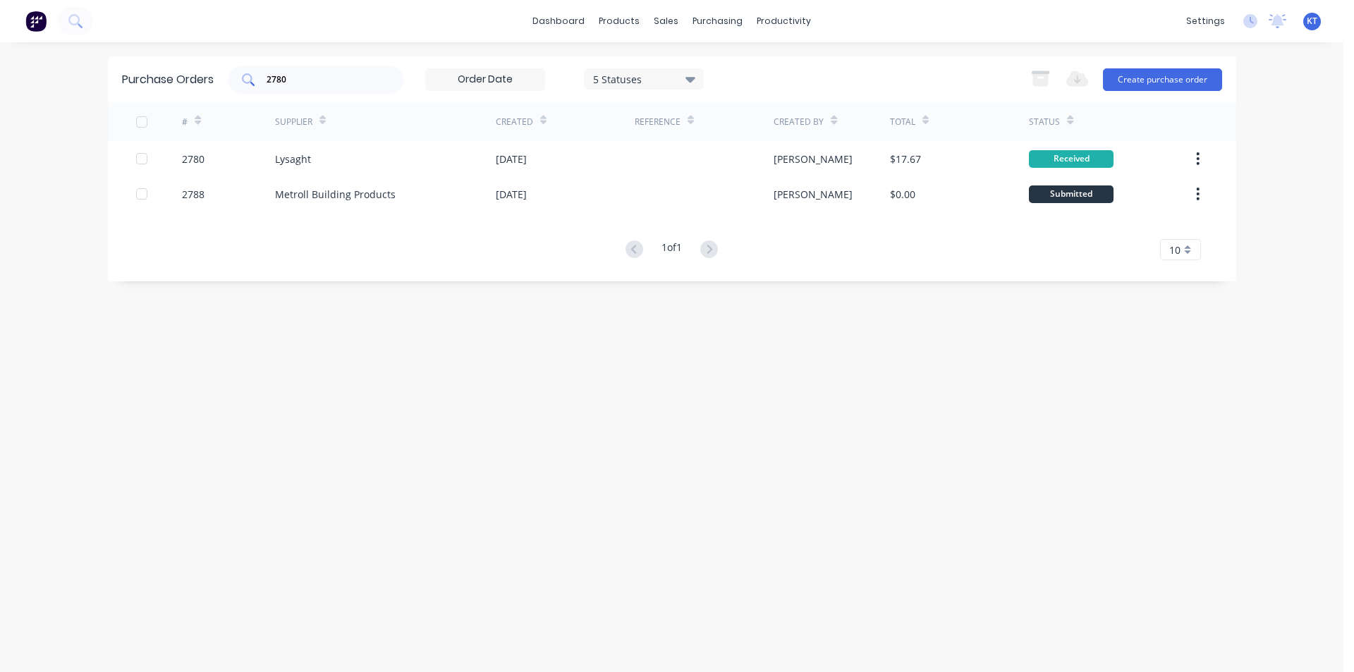
click at [346, 75] on input "2780" at bounding box center [323, 80] width 117 height 14
type input "2791"
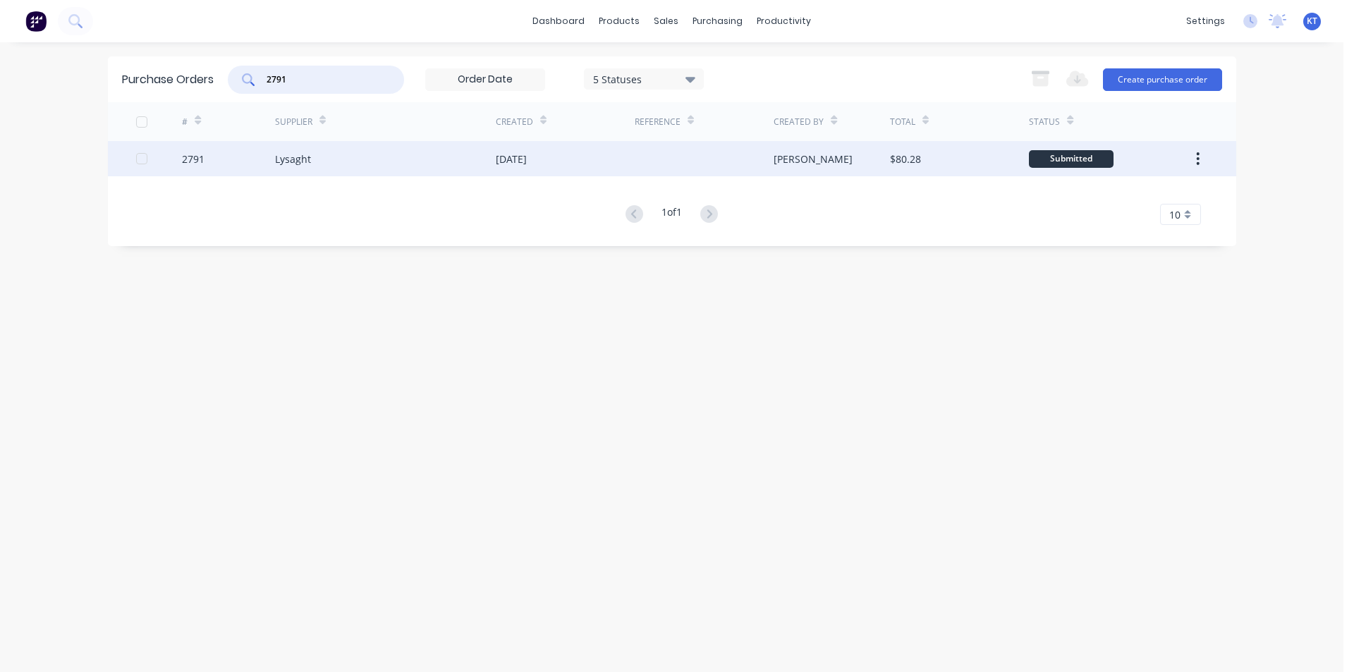
click at [425, 155] on div "Lysaght" at bounding box center [385, 158] width 221 height 35
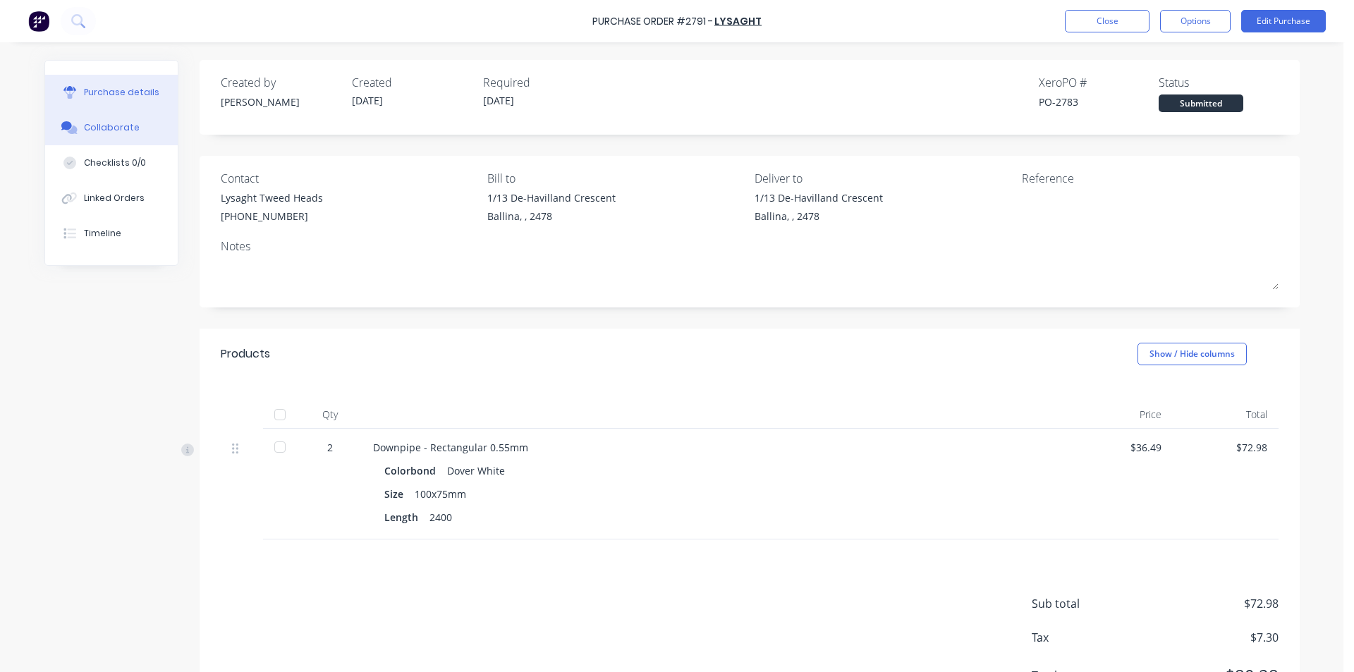
click at [121, 130] on div "Collaborate" at bounding box center [112, 127] width 56 height 13
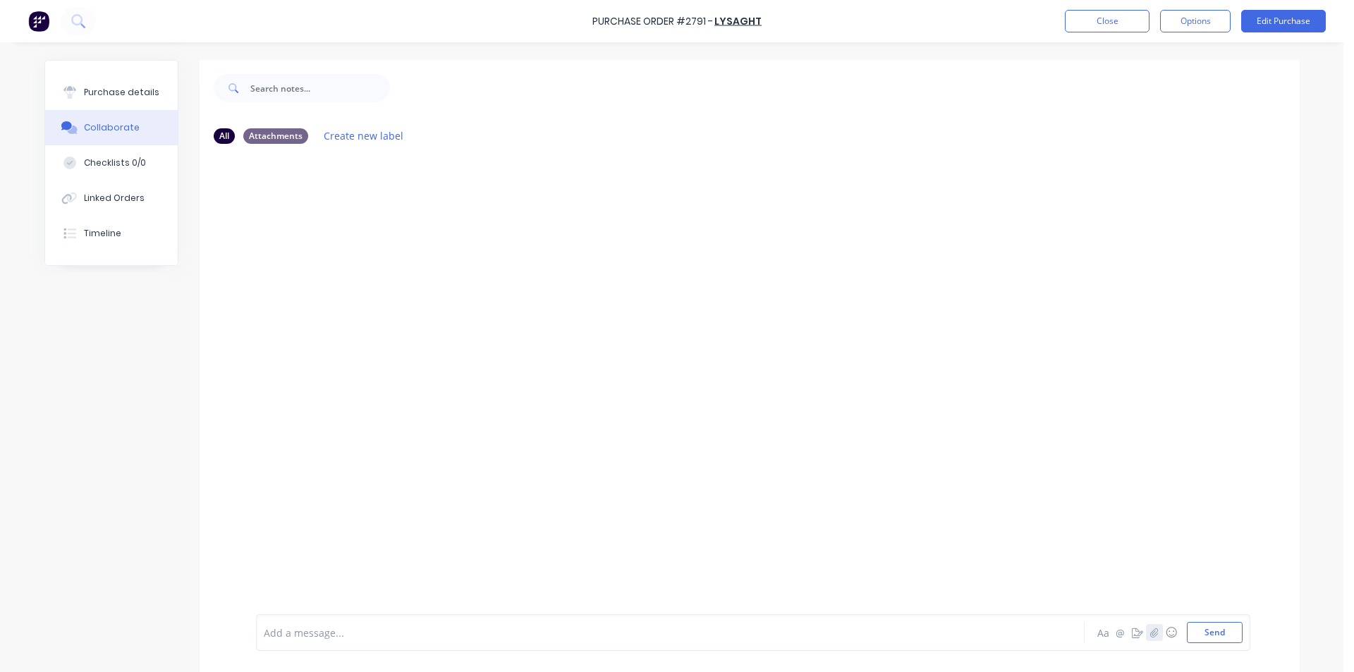
click at [1153, 632] on icon "button" at bounding box center [1154, 633] width 8 height 10
click at [1212, 628] on button "Send" at bounding box center [1215, 632] width 56 height 21
click at [1136, 13] on button "Close" at bounding box center [1107, 21] width 85 height 23
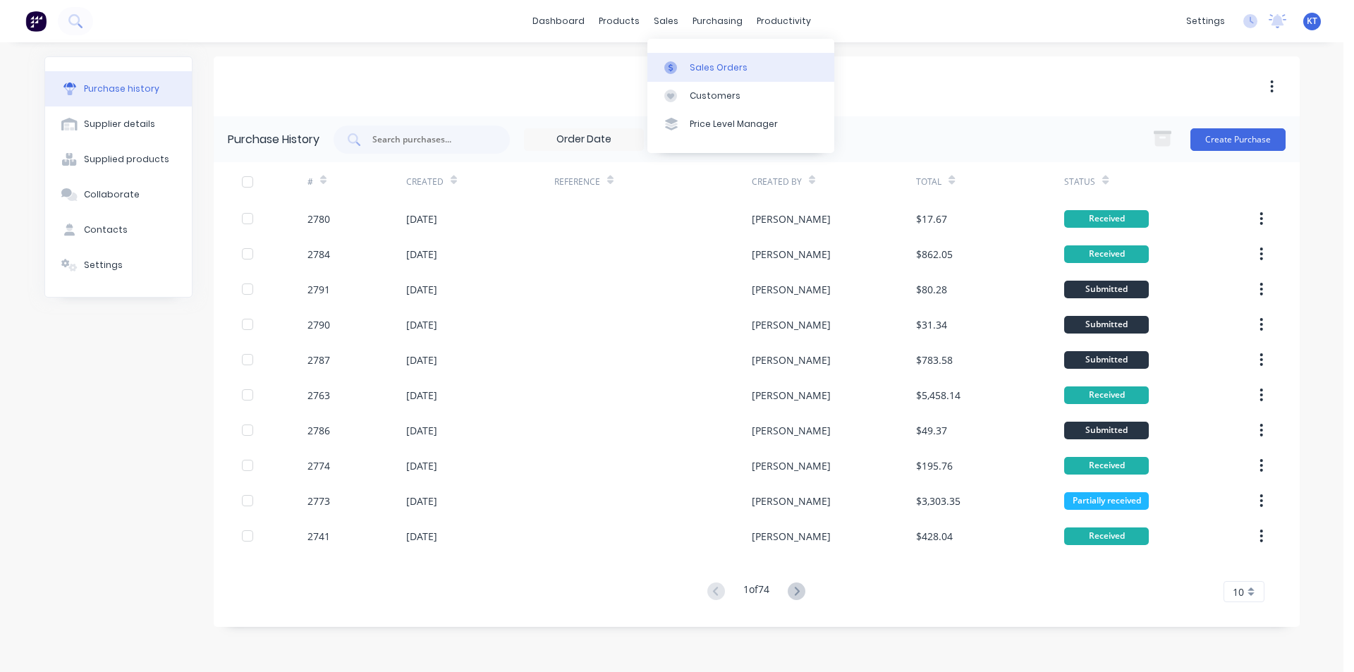
click at [714, 73] on div "Sales Orders" at bounding box center [719, 67] width 58 height 13
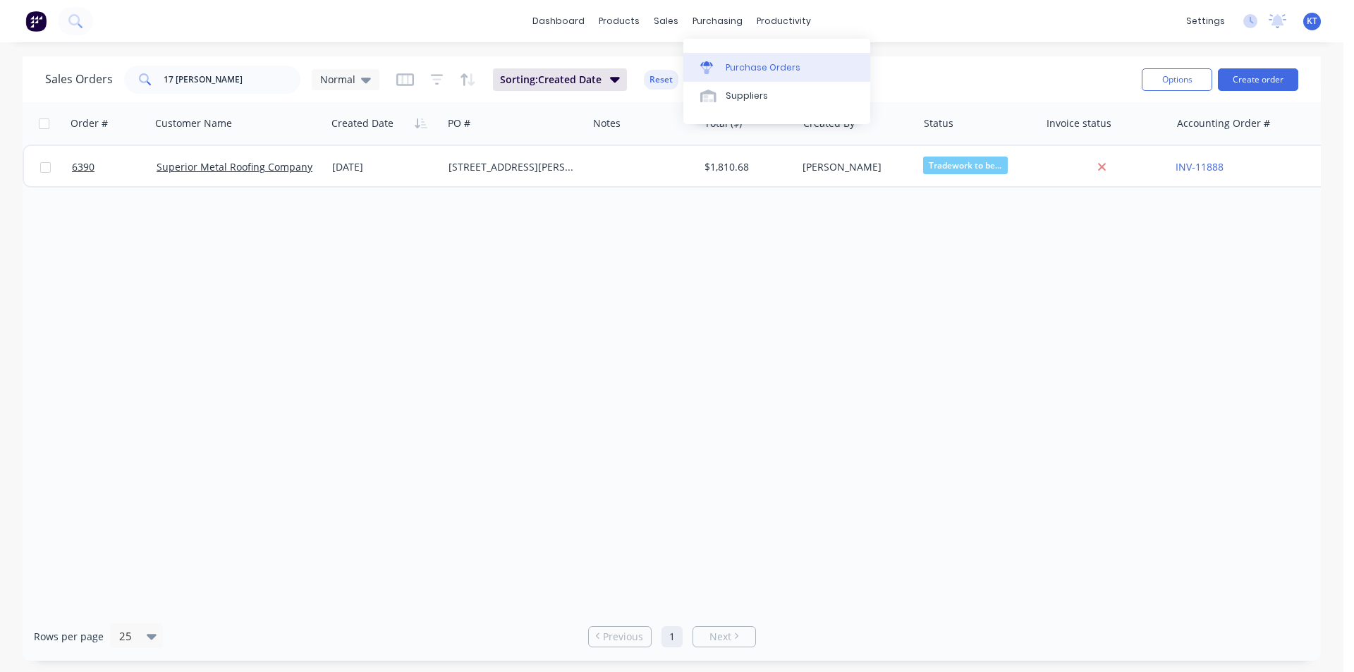
click at [753, 67] on div "Purchase Orders" at bounding box center [763, 67] width 75 height 13
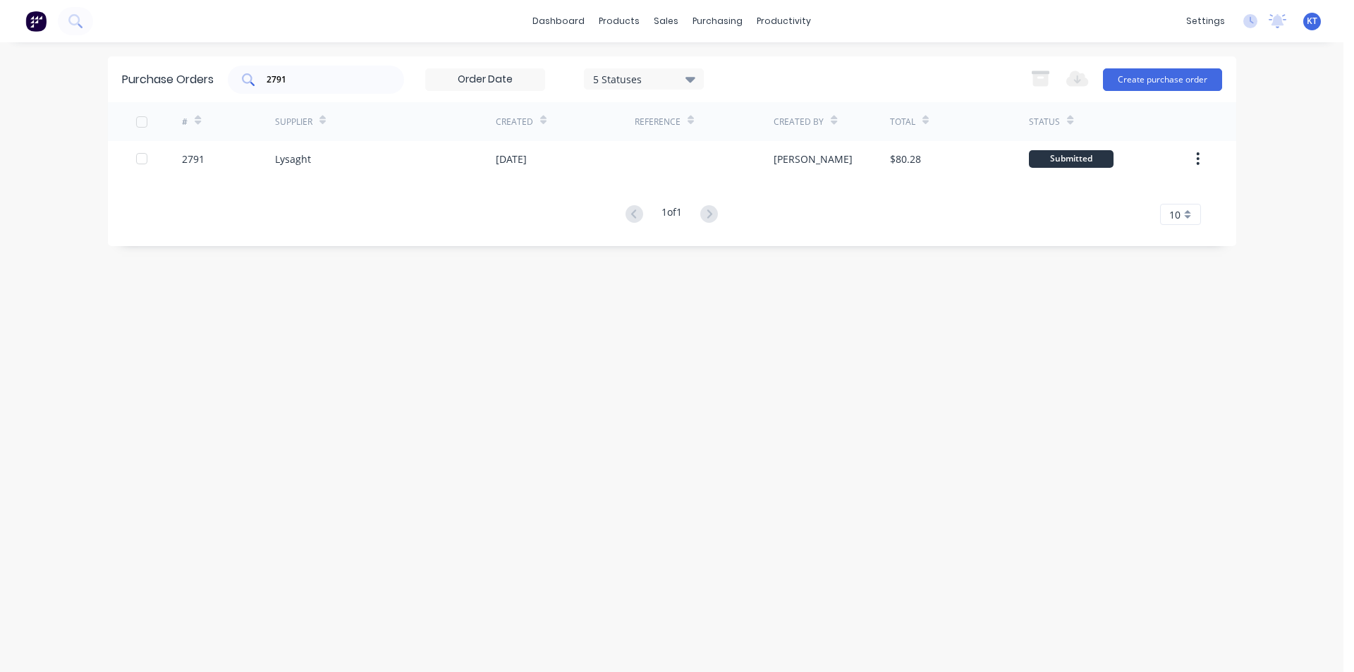
click at [382, 75] on div "2791" at bounding box center [316, 80] width 176 height 28
type input "2"
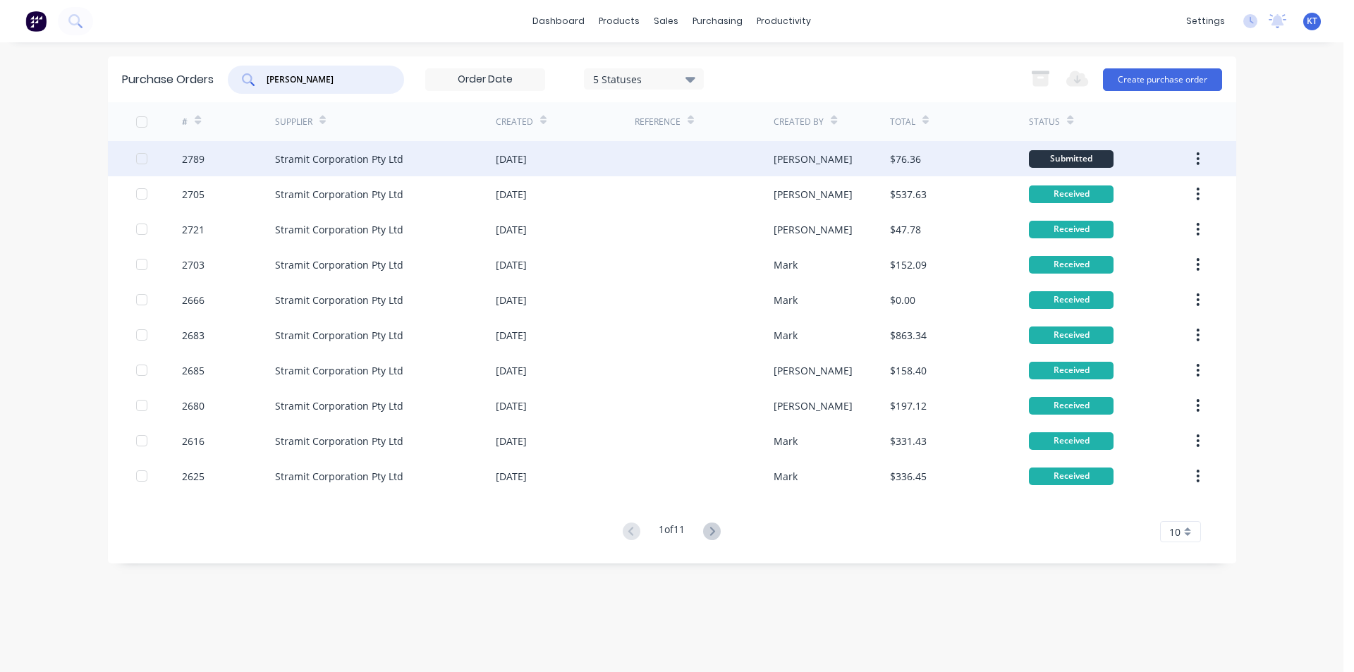
type input "[PERSON_NAME]"
click at [364, 167] on div "Stramit Corporation Pty Ltd" at bounding box center [385, 158] width 221 height 35
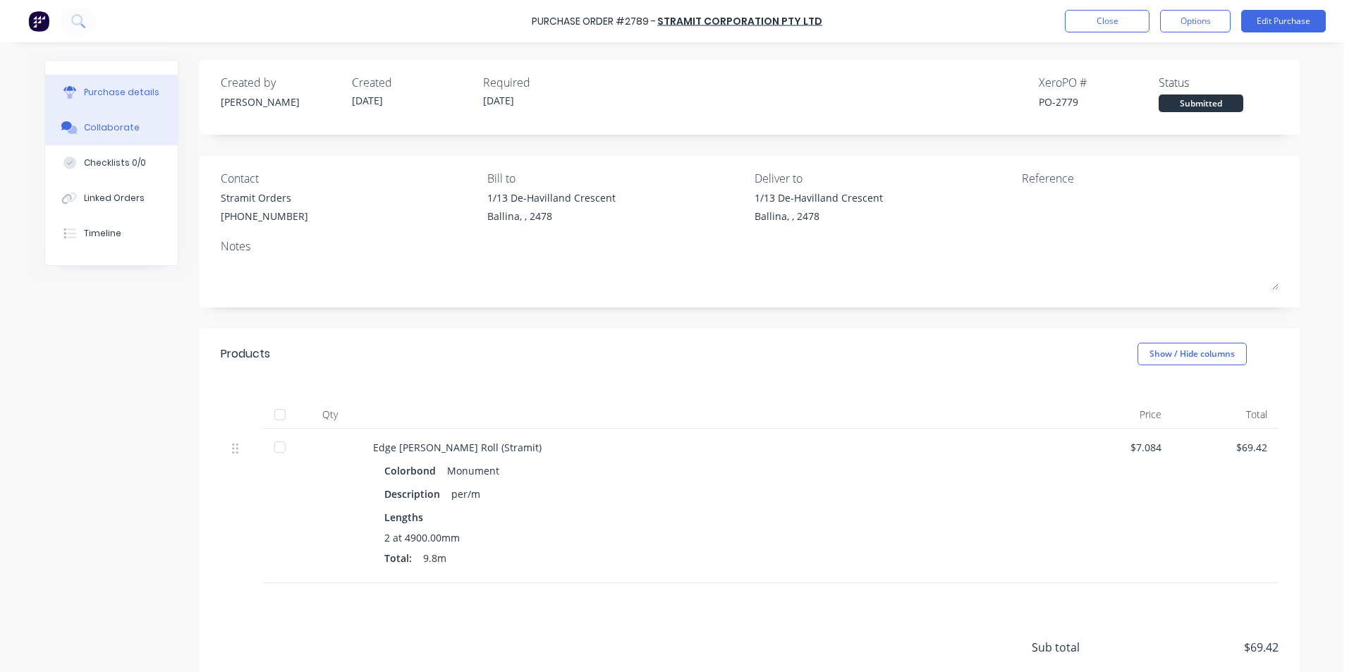
click at [86, 122] on div "Collaborate" at bounding box center [112, 127] width 56 height 13
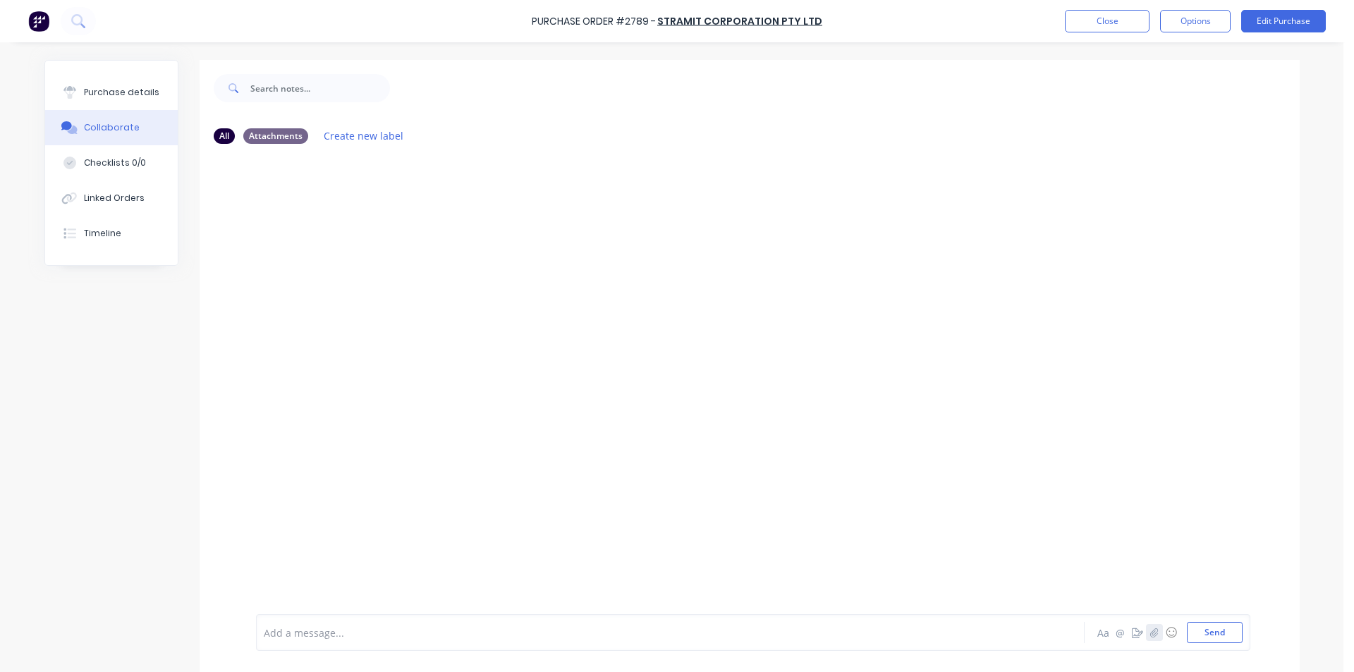
click at [1150, 636] on icon "button" at bounding box center [1154, 633] width 8 height 10
click at [1200, 635] on button "Send" at bounding box center [1215, 632] width 56 height 21
click at [1124, 20] on button "Close" at bounding box center [1107, 21] width 85 height 23
